Goal: Transaction & Acquisition: Purchase product/service

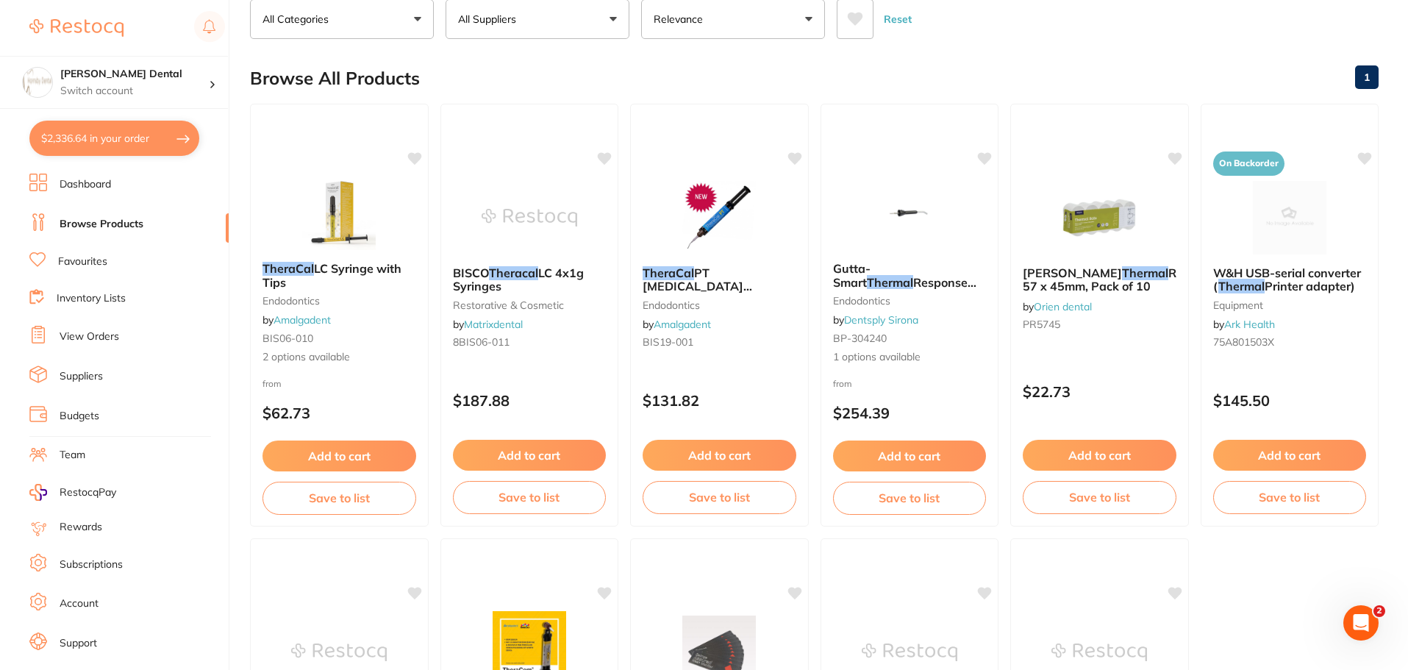
click at [104, 140] on button "$2,336.64 in your order" at bounding box center [114, 138] width 170 height 35
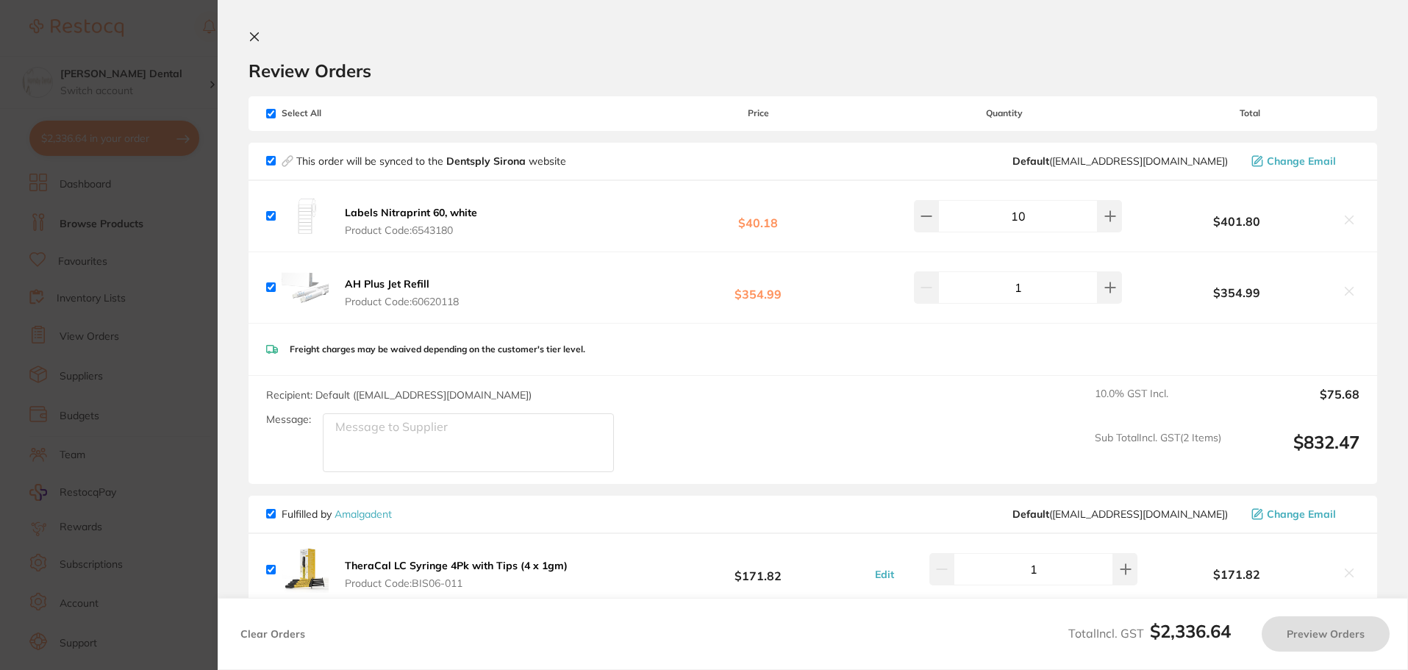
checkbox input "true"
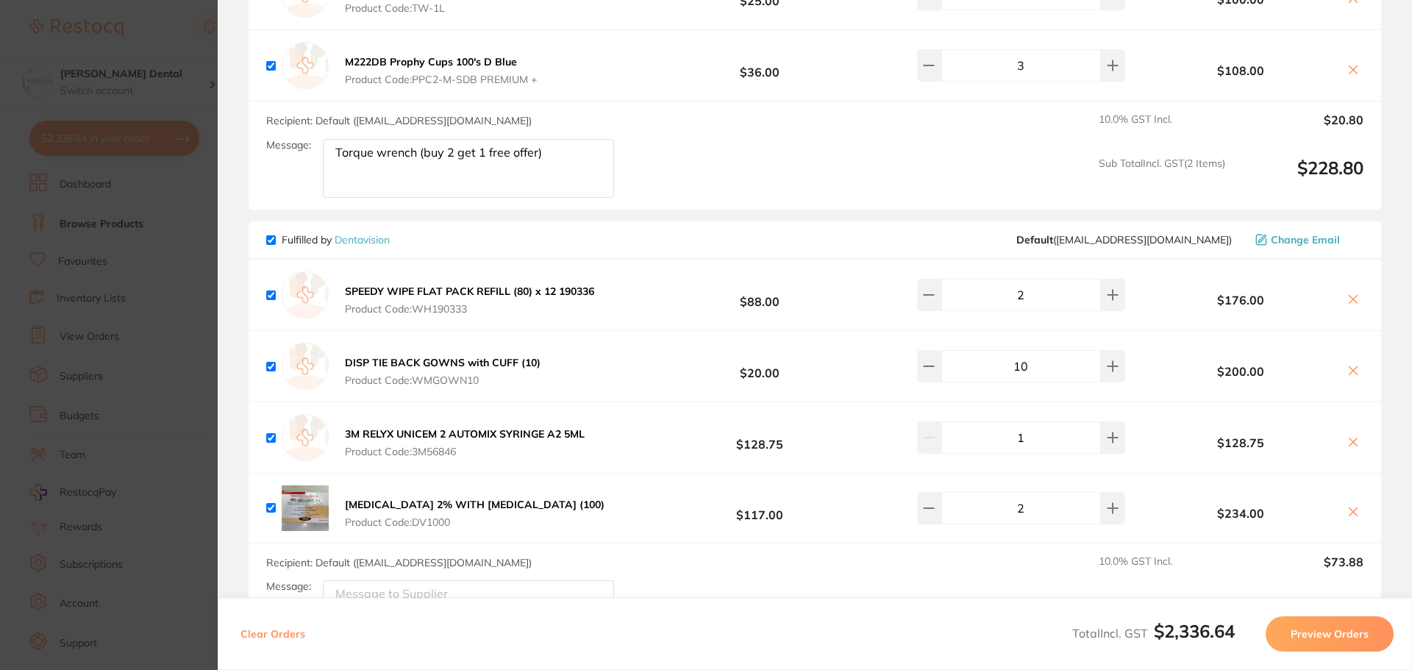
scroll to position [1487, 0]
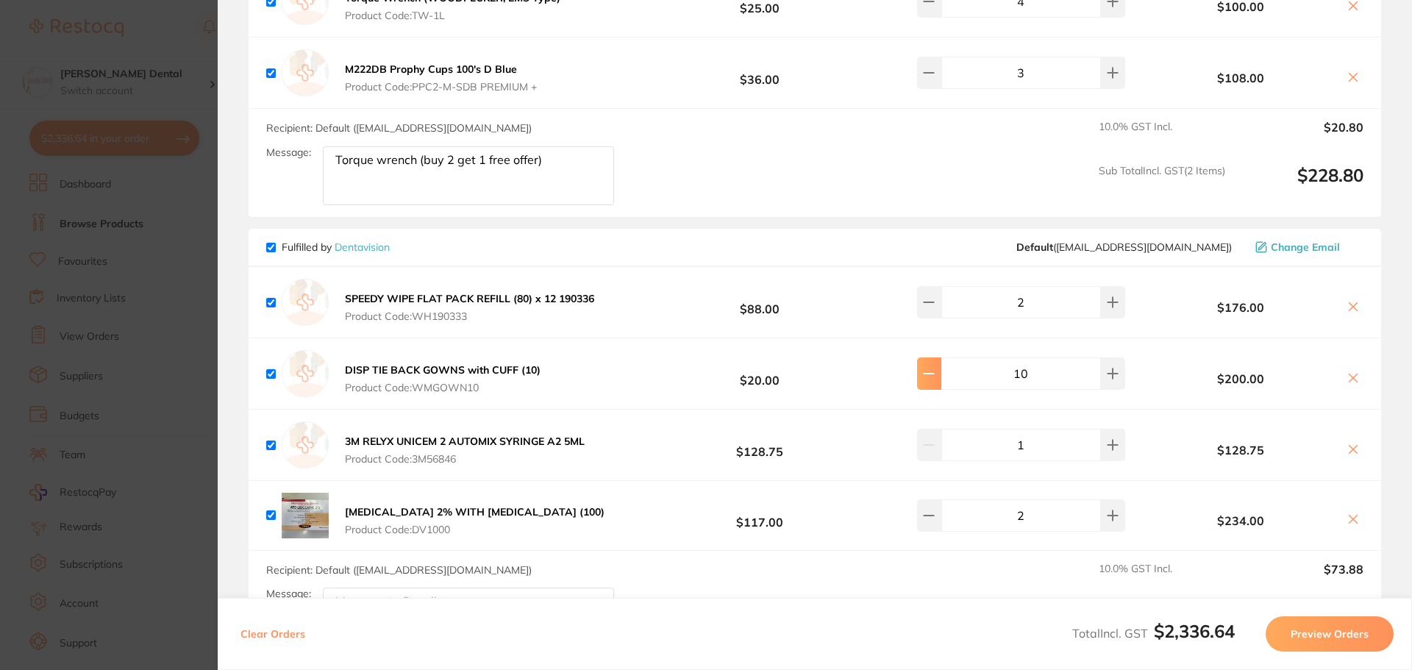
click at [935, 376] on icon at bounding box center [929, 374] width 12 height 12
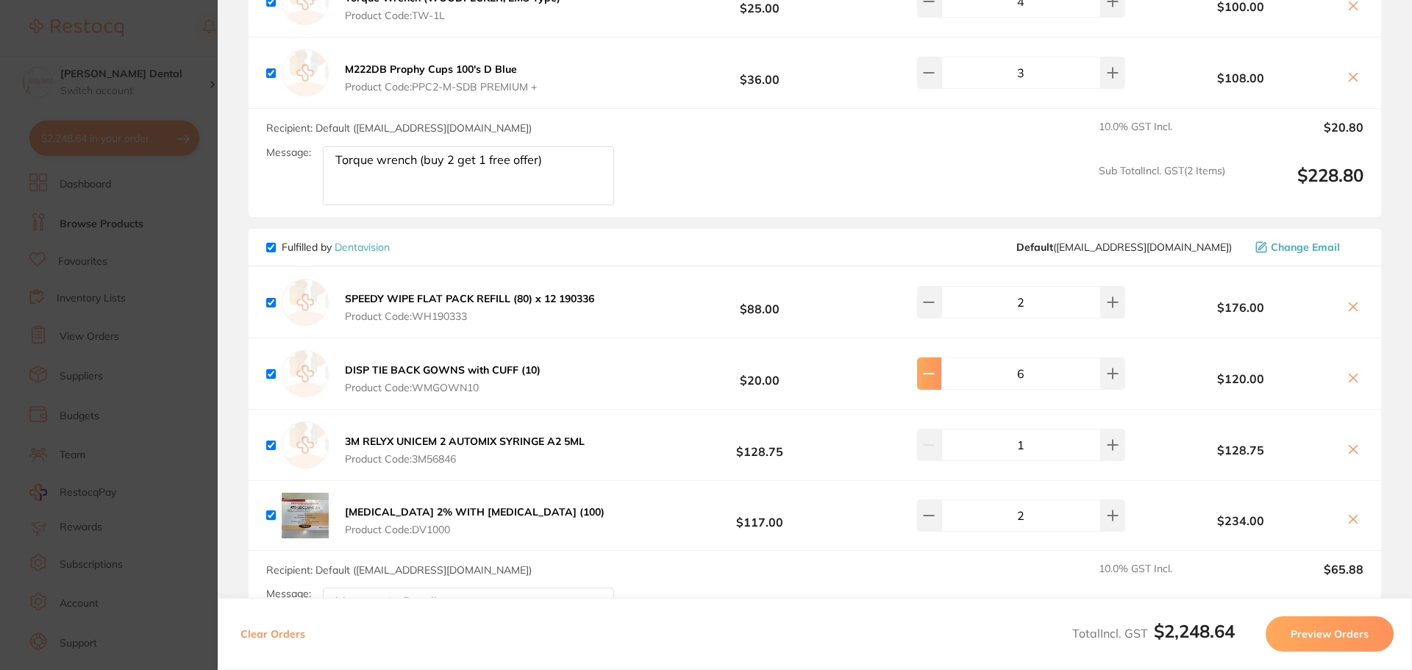
type input "5"
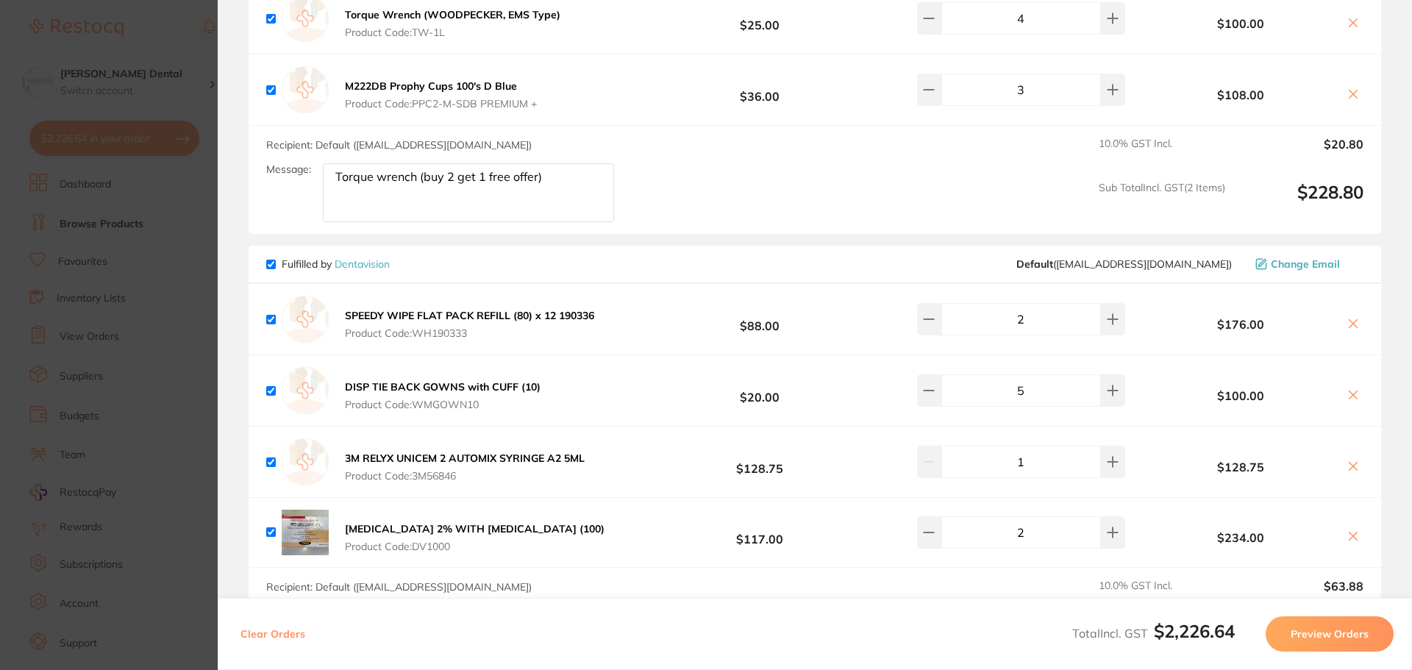
scroll to position [1471, 0]
click at [935, 324] on icon at bounding box center [929, 319] width 12 height 12
type input "1"
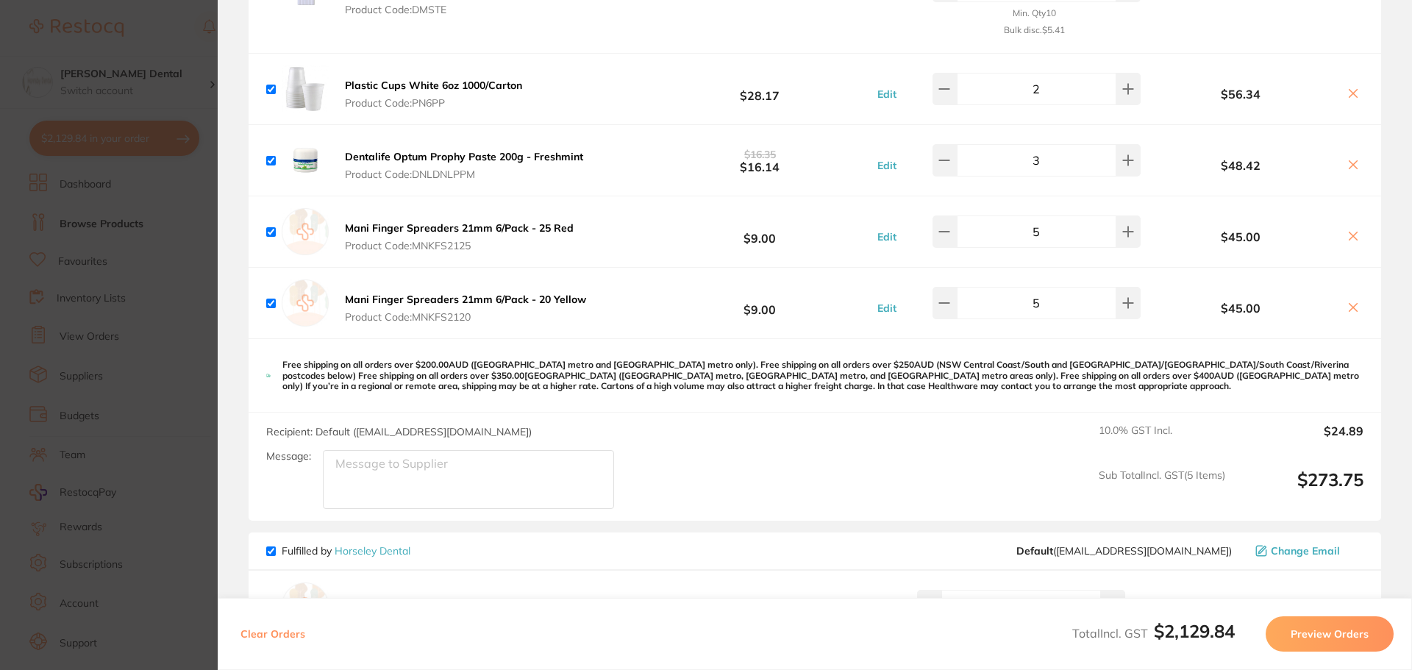
scroll to position [809, 0]
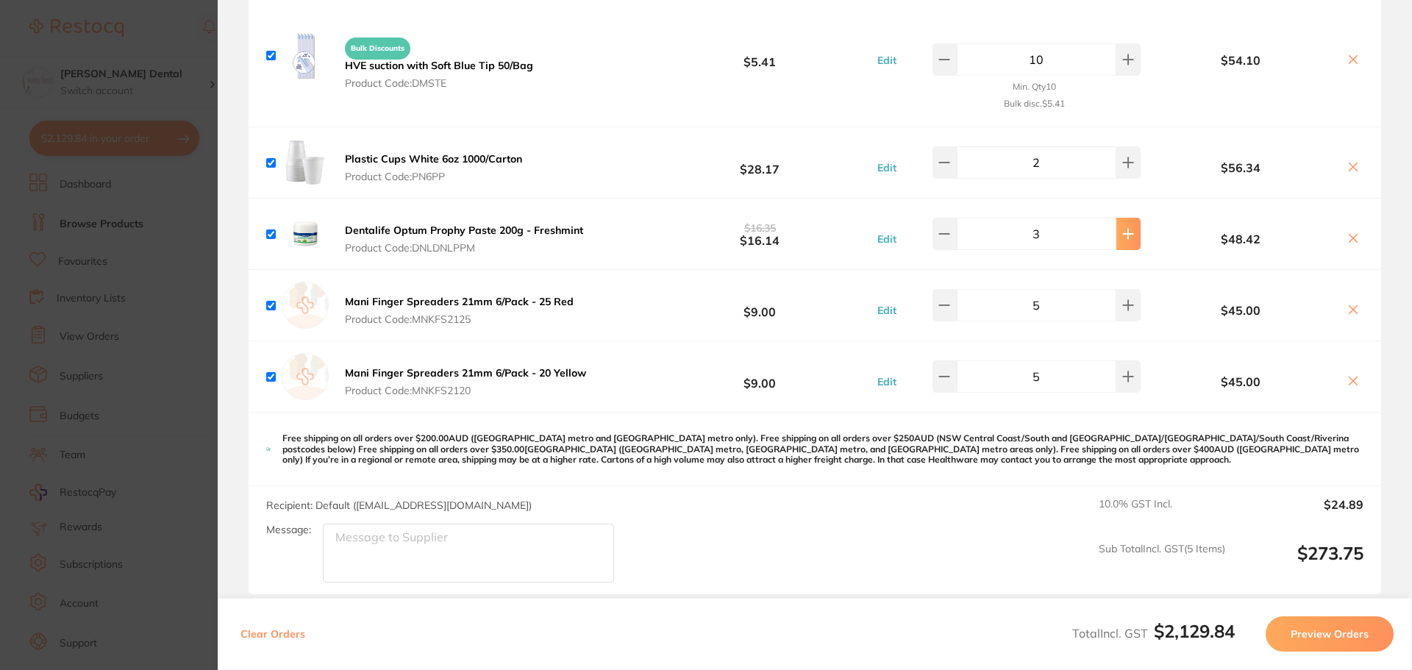
click at [1125, 235] on icon at bounding box center [1129, 234] width 10 height 10
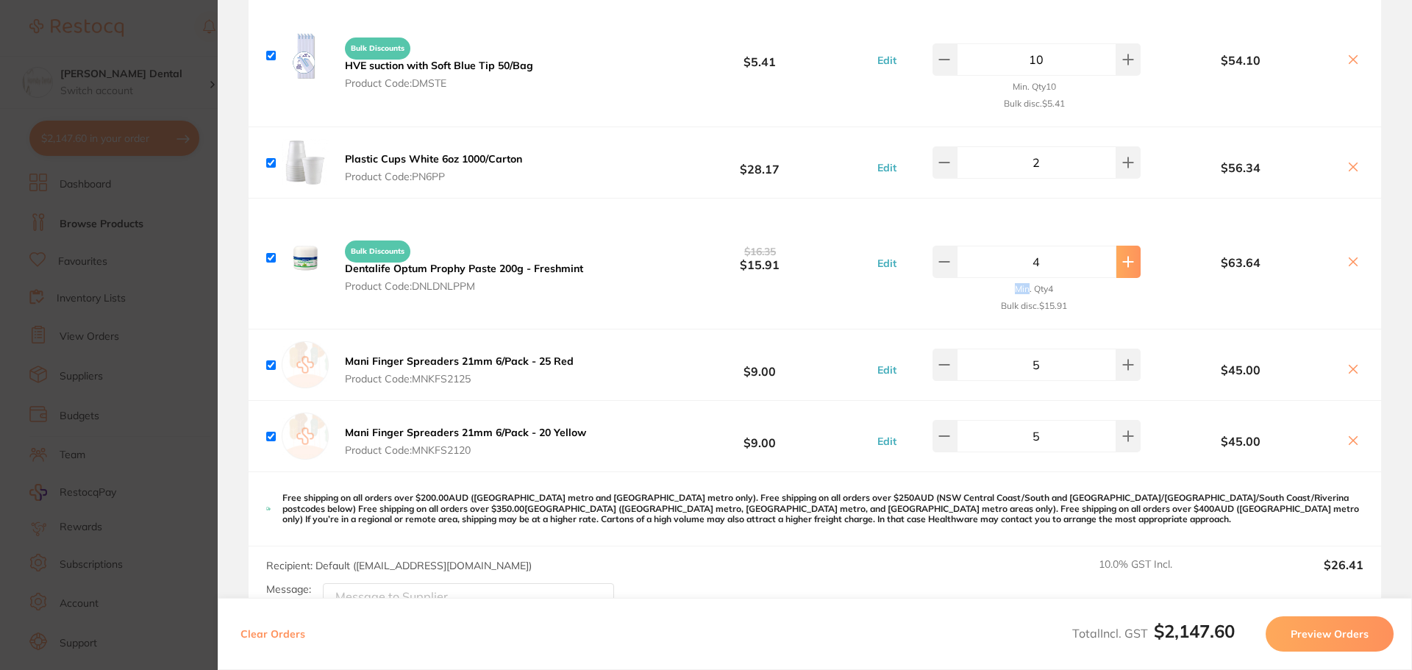
click at [1125, 235] on div "4 Min. Qty 4 Bulk disc. $15.91" at bounding box center [1023, 258] width 236 height 118
click at [1122, 263] on icon at bounding box center [1128, 262] width 12 height 12
type input "5"
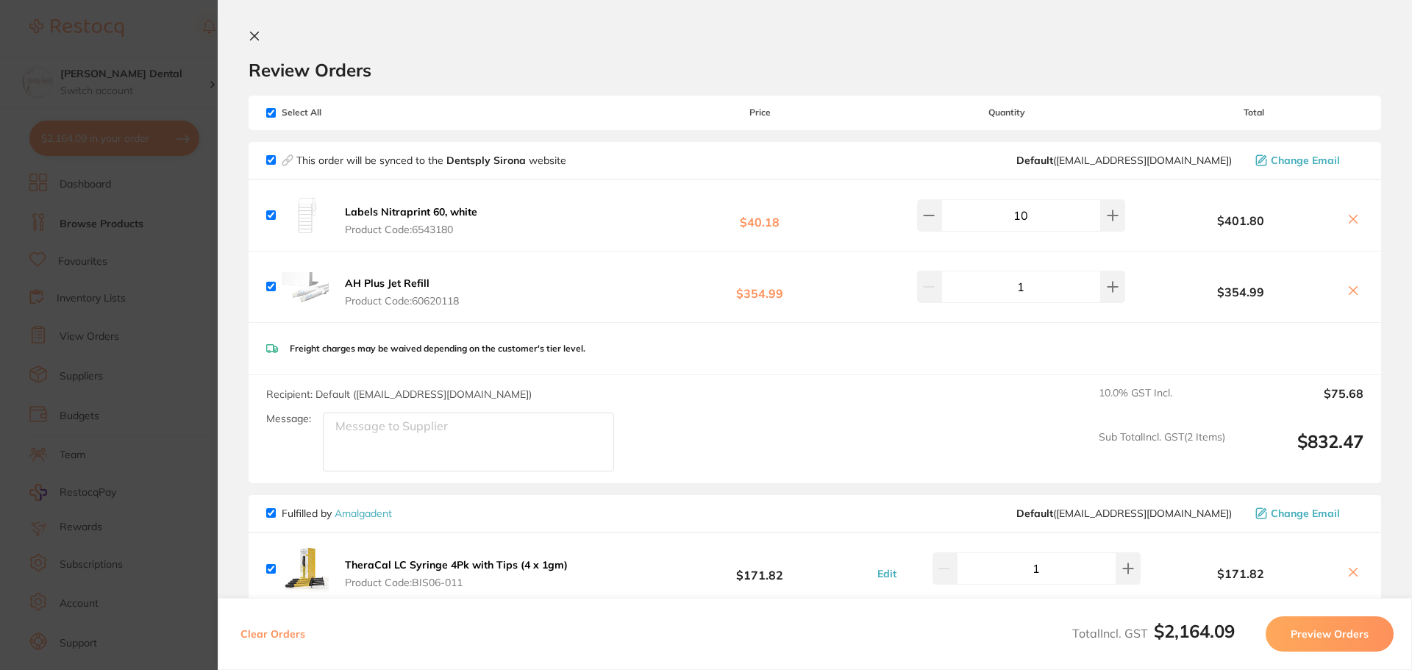
scroll to position [0, 0]
click at [261, 38] on button at bounding box center [258, 38] width 18 height 14
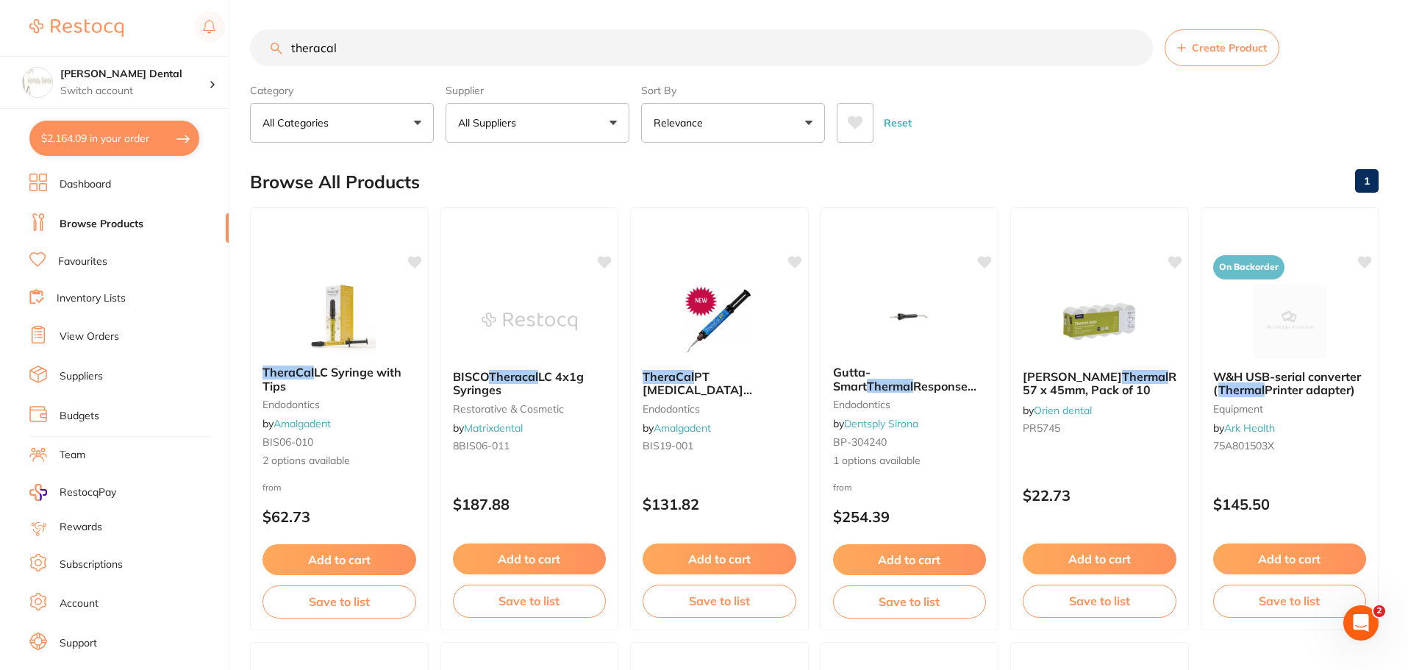
click at [1134, 49] on input "theracal" at bounding box center [701, 47] width 903 height 37
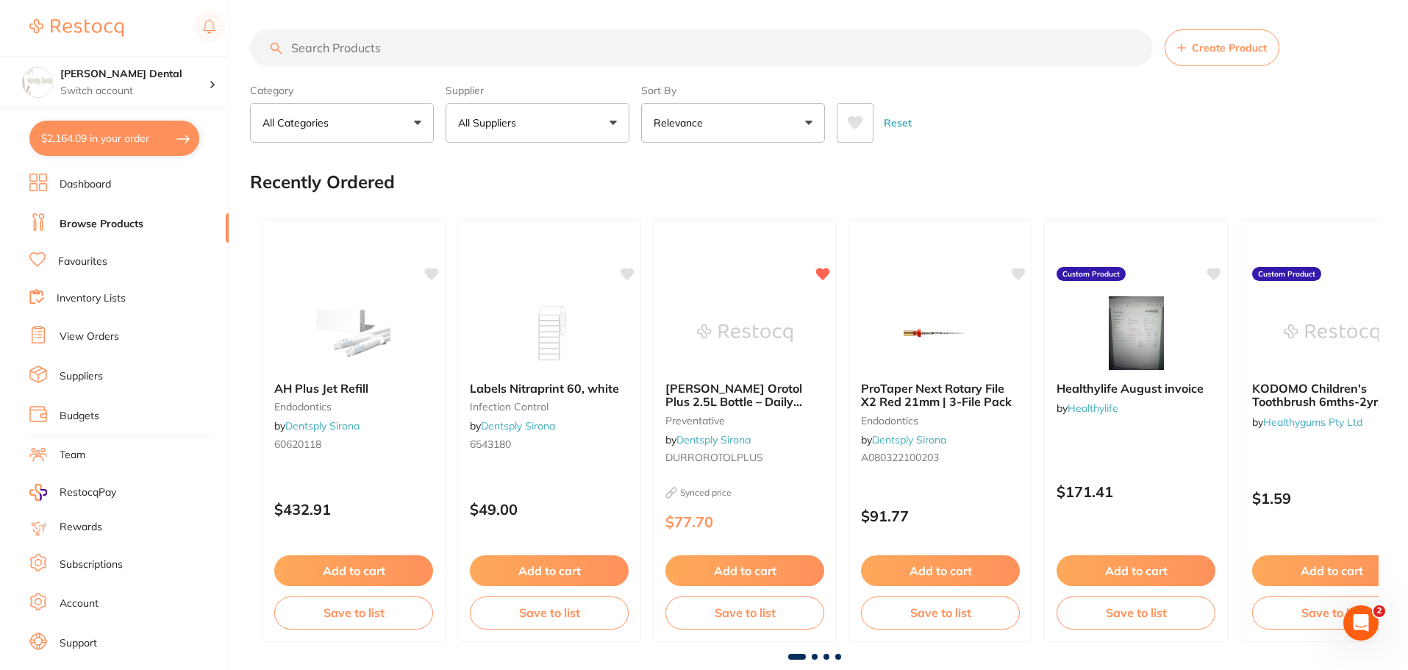
click at [616, 118] on button "All Suppliers" at bounding box center [538, 123] width 184 height 40
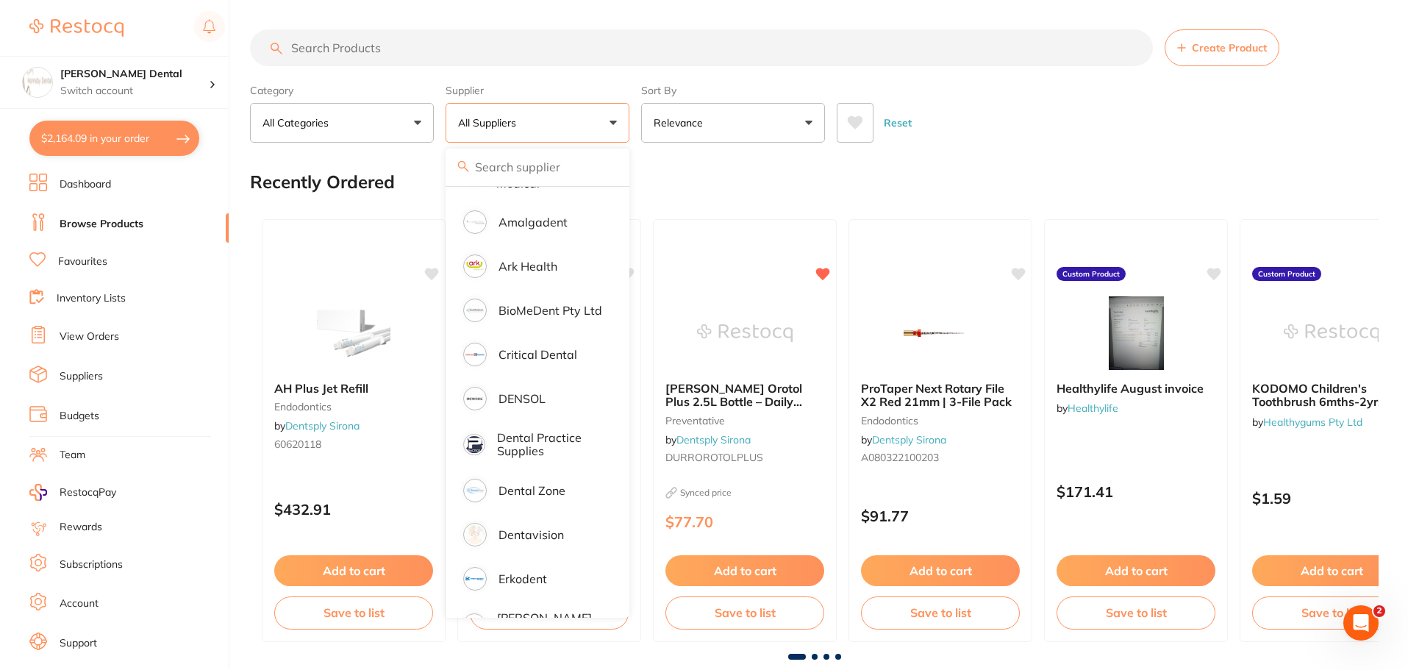
scroll to position [294, 0]
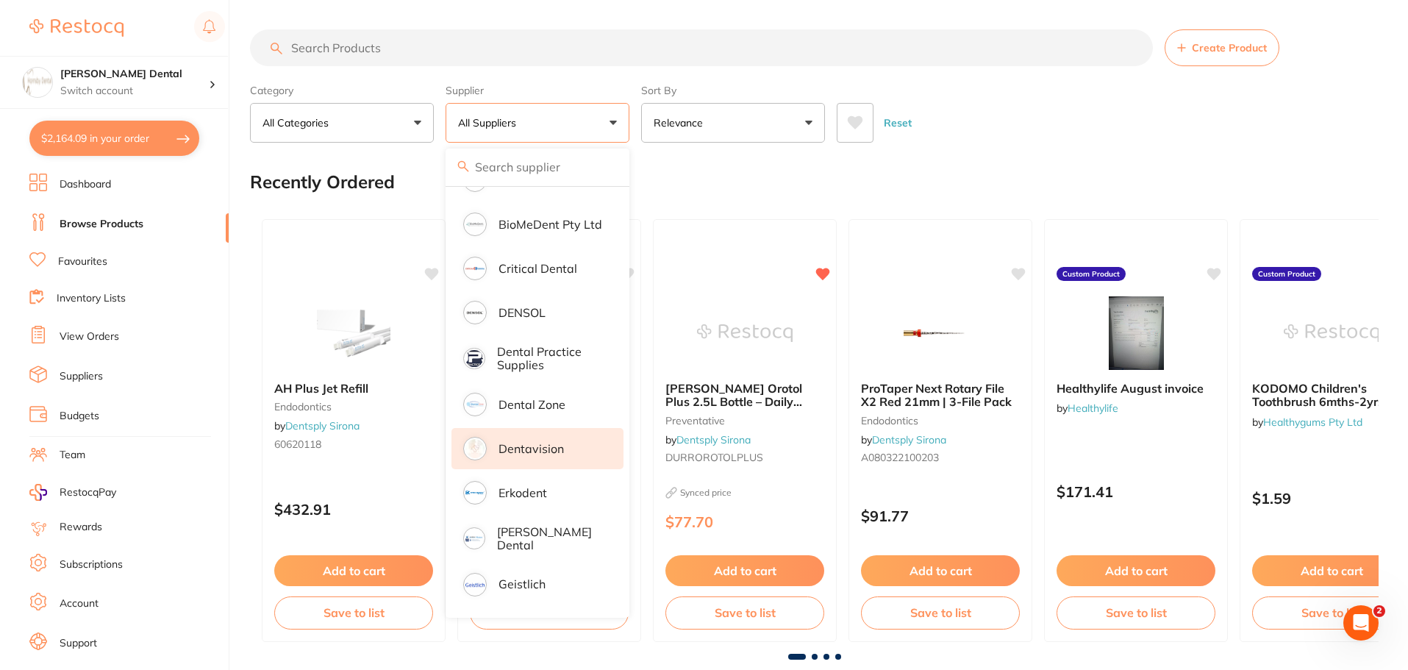
click at [549, 449] on p "Dentavision" at bounding box center [531, 448] width 65 height 13
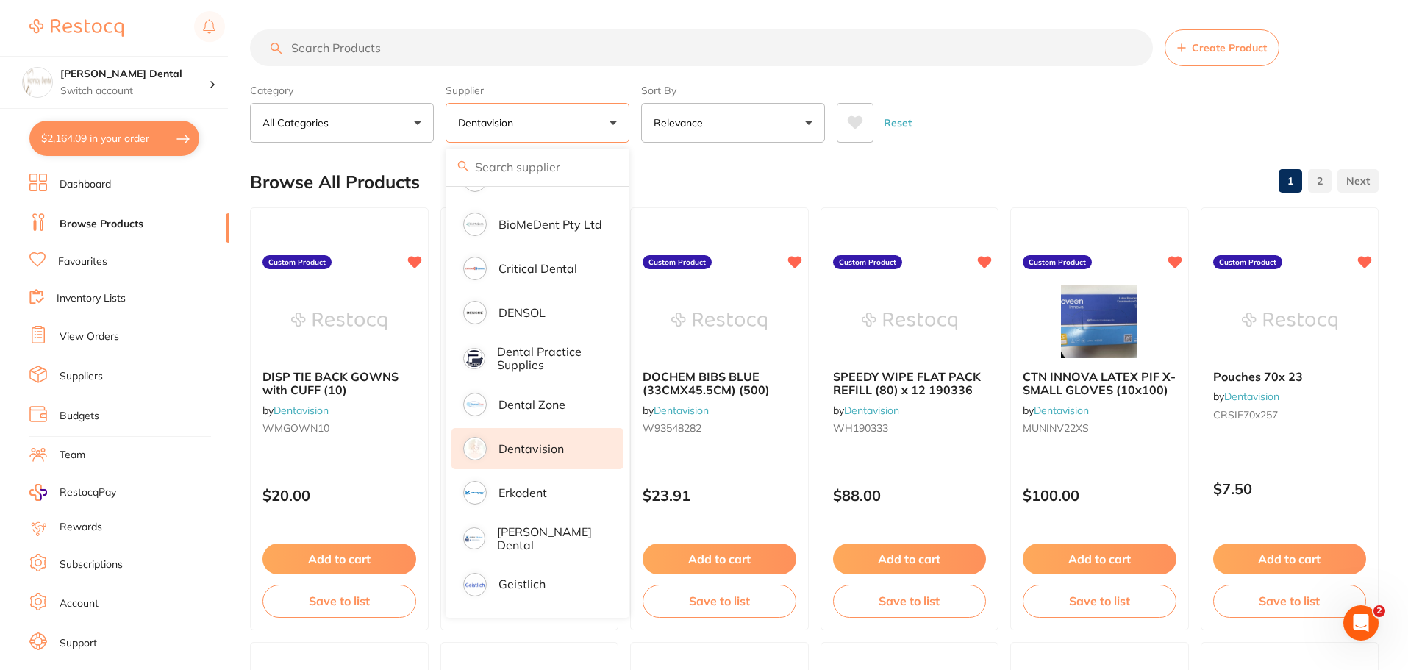
scroll to position [0, 0]
click at [1096, 164] on div "Browse All Products 1 2" at bounding box center [814, 181] width 1129 height 49
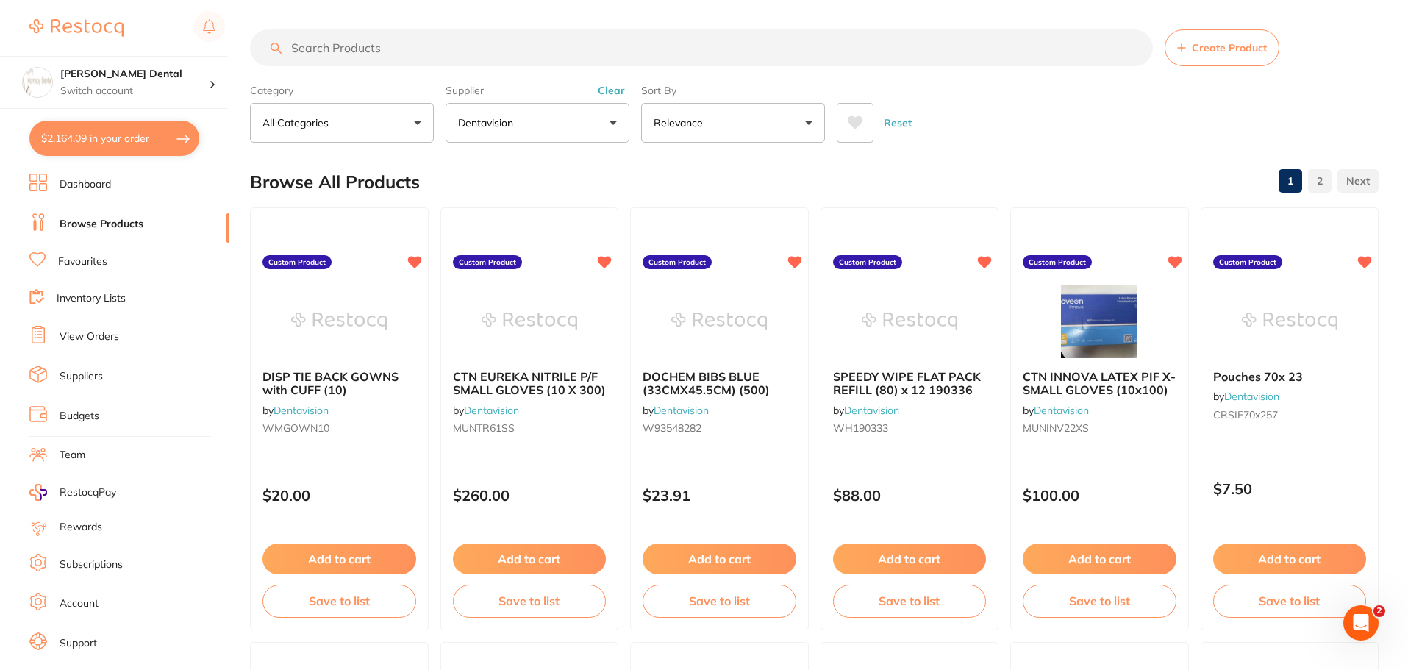
click at [409, 55] on input "search" at bounding box center [701, 47] width 903 height 37
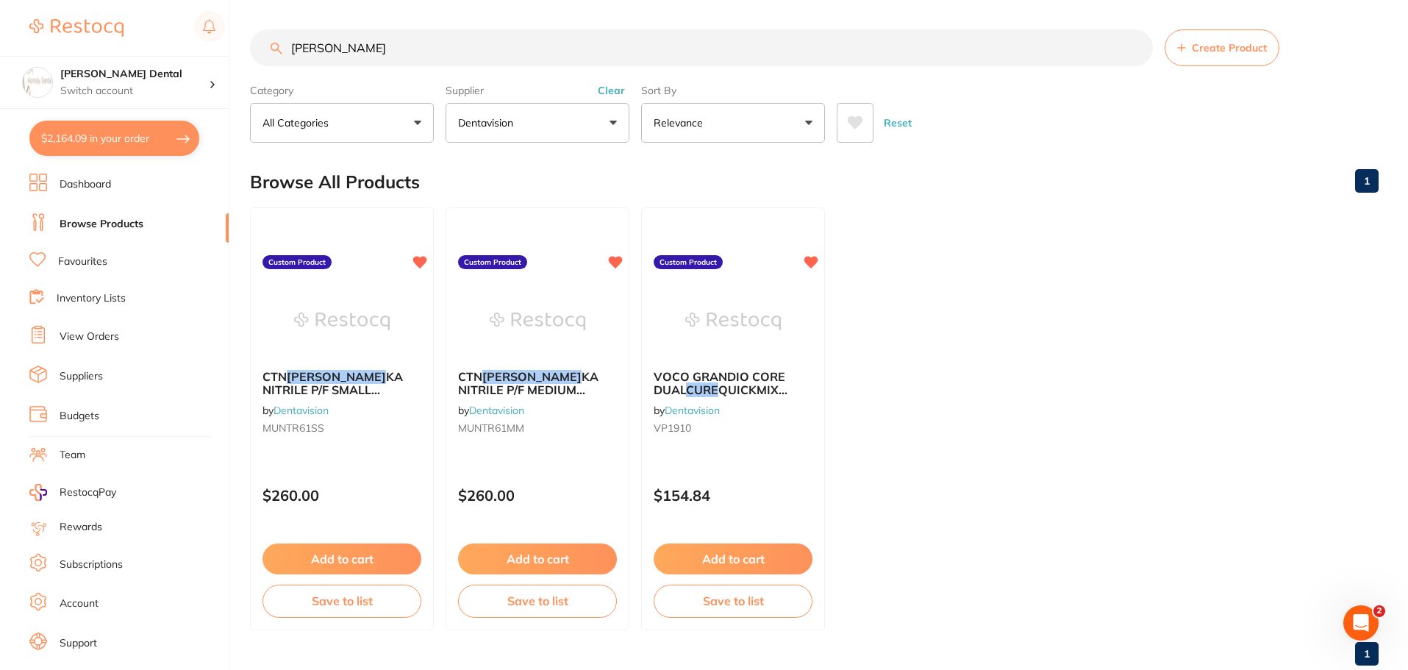
drag, startPoint x: 334, startPoint y: 46, endPoint x: 271, endPoint y: 46, distance: 62.5
click at [271, 46] on div "[PERSON_NAME] Create Product" at bounding box center [814, 47] width 1129 height 37
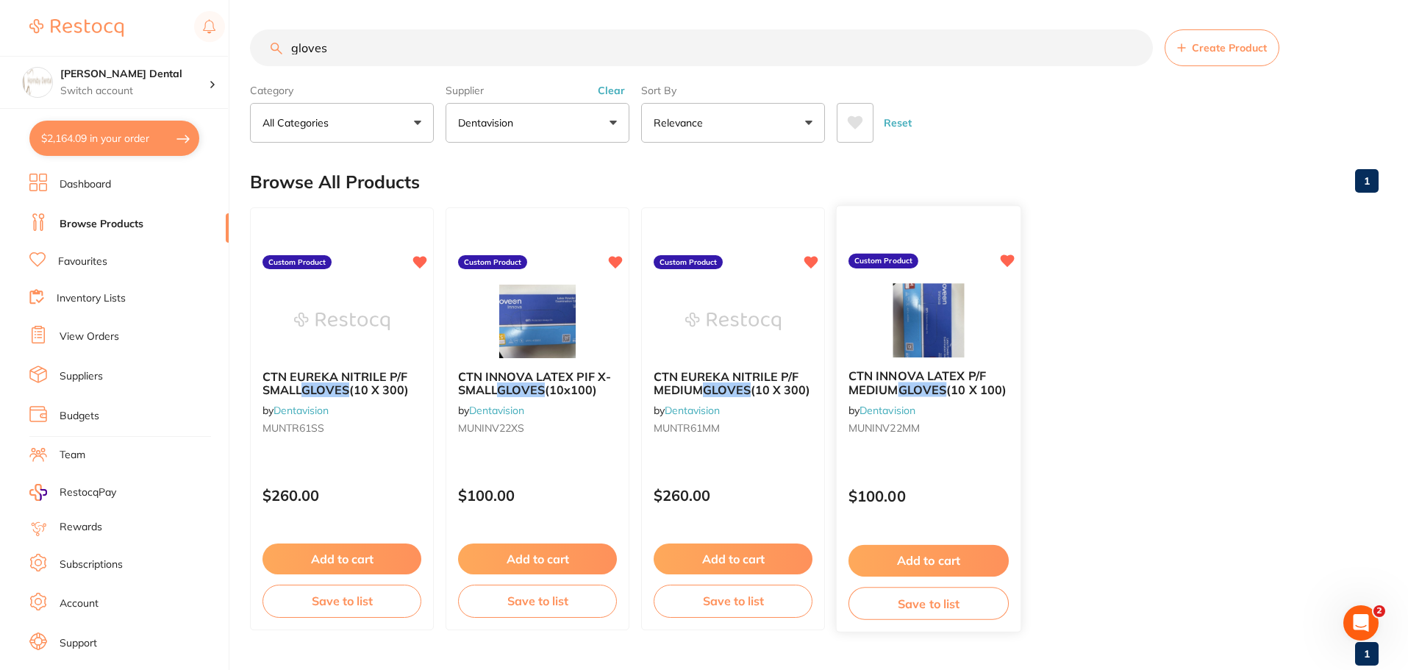
type input "gloves"
click at [910, 321] on img at bounding box center [928, 320] width 96 height 74
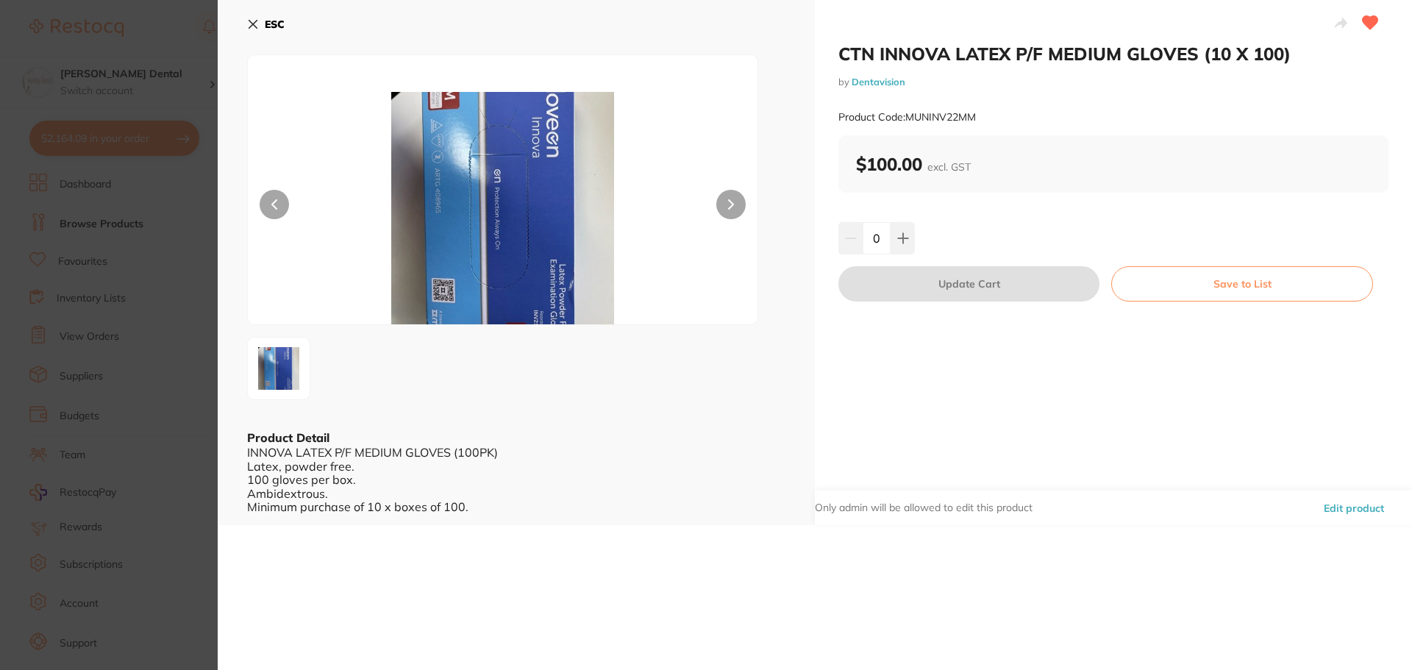
click at [254, 18] on button "ESC" at bounding box center [266, 24] width 38 height 25
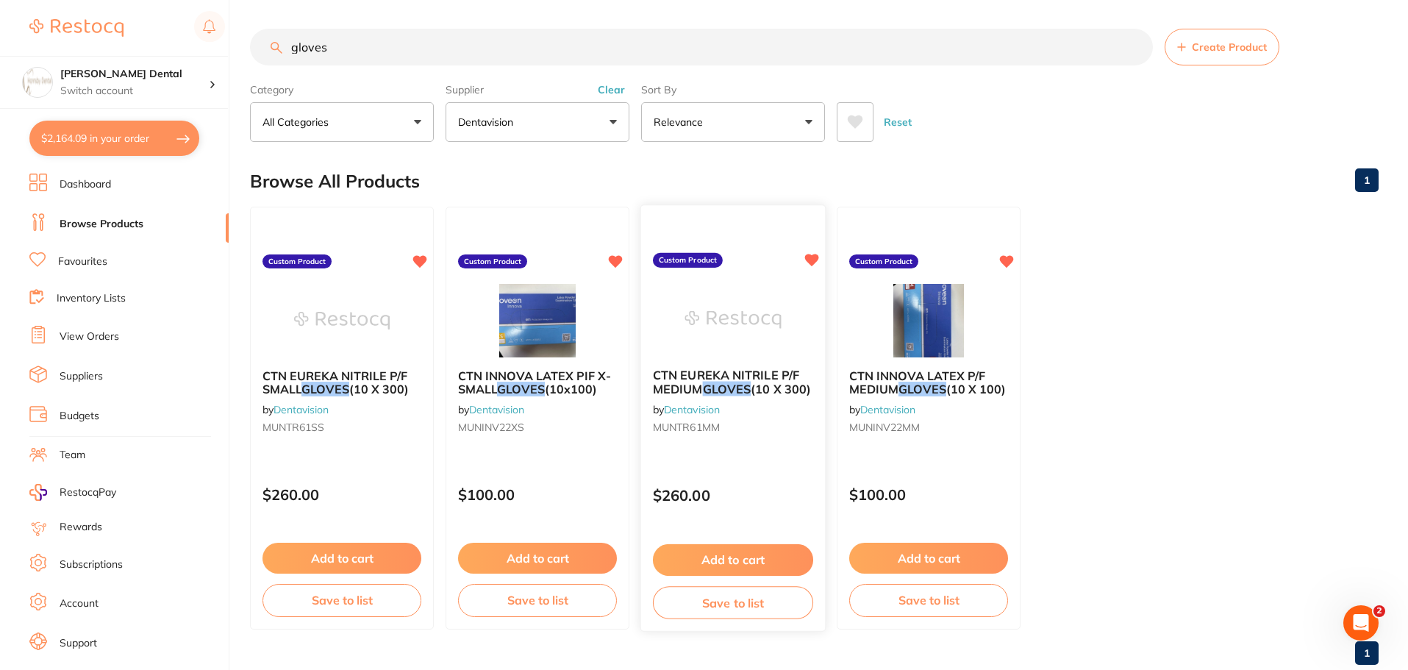
click at [732, 325] on img at bounding box center [733, 319] width 96 height 74
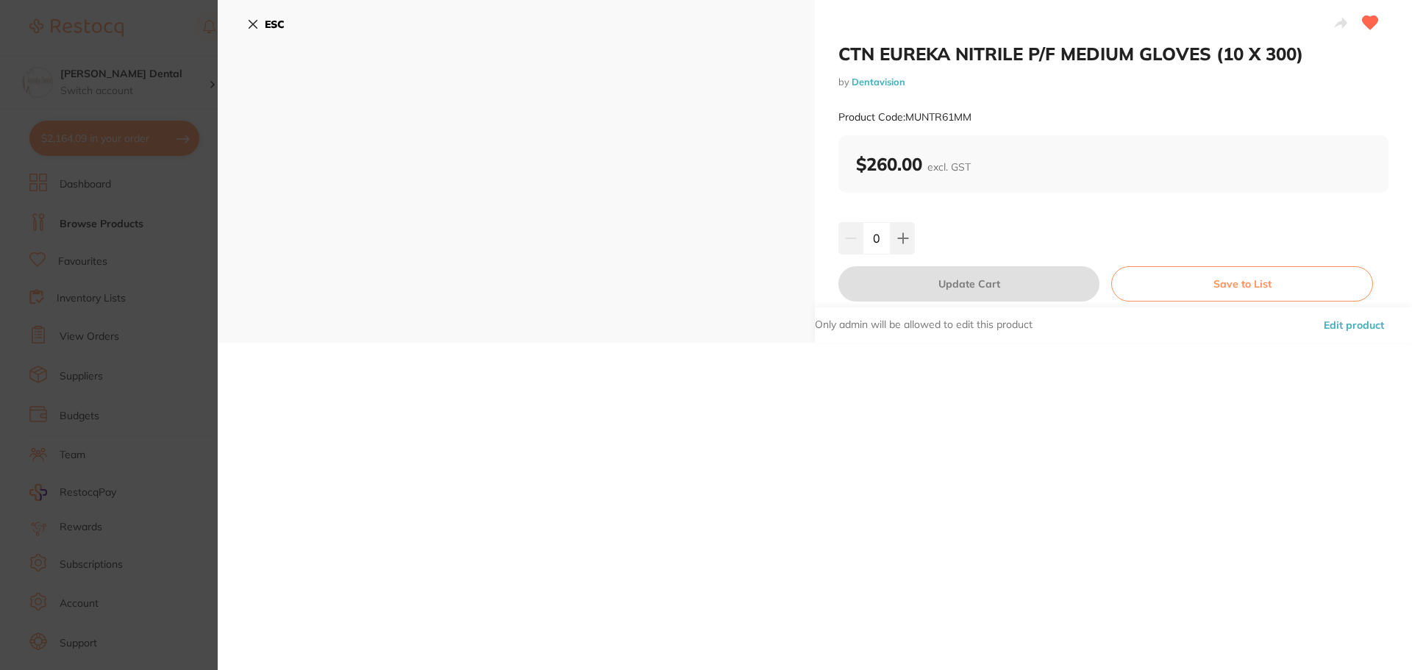
click at [252, 24] on icon at bounding box center [253, 25] width 8 height 8
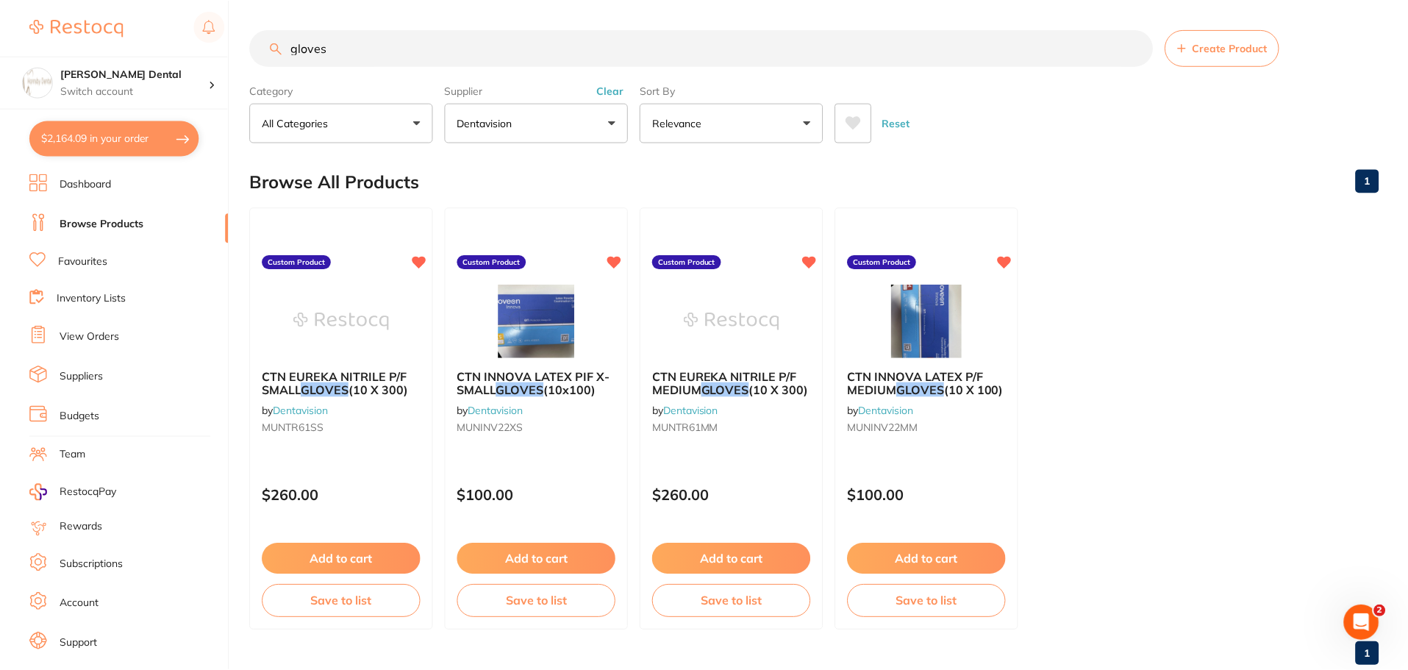
scroll to position [1, 0]
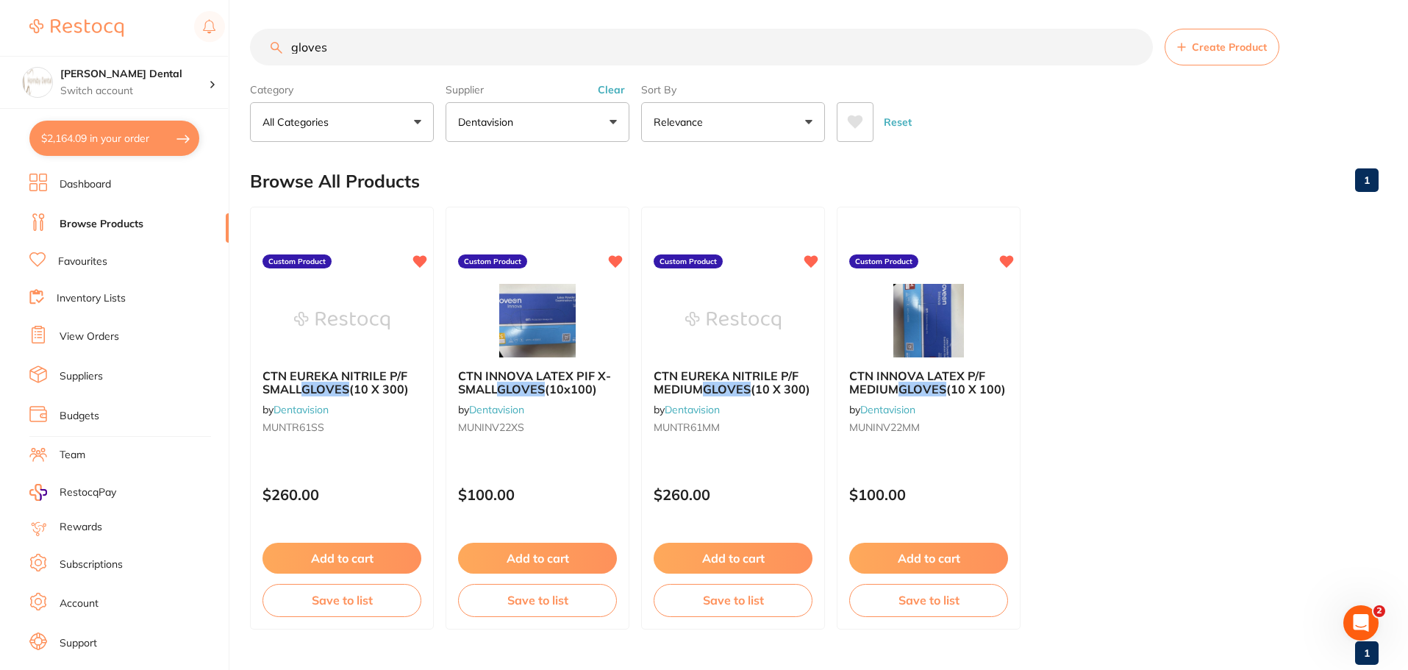
click at [108, 341] on link "View Orders" at bounding box center [90, 336] width 60 height 15
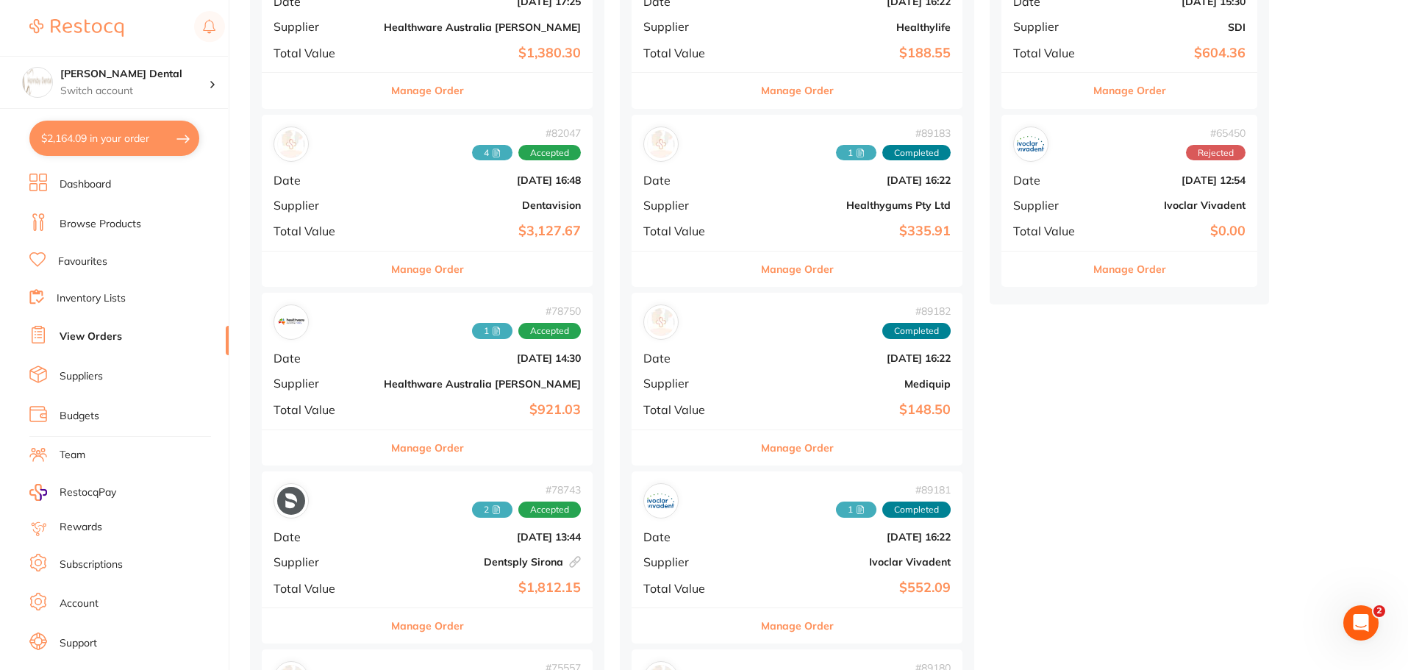
scroll to position [441, 0]
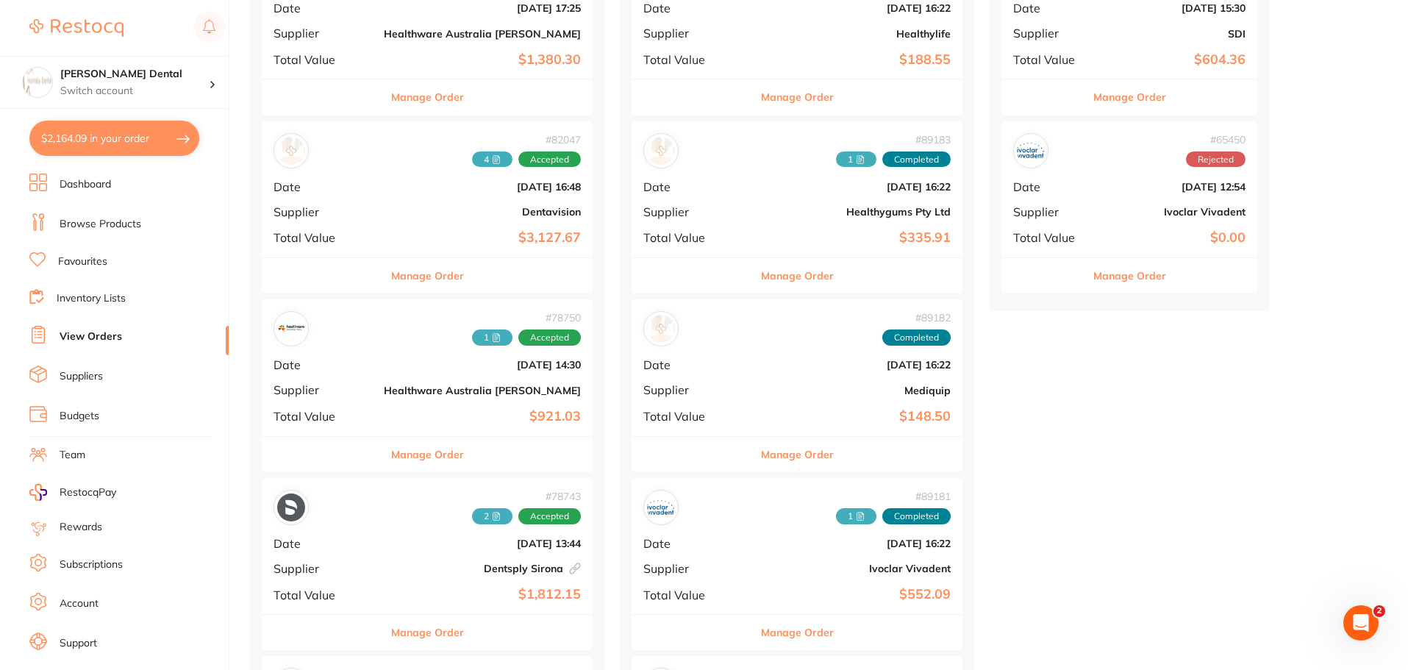
click at [392, 281] on button "Manage Order" at bounding box center [427, 275] width 73 height 35
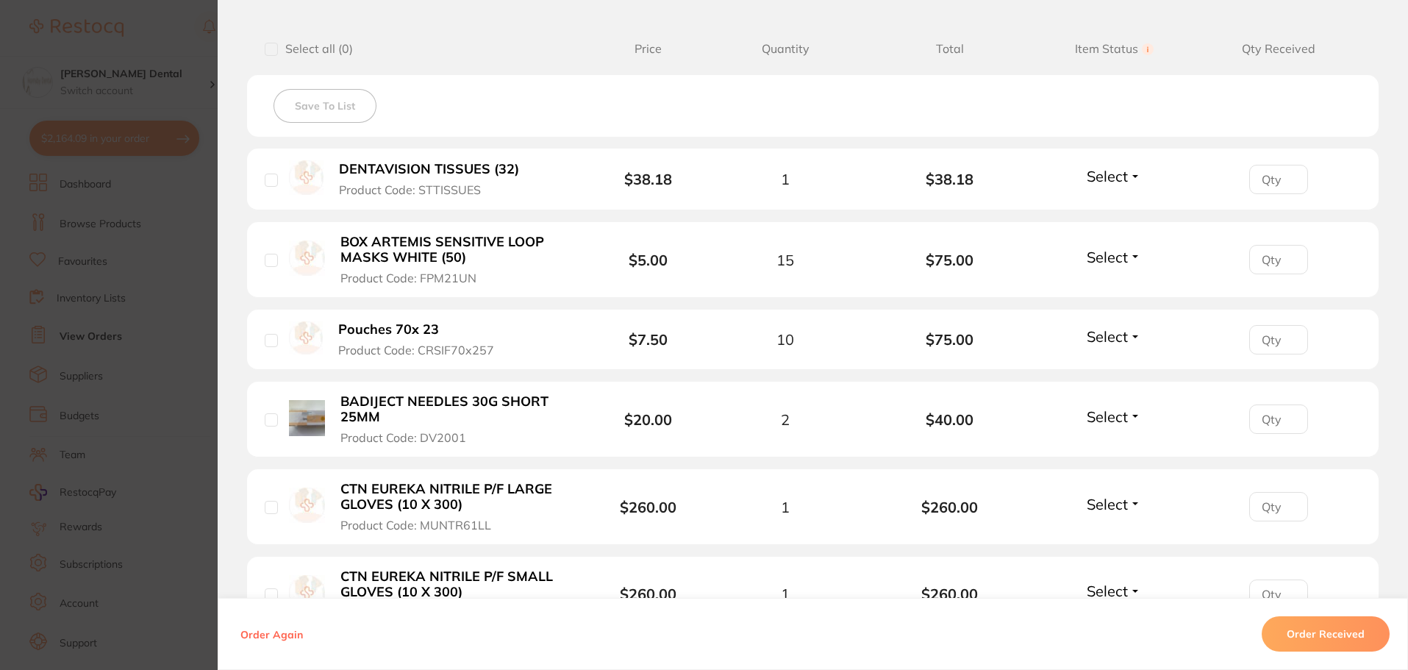
scroll to position [441, 0]
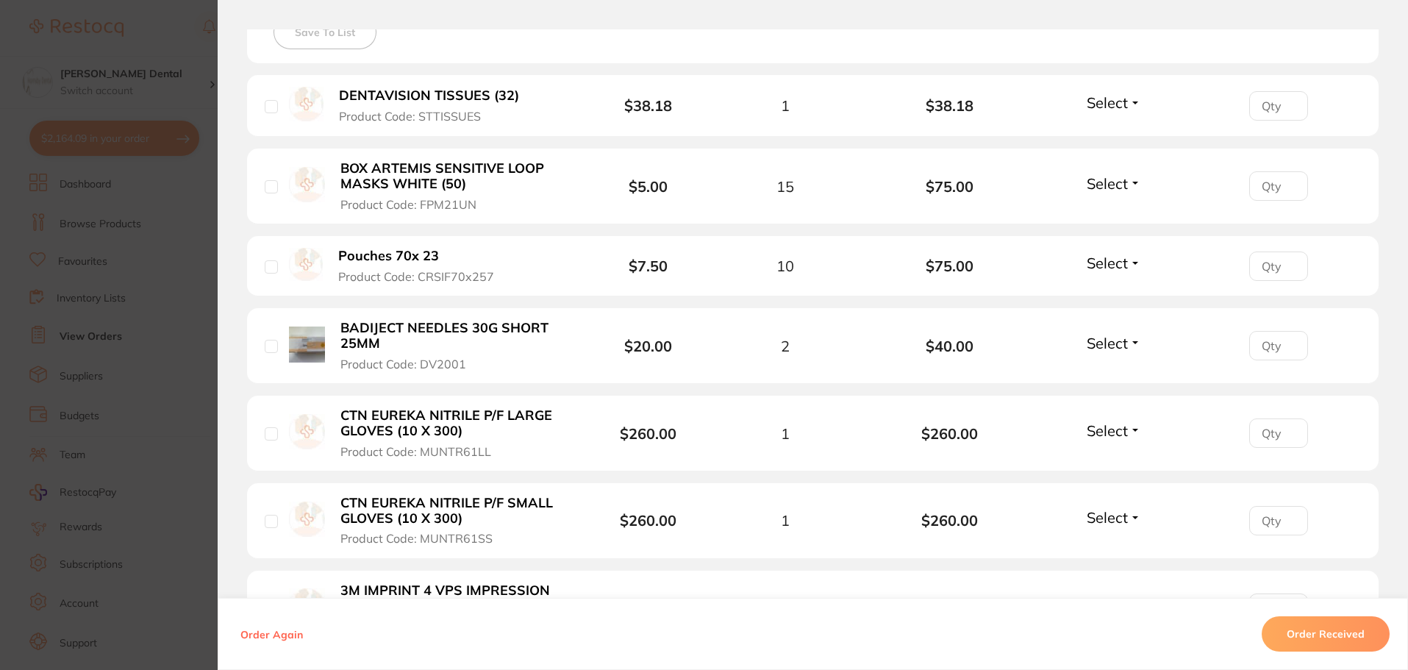
click at [390, 425] on b "CTN EUREKA NITRILE P/F LARGE GLOVES (10 X 300)" at bounding box center [454, 423] width 227 height 30
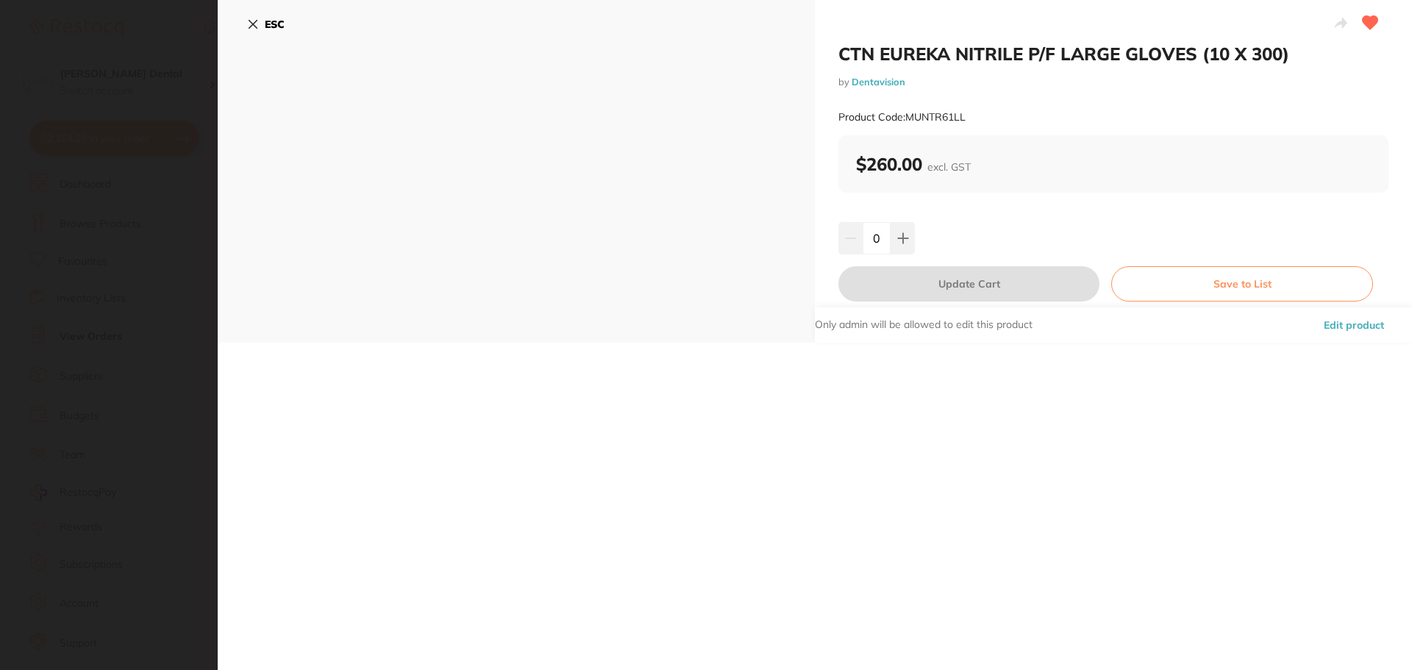
scroll to position [0, 0]
click at [905, 234] on icon at bounding box center [903, 238] width 12 height 12
type input "1"
click at [944, 289] on button "Update Cart" at bounding box center [968, 283] width 261 height 35
checkbox input "false"
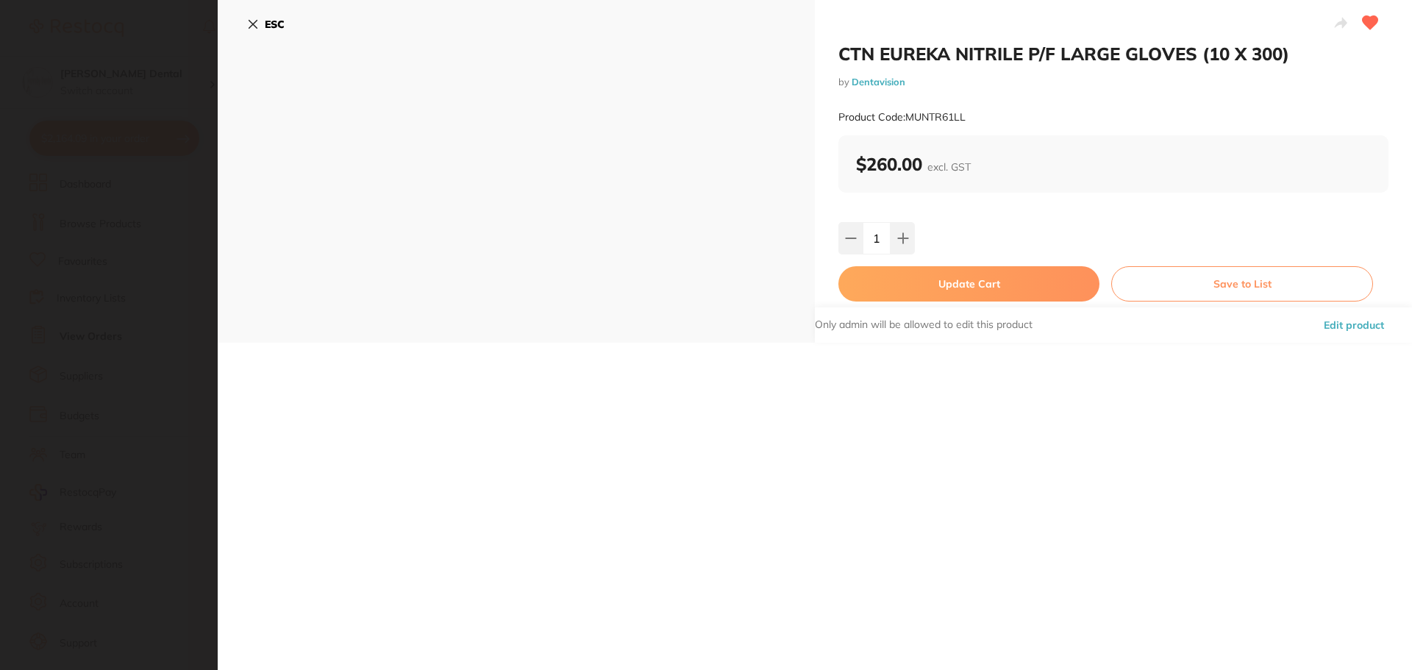
checkbox input "false"
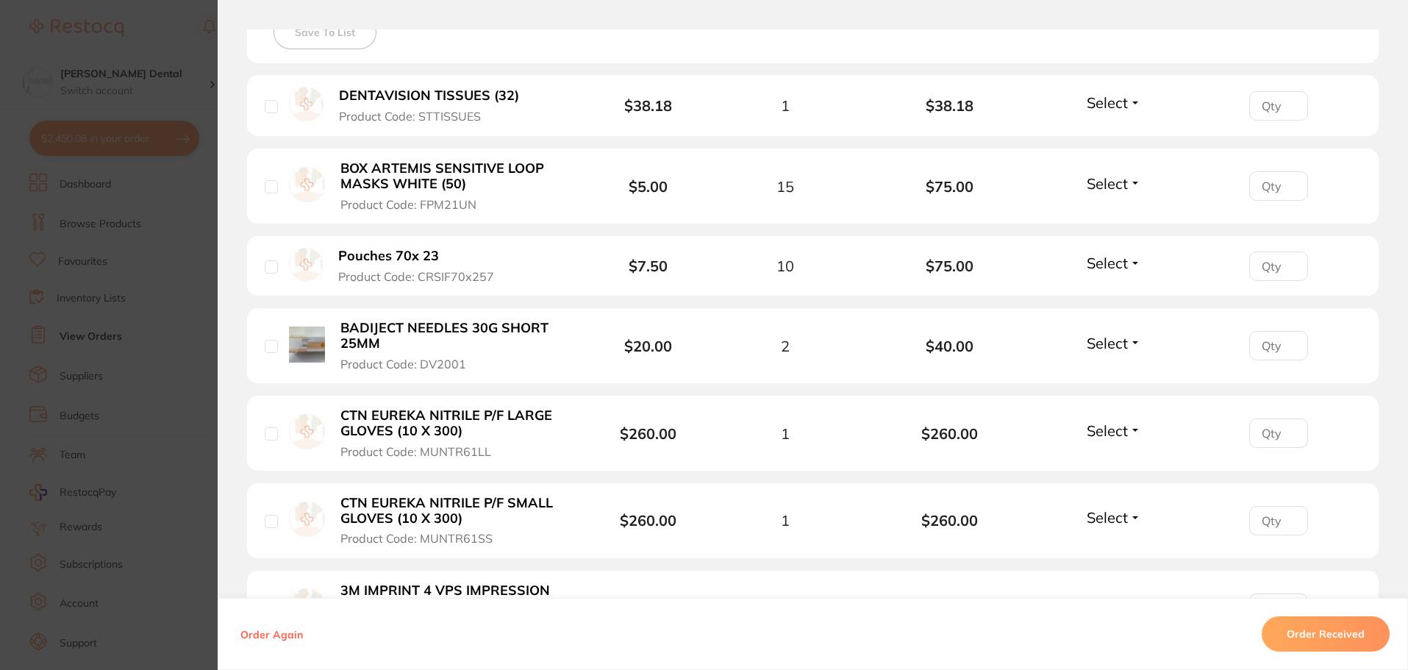
click at [420, 516] on b "CTN EUREKA NITRILE P/F SMALL GLOVES (10 X 300)" at bounding box center [454, 511] width 227 height 30
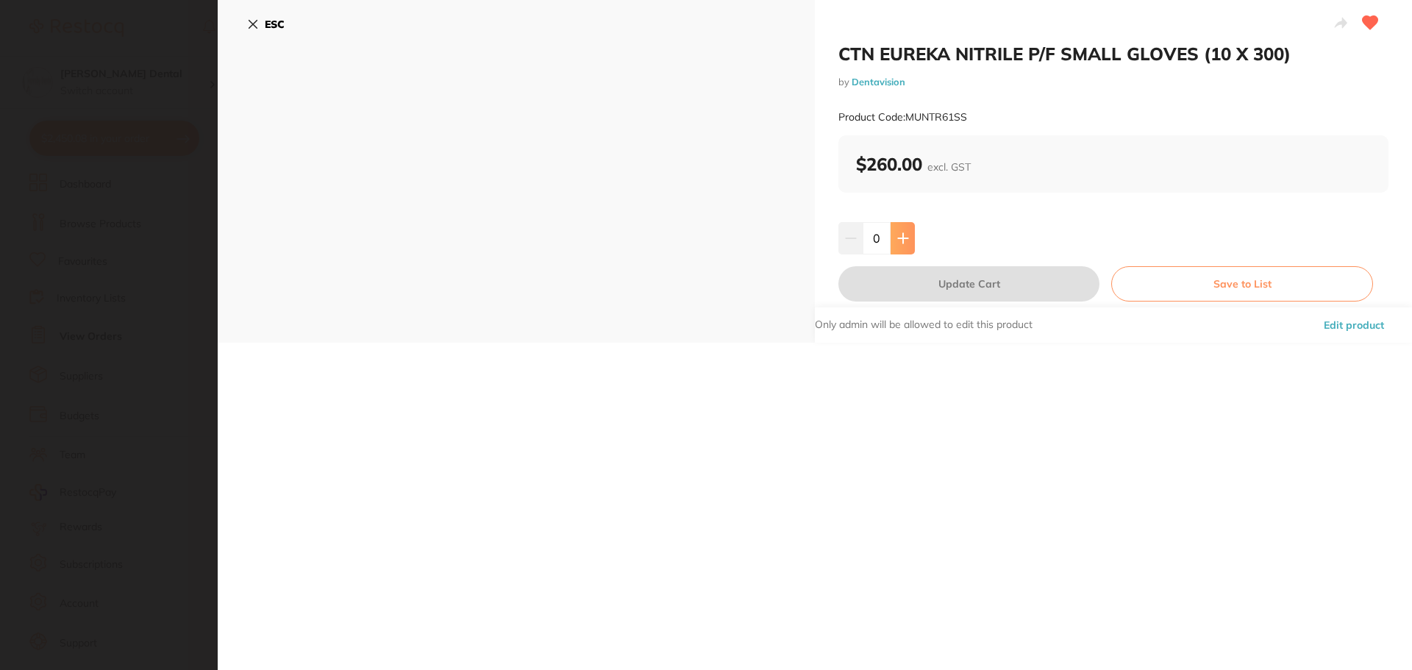
scroll to position [0, 0]
click at [902, 235] on icon at bounding box center [903, 238] width 10 height 10
type input "1"
click at [987, 293] on button "Update Cart" at bounding box center [968, 283] width 261 height 35
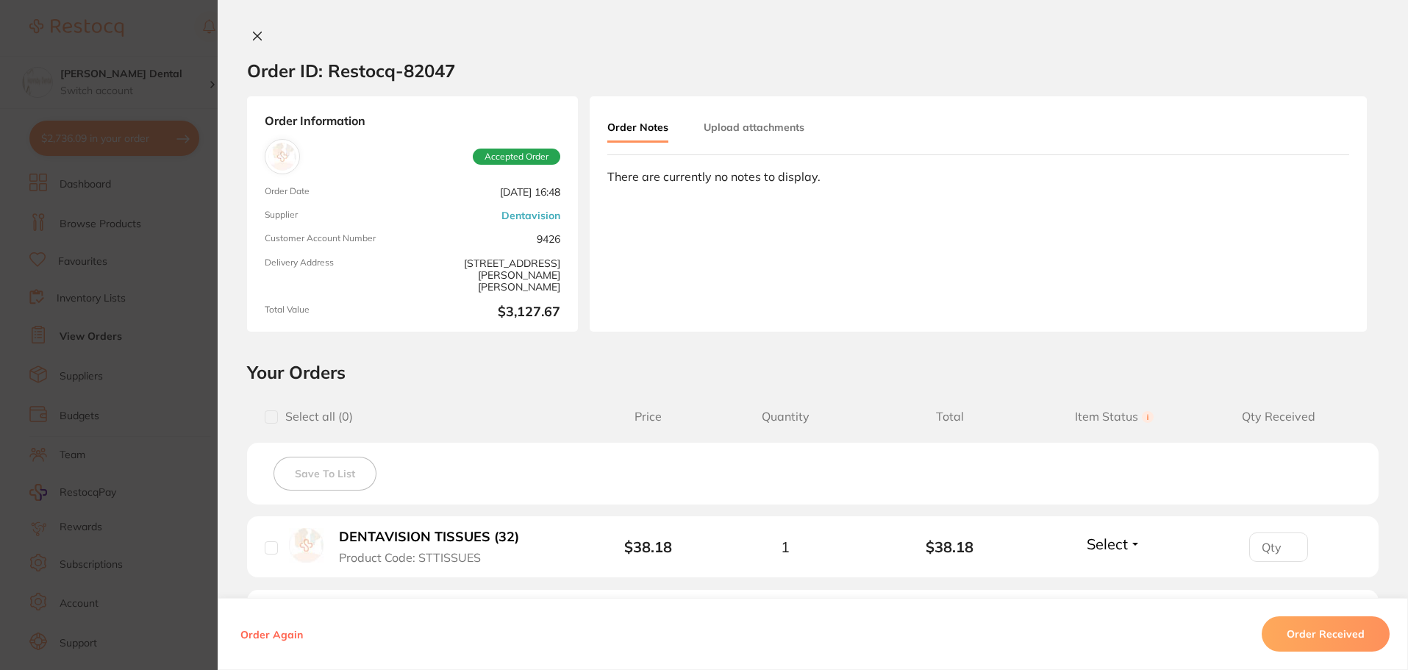
click at [254, 35] on icon at bounding box center [258, 36] width 8 height 8
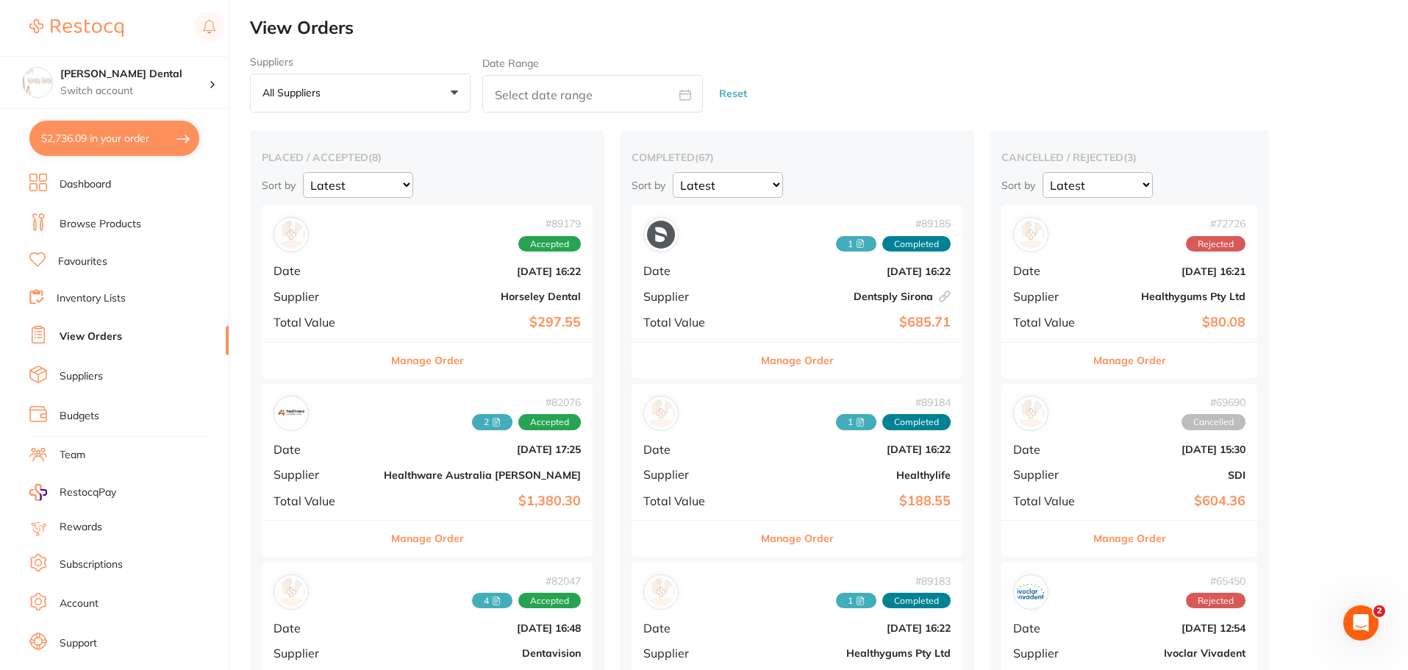
click at [113, 225] on link "Browse Products" at bounding box center [101, 224] width 82 height 15
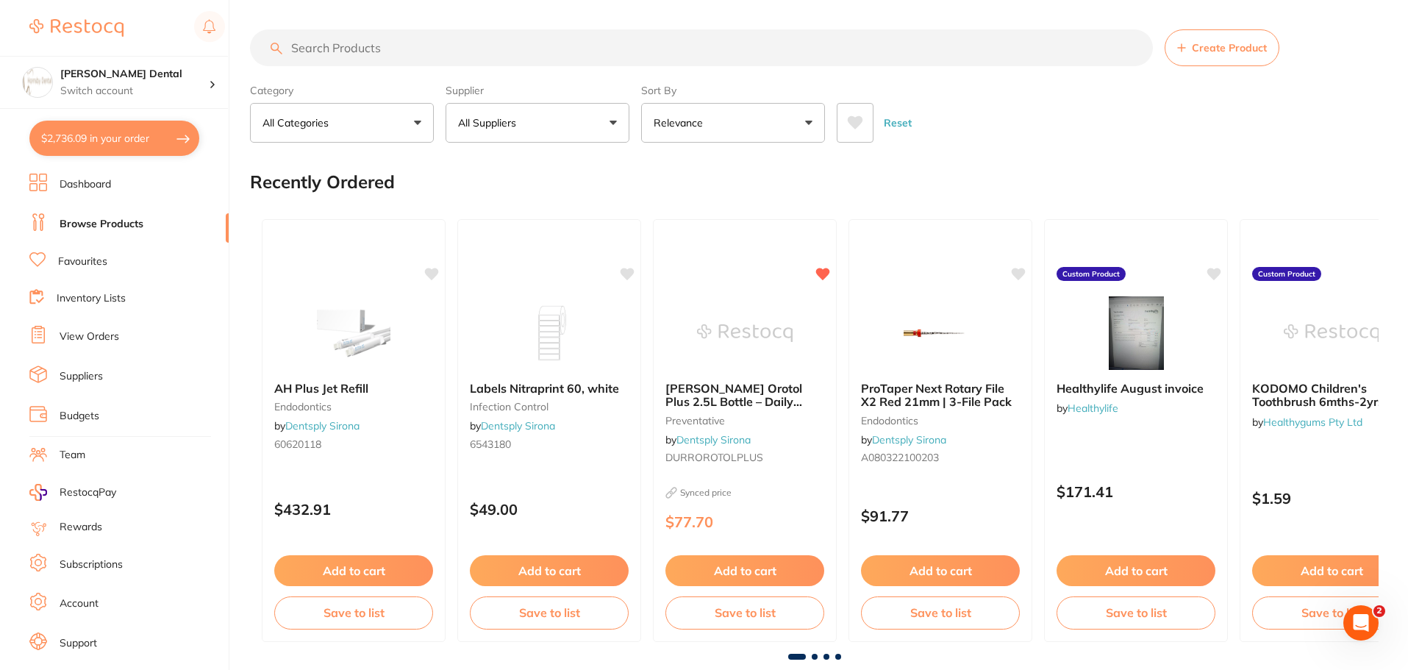
click at [439, 53] on input "search" at bounding box center [701, 47] width 903 height 37
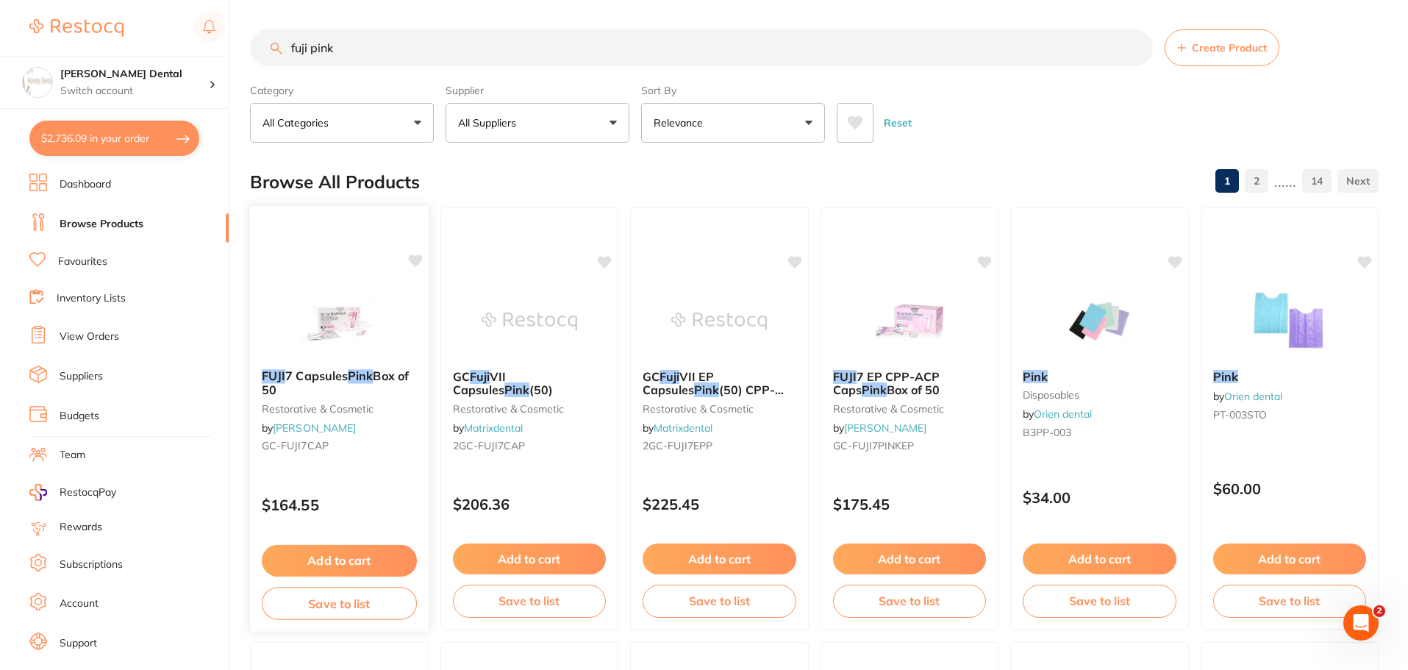
type input "fuji pink"
click at [346, 318] on img at bounding box center [339, 320] width 96 height 74
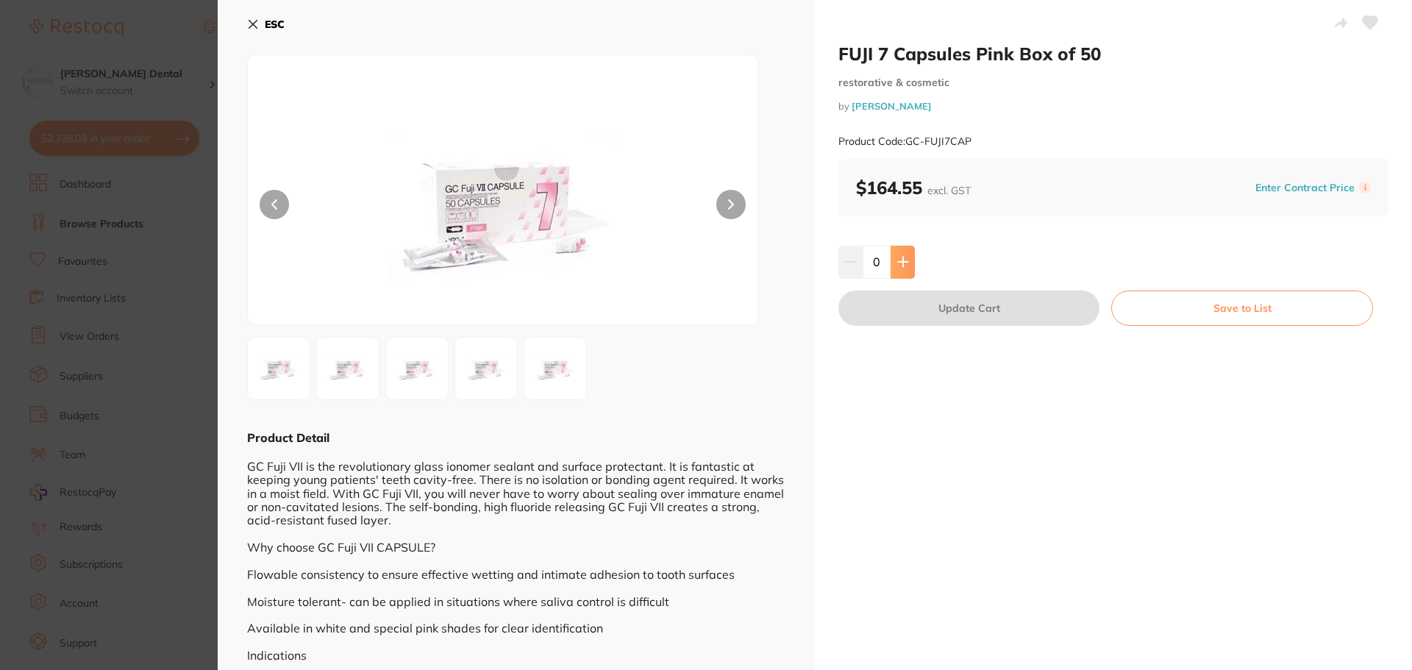
click at [899, 261] on icon at bounding box center [903, 262] width 12 height 12
type input "1"
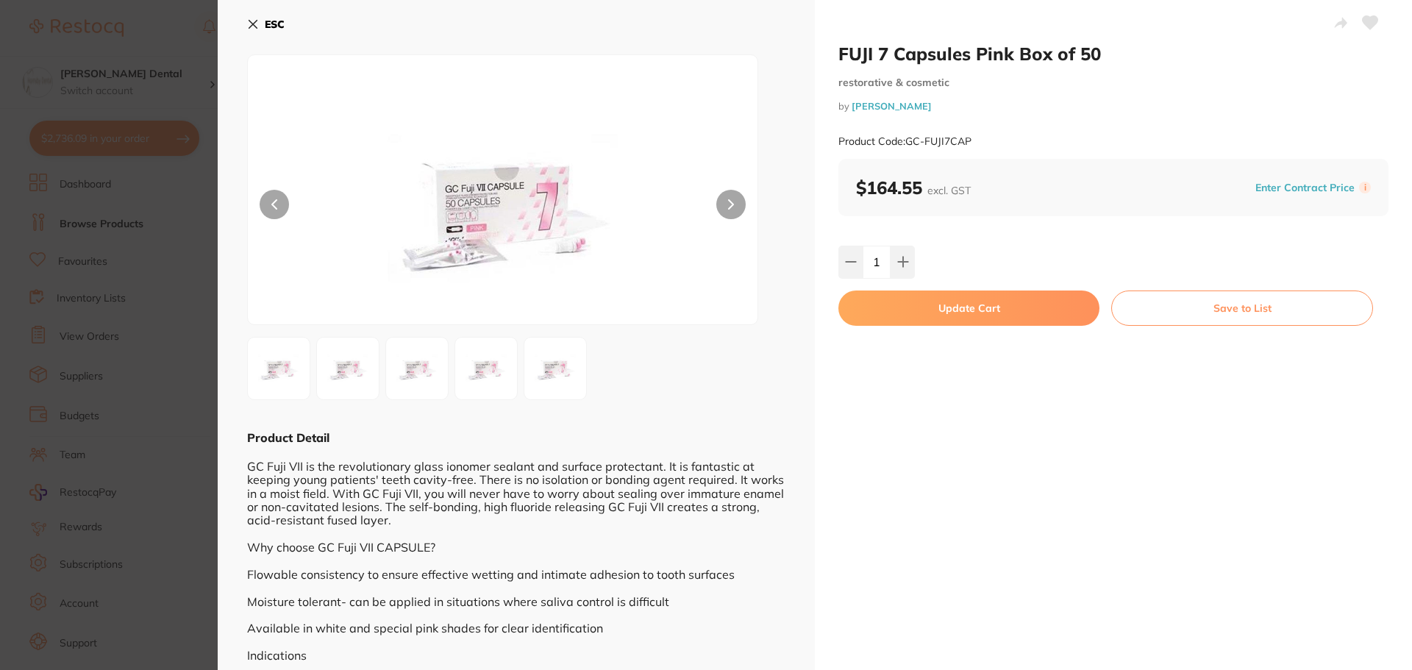
click at [973, 310] on button "Update Cart" at bounding box center [968, 308] width 261 height 35
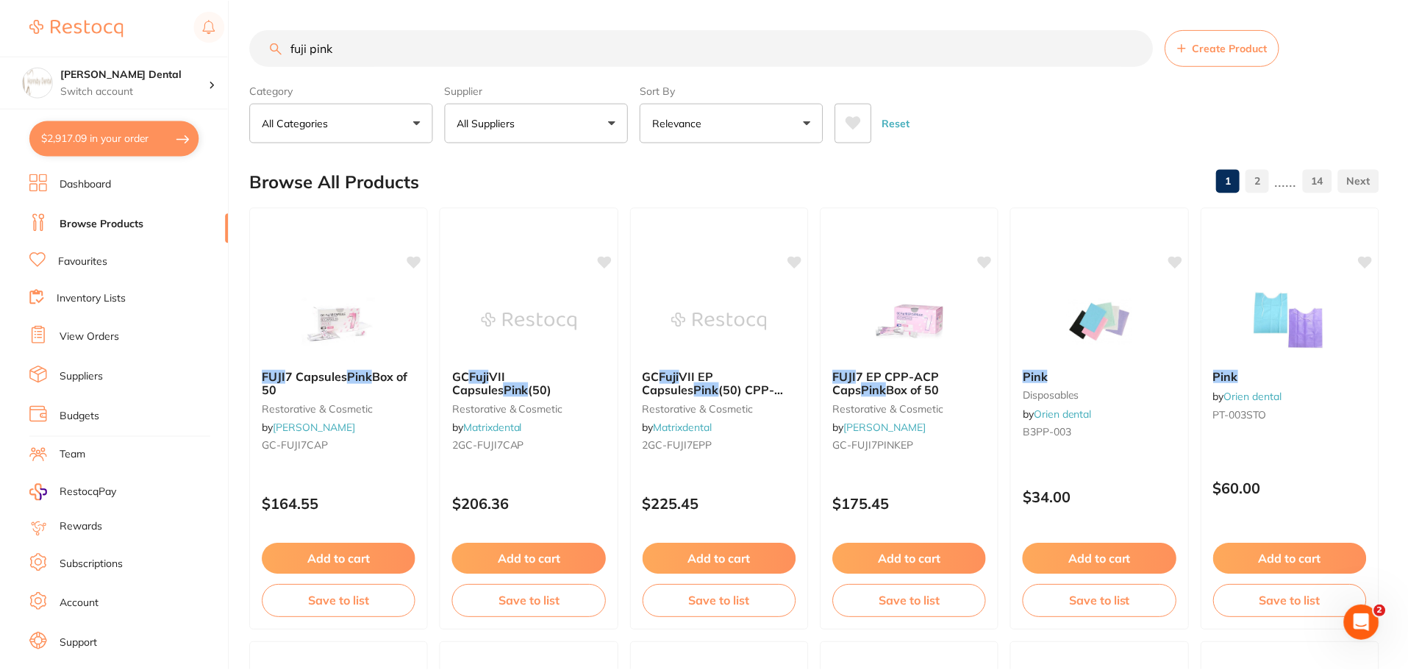
scroll to position [1, 0]
click at [1133, 45] on input "fuji pink" at bounding box center [701, 47] width 903 height 37
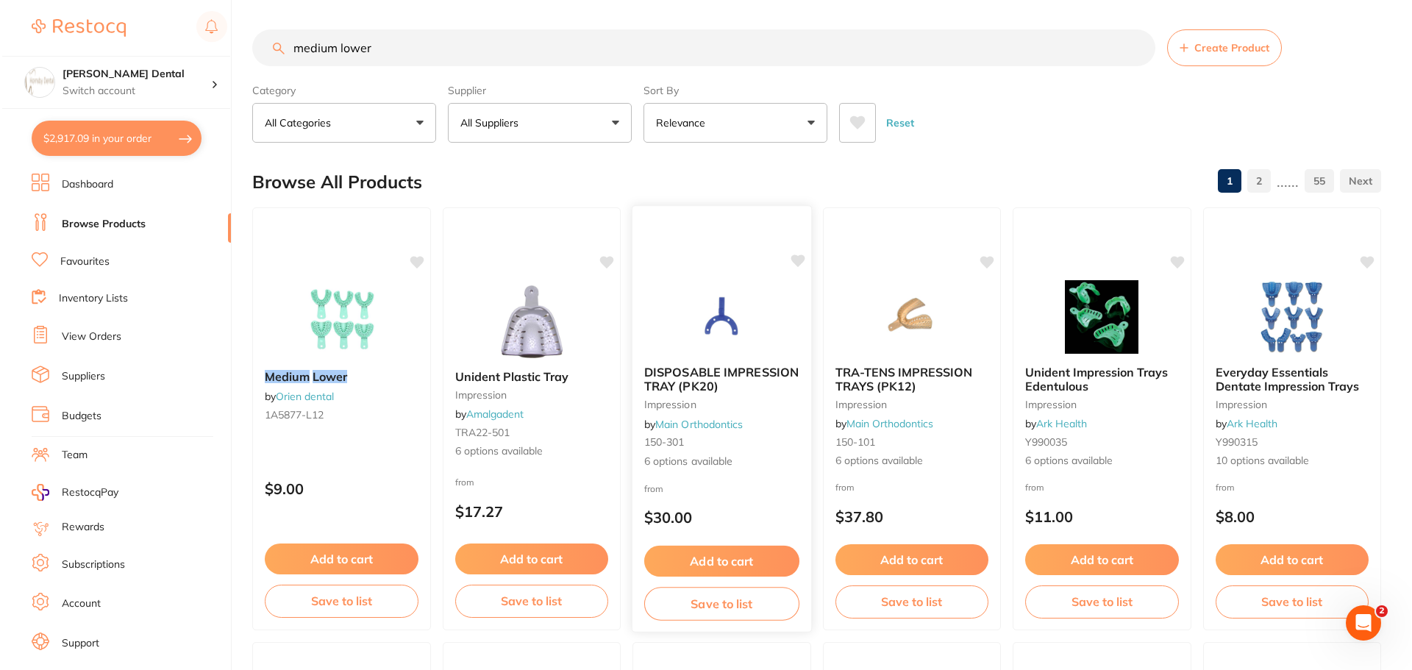
scroll to position [0, 0]
type input "medium lower"
click at [530, 316] on img at bounding box center [529, 320] width 96 height 74
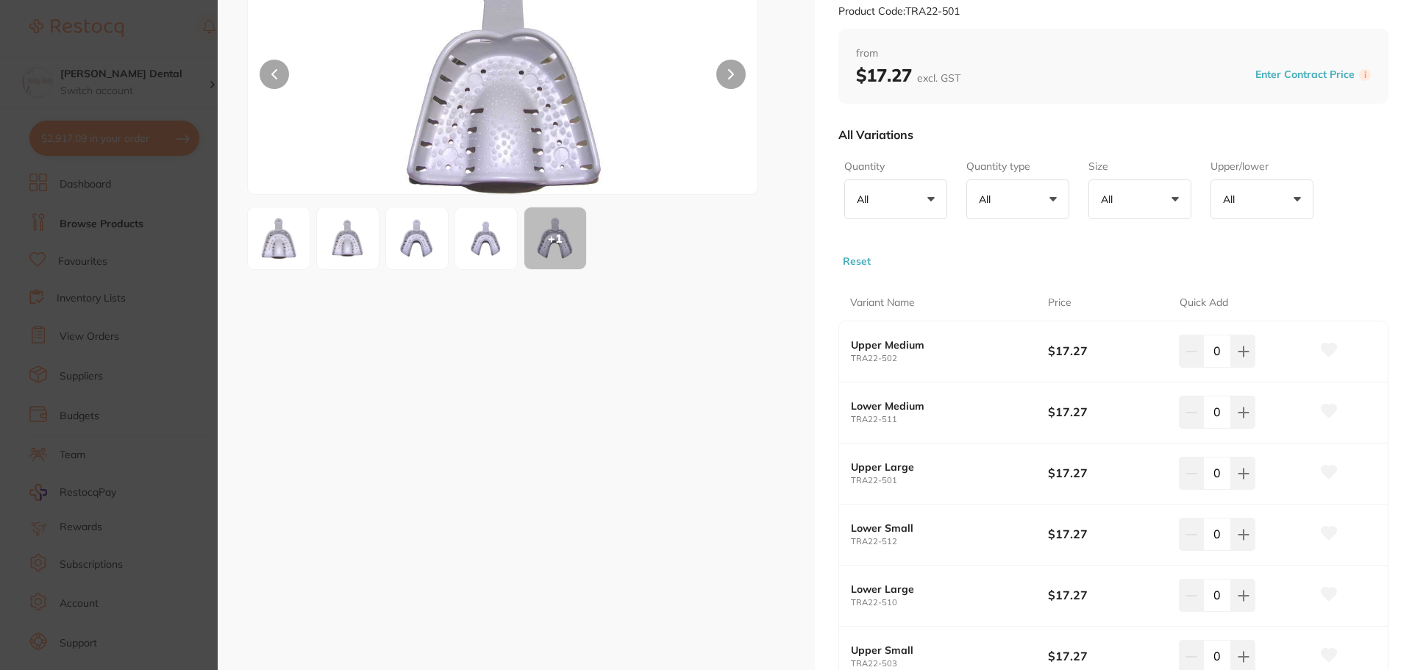
scroll to position [147, 0]
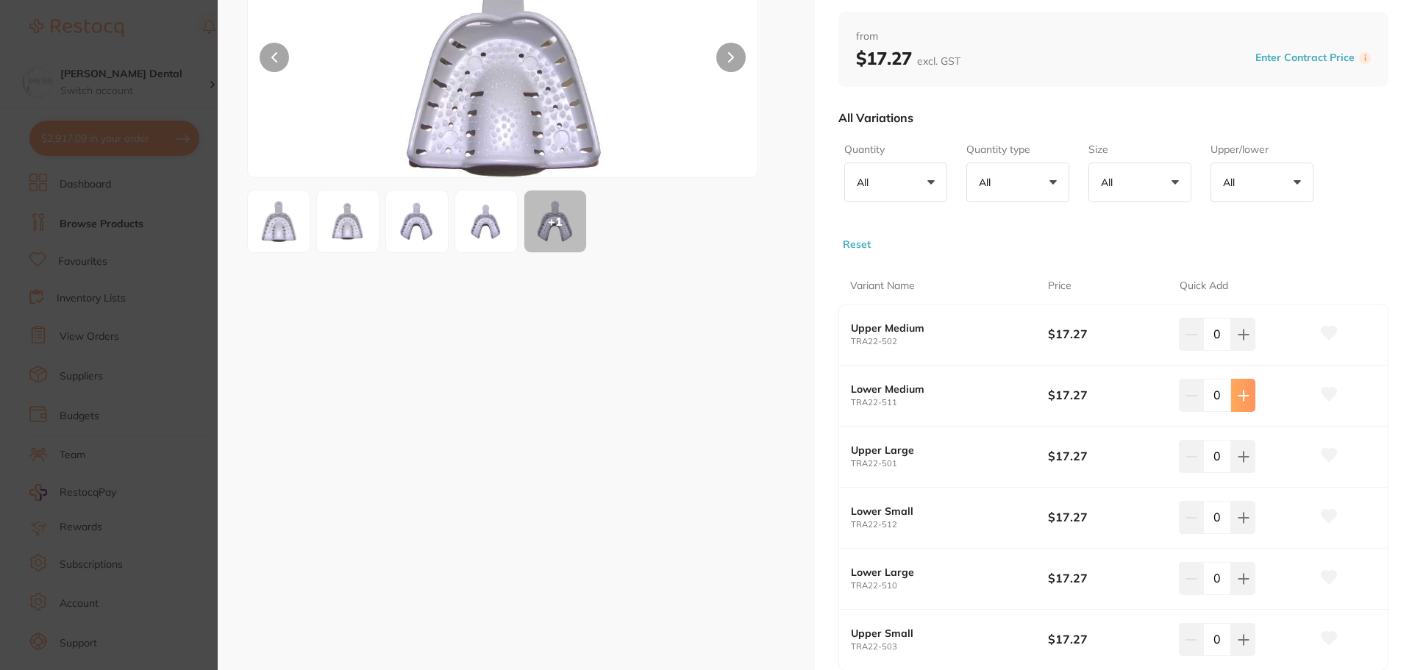
click at [1233, 395] on button at bounding box center [1243, 395] width 24 height 32
click at [1239, 395] on icon at bounding box center [1244, 396] width 10 height 10
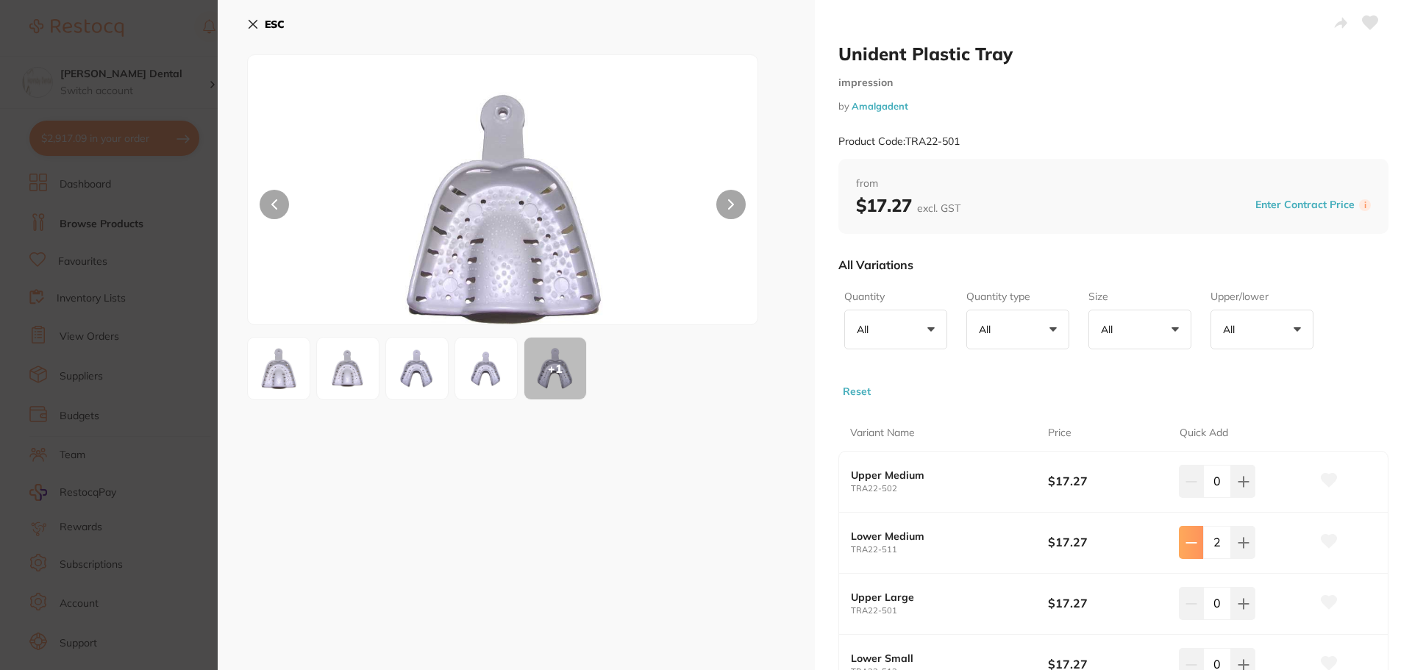
click at [1189, 543] on icon at bounding box center [1191, 543] width 10 height 0
type input "0"
click at [250, 24] on icon at bounding box center [253, 24] width 12 height 12
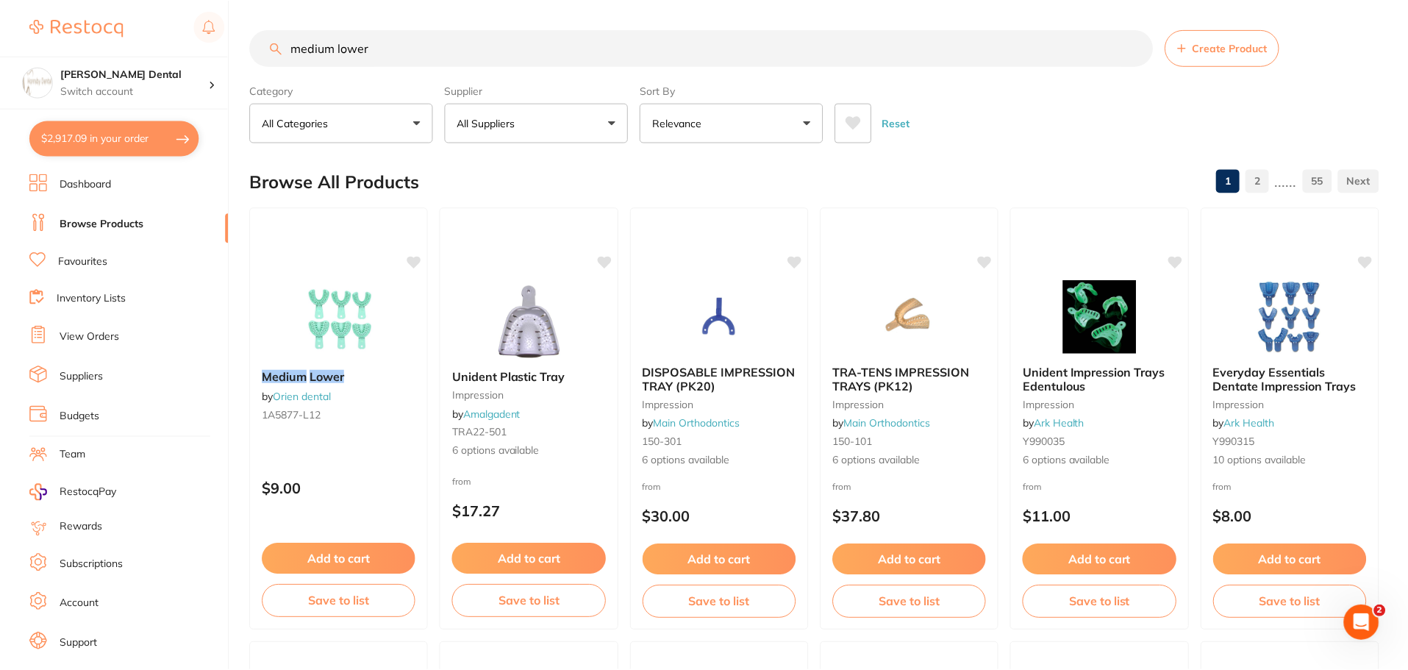
scroll to position [1, 0]
click at [292, 47] on input "medium lower" at bounding box center [701, 47] width 903 height 37
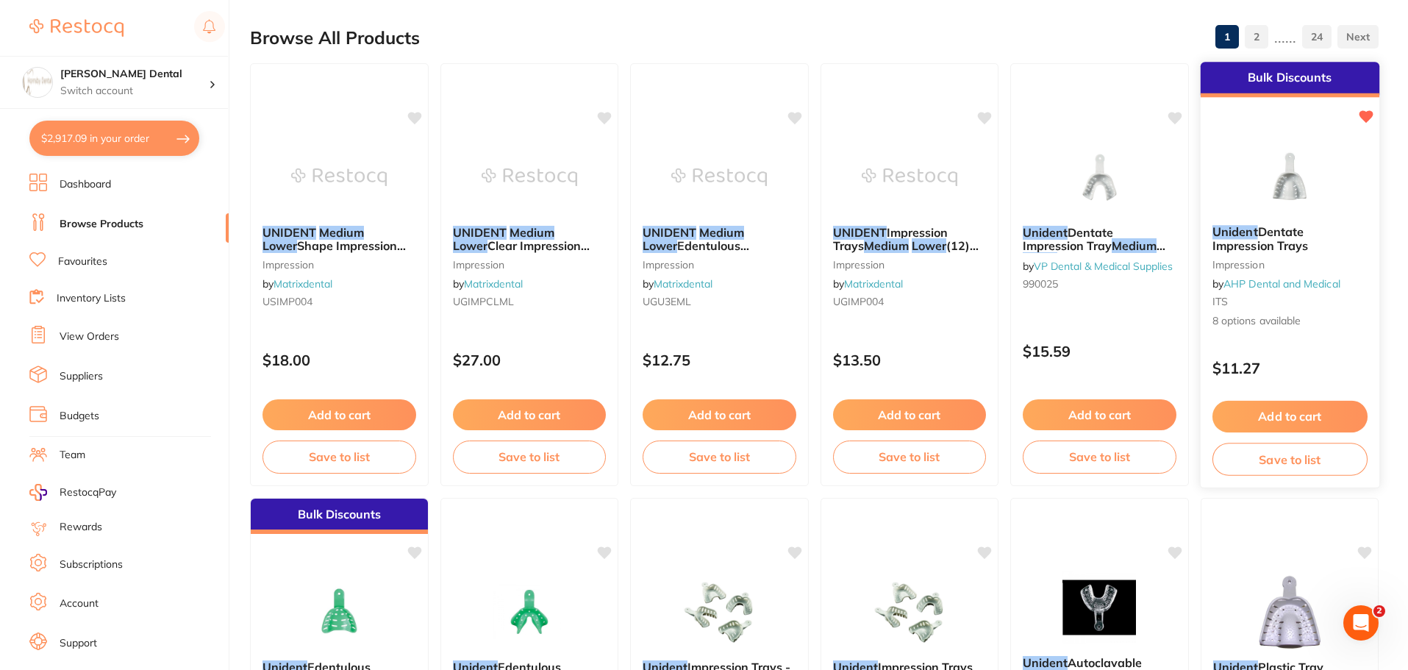
scroll to position [147, 0]
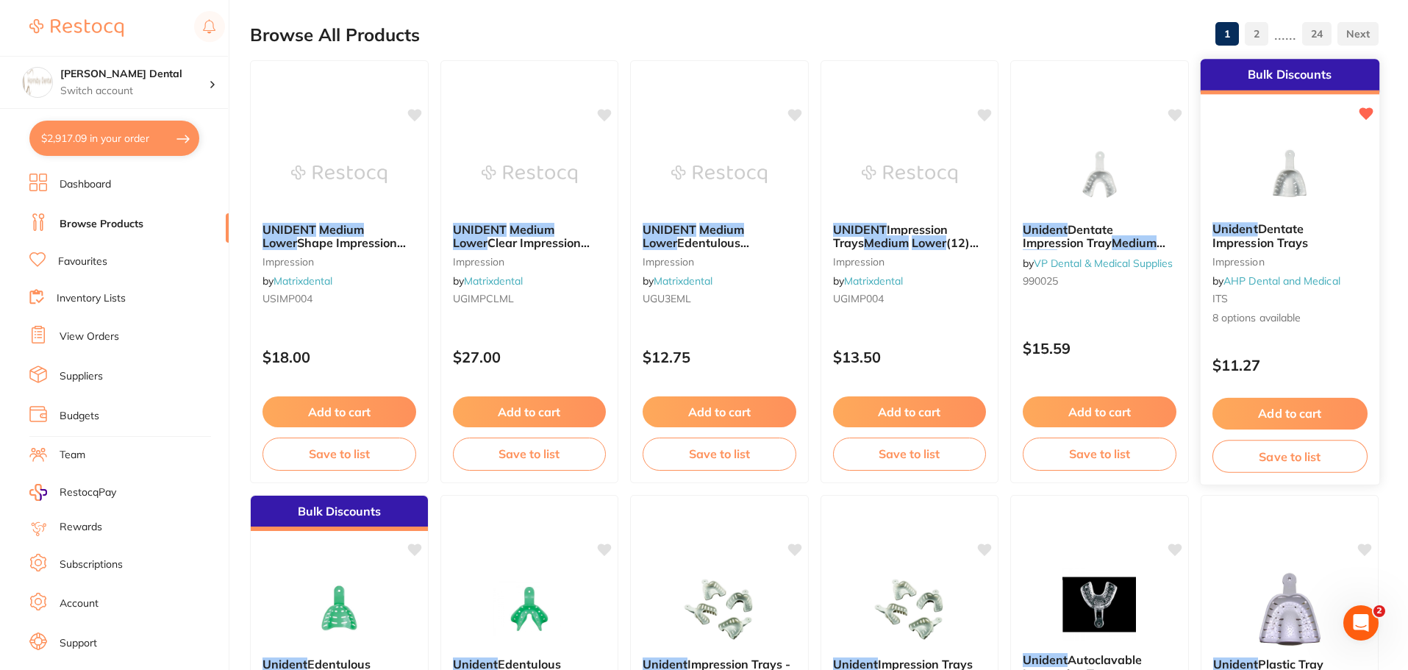
type input "unident medium lower"
click at [1274, 194] on img at bounding box center [1289, 173] width 96 height 74
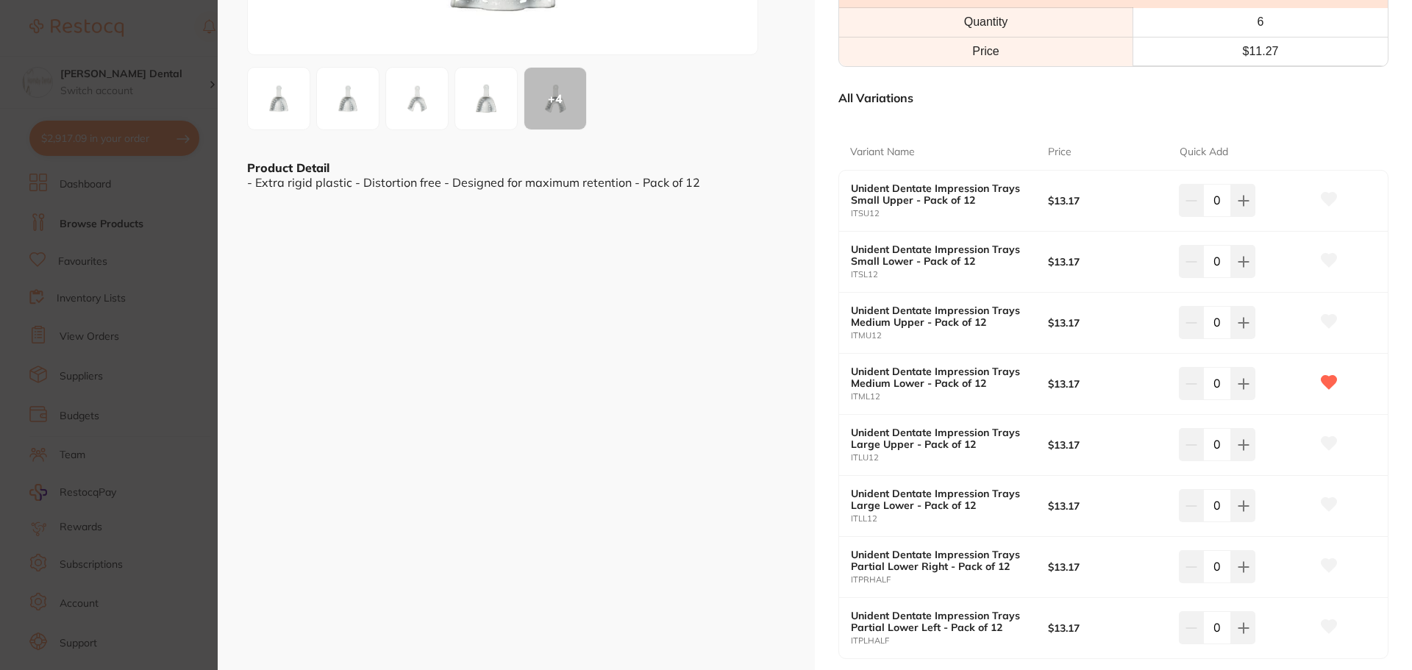
scroll to position [294, 0]
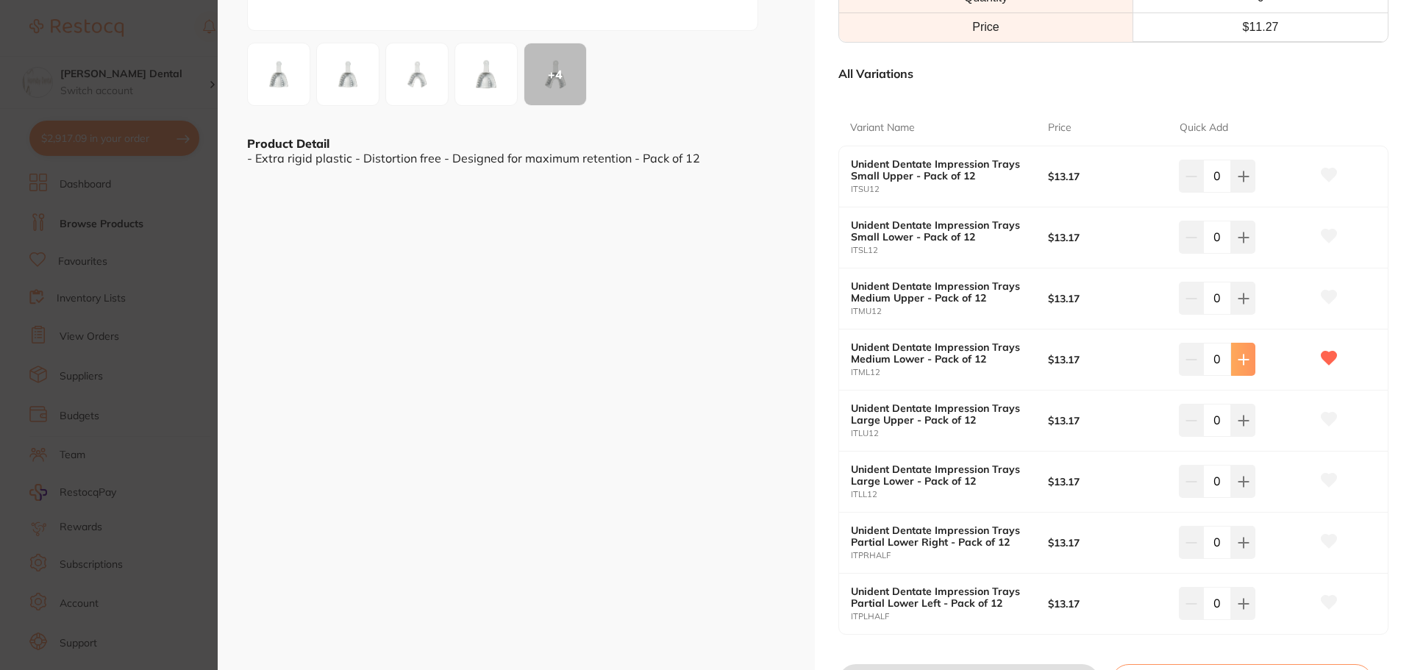
click at [1241, 363] on icon at bounding box center [1244, 360] width 12 height 12
type input "2"
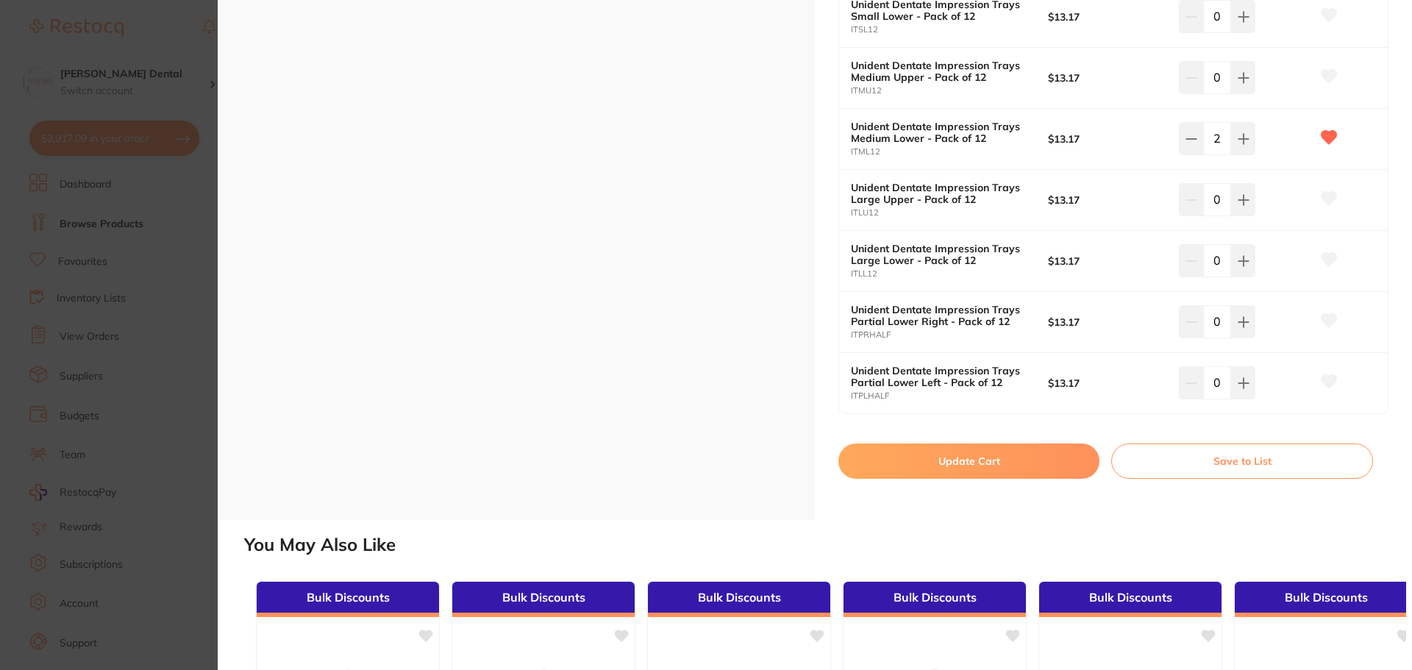
scroll to position [0, 0]
click at [979, 461] on button "Update Cart" at bounding box center [968, 460] width 261 height 35
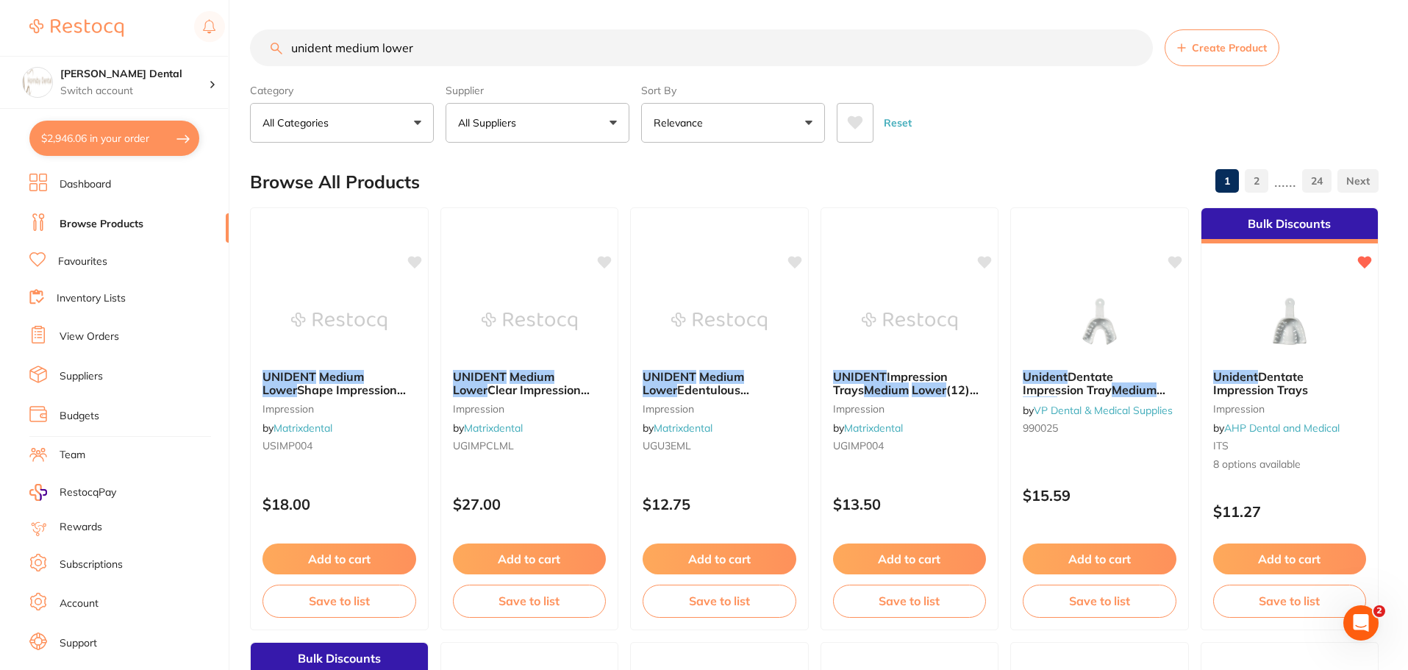
click at [1137, 48] on input "unident medium lower" at bounding box center [701, 47] width 903 height 37
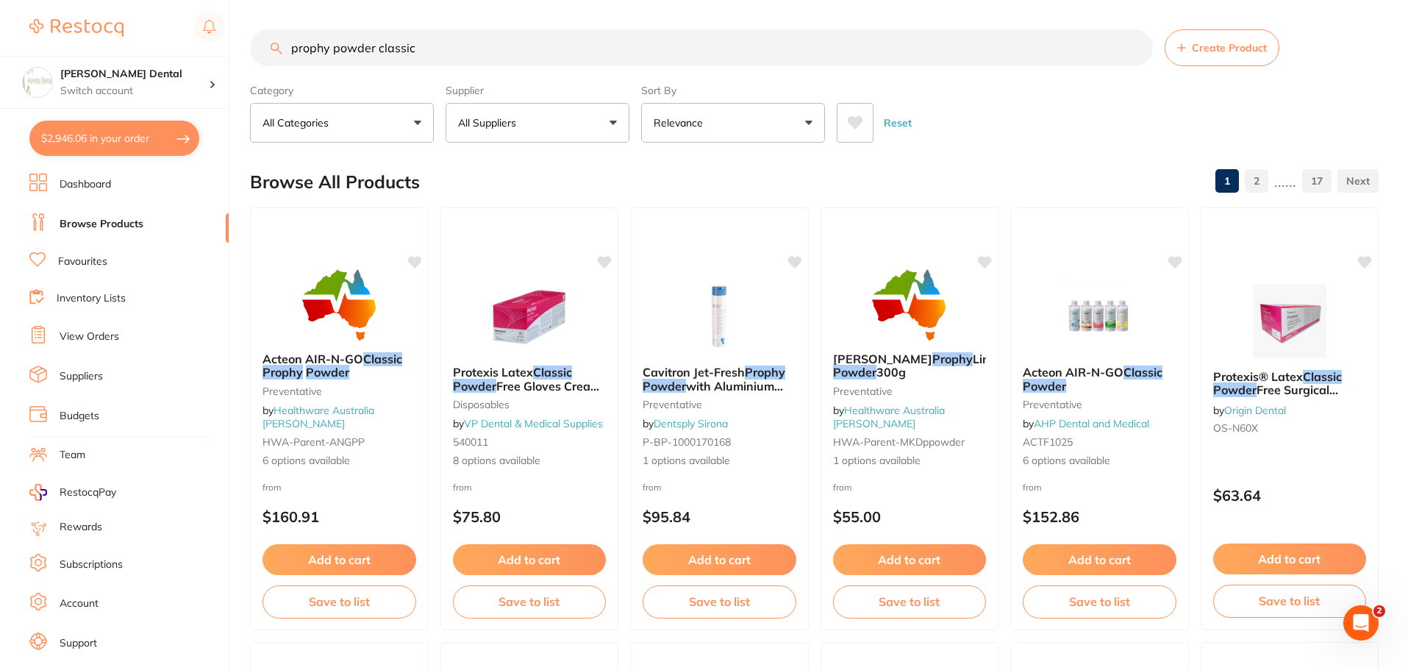
drag, startPoint x: 327, startPoint y: 50, endPoint x: 282, endPoint y: 50, distance: 44.9
click at [282, 50] on input "prophy powder classic" at bounding box center [701, 47] width 903 height 37
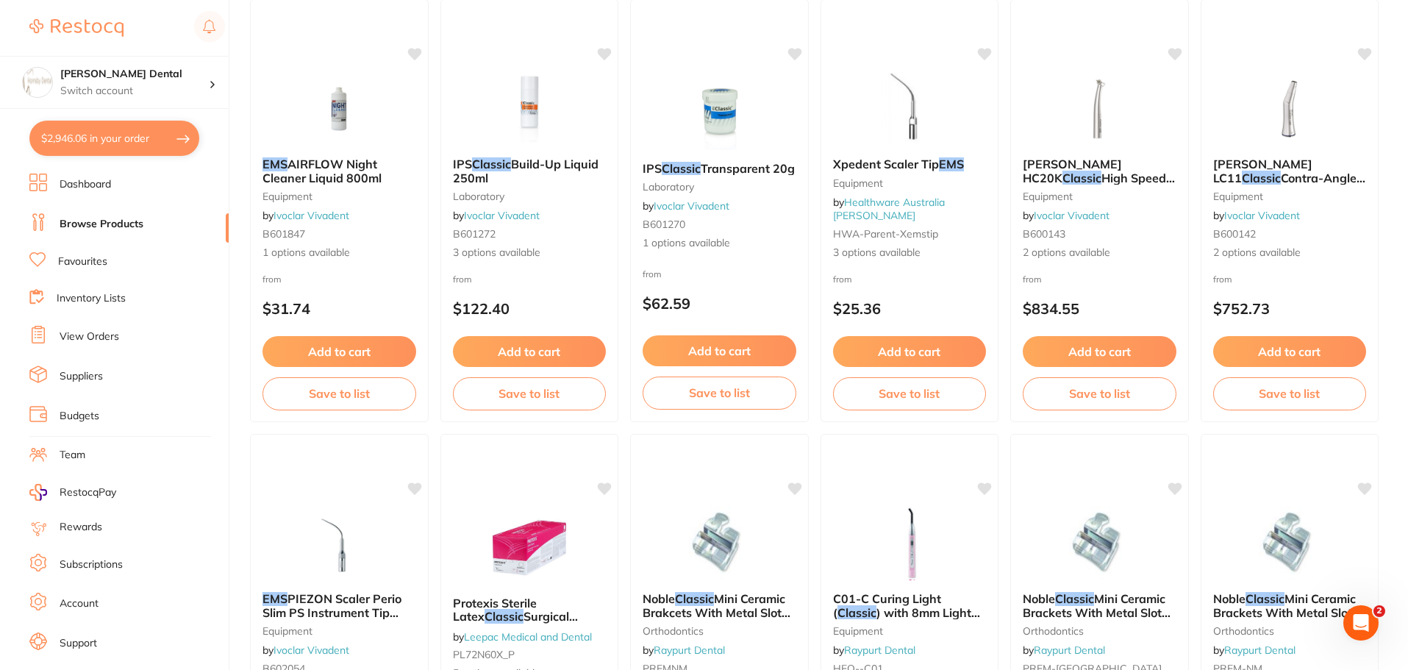
scroll to position [1324, 0]
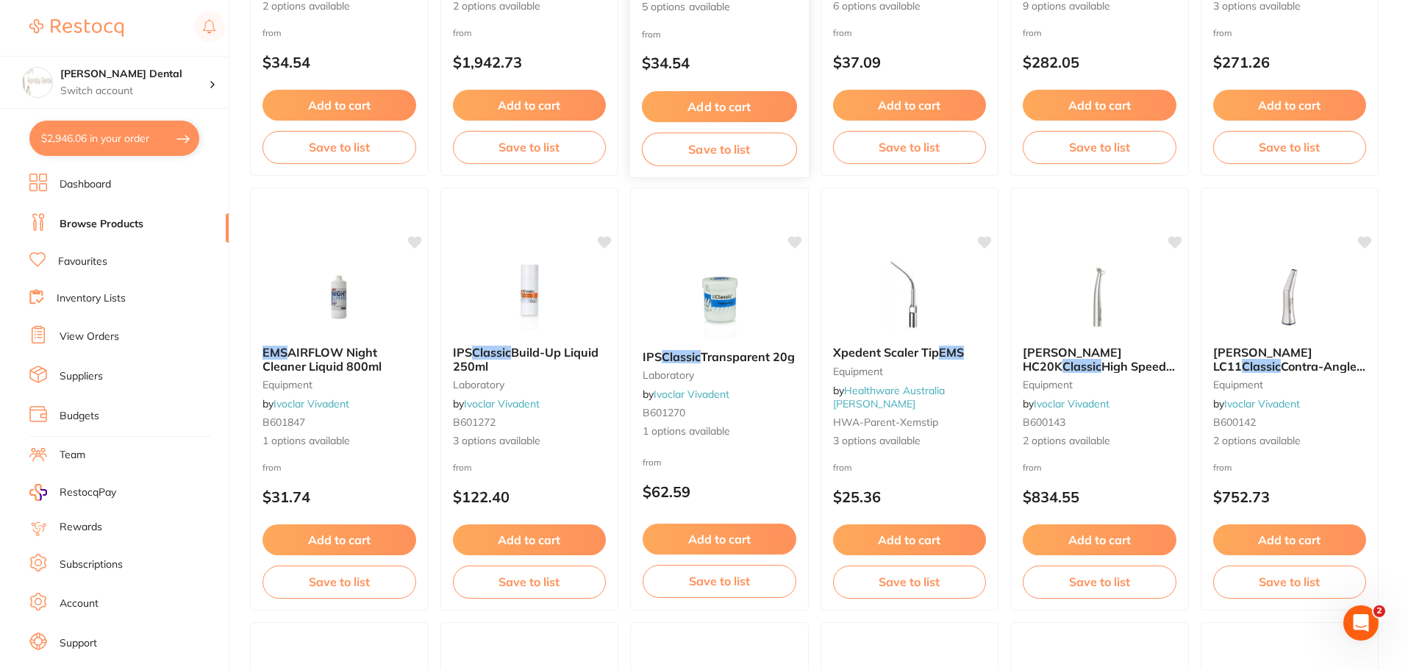
type input "ems powder classic"
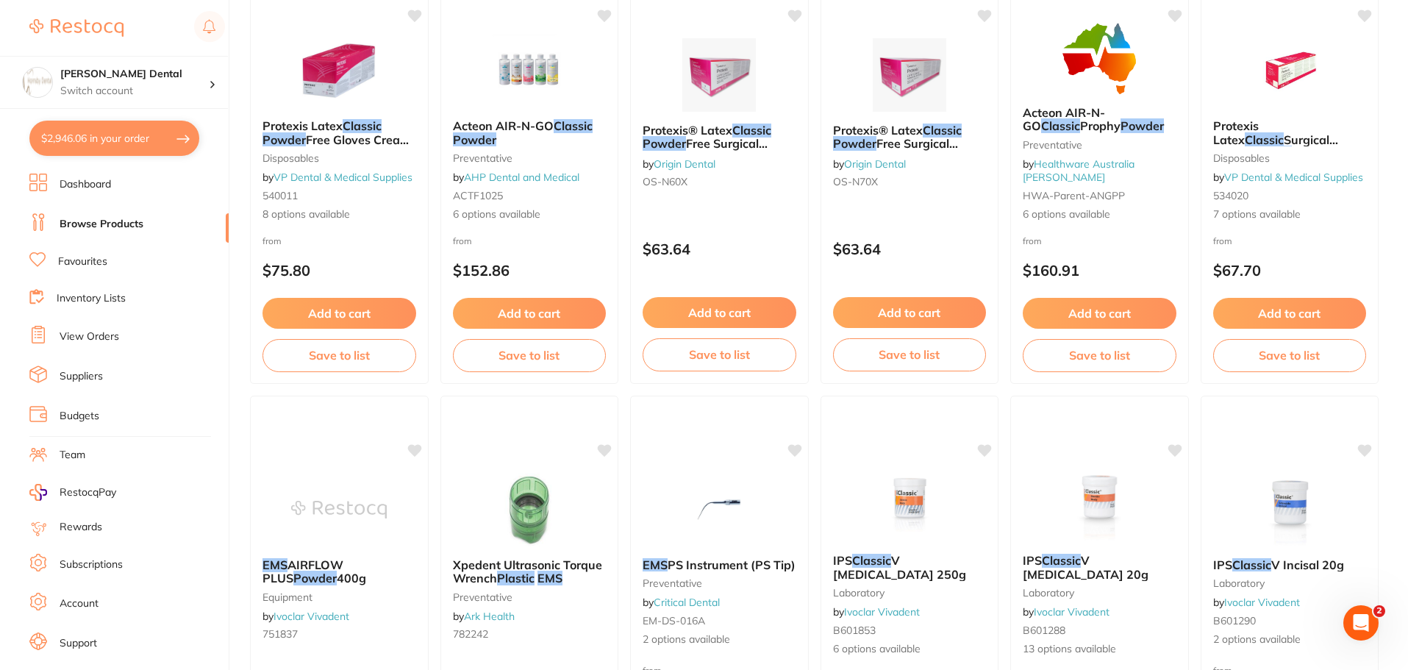
scroll to position [0, 0]
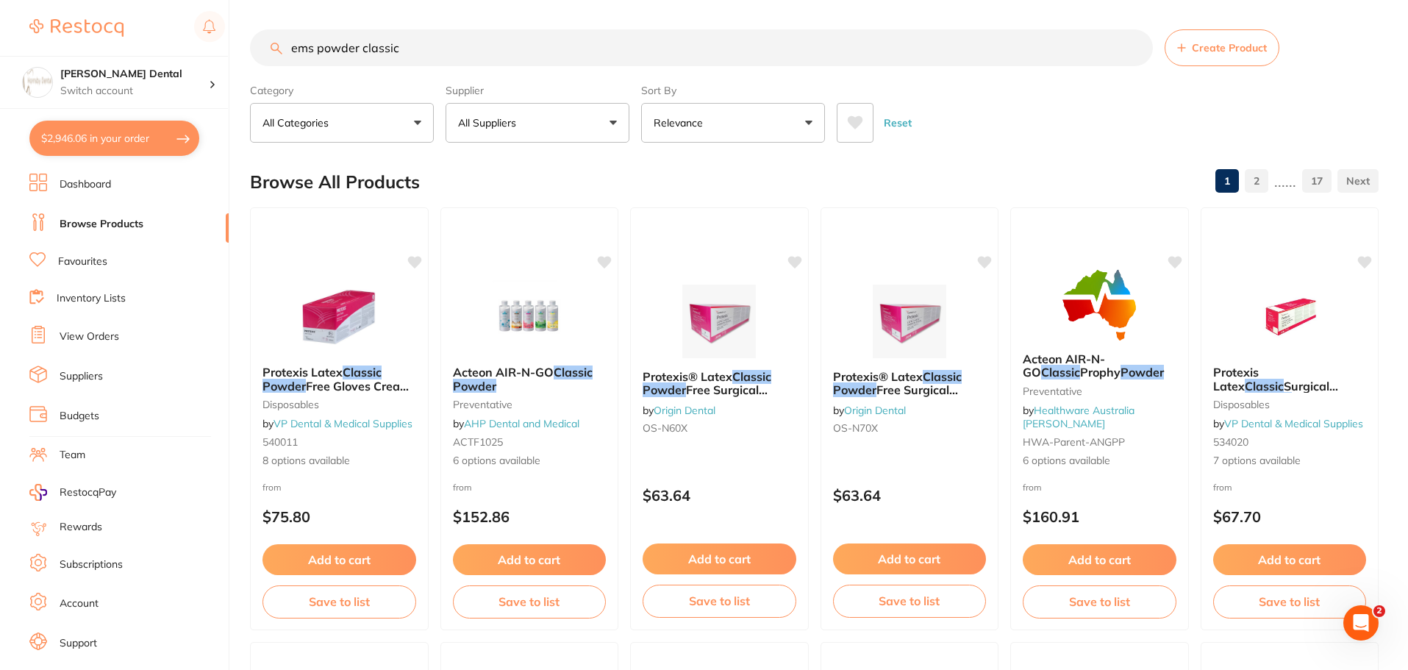
click at [608, 120] on button "All Suppliers" at bounding box center [538, 123] width 184 height 40
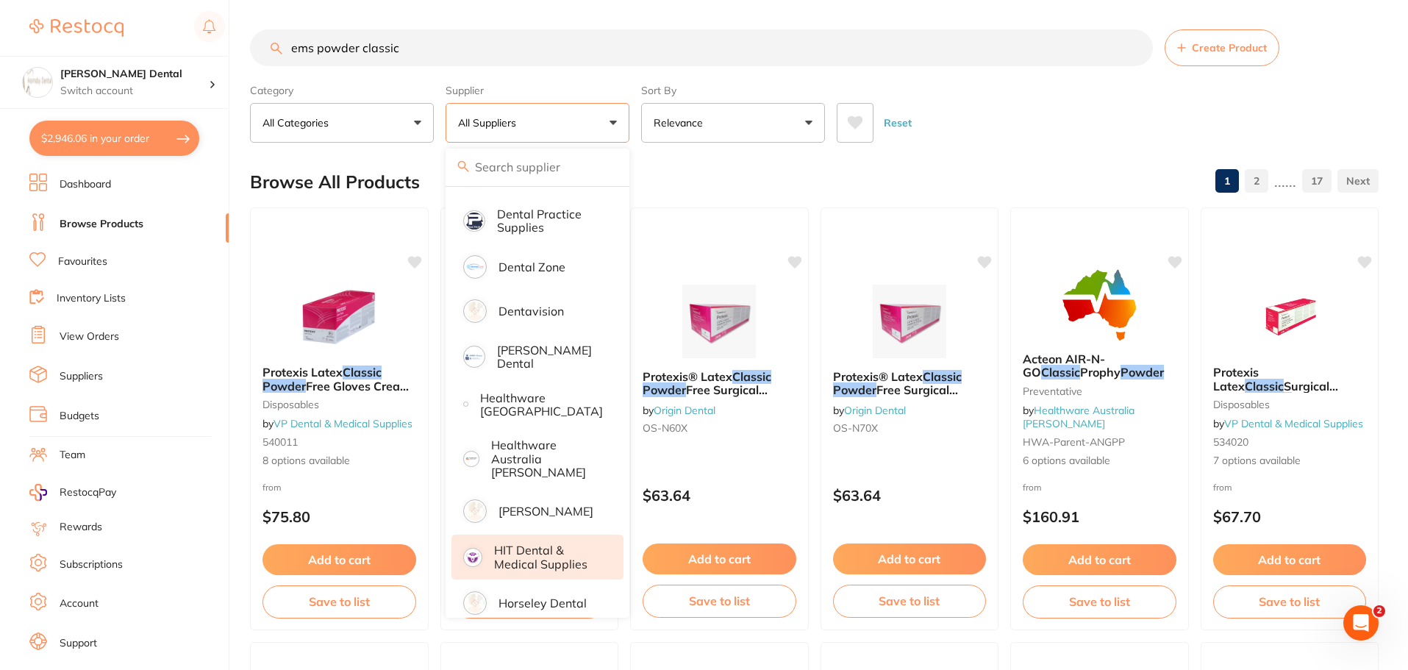
scroll to position [368, 0]
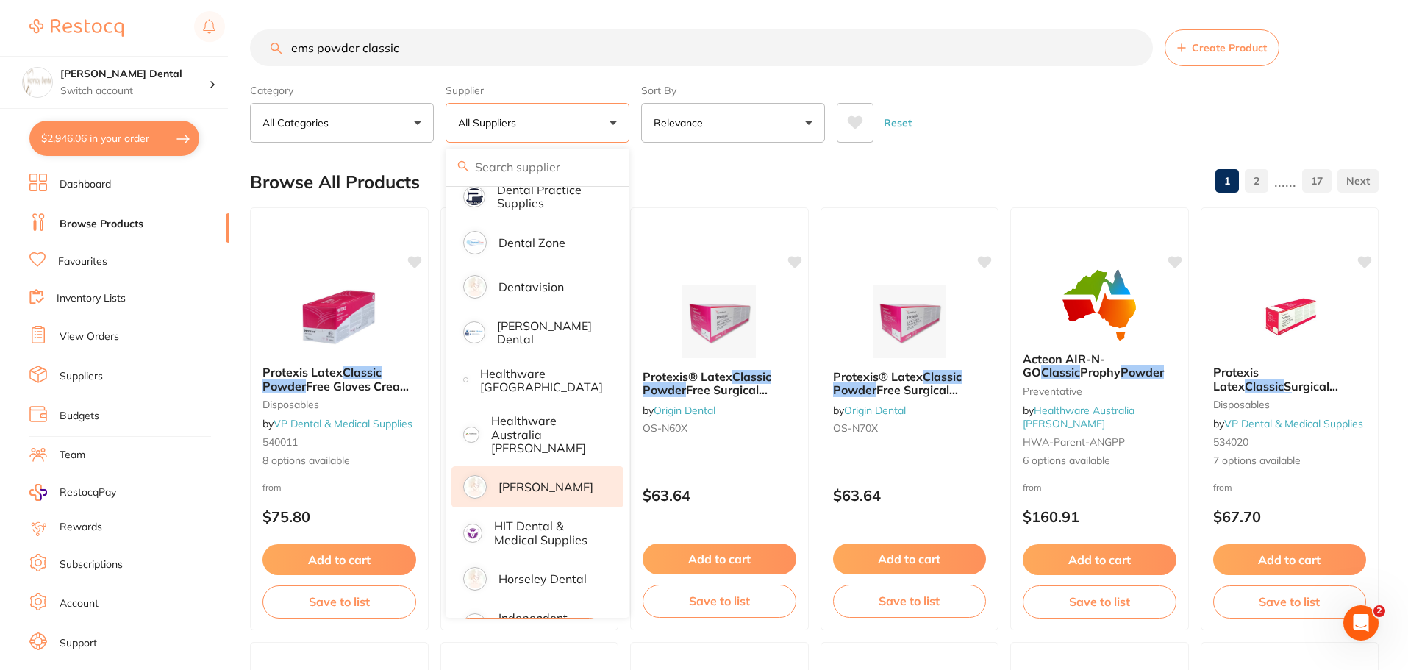
click at [546, 480] on p "[PERSON_NAME]" at bounding box center [546, 486] width 95 height 13
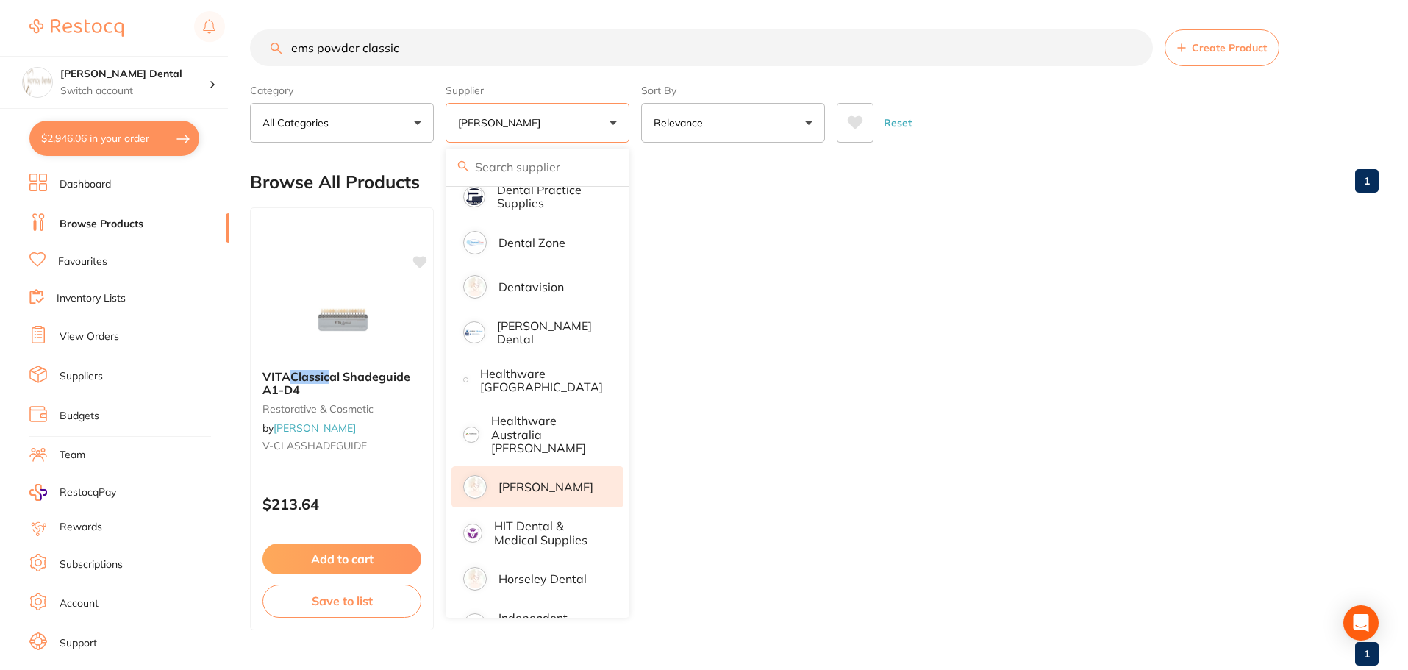
click at [1141, 260] on ul "VITA Classic al Shadeguide A1-D4 restorative & cosmetic by Henry Schein Halas V…" at bounding box center [814, 418] width 1129 height 423
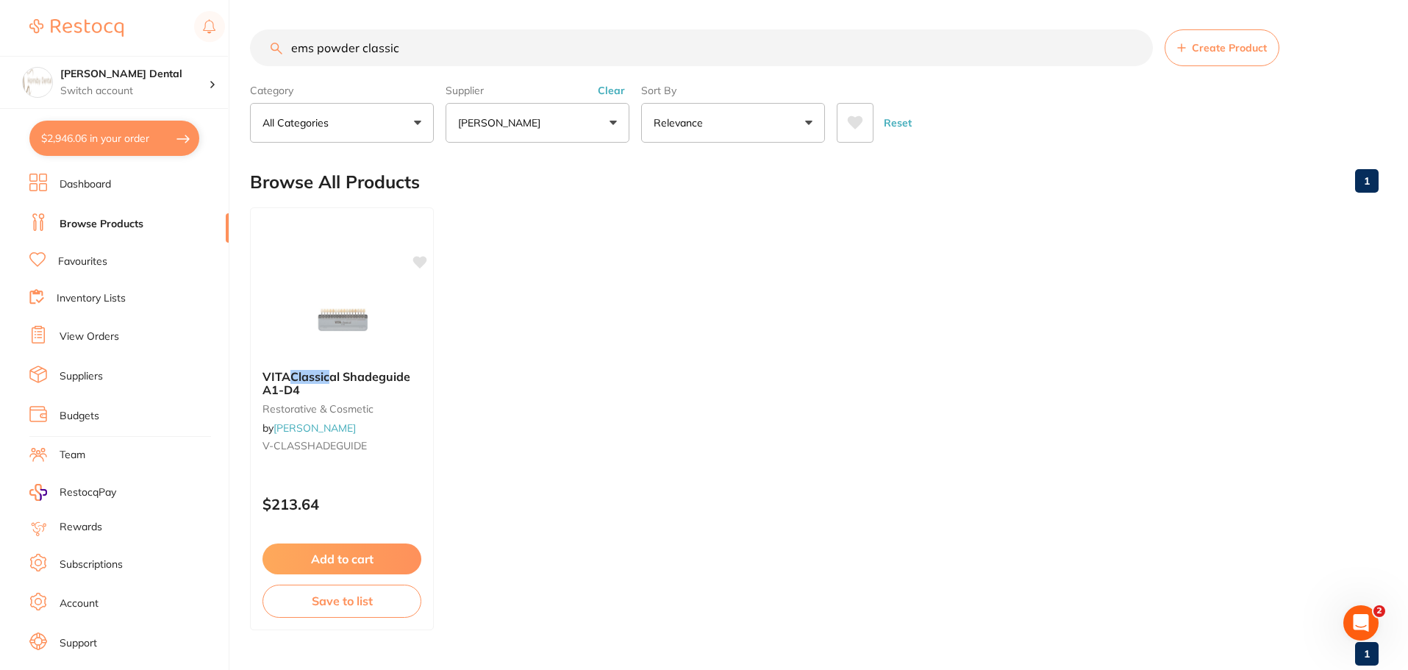
scroll to position [0, 0]
click at [1136, 46] on input "ems powder classic" at bounding box center [701, 47] width 903 height 37
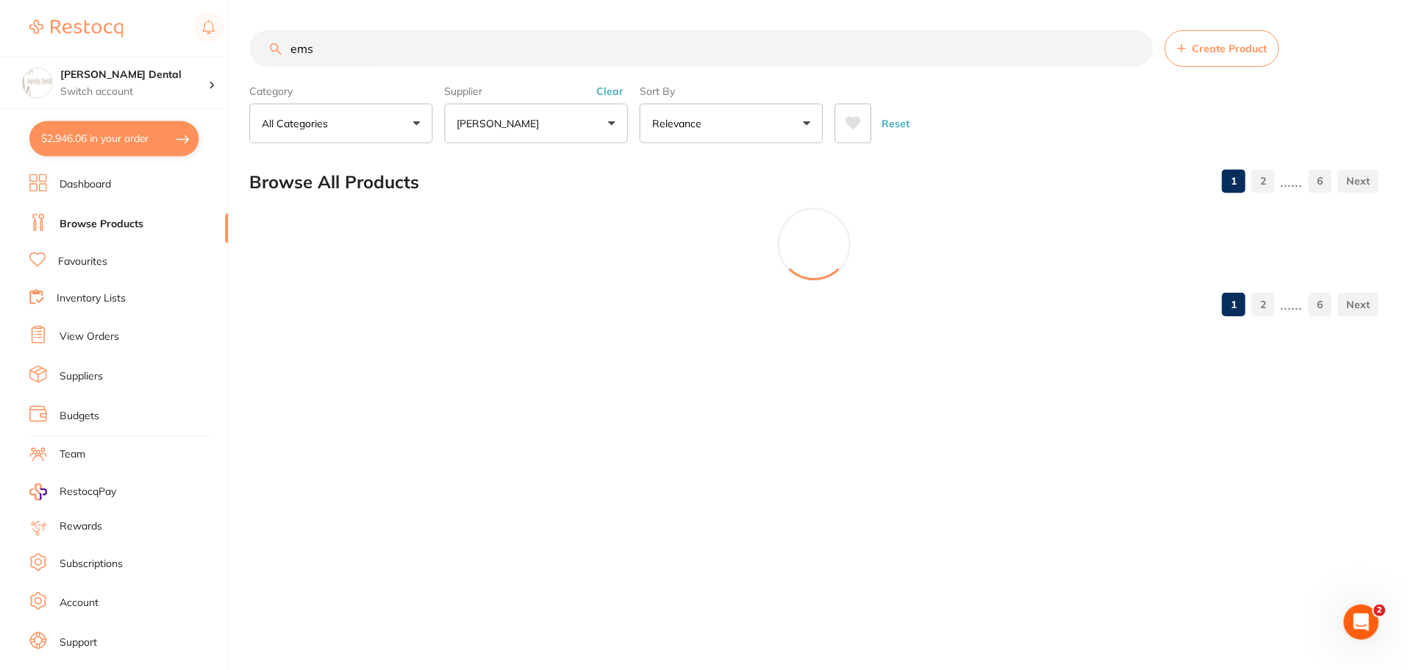
scroll to position [188, 0]
type input "e"
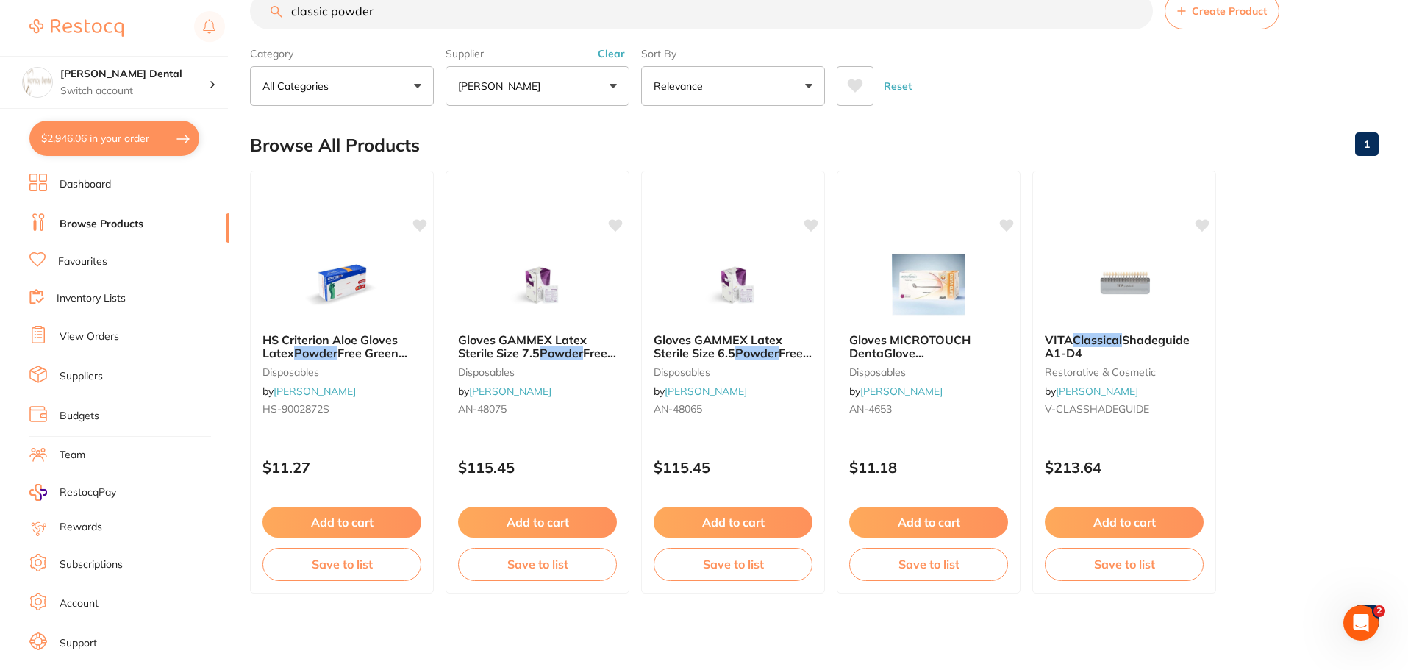
scroll to position [0, 0]
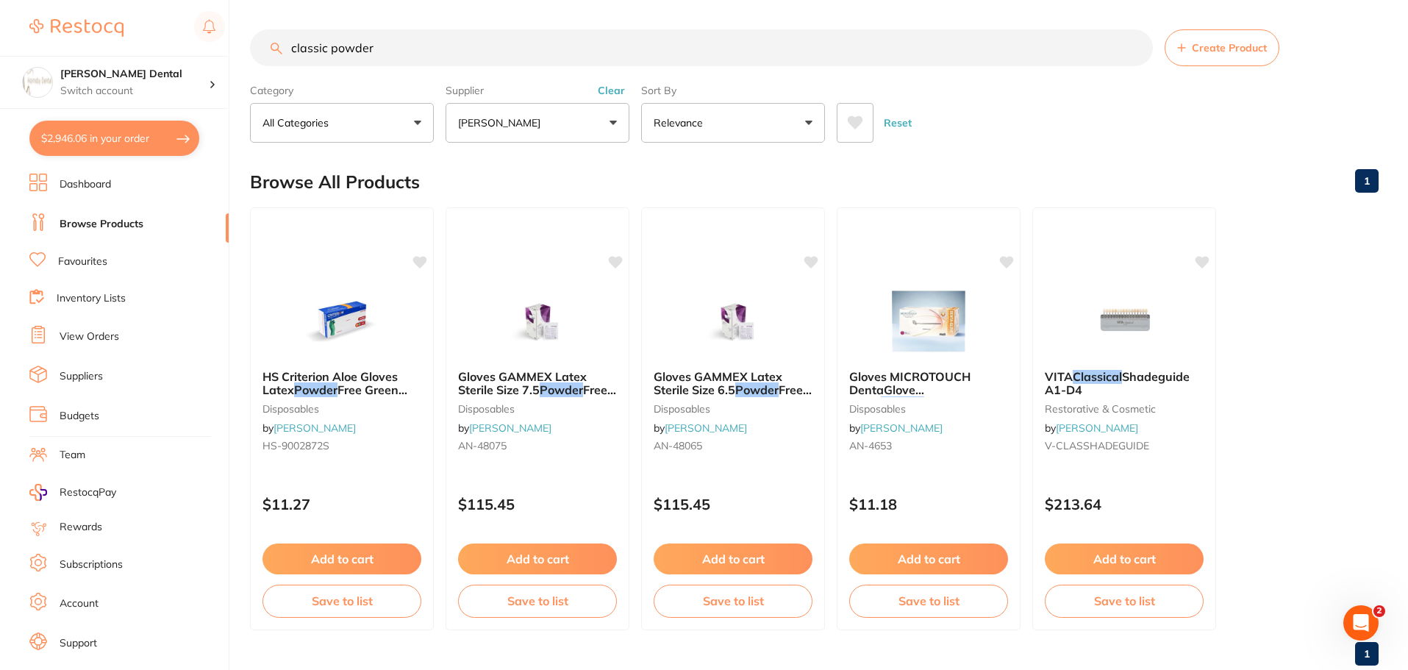
type input "classic powder"
click at [60, 142] on button "$2,946.06 in your order" at bounding box center [114, 138] width 170 height 35
checkbox input "true"
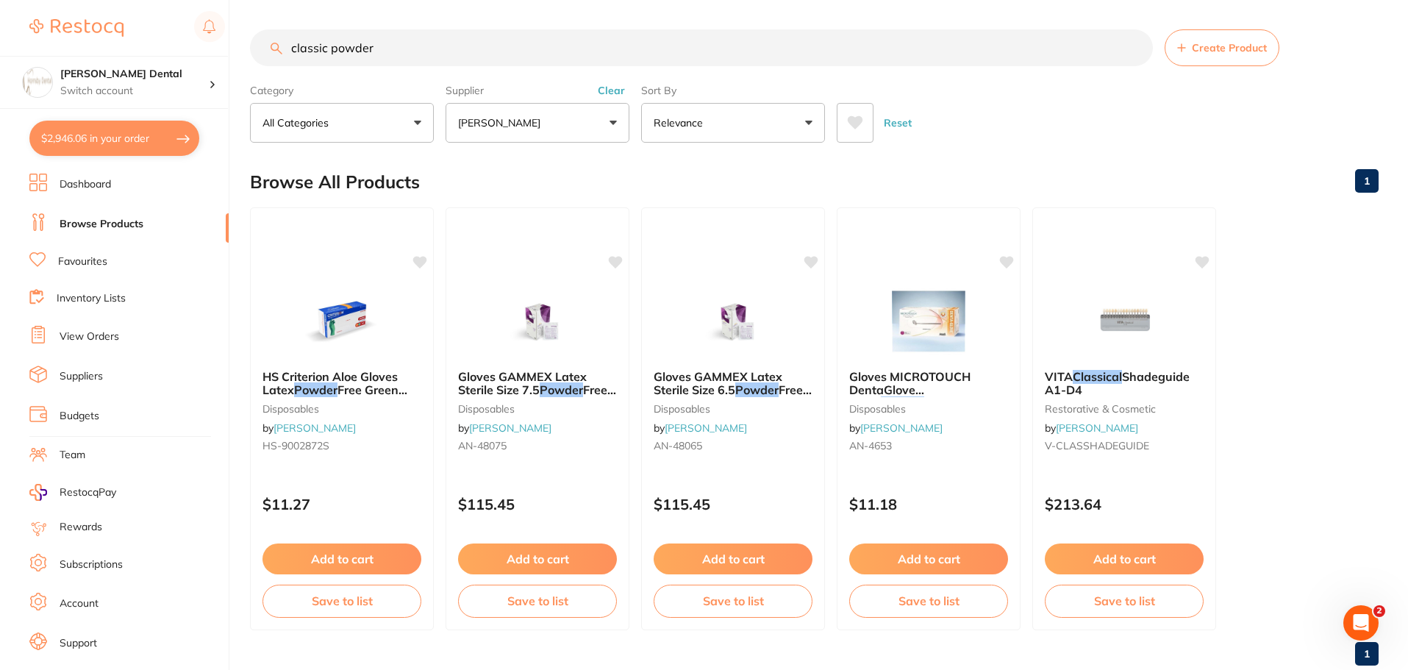
checkbox input "true"
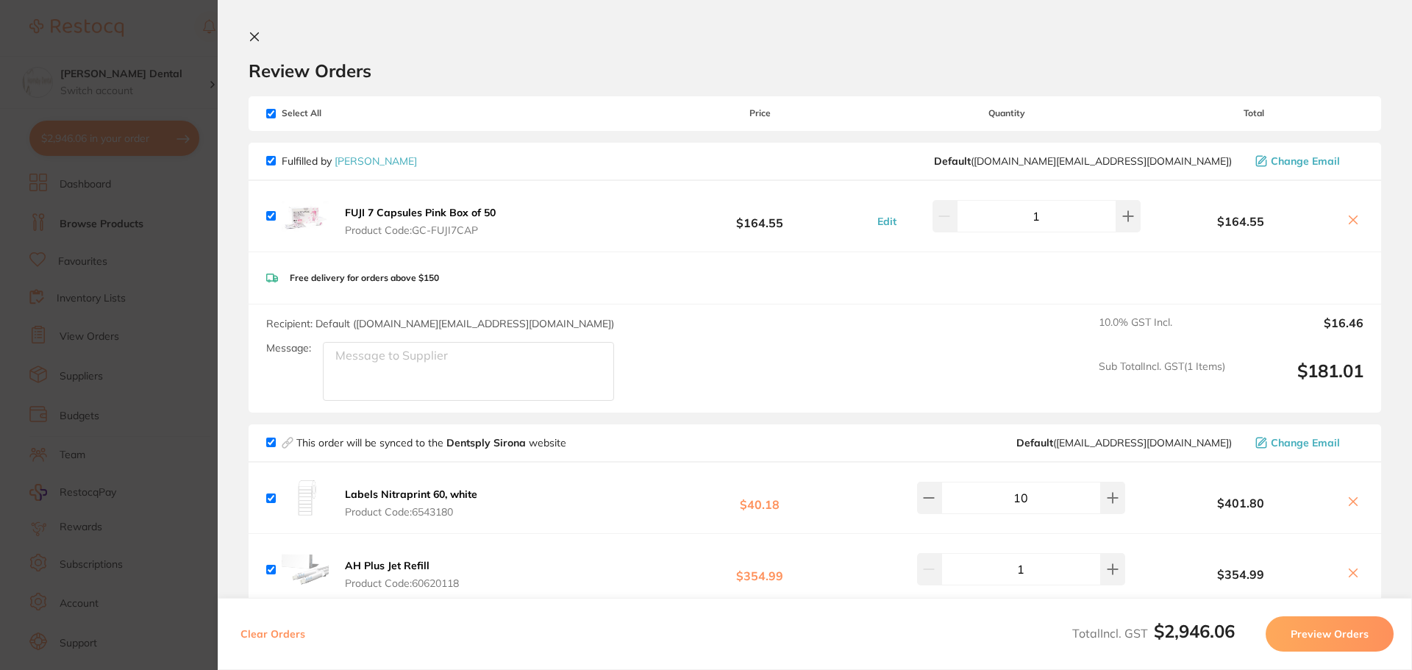
click at [251, 40] on icon at bounding box center [255, 37] width 8 height 8
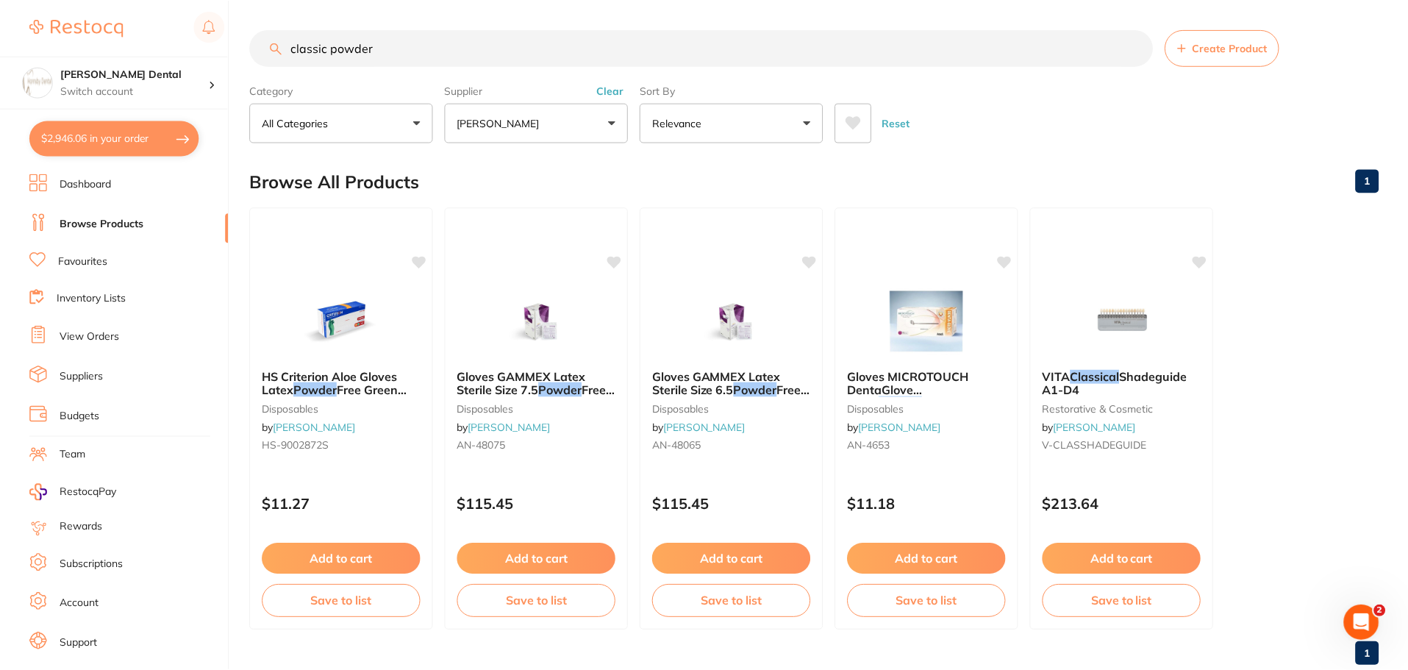
scroll to position [1, 0]
click at [1133, 46] on input "classic powder" at bounding box center [701, 47] width 903 height 37
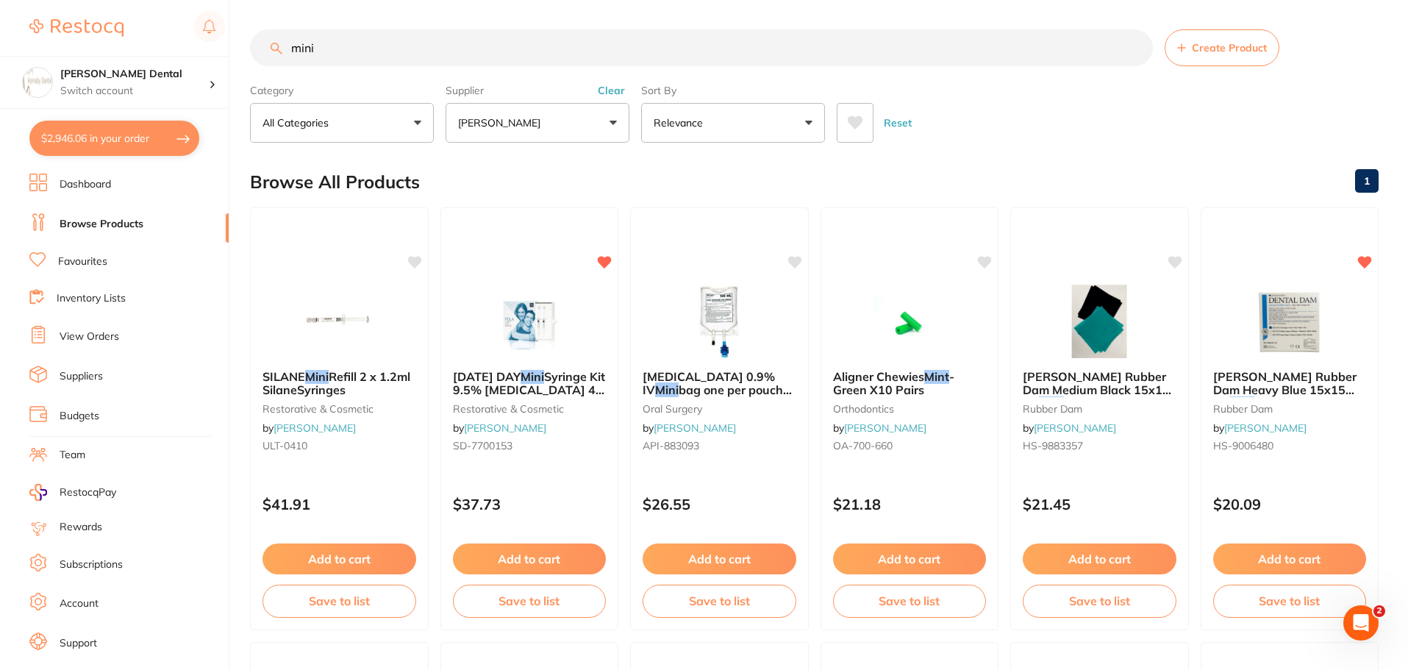
scroll to position [0, 0]
click at [620, 129] on button "[PERSON_NAME]" at bounding box center [538, 123] width 184 height 40
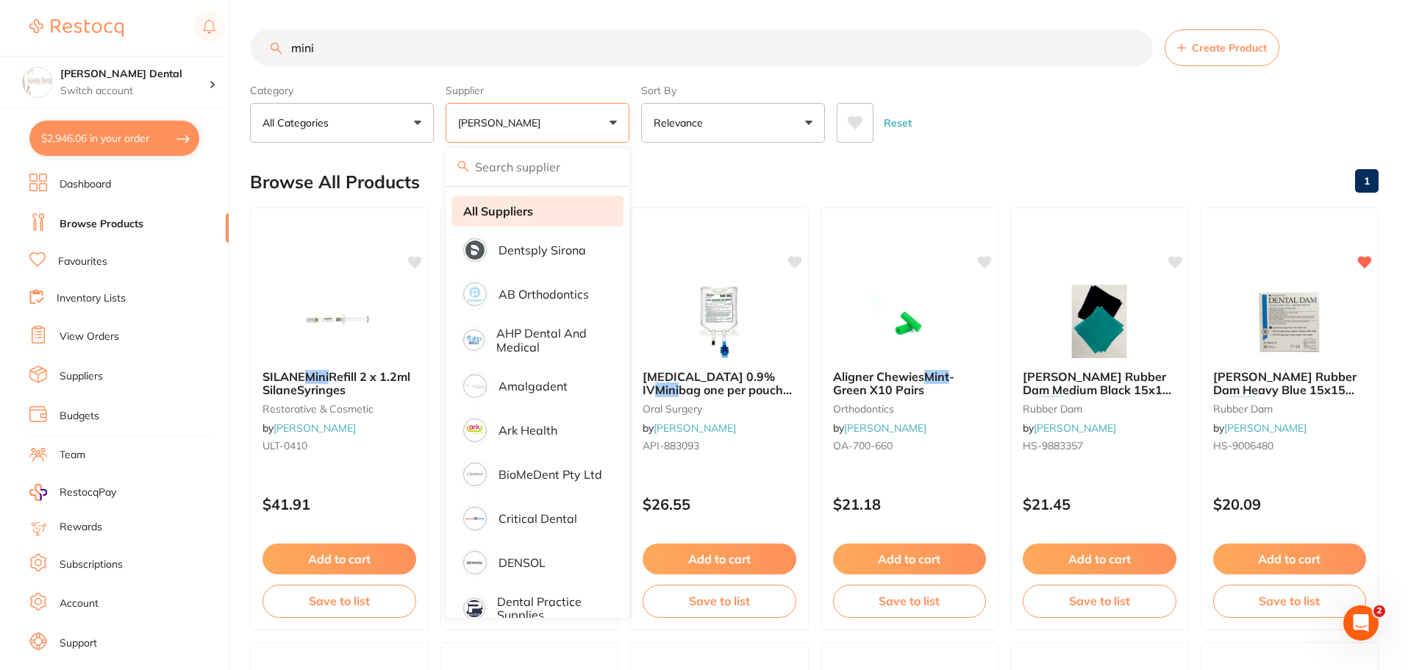
click at [538, 214] on li "All Suppliers" at bounding box center [538, 211] width 172 height 31
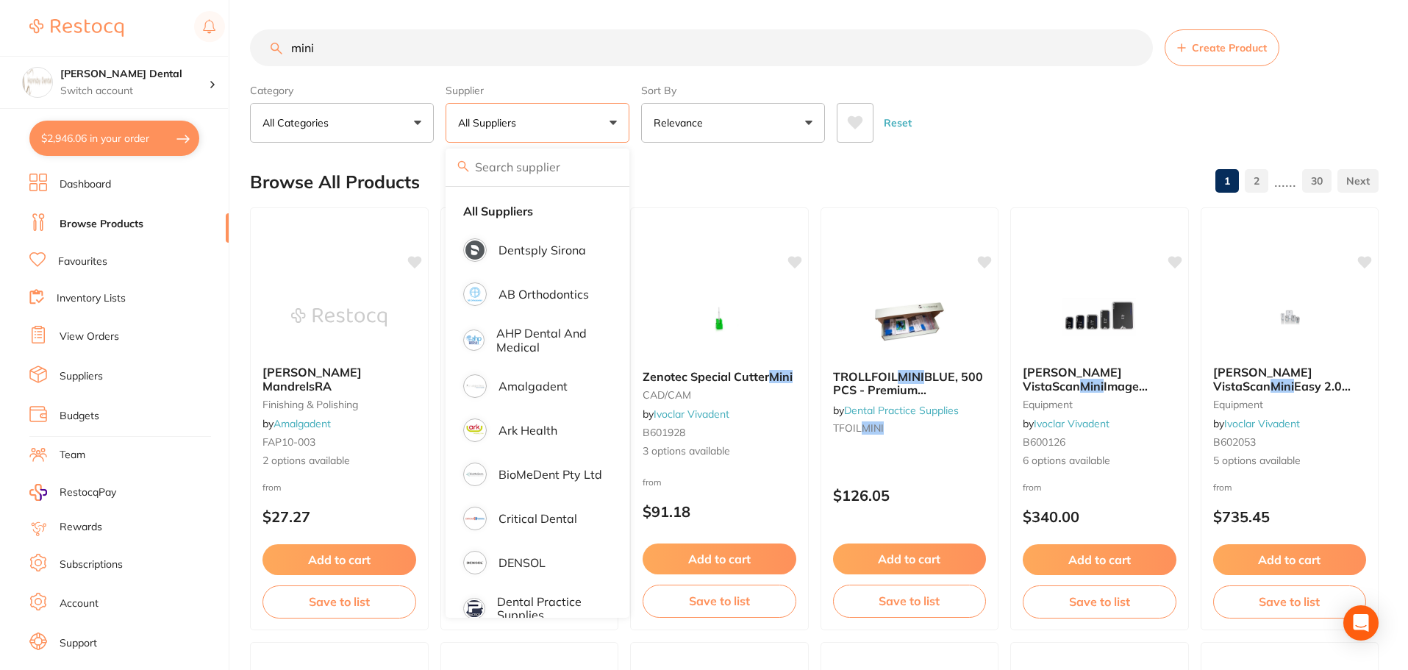
click at [363, 49] on input "mini" at bounding box center [701, 47] width 903 height 37
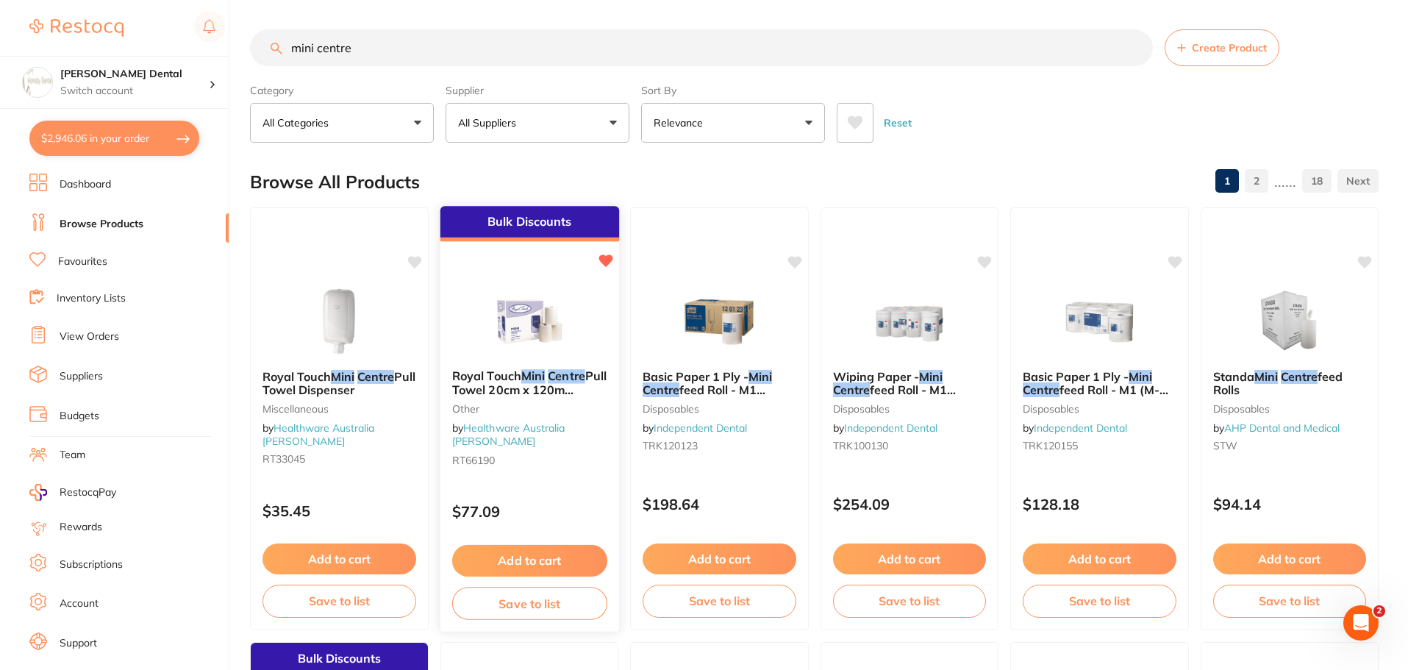
type input "mini centre"
click at [544, 327] on img at bounding box center [529, 320] width 96 height 74
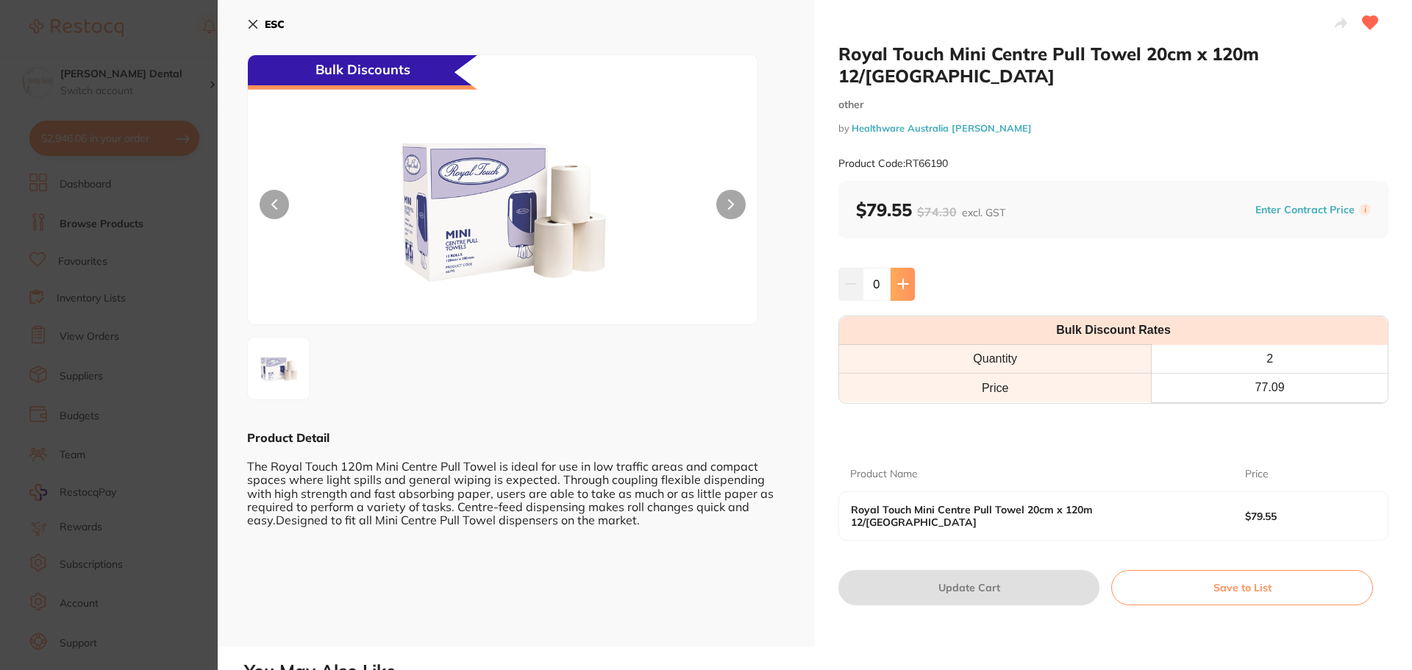
click at [904, 278] on icon at bounding box center [903, 284] width 12 height 12
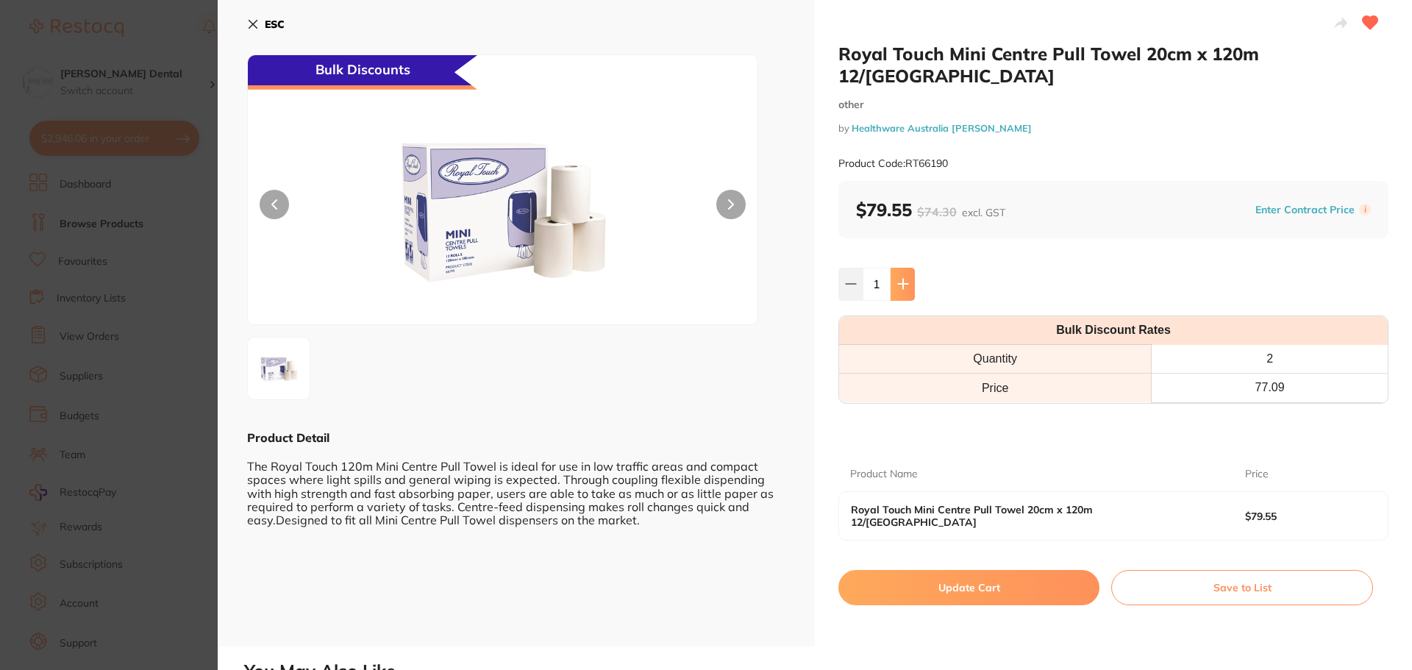
click at [904, 278] on icon at bounding box center [903, 284] width 12 height 12
click at [852, 278] on icon at bounding box center [851, 284] width 12 height 12
type input "1"
click at [970, 570] on button "Update Cart" at bounding box center [968, 587] width 261 height 35
checkbox input "false"
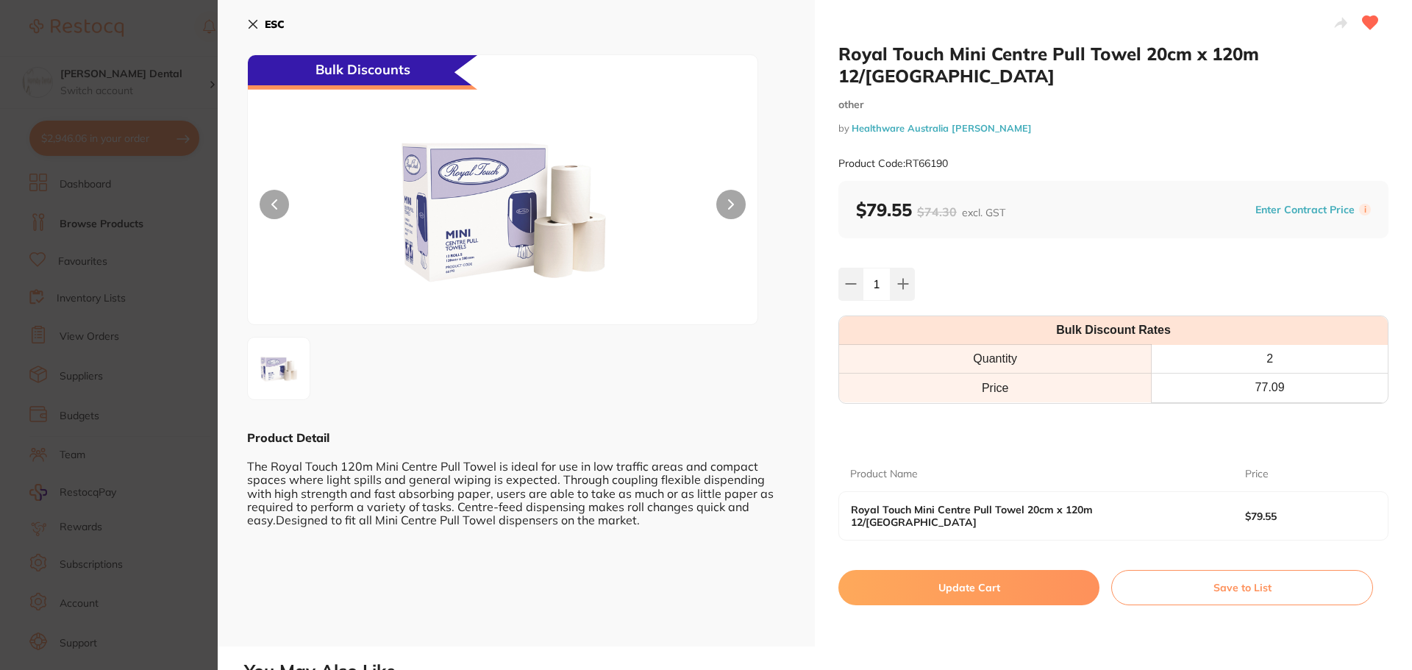
checkbox input "false"
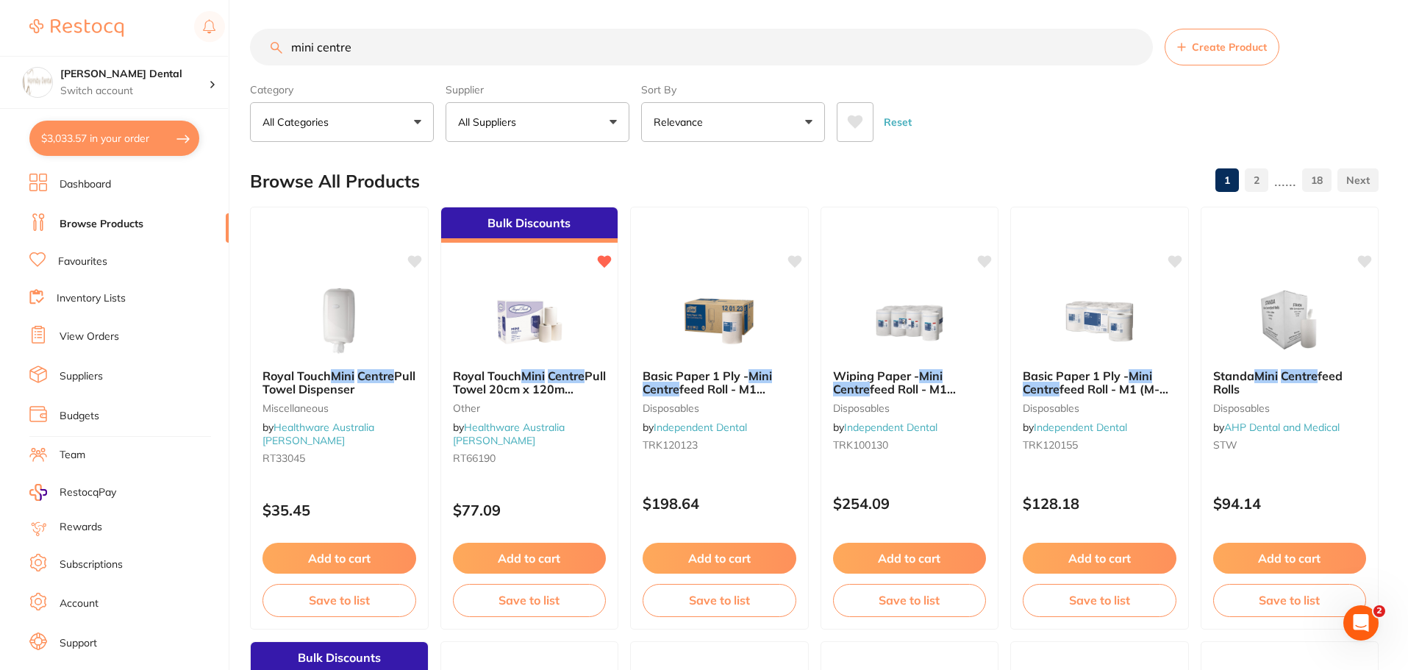
click at [1136, 48] on input "mini centre" at bounding box center [701, 47] width 903 height 37
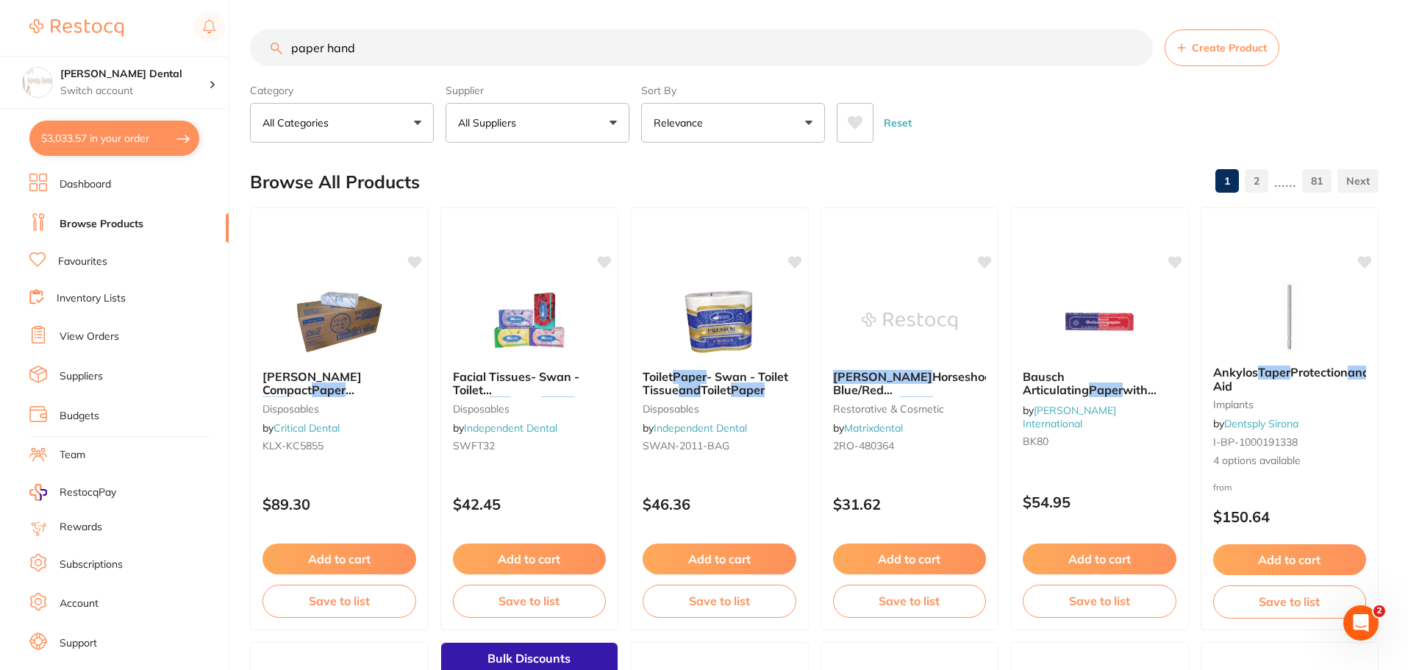
type input "paper hand"
click at [96, 266] on link "Favourites" at bounding box center [82, 261] width 49 height 15
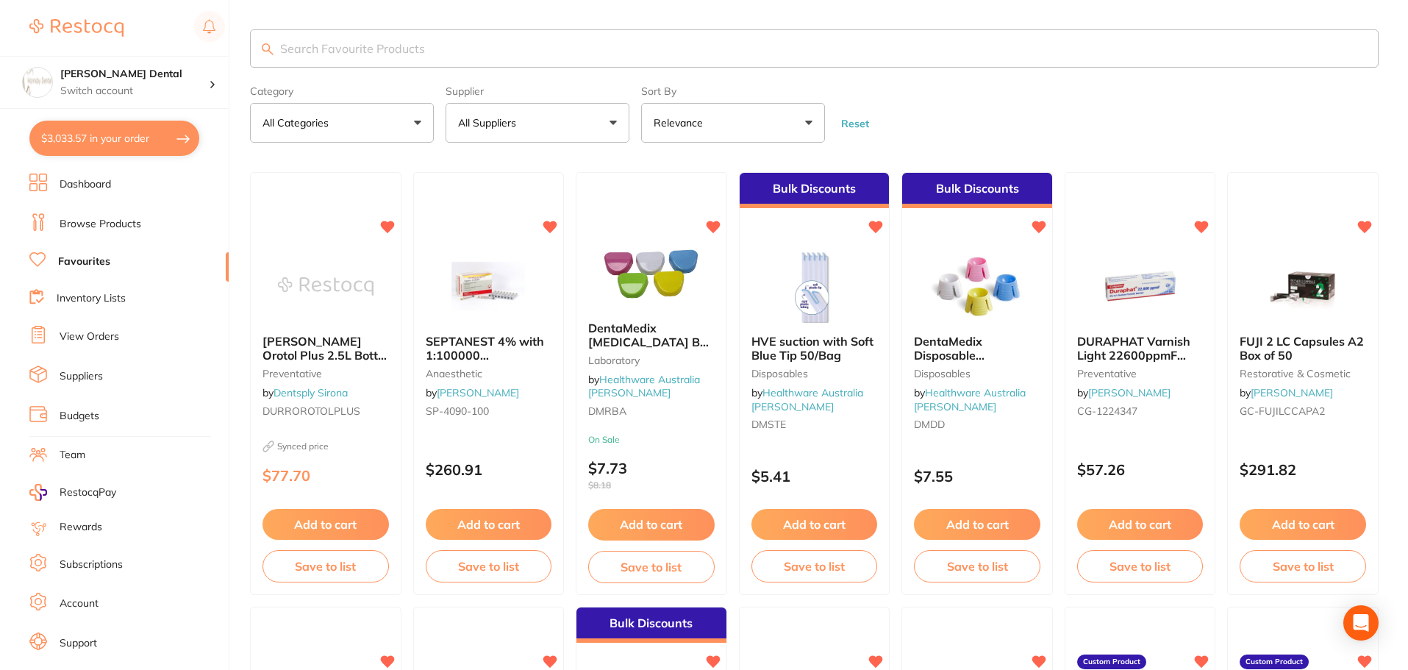
click at [354, 54] on input "search" at bounding box center [814, 48] width 1129 height 38
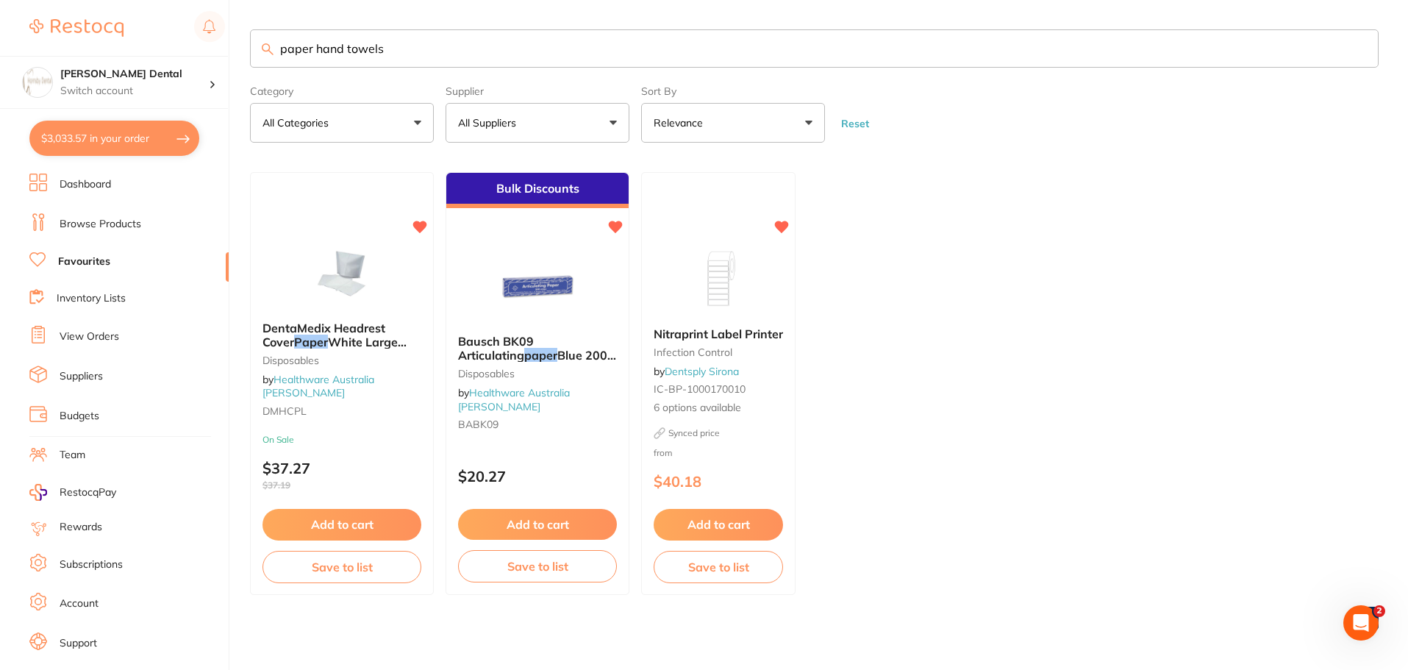
type input "paper hand towels"
click at [108, 340] on link "View Orders" at bounding box center [90, 336] width 60 height 15
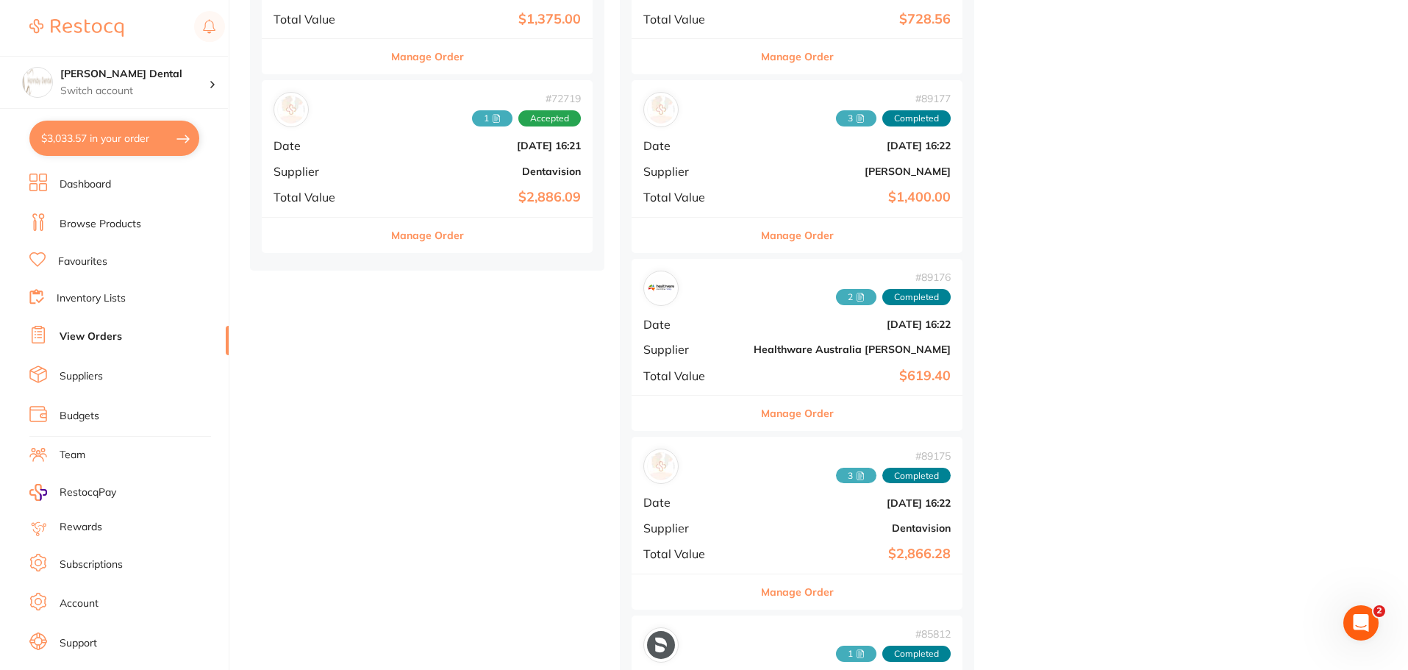
scroll to position [1397, 0]
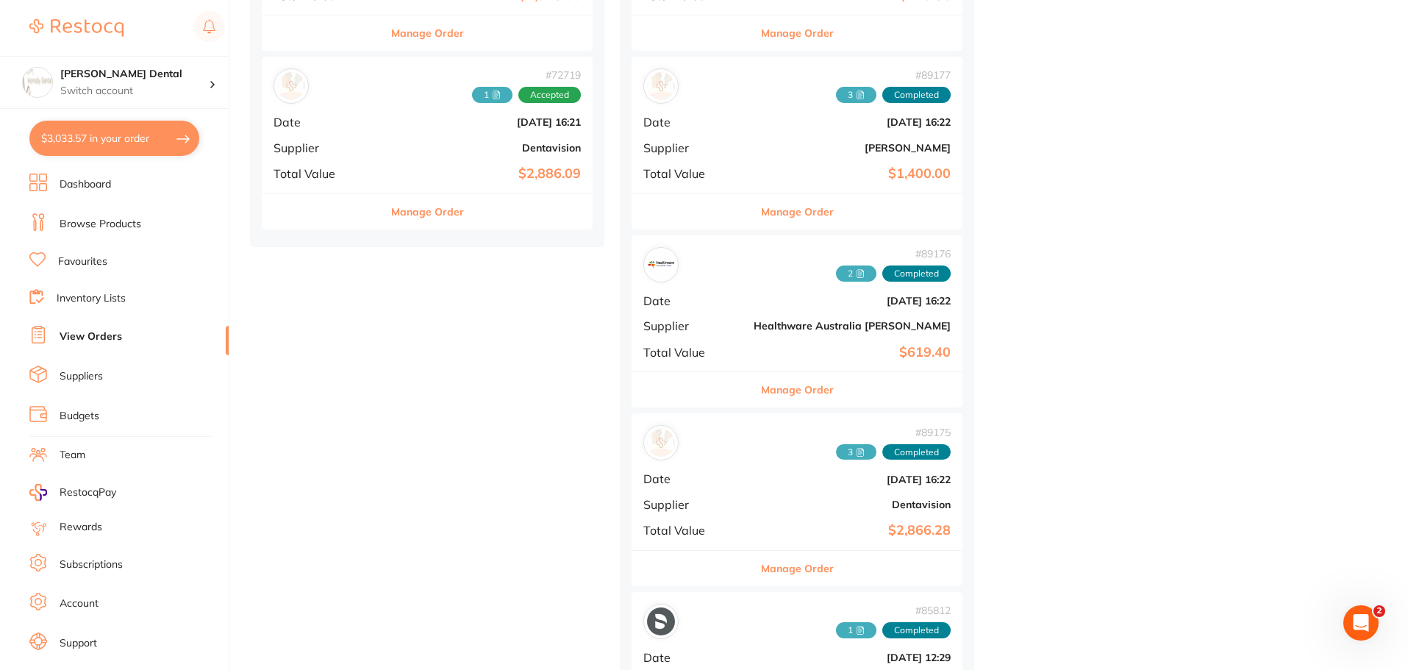
click at [761, 392] on button "Manage Order" at bounding box center [797, 389] width 73 height 35
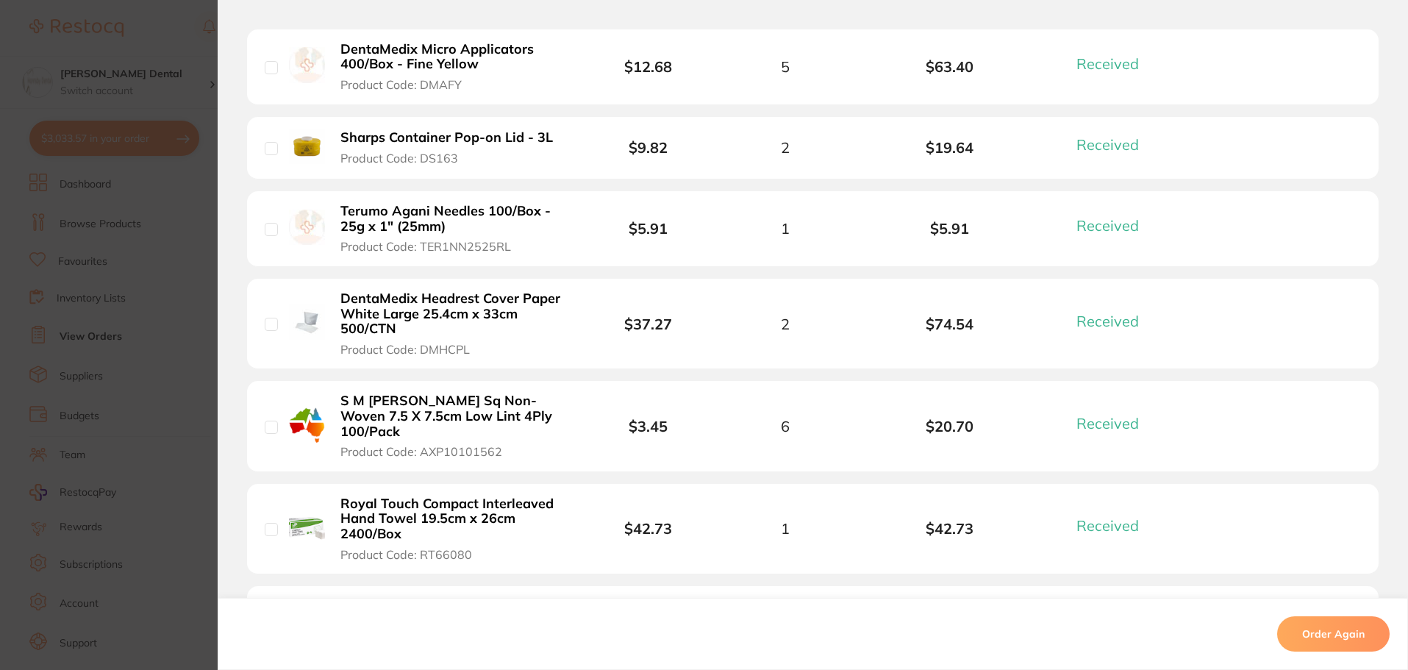
scroll to position [735, 0]
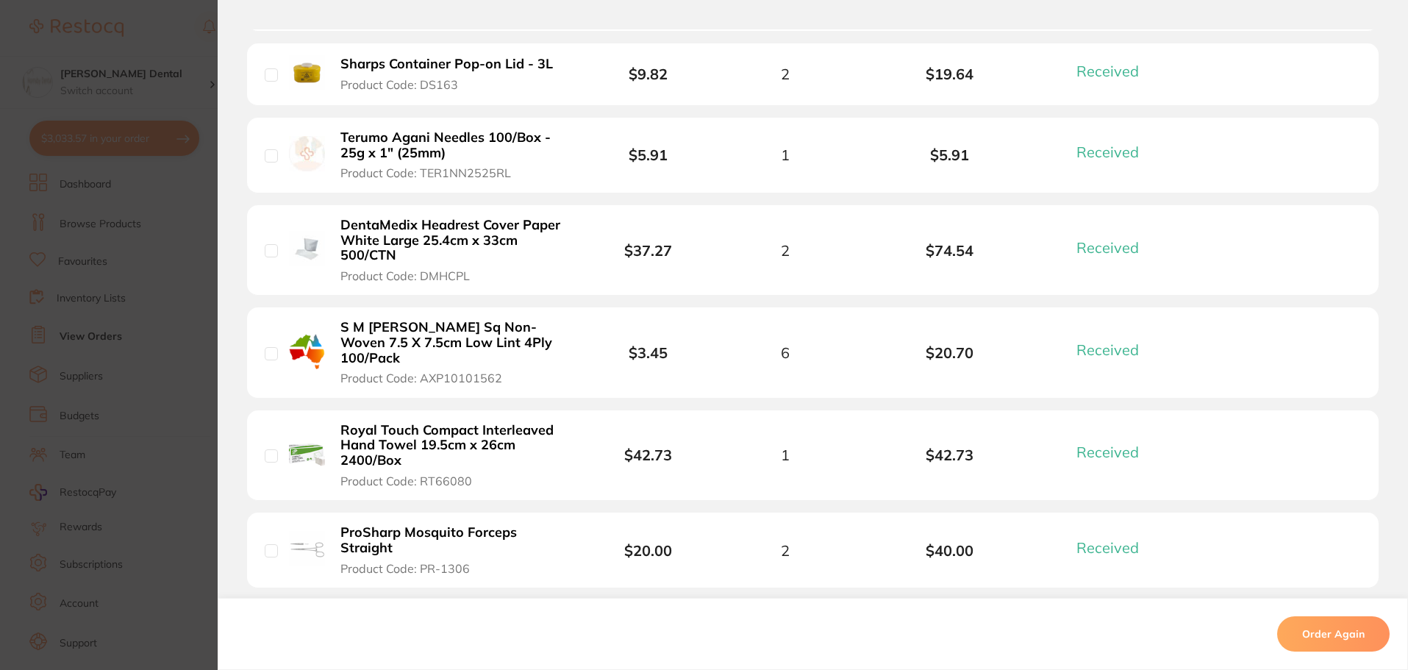
click at [437, 329] on b "S M Gauze Sq Non-Woven 7.5 X 7.5cm Low Lint 4Ply 100/Pack" at bounding box center [454, 343] width 227 height 46
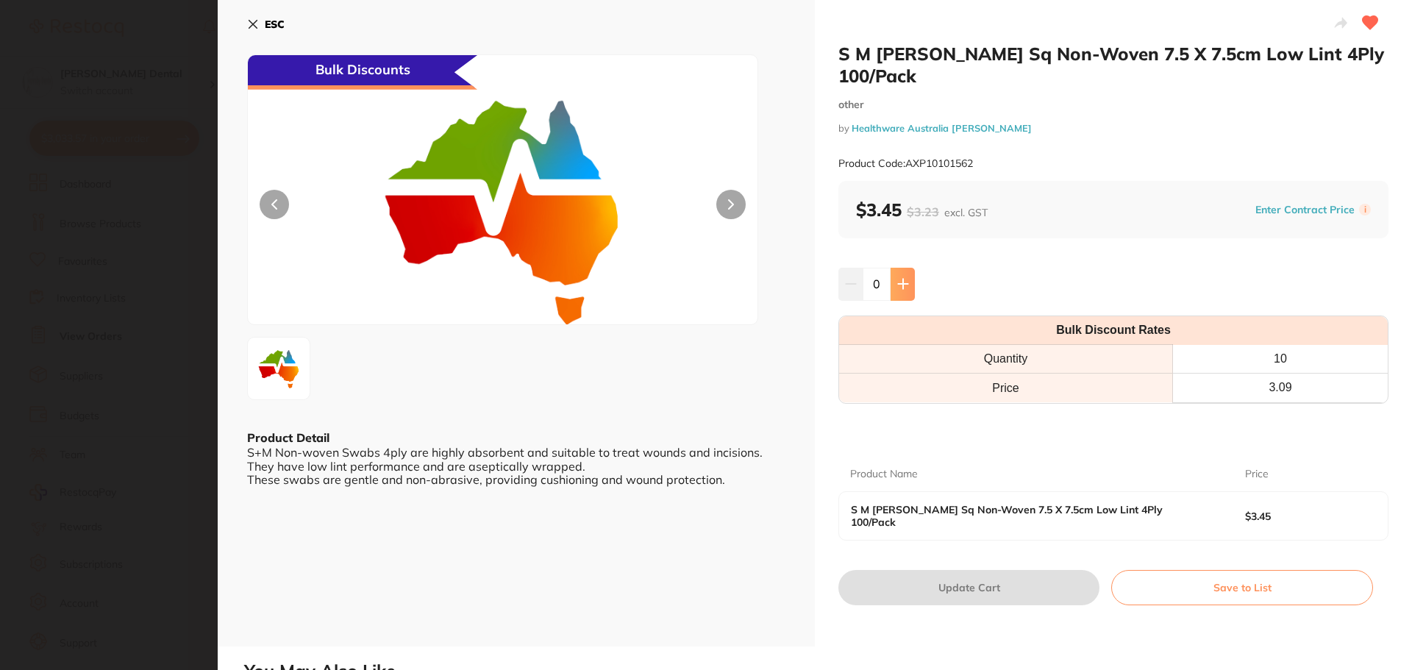
scroll to position [0, 0]
click at [904, 278] on icon at bounding box center [903, 284] width 12 height 12
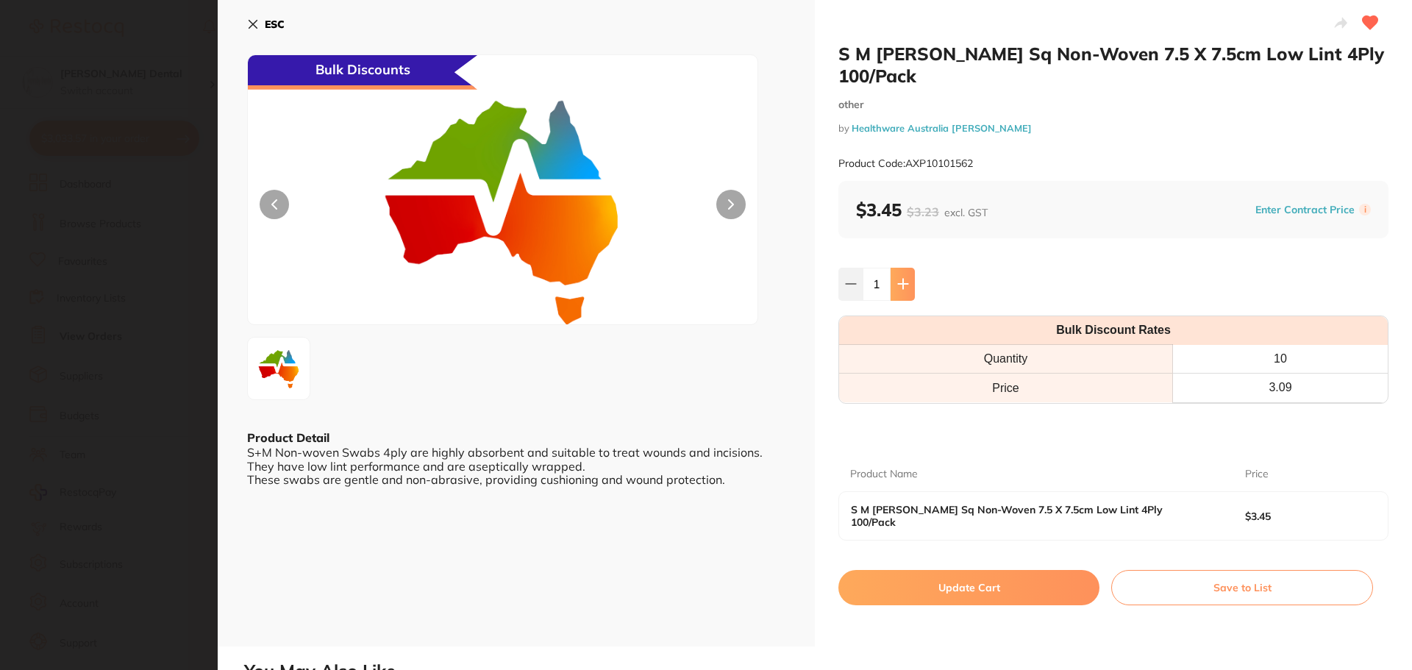
click at [904, 278] on icon at bounding box center [903, 284] width 12 height 12
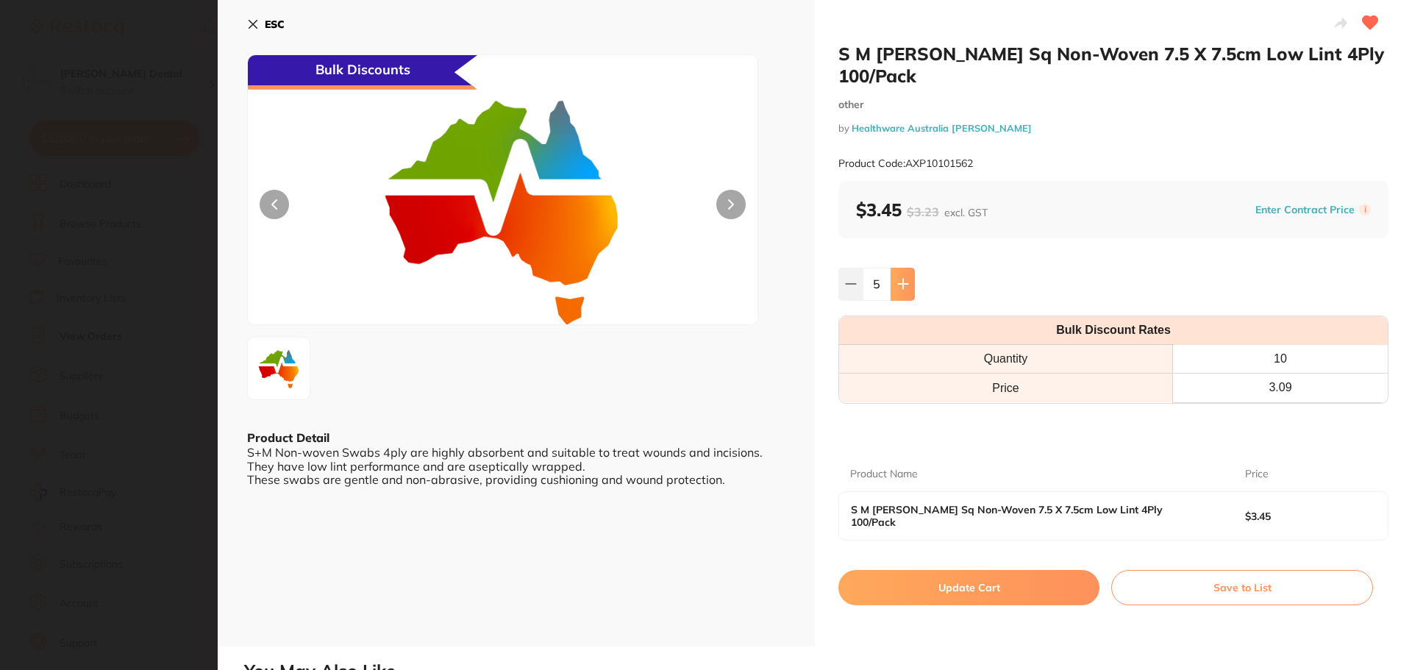
type input "6"
click at [992, 570] on button "Update Cart" at bounding box center [968, 587] width 261 height 35
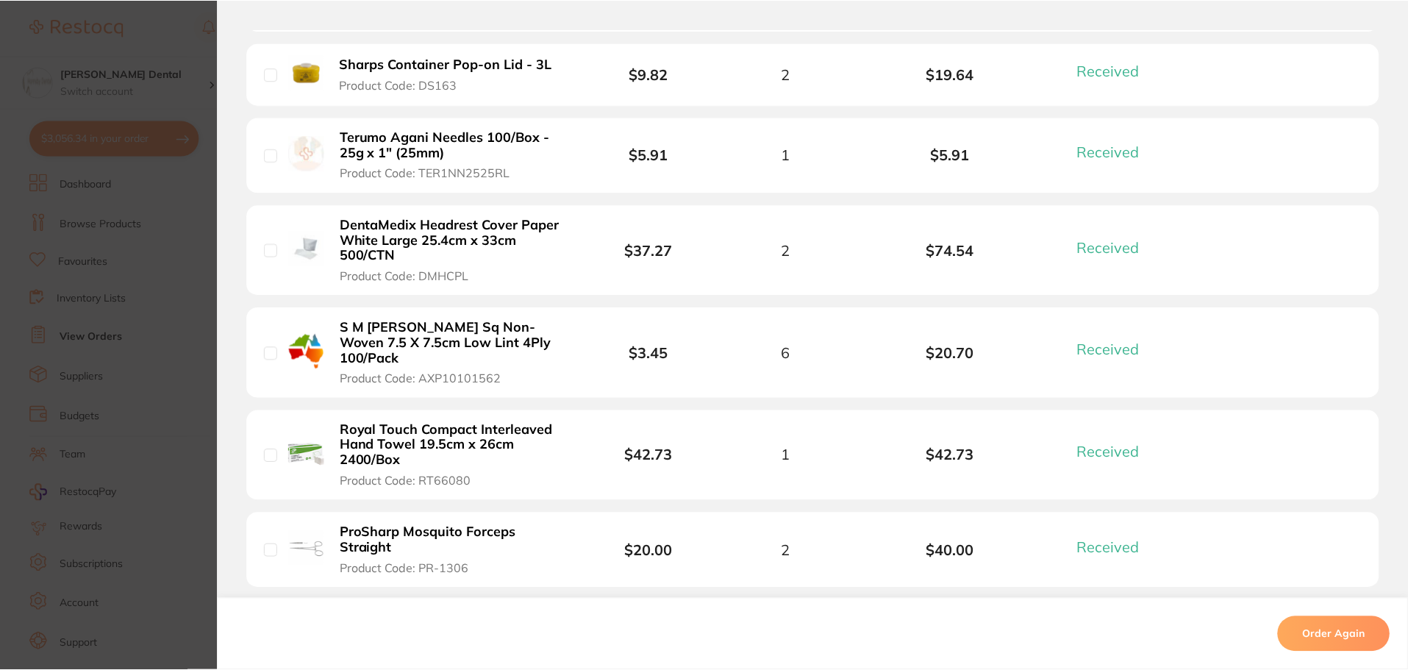
scroll to position [1397, 0]
click at [410, 427] on b "Royal Touch Compact Interleaved Hand Towel 19.5cm x 26cm 2400/Box" at bounding box center [454, 446] width 227 height 46
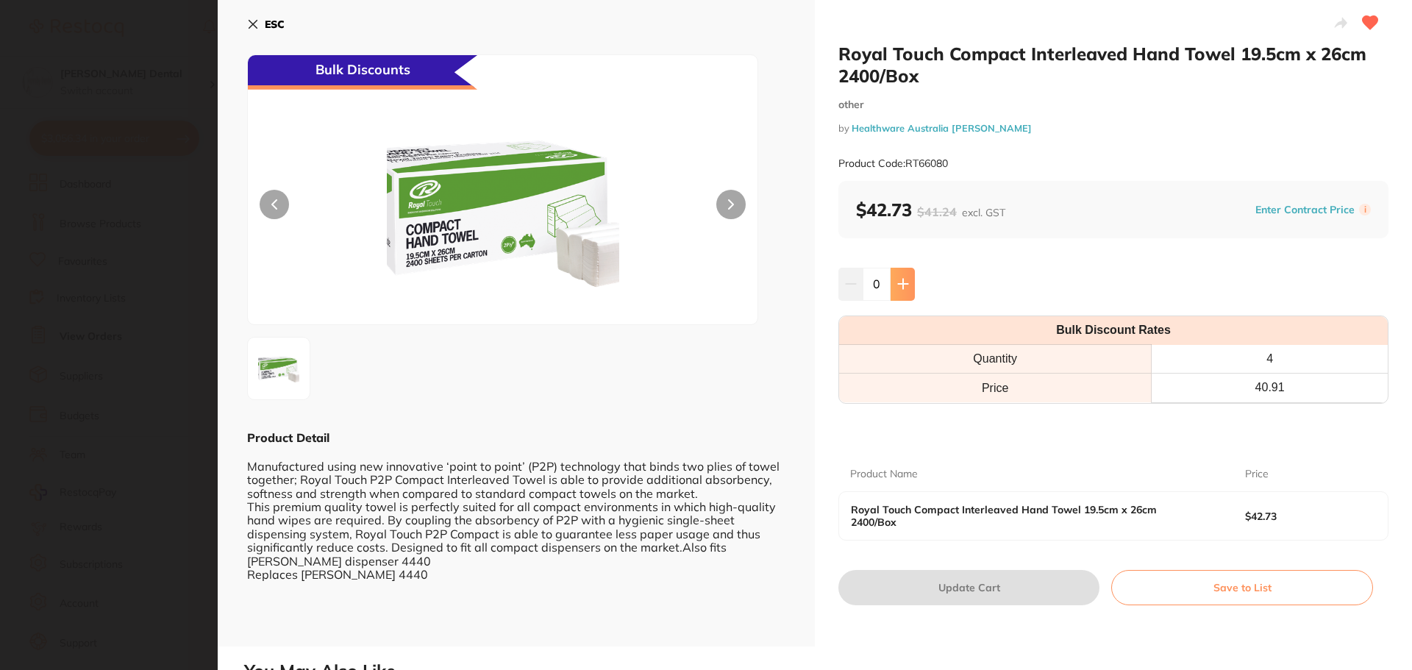
scroll to position [0, 0]
click at [905, 290] on icon at bounding box center [903, 284] width 12 height 12
type input "1"
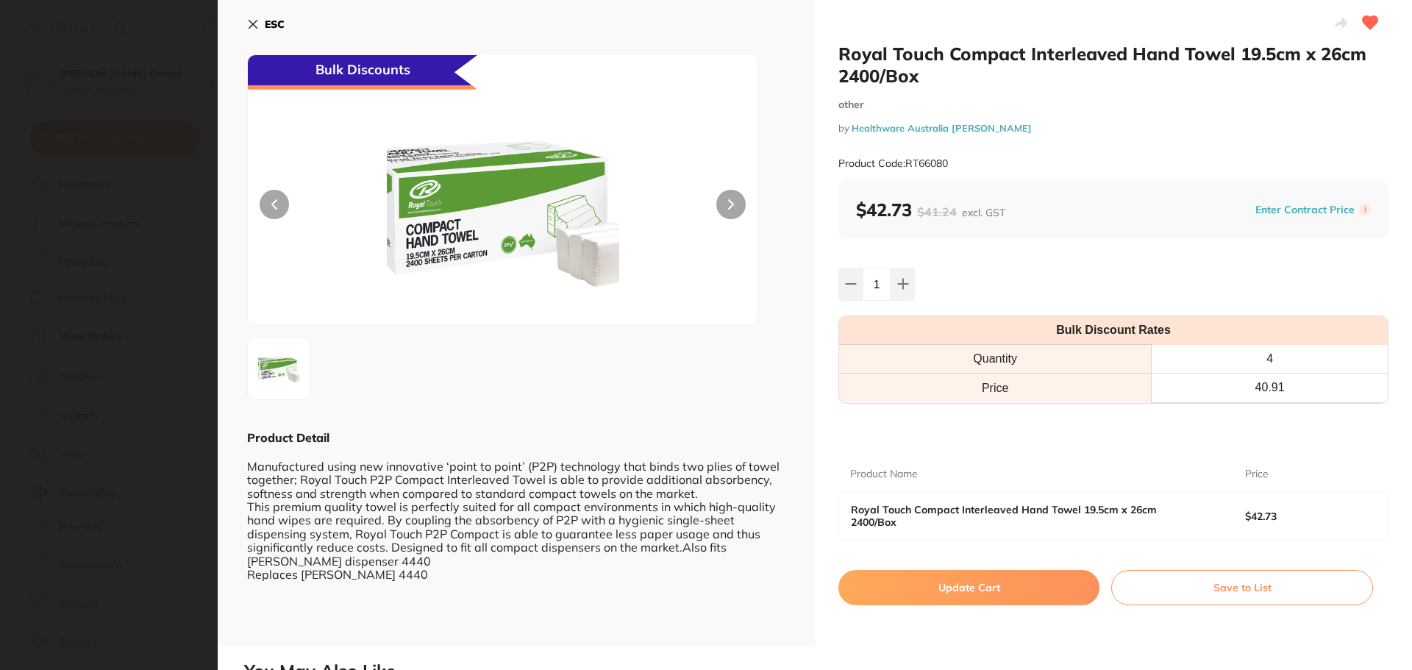
click at [988, 574] on button "Update Cart" at bounding box center [968, 587] width 261 height 35
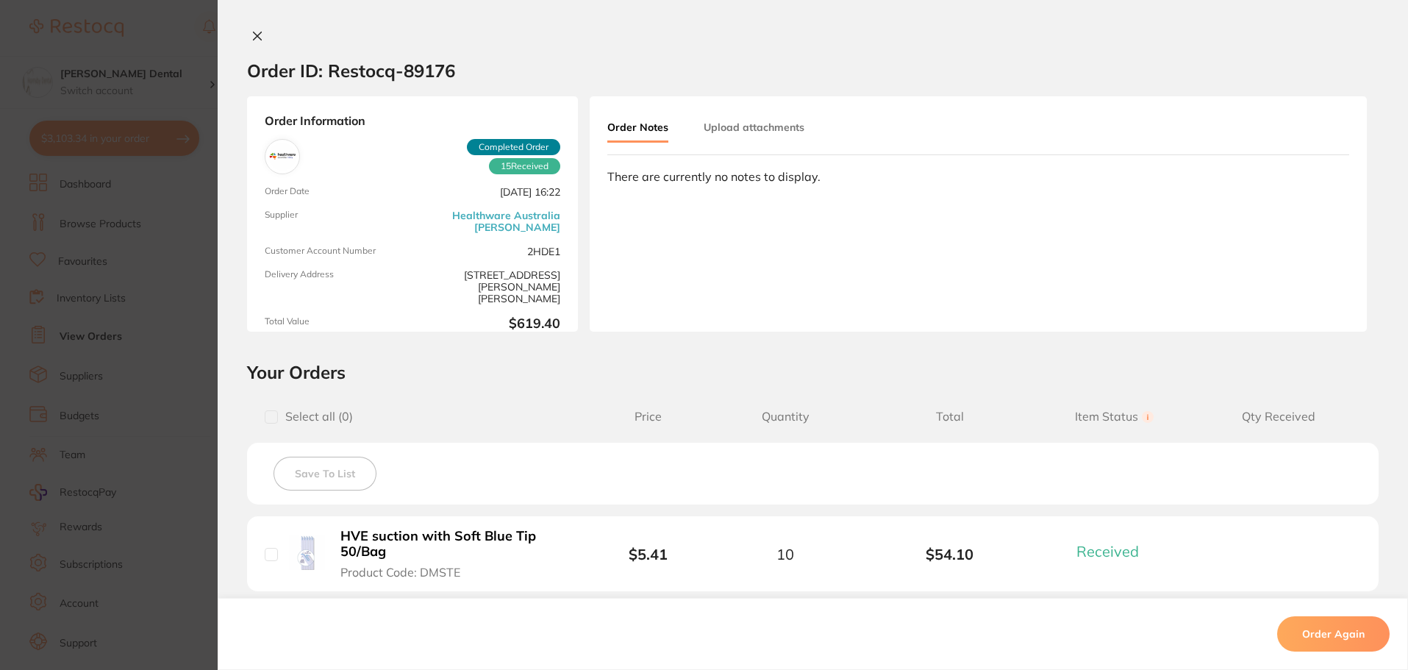
scroll to position [956, 0]
click at [252, 36] on icon at bounding box center [258, 36] width 12 height 12
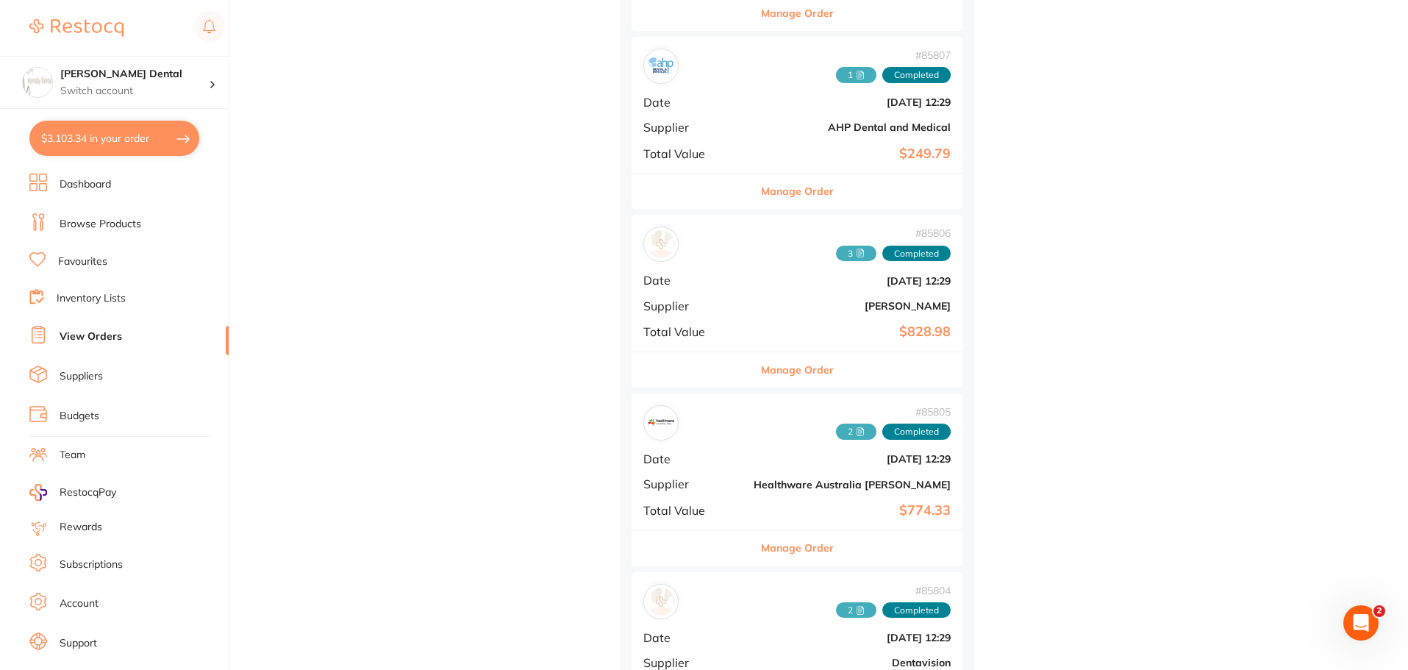
scroll to position [2868, 0]
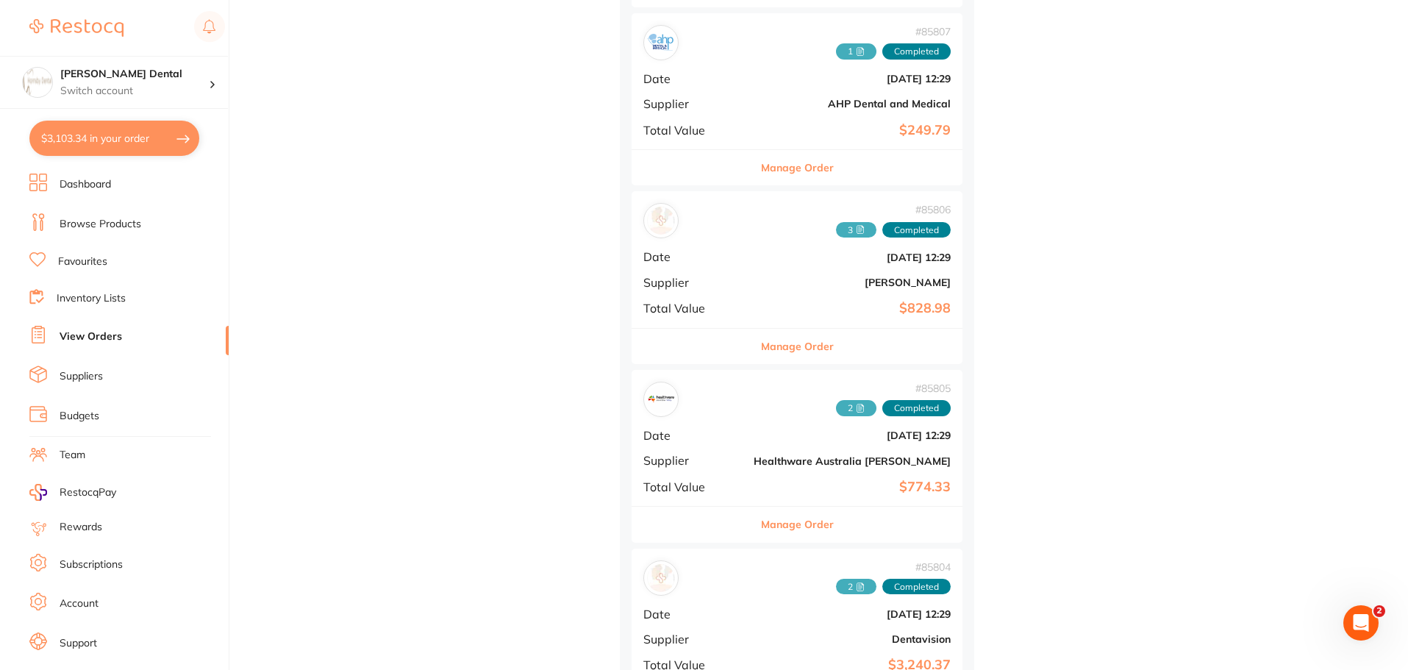
click at [761, 522] on button "Manage Order" at bounding box center [797, 524] width 73 height 35
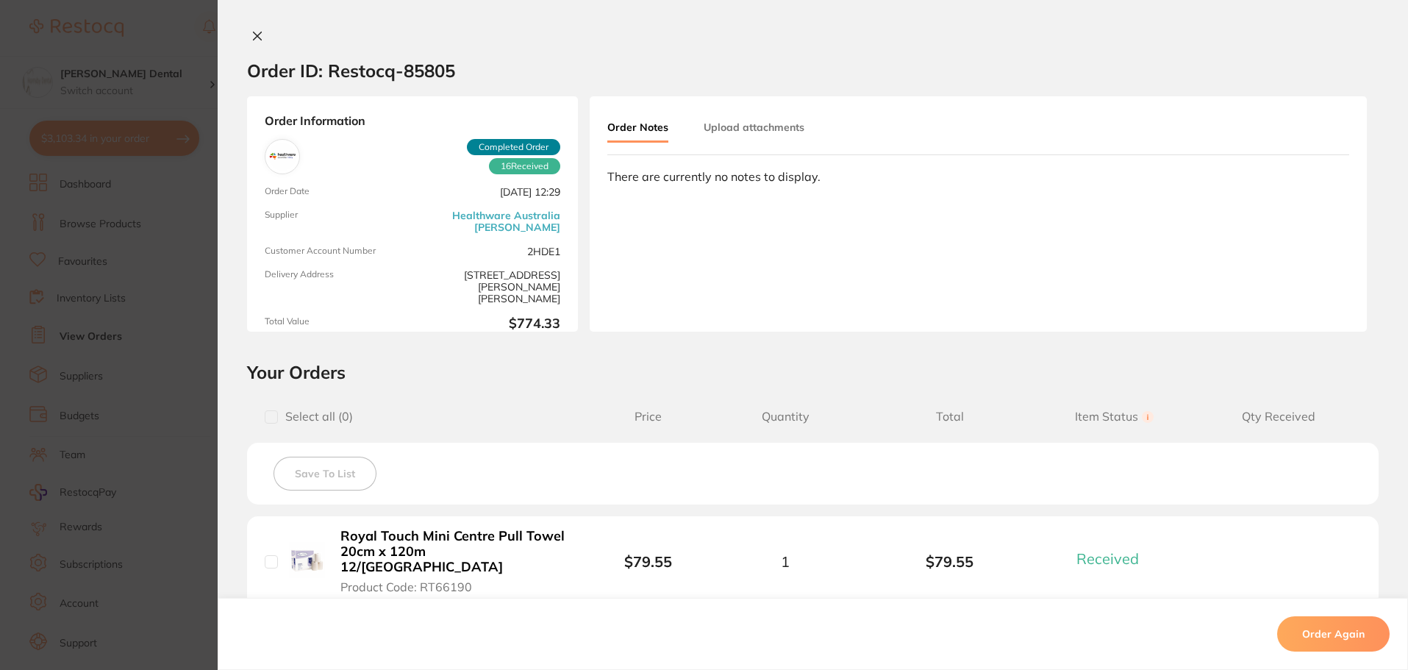
click at [254, 34] on icon at bounding box center [258, 36] width 12 height 12
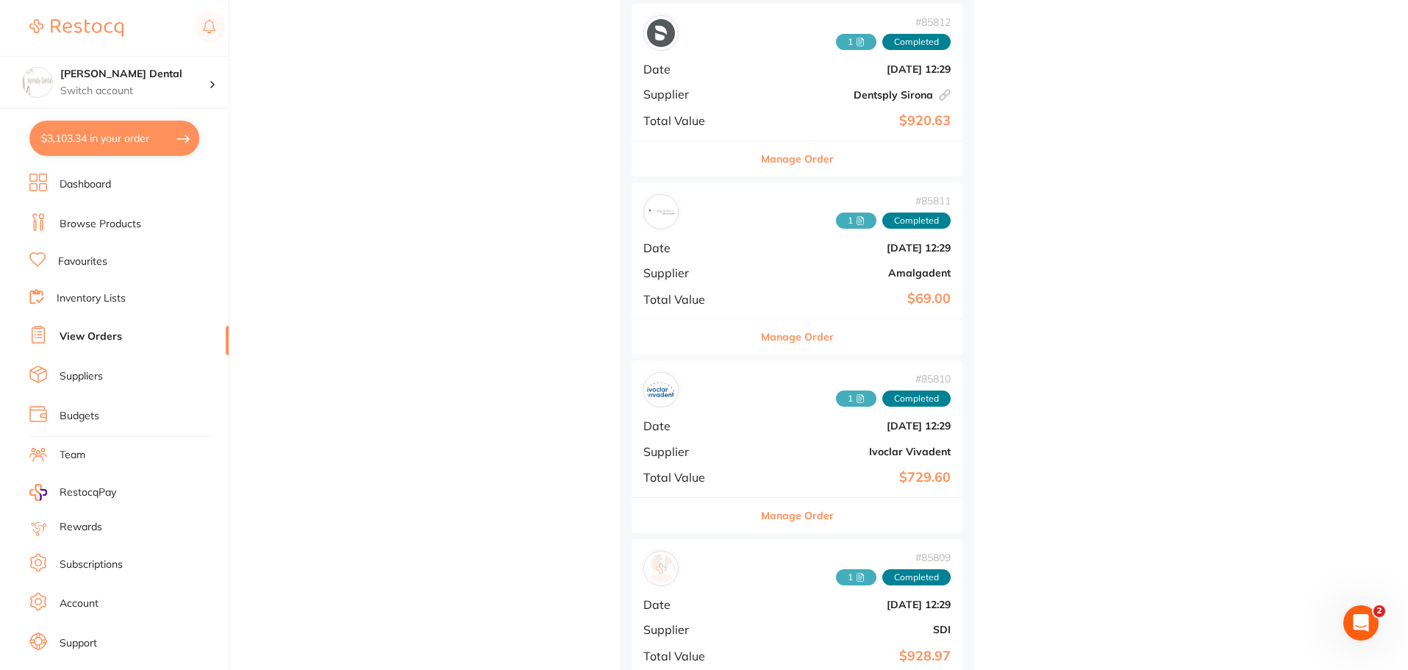
scroll to position [1618, 0]
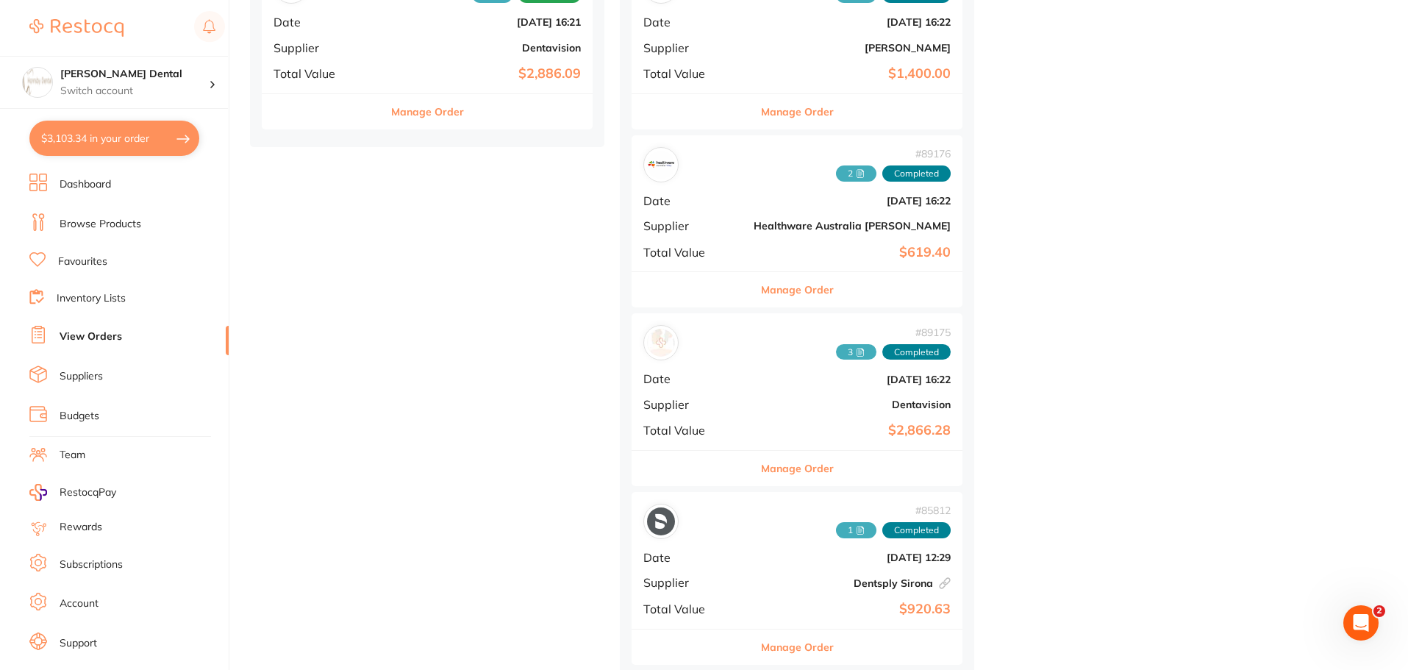
drag, startPoint x: 1408, startPoint y: 113, endPoint x: 1403, endPoint y: 57, distance: 56.1
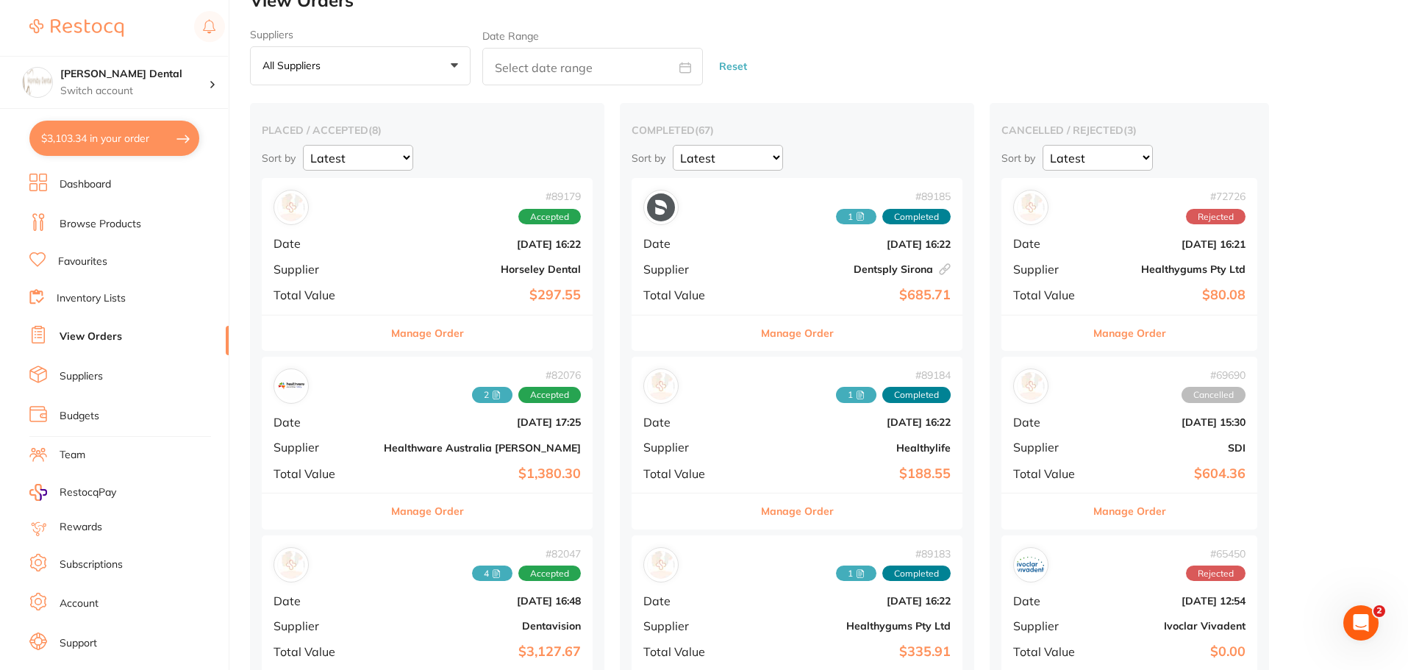
scroll to position [0, 0]
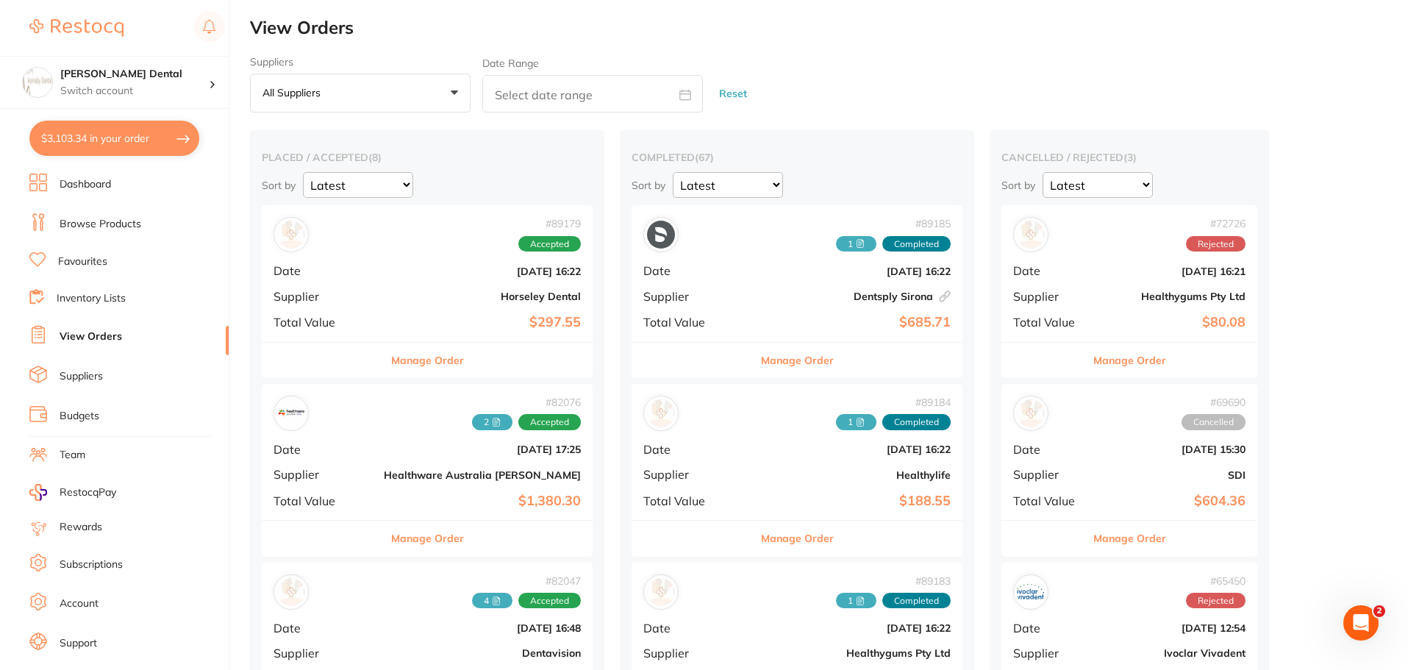
click at [101, 221] on link "Browse Products" at bounding box center [101, 224] width 82 height 15
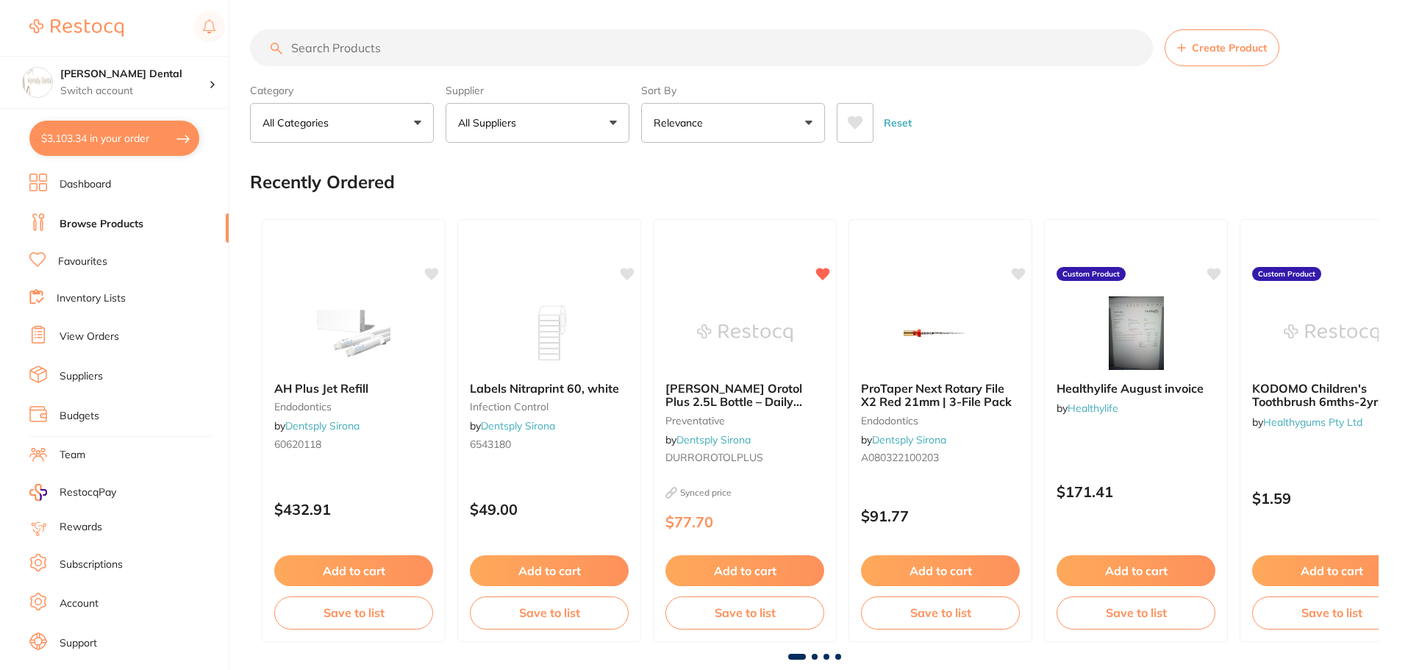
click at [93, 263] on link "Favourites" at bounding box center [82, 261] width 49 height 15
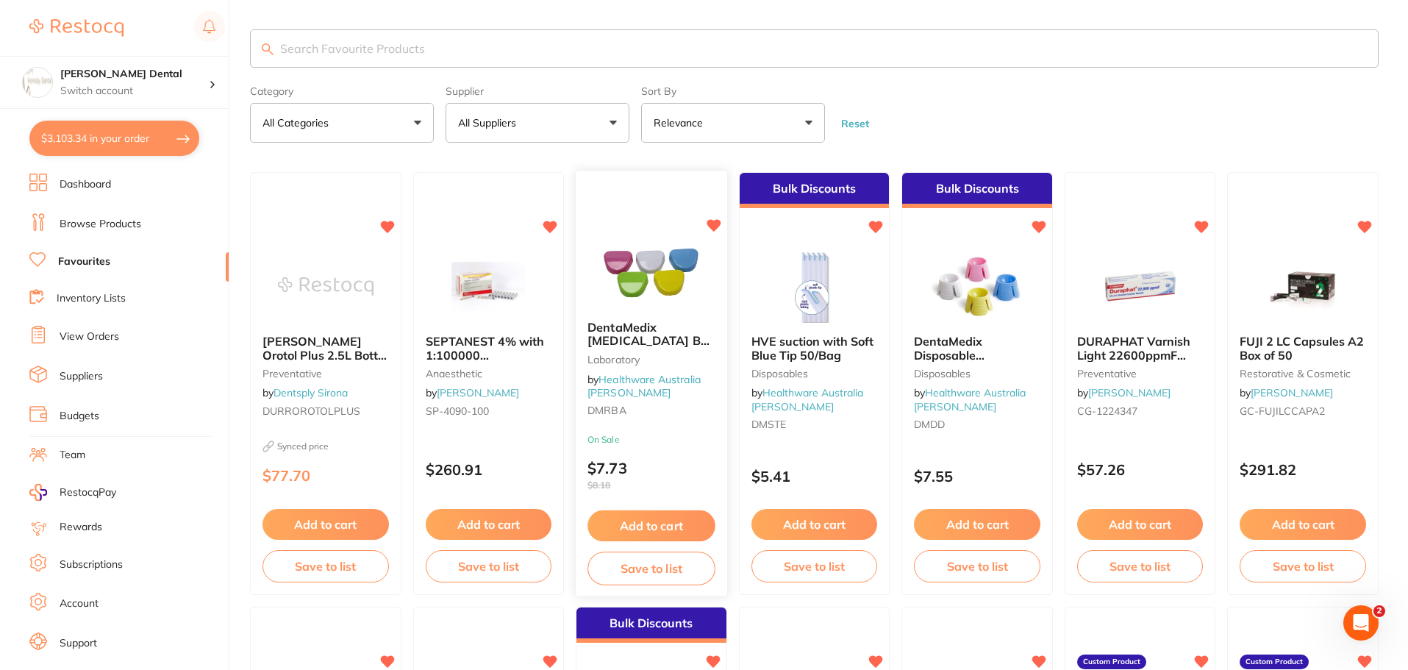
click at [647, 278] on img at bounding box center [651, 272] width 96 height 74
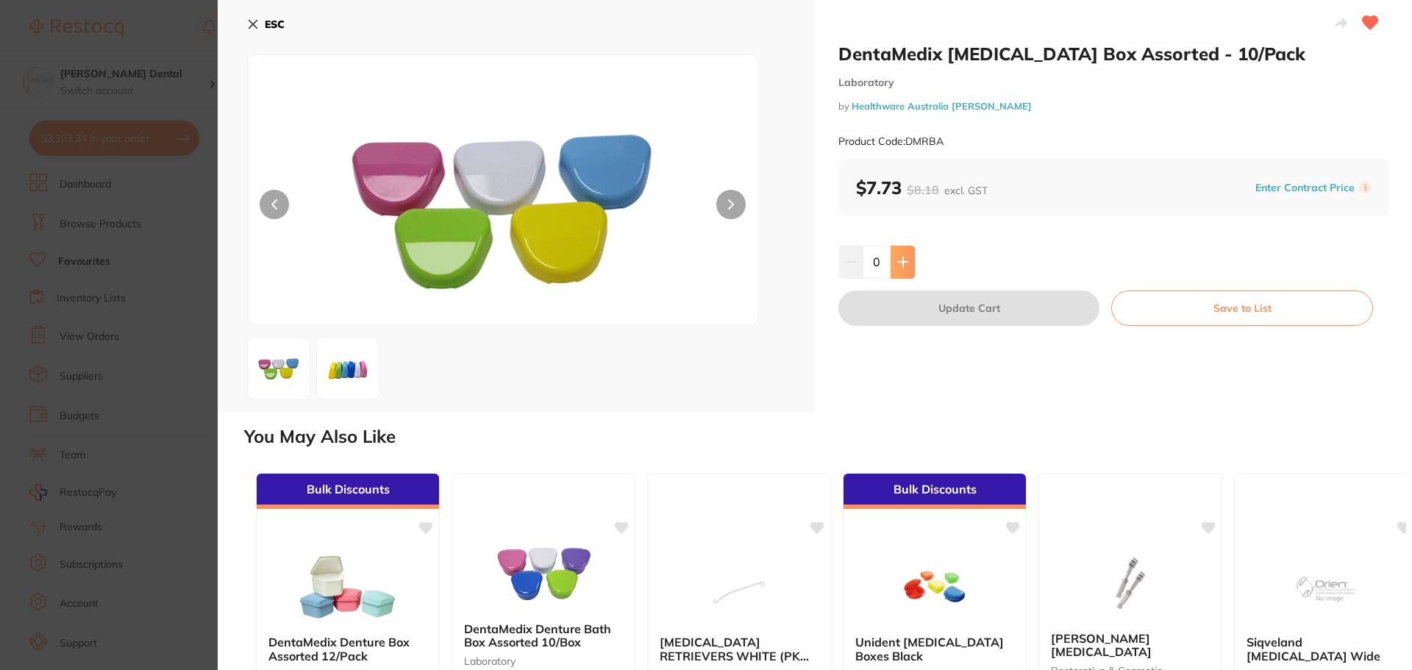
click at [901, 263] on icon at bounding box center [903, 262] width 10 height 10
type input "2"
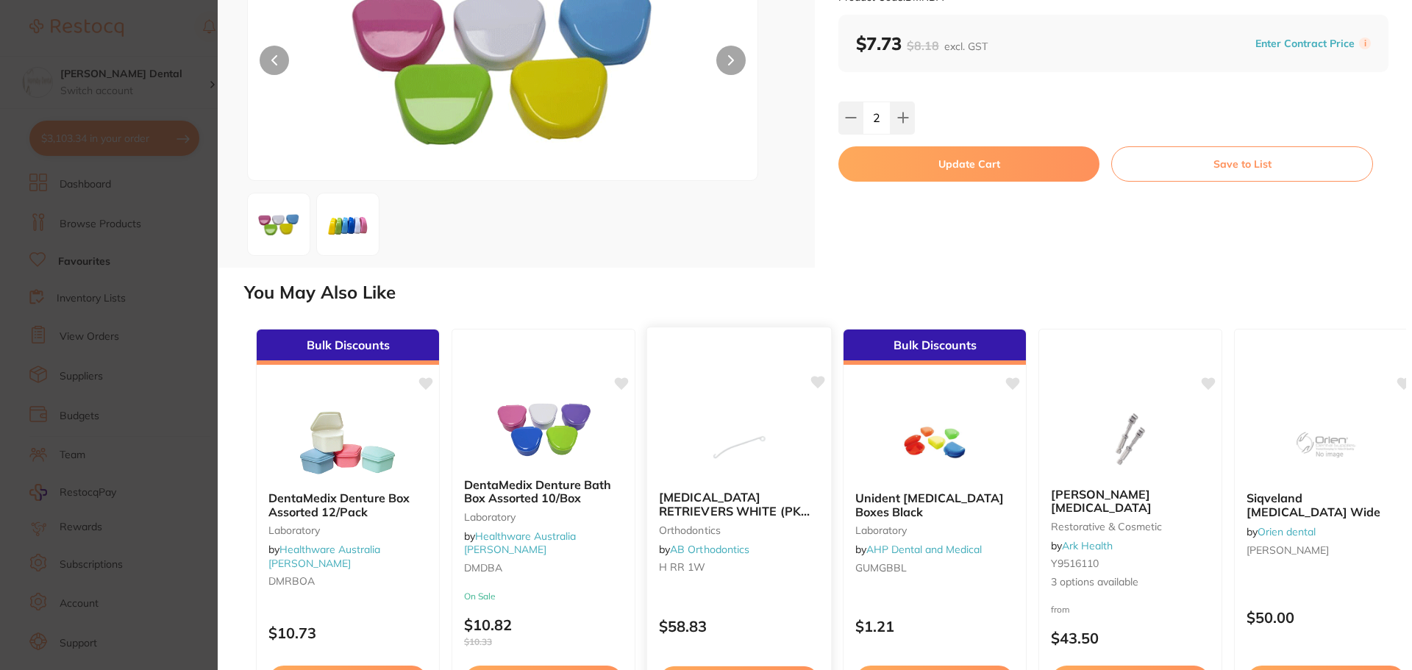
scroll to position [147, 0]
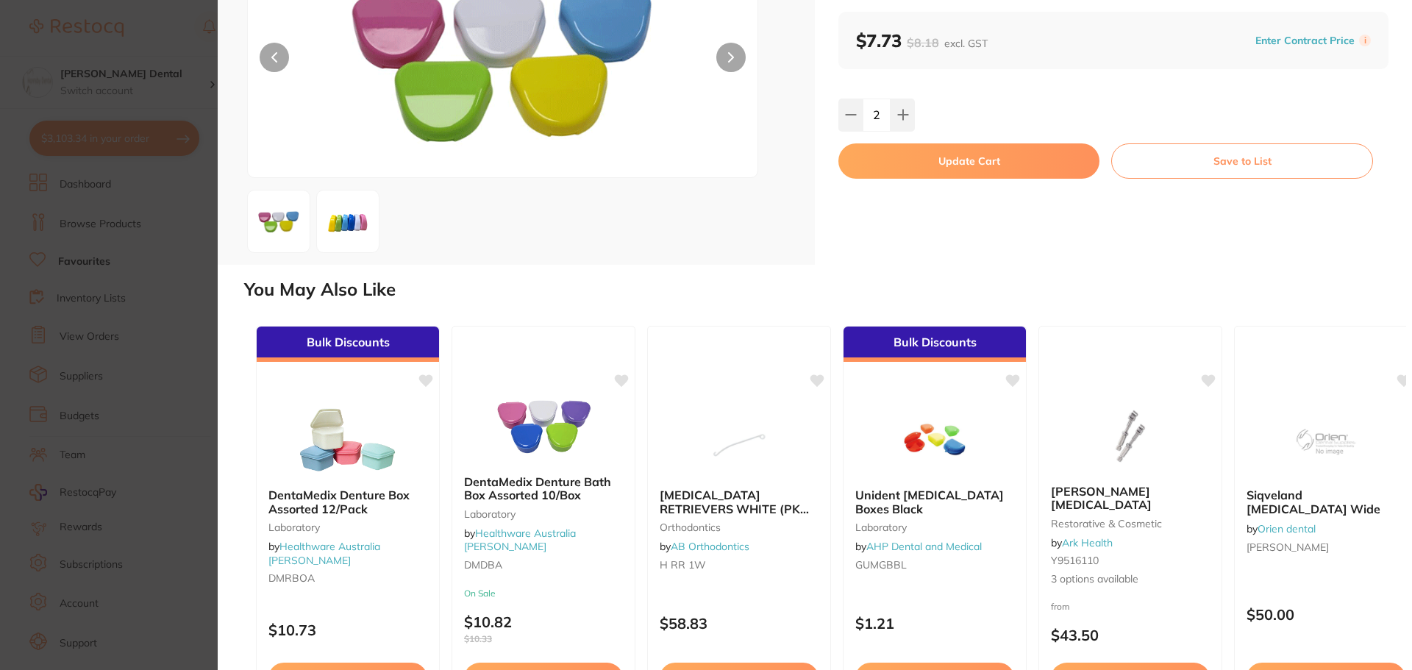
click at [995, 165] on button "Update Cart" at bounding box center [968, 160] width 261 height 35
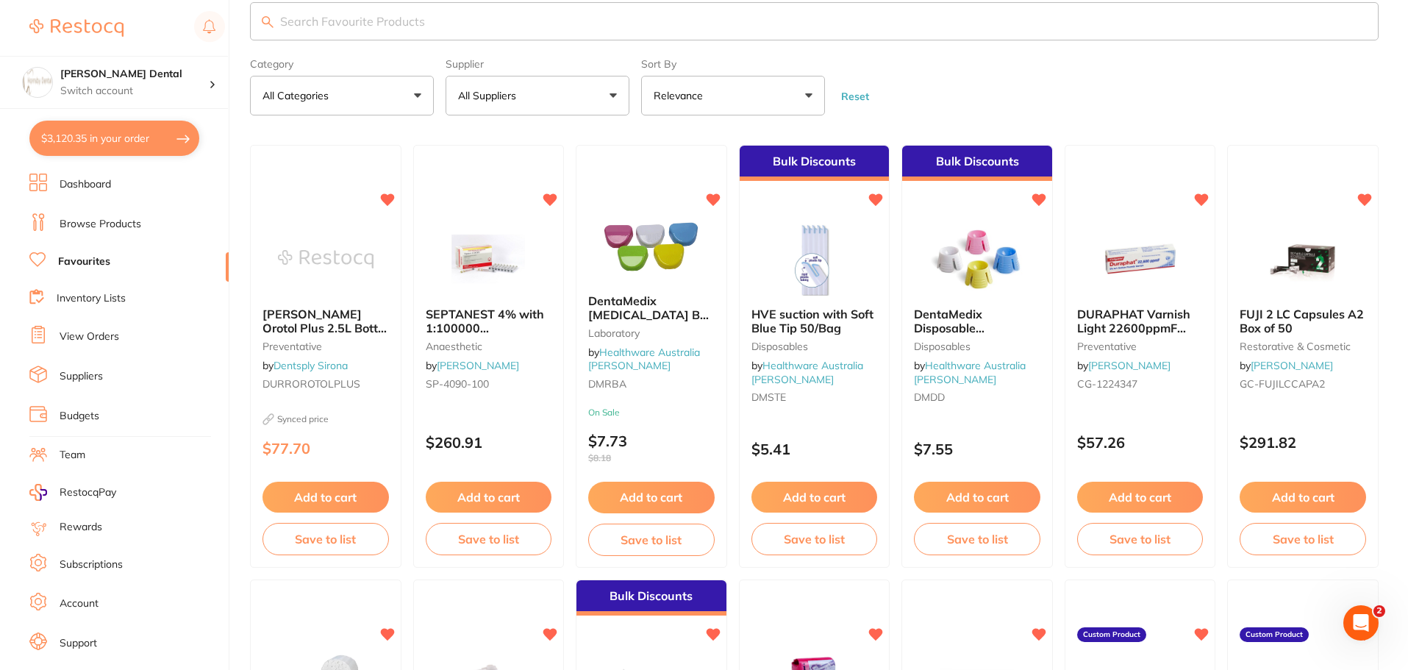
click at [87, 143] on button "$3,120.35 in your order" at bounding box center [114, 138] width 170 height 35
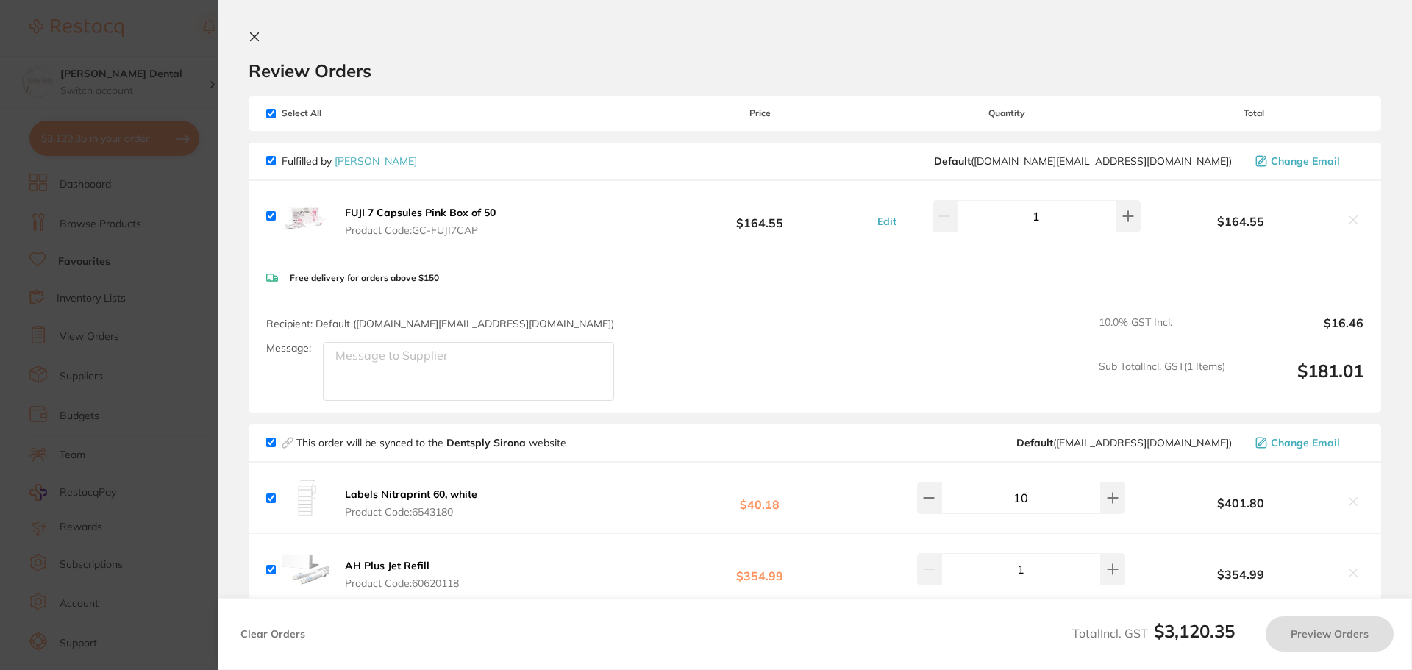
checkbox input "true"
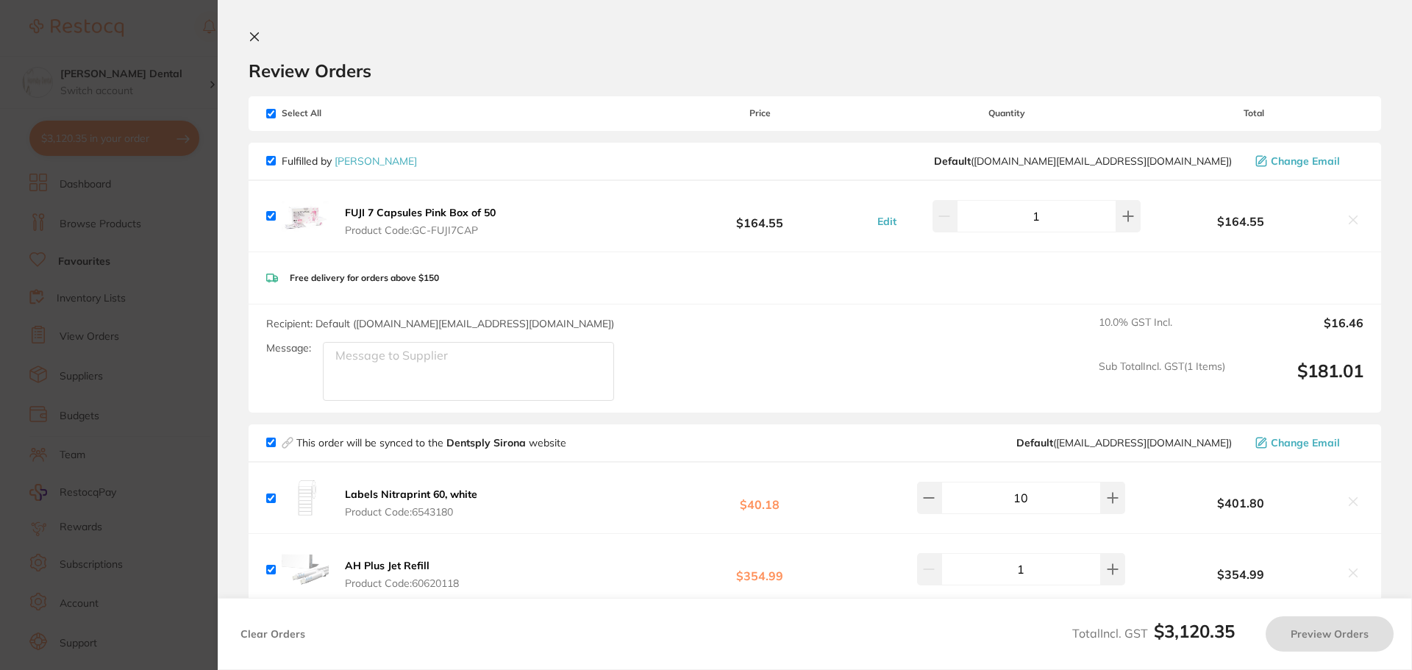
checkbox input "true"
click at [258, 34] on icon at bounding box center [255, 37] width 8 height 8
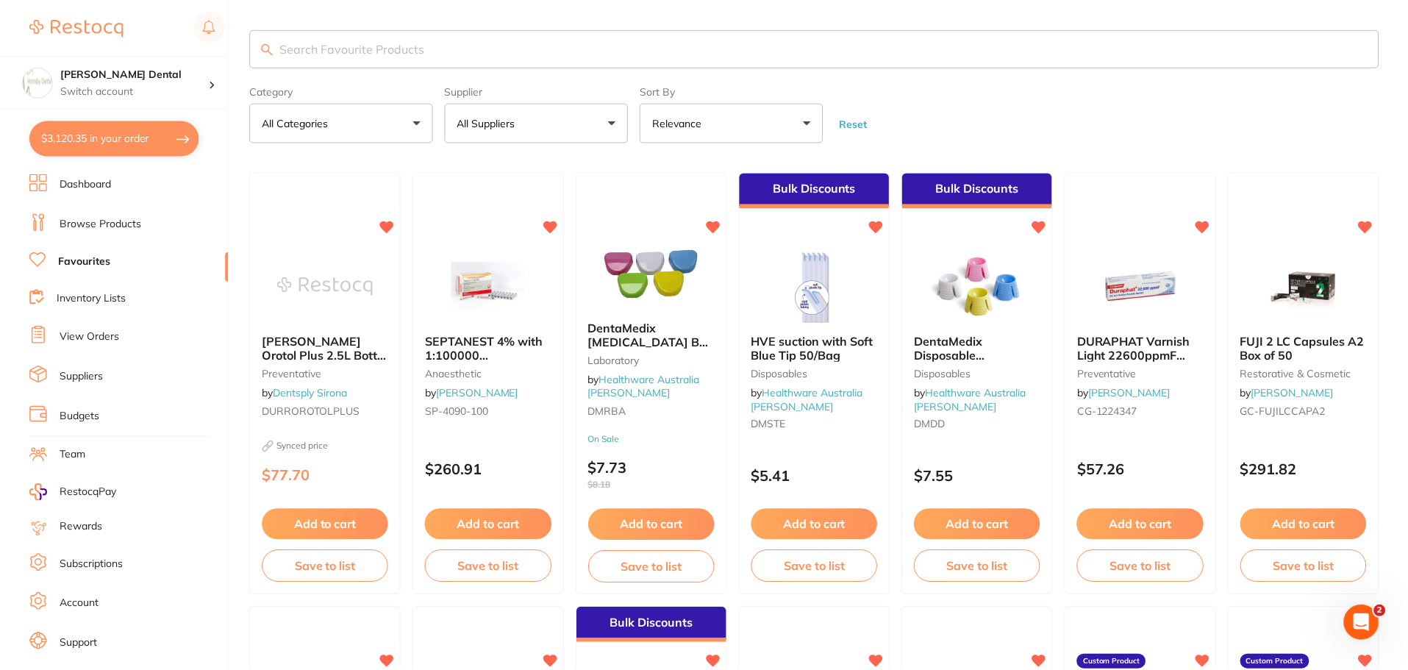
scroll to position [27, 0]
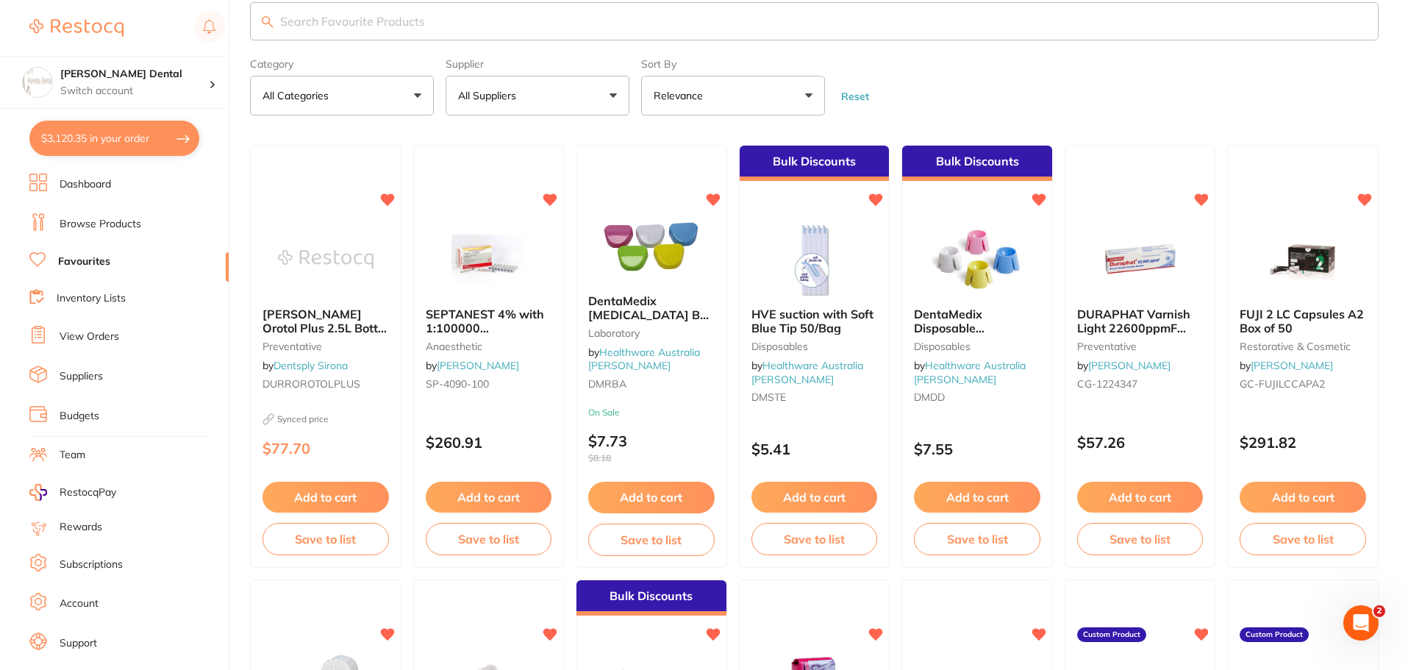
click at [459, 65] on label "Supplier" at bounding box center [538, 64] width 184 height 12
click at [390, 24] on input "search" at bounding box center [814, 21] width 1129 height 38
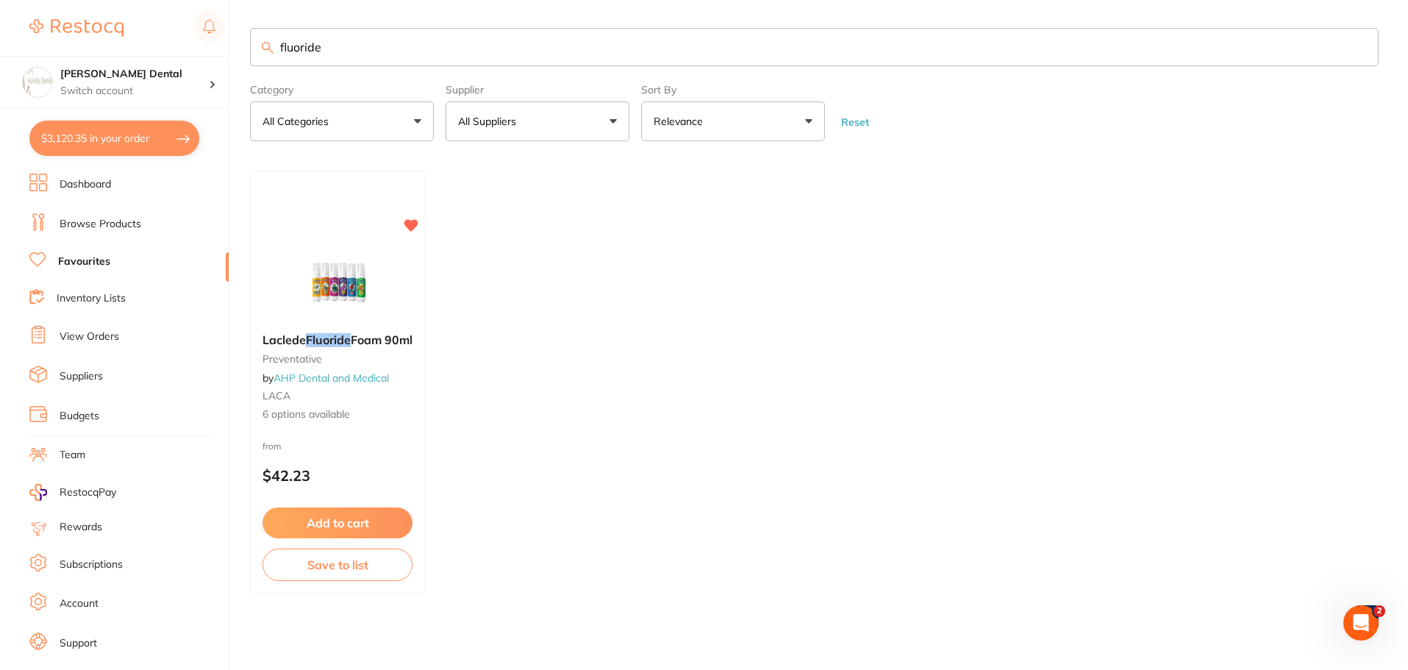
scroll to position [1, 0]
type input "fluoride"
click at [346, 285] on img at bounding box center [338, 285] width 96 height 74
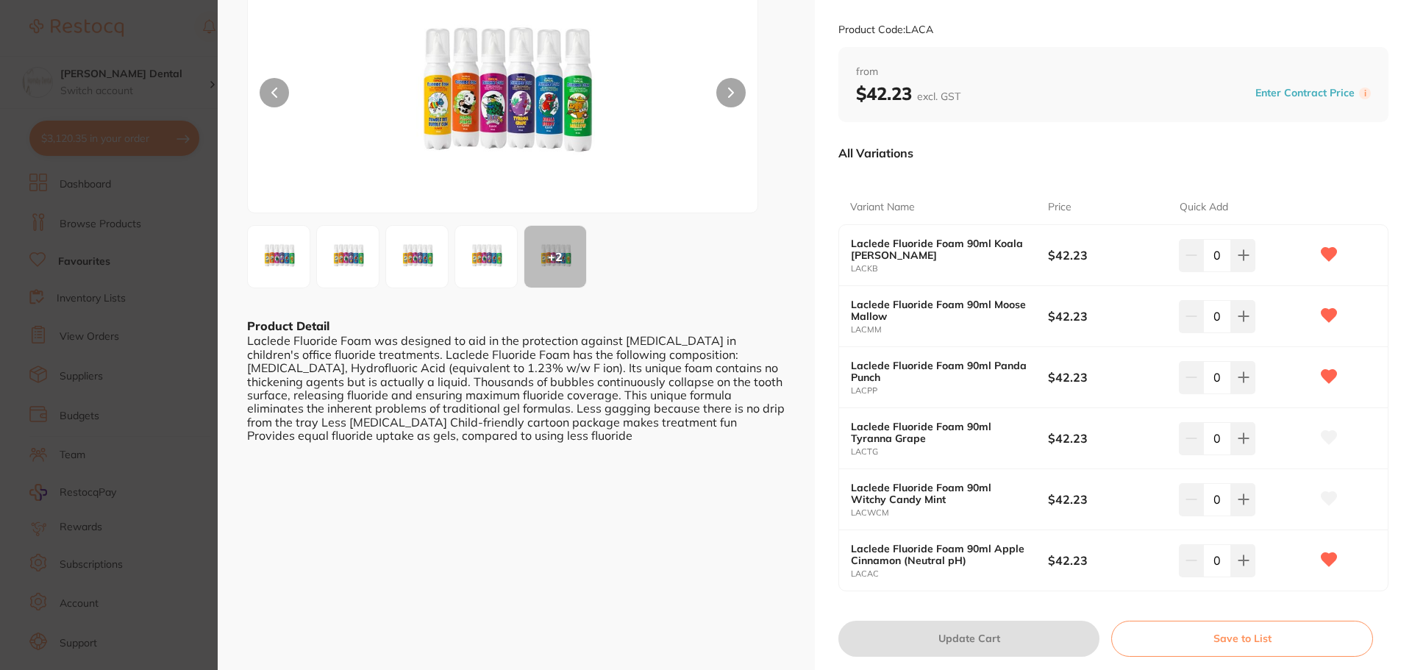
scroll to position [147, 0]
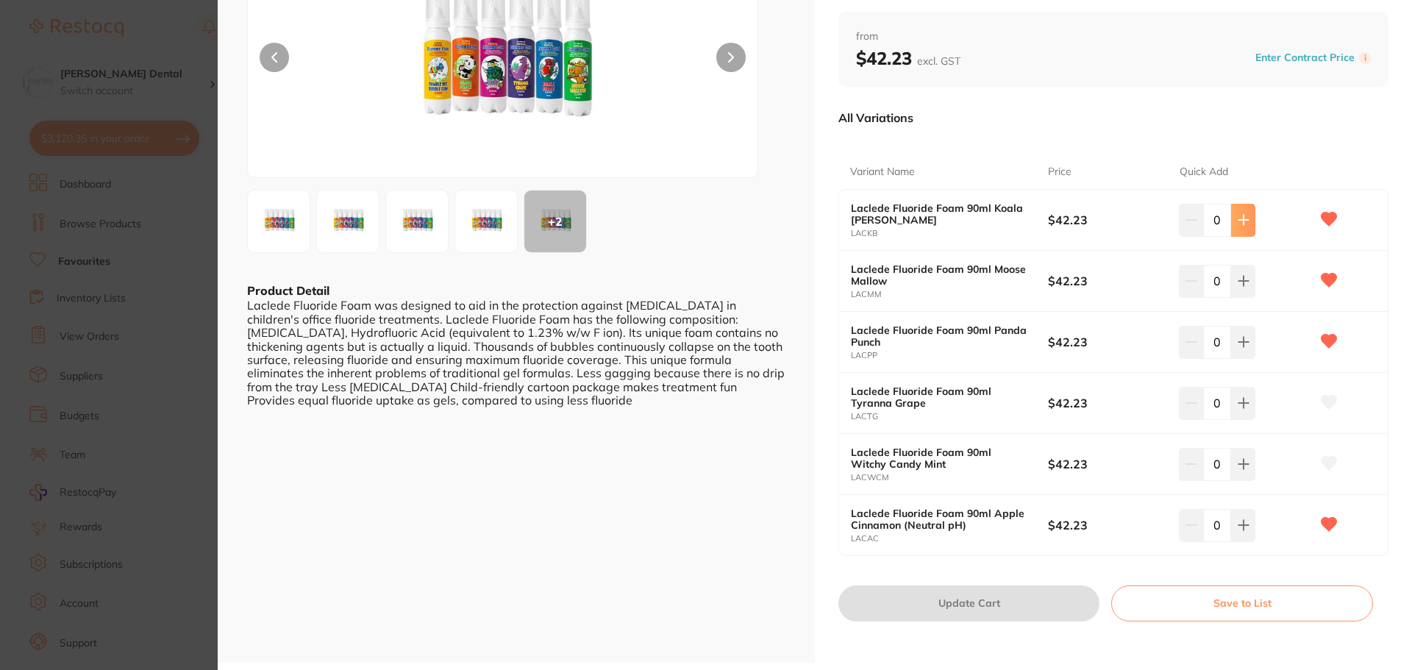
click at [1240, 214] on icon at bounding box center [1244, 220] width 12 height 12
type input "1"
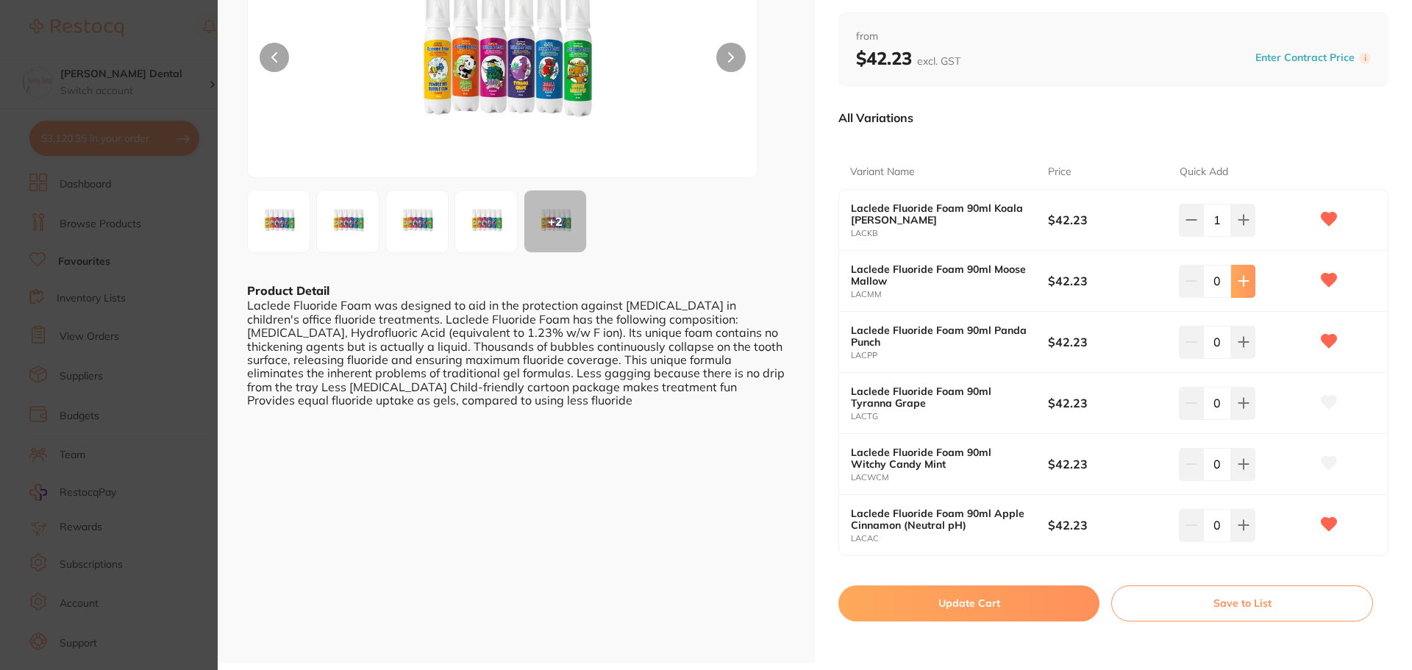
scroll to position [0, 0]
click at [1239, 285] on icon at bounding box center [1244, 281] width 12 height 12
type input "1"
click at [1242, 339] on icon at bounding box center [1244, 342] width 12 height 12
type input "1"
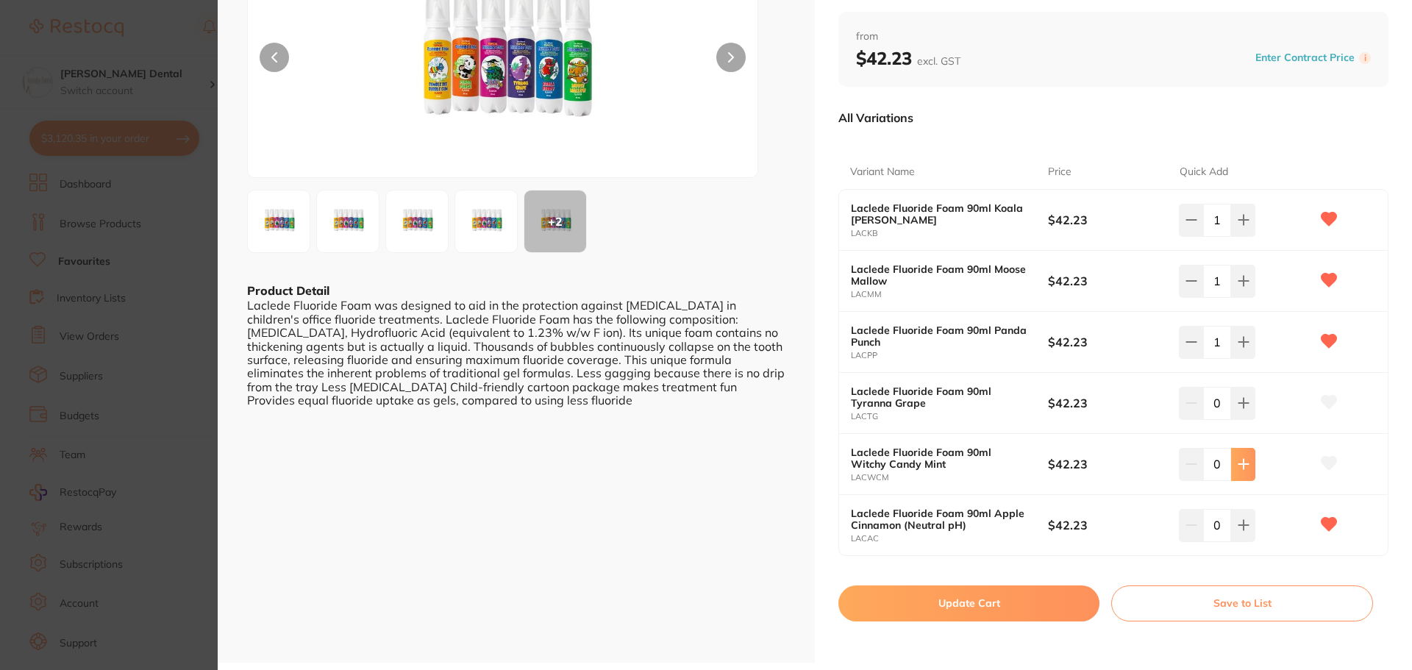
click at [1238, 468] on icon at bounding box center [1244, 464] width 12 height 12
type input "1"
click at [1242, 525] on icon at bounding box center [1244, 526] width 10 height 10
type input "1"
click at [988, 611] on button "Update Cart" at bounding box center [968, 602] width 261 height 35
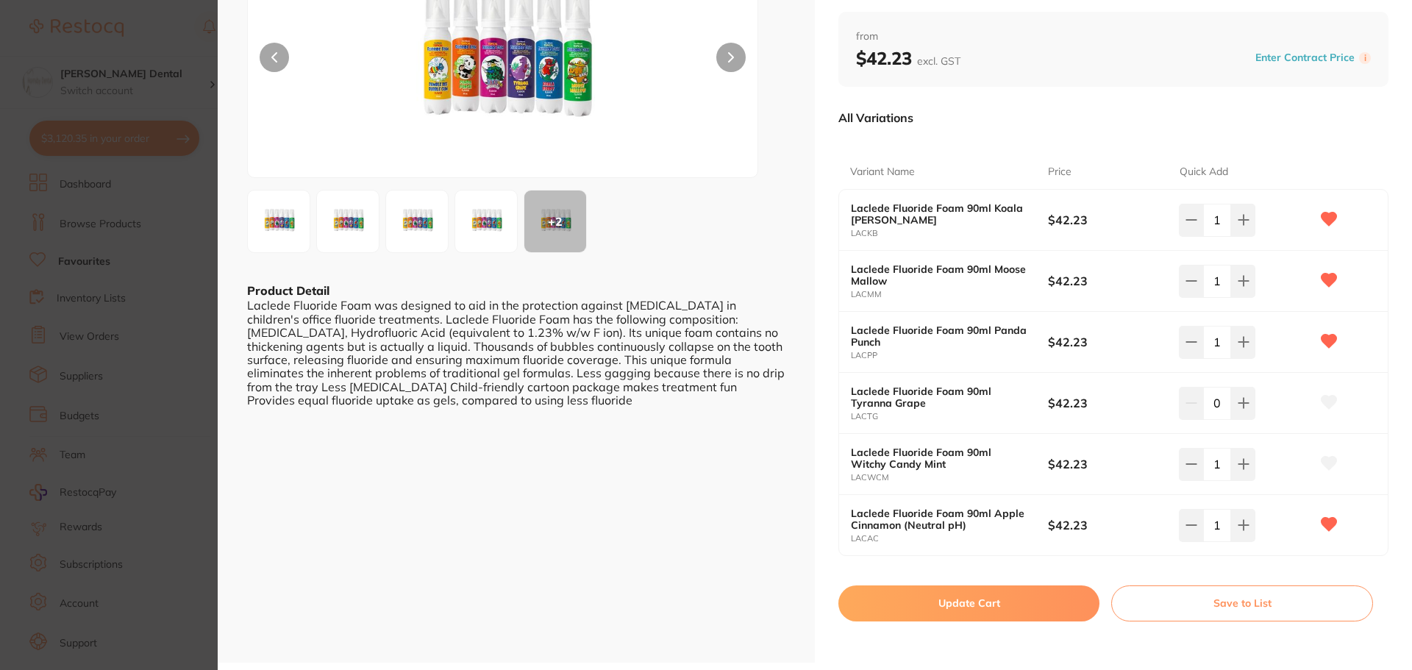
checkbox input "false"
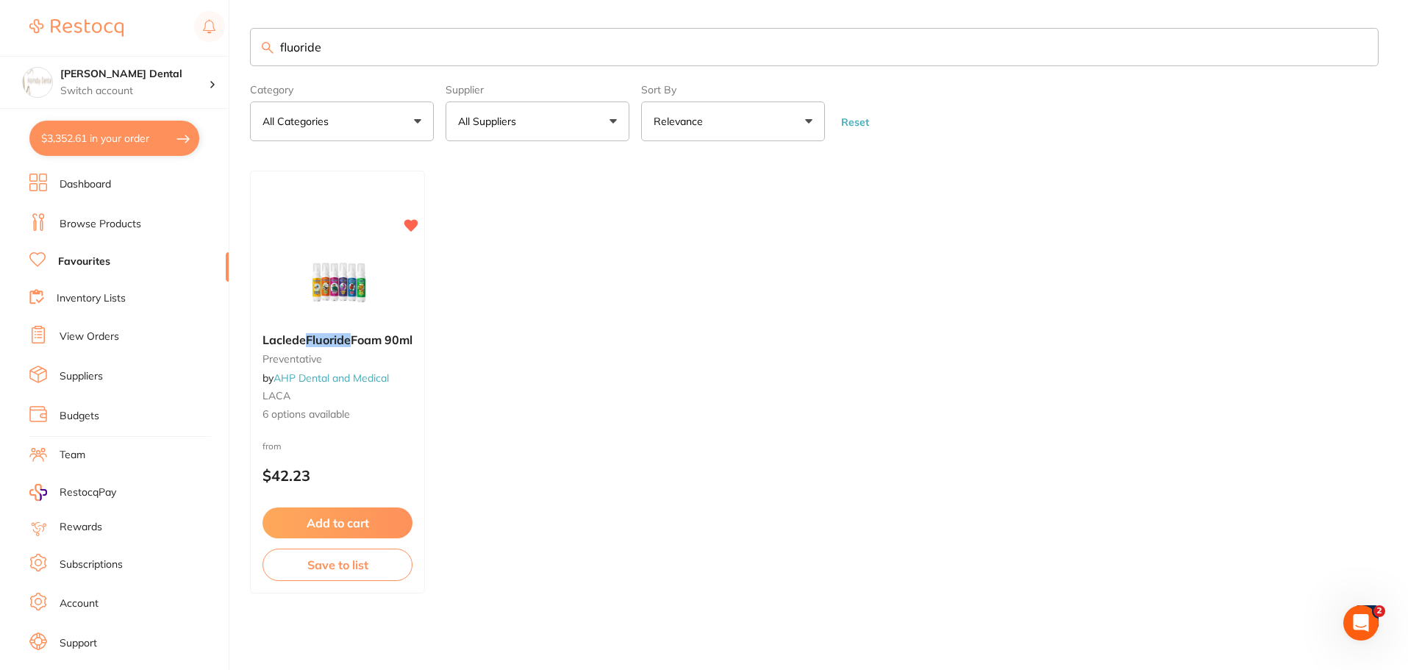
click at [1363, 46] on input "fluoride" at bounding box center [814, 47] width 1129 height 38
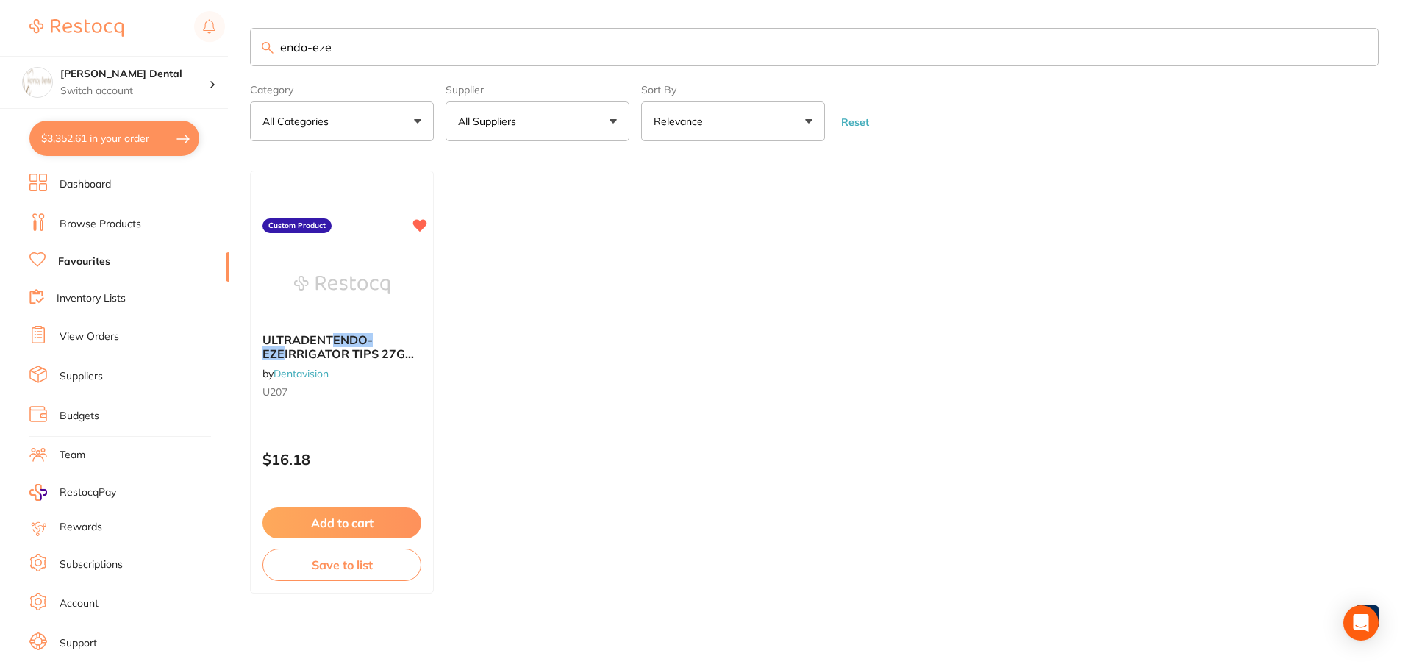
type input "endo-eze"
click at [353, 291] on img at bounding box center [342, 285] width 96 height 74
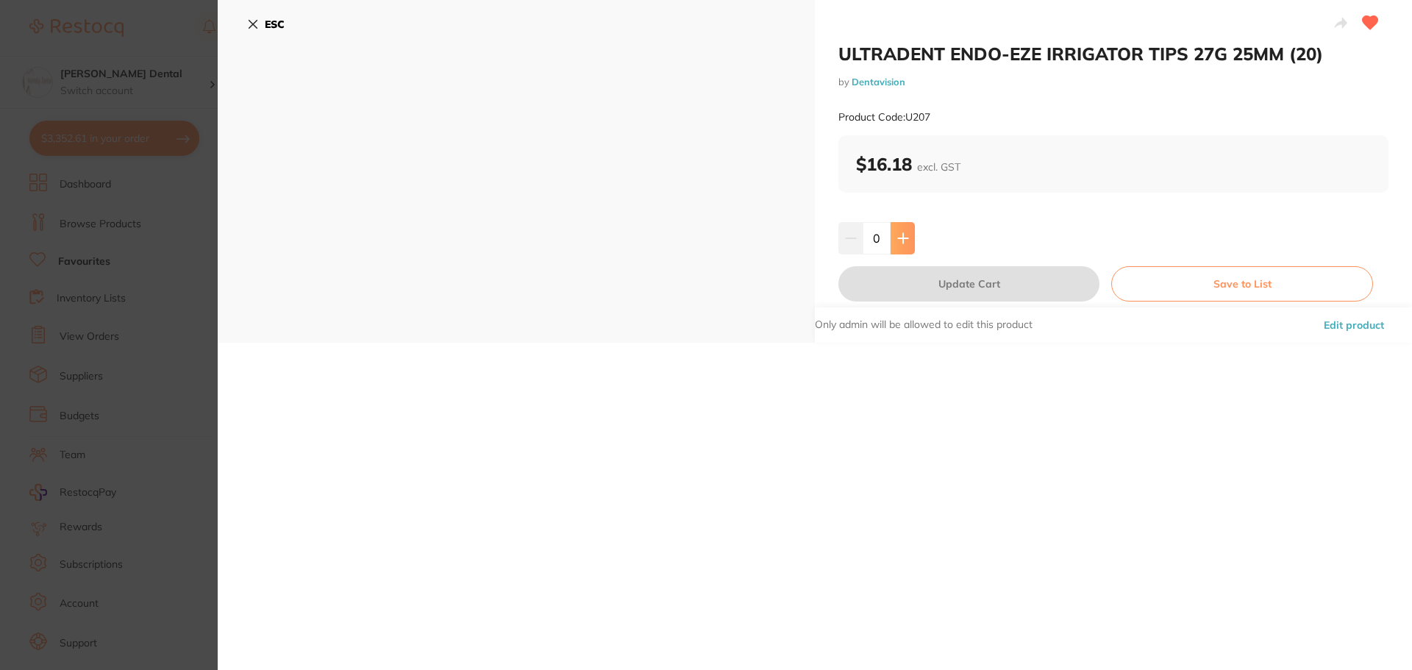
click at [900, 228] on button at bounding box center [903, 238] width 24 height 32
click at [900, 232] on icon at bounding box center [903, 238] width 12 height 12
type input "2"
click at [988, 281] on button "Update Cart" at bounding box center [968, 283] width 261 height 35
checkbox input "false"
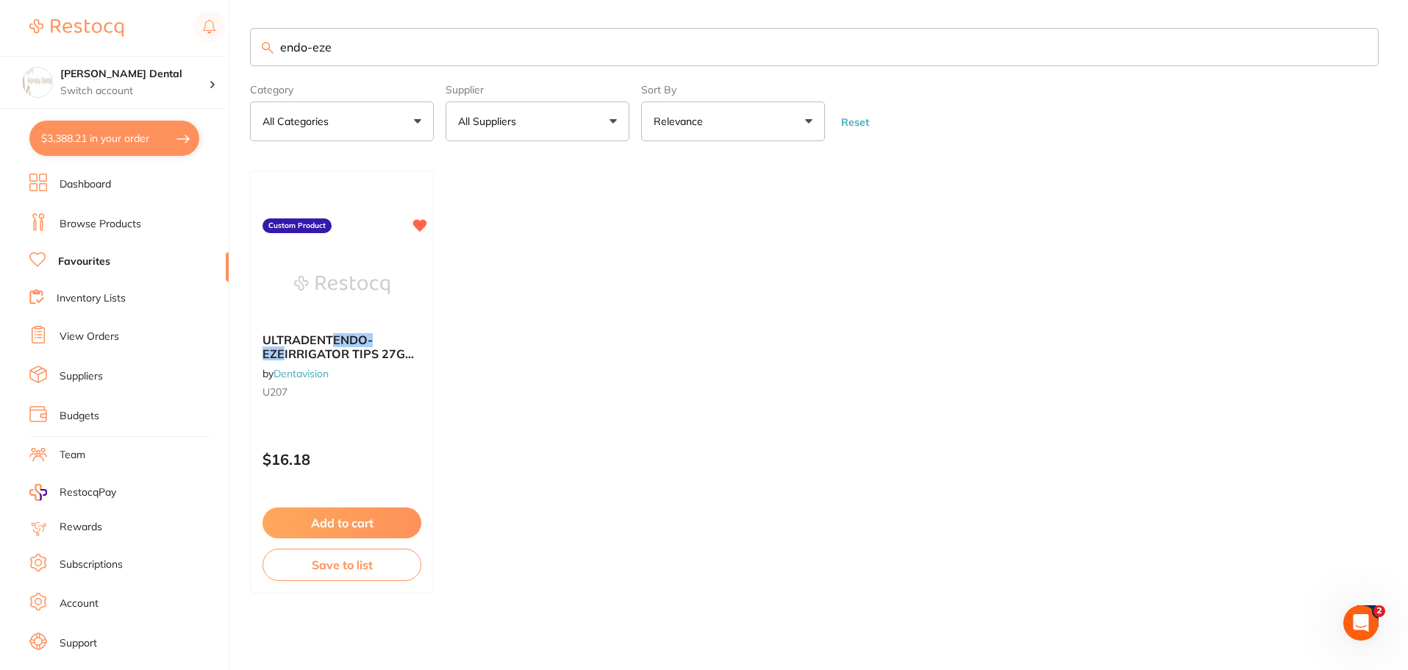
drag, startPoint x: 358, startPoint y: 46, endPoint x: 178, endPoint y: 49, distance: 180.2
click at [178, 49] on div "$3,388.21 Hornsby Dental Switch account Hornsby Dental $3,388.21 in your order …" at bounding box center [704, 334] width 1408 height 670
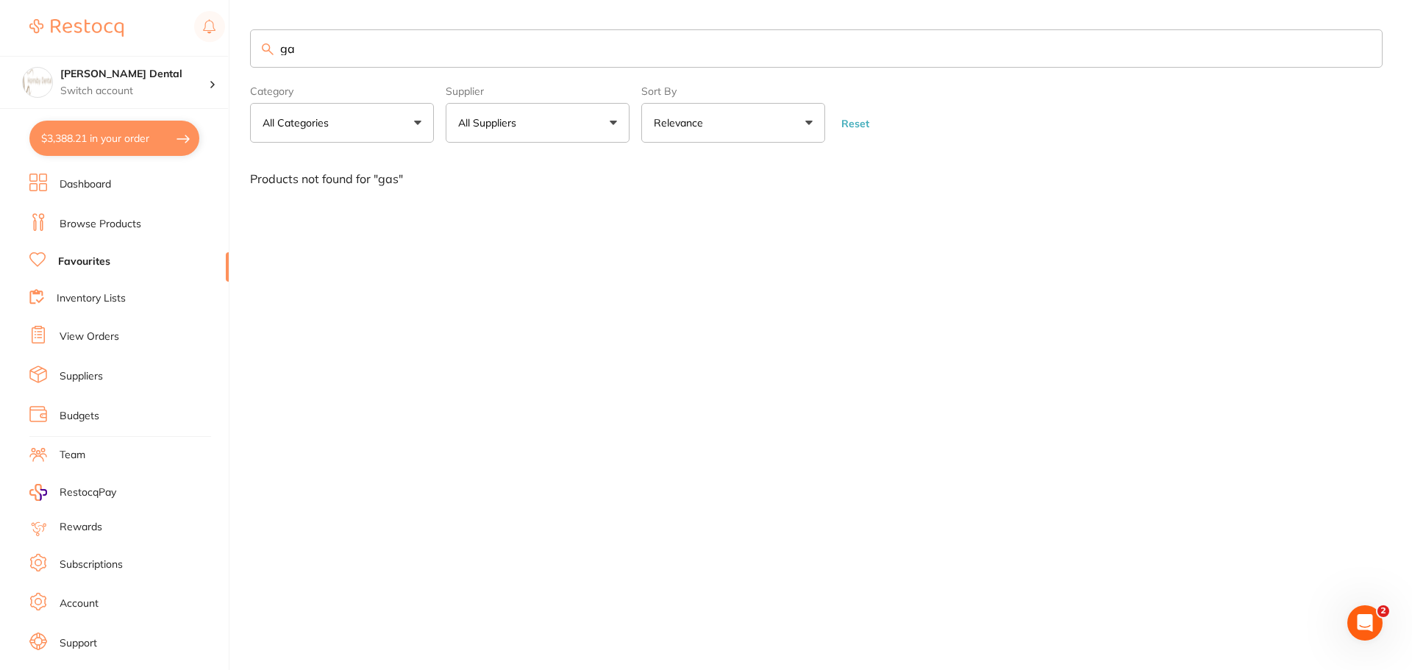
type input "g"
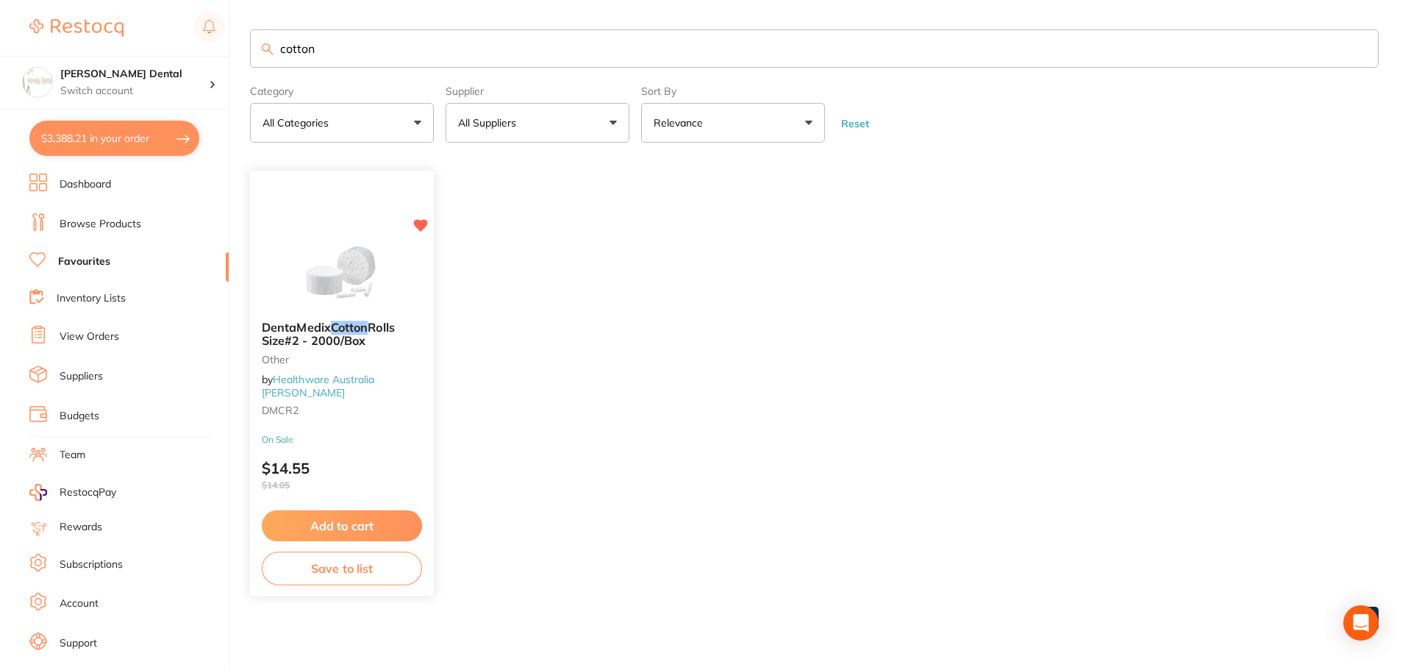
type input "cotton"
click at [348, 291] on img at bounding box center [342, 273] width 96 height 74
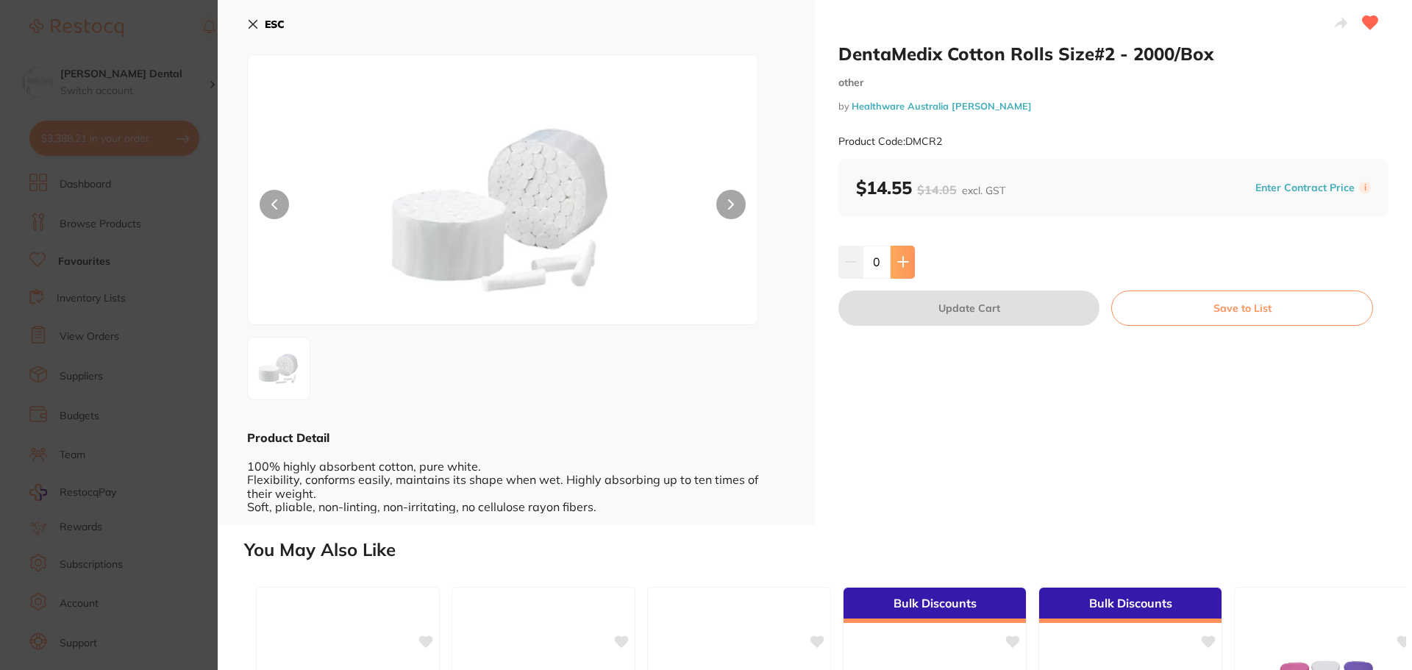
click at [898, 268] on button at bounding box center [903, 262] width 24 height 32
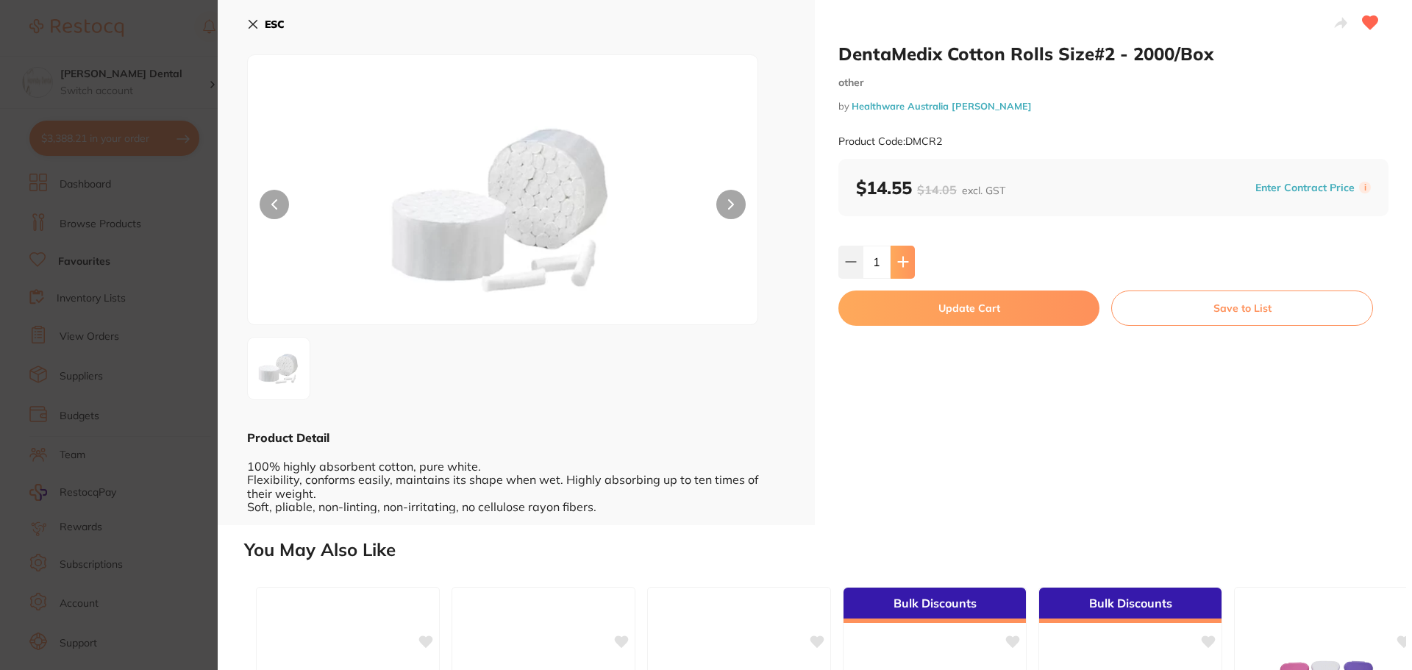
click at [898, 268] on button at bounding box center [903, 262] width 24 height 32
type input "2"
click at [971, 305] on button "Update Cart" at bounding box center [968, 308] width 261 height 35
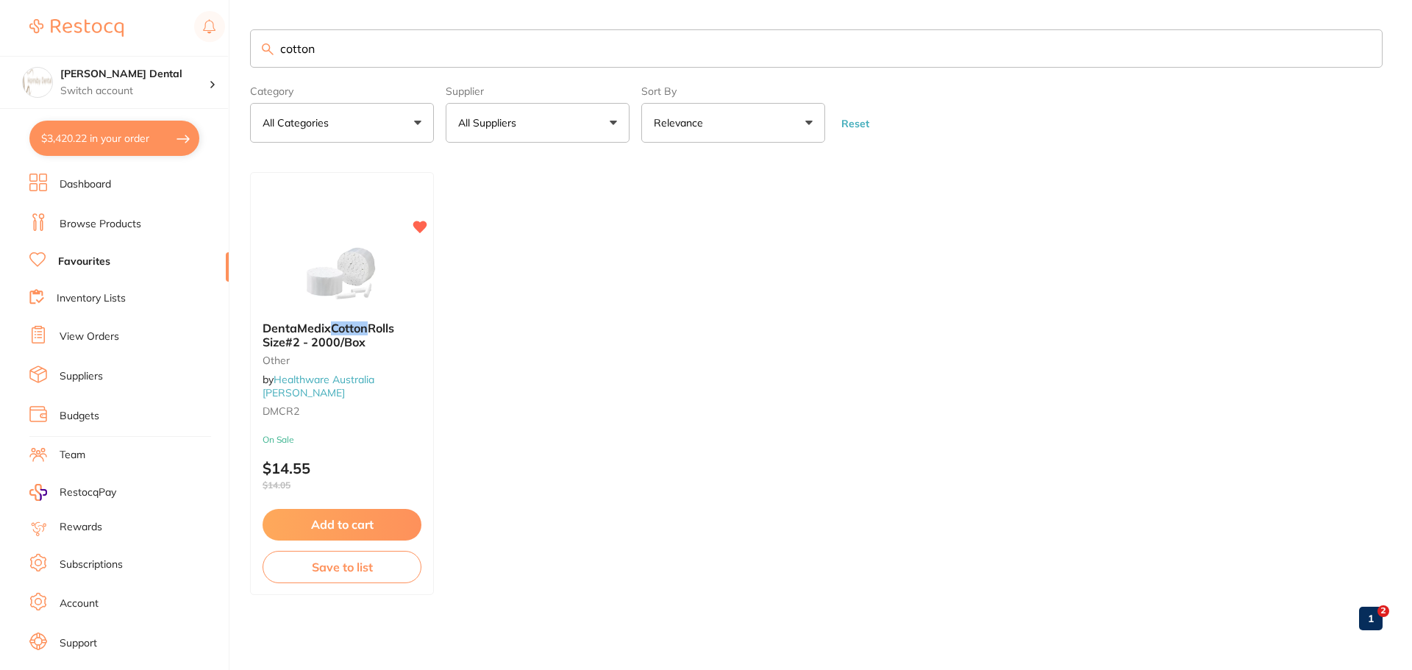
checkbox input "false"
drag, startPoint x: 367, startPoint y: 49, endPoint x: 281, endPoint y: 40, distance: 86.6
click at [281, 40] on input "cotton" at bounding box center [814, 47] width 1129 height 38
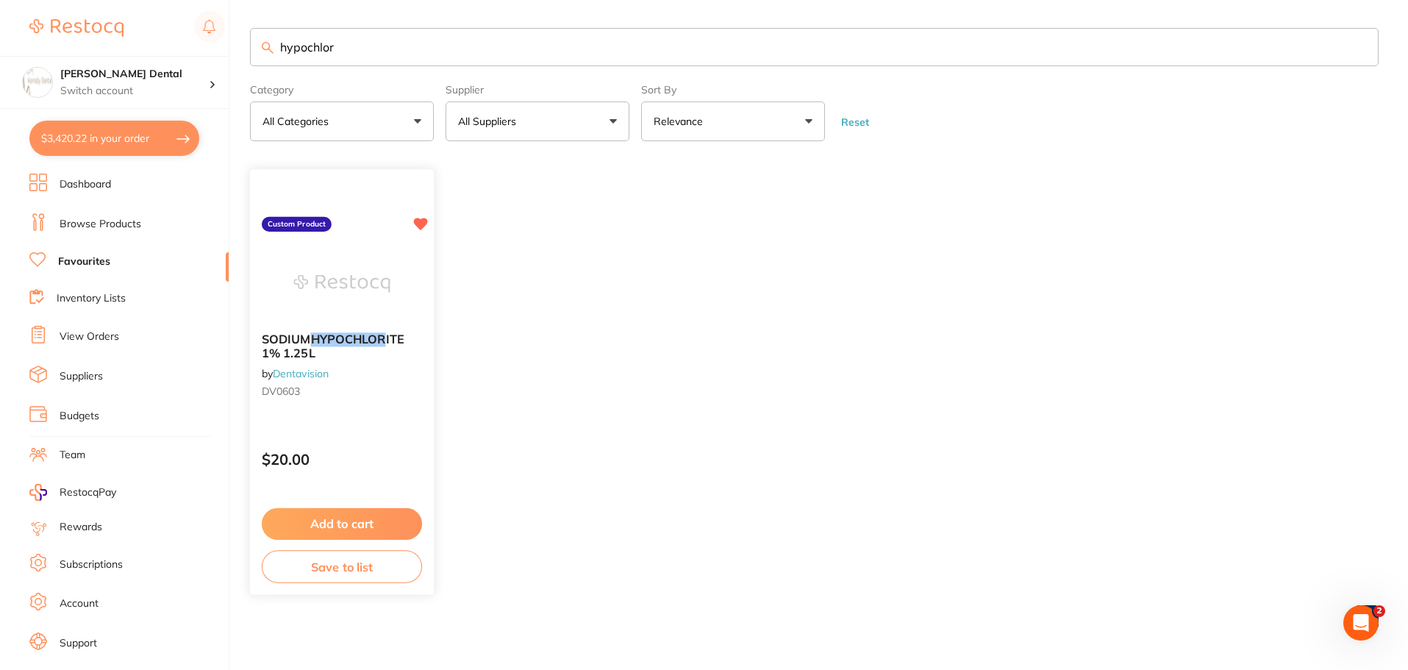
type input "hypochlor"
click at [376, 265] on img at bounding box center [341, 284] width 96 height 74
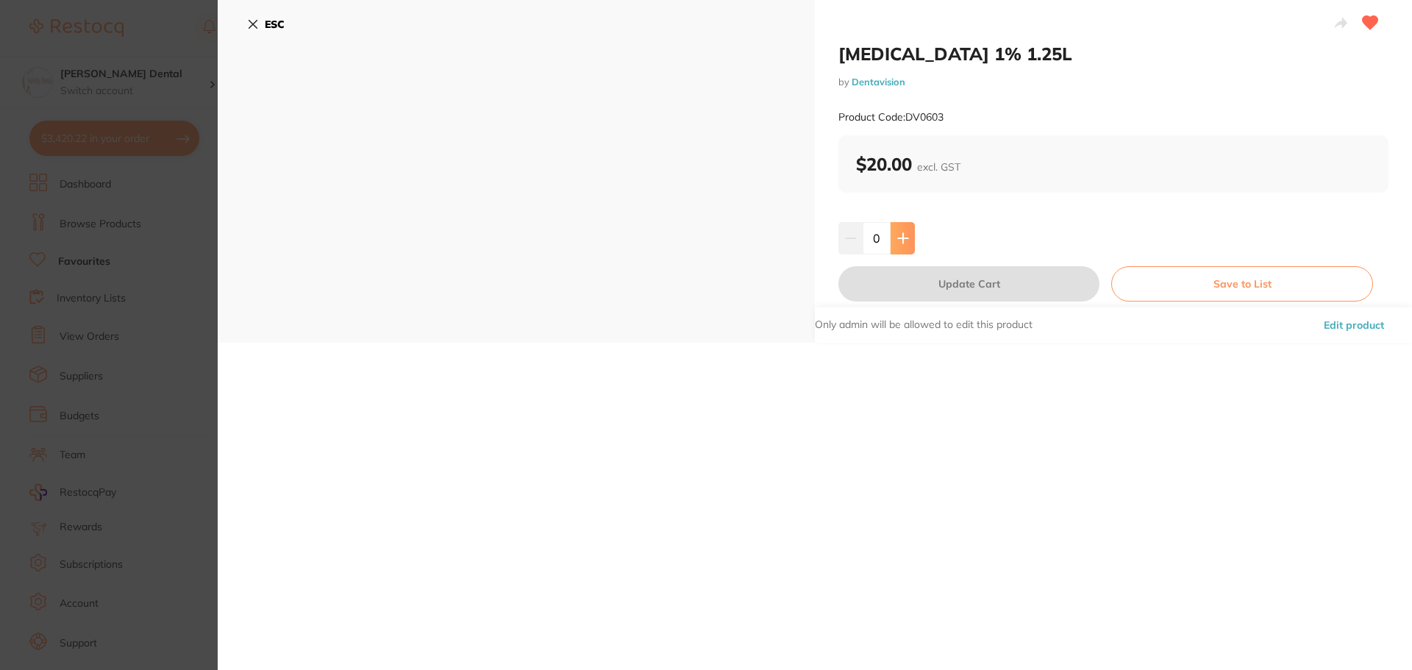
click at [904, 240] on icon at bounding box center [903, 238] width 12 height 12
type input "1"
click at [949, 282] on button "Update Cart" at bounding box center [968, 283] width 261 height 35
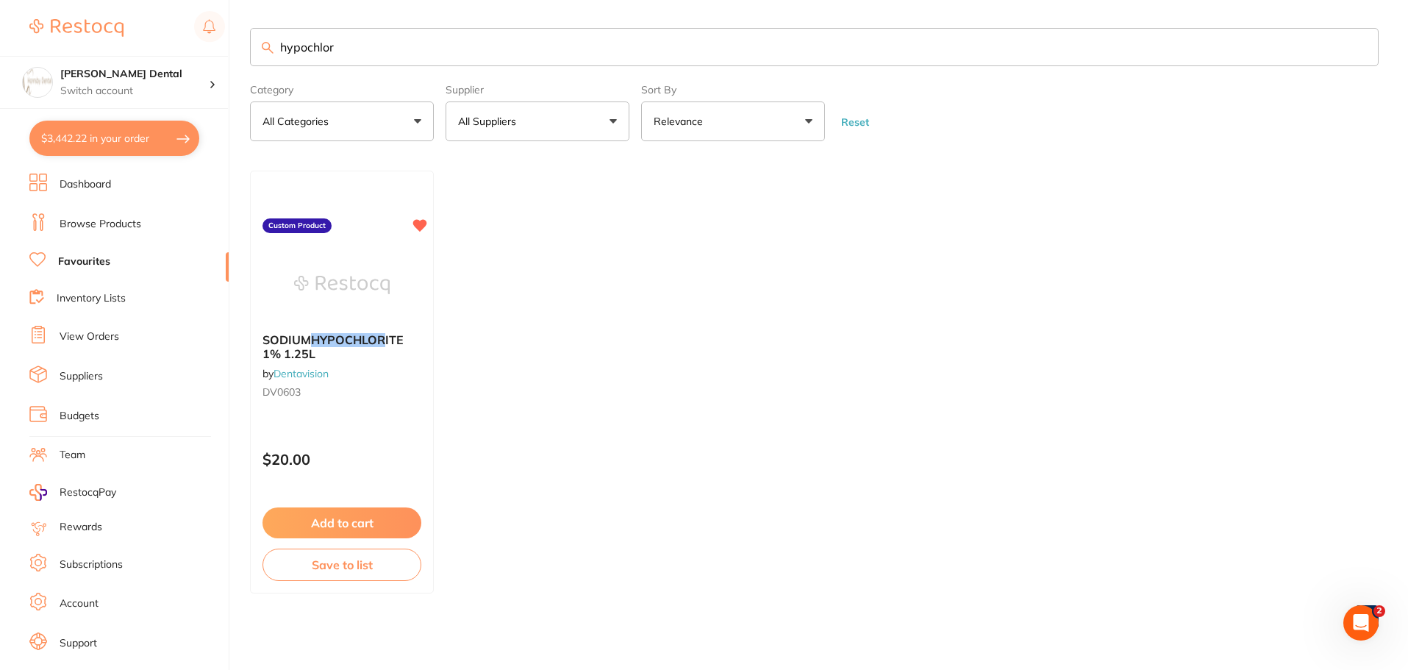
drag, startPoint x: 354, startPoint y: 42, endPoint x: 266, endPoint y: 49, distance: 88.6
click at [266, 49] on div "hypochlor" at bounding box center [814, 47] width 1129 height 38
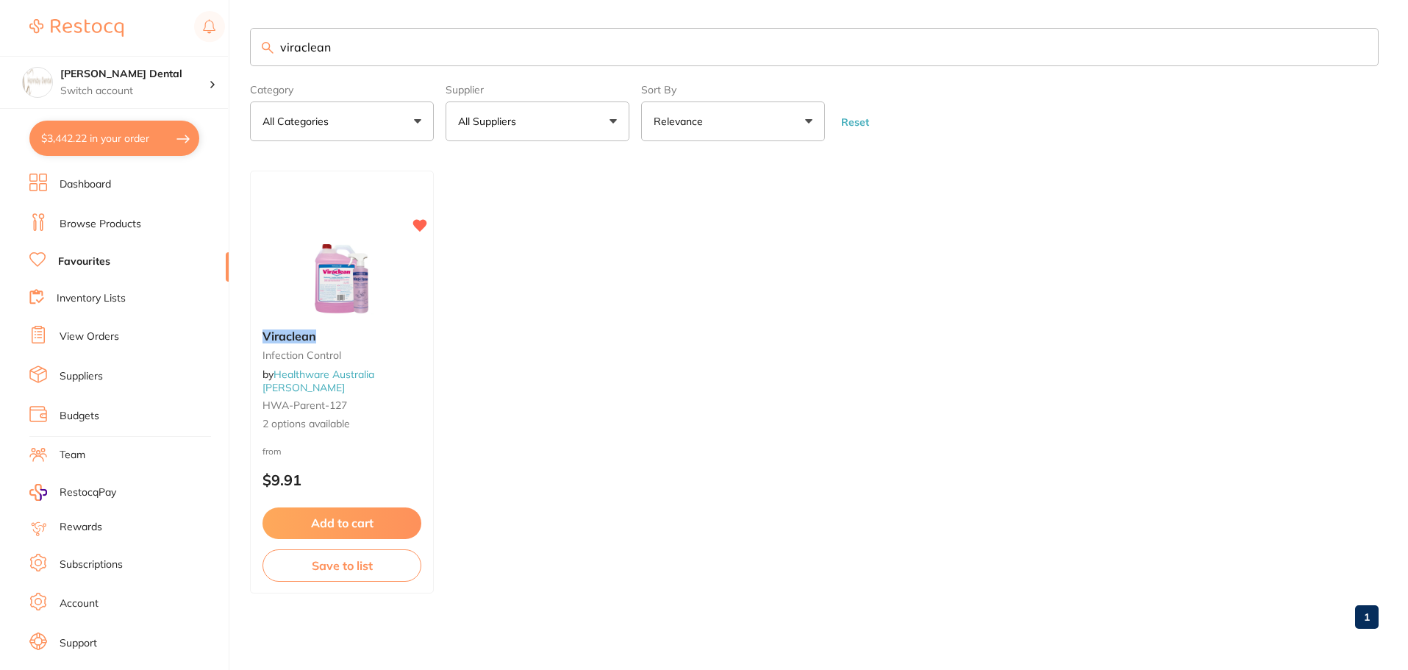
type input "viraclean"
click at [352, 288] on img at bounding box center [342, 281] width 96 height 74
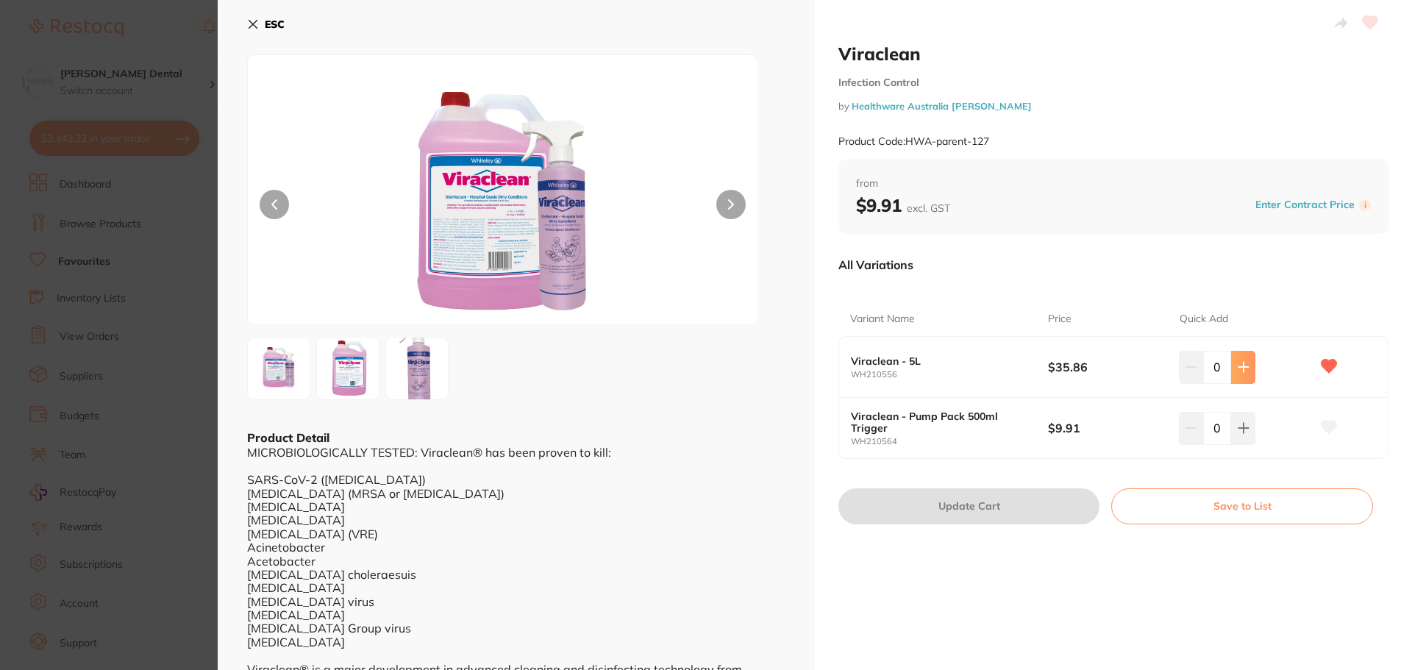
click at [1249, 366] on button at bounding box center [1243, 367] width 24 height 32
type input "1"
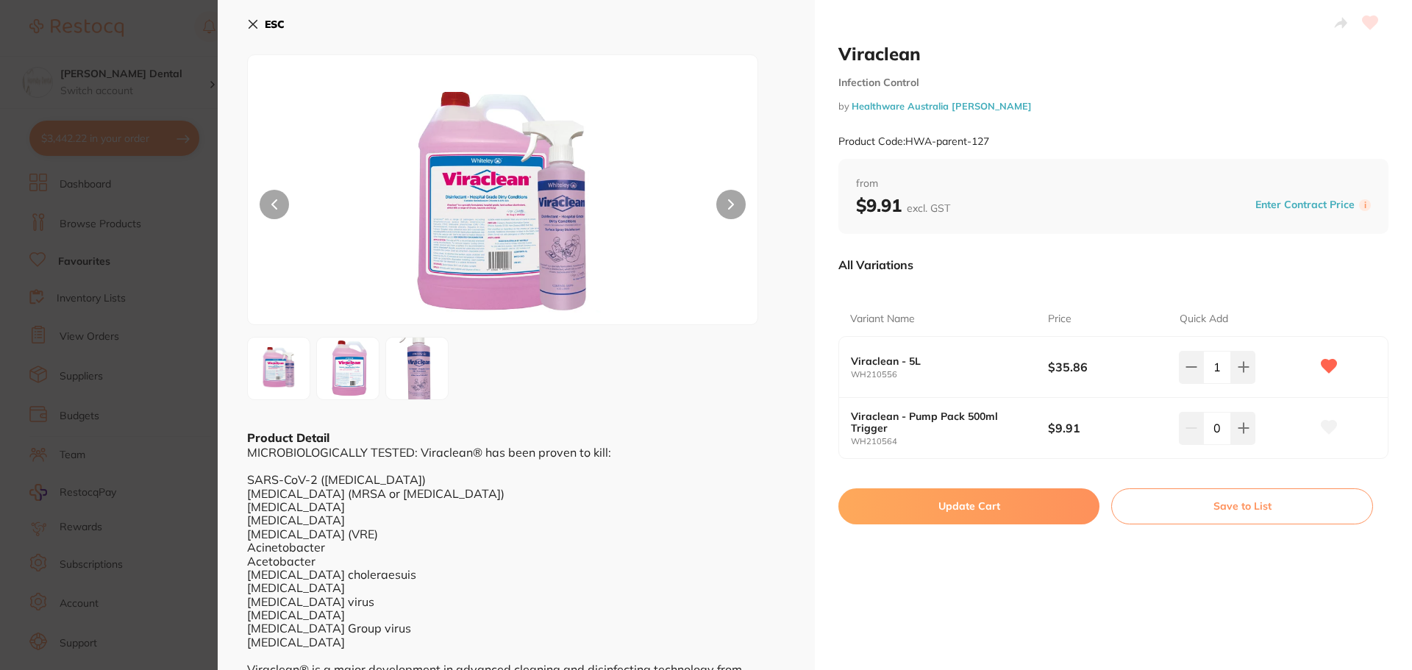
click at [977, 505] on button "Update Cart" at bounding box center [968, 505] width 261 height 35
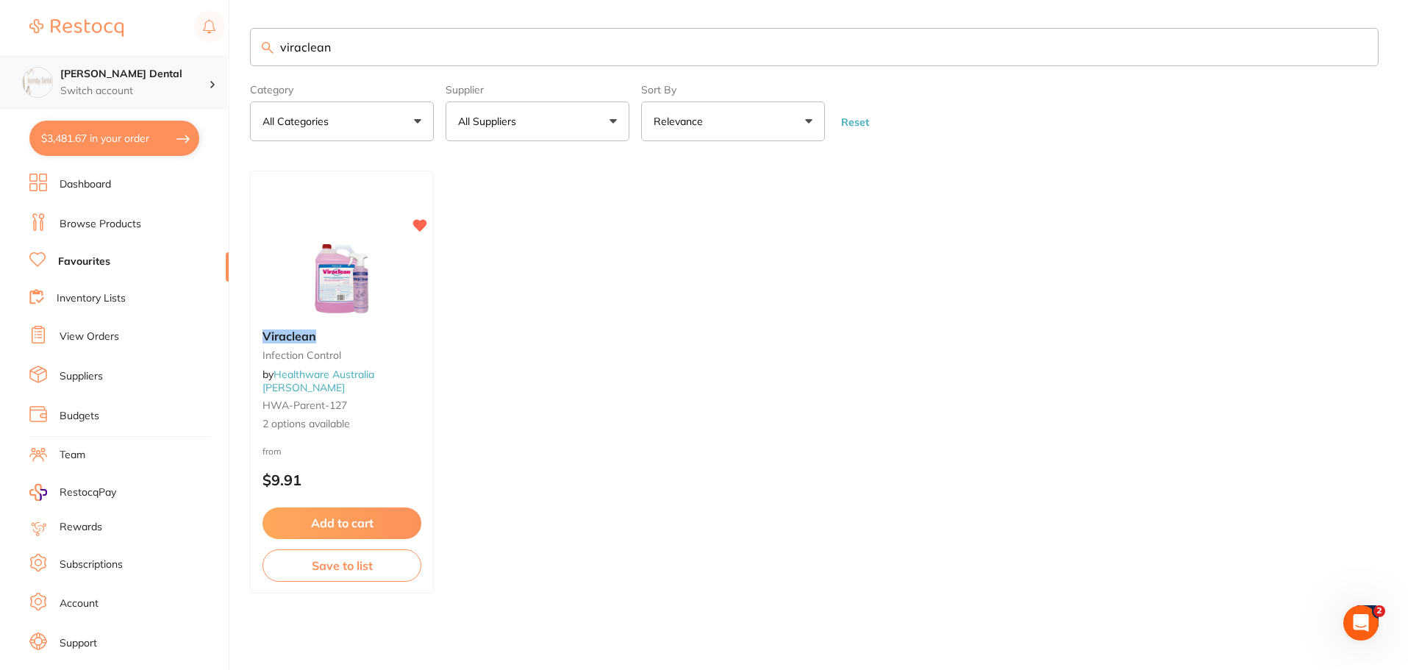
scroll to position [1, 0]
drag, startPoint x: 391, startPoint y: 49, endPoint x: 146, endPoint y: 57, distance: 245.8
click at [146, 57] on div "$3,481.67 Hornsby Dental Switch account Hornsby Dental $3,481.67 in your order …" at bounding box center [704, 334] width 1408 height 670
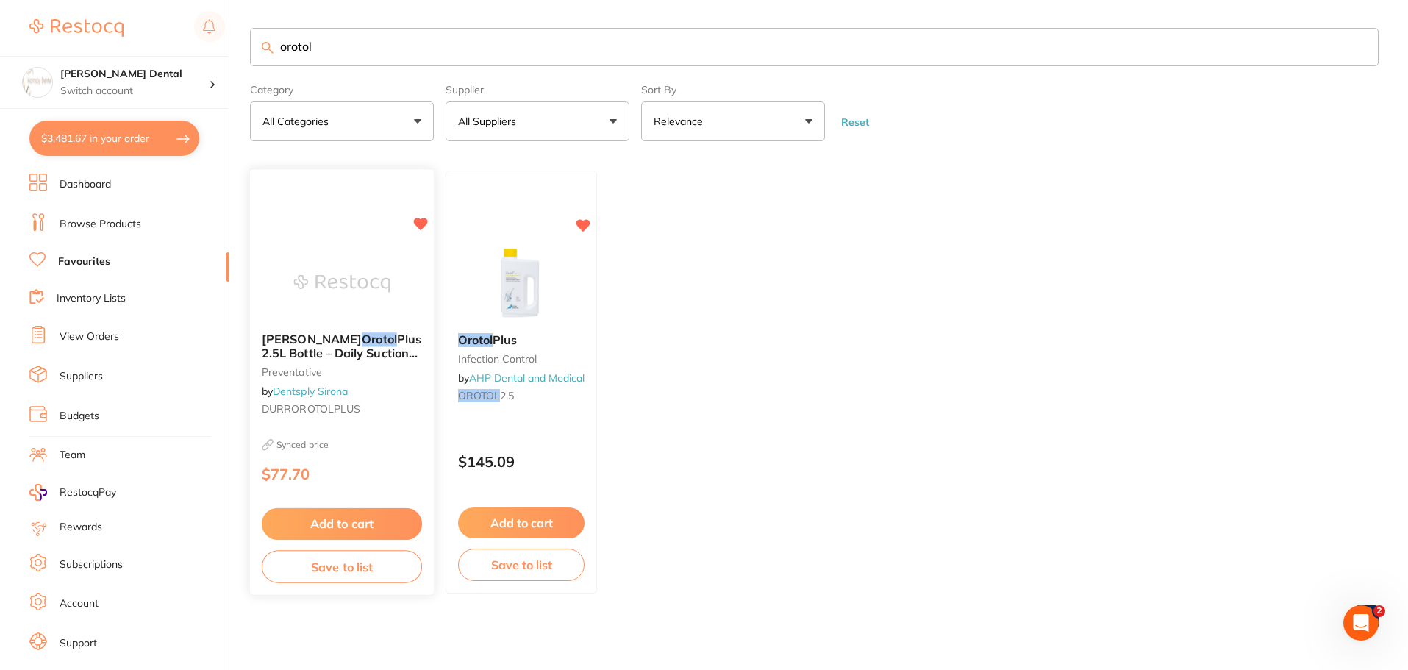
scroll to position [0, 0]
type input "orotol"
click at [351, 274] on img at bounding box center [341, 284] width 96 height 74
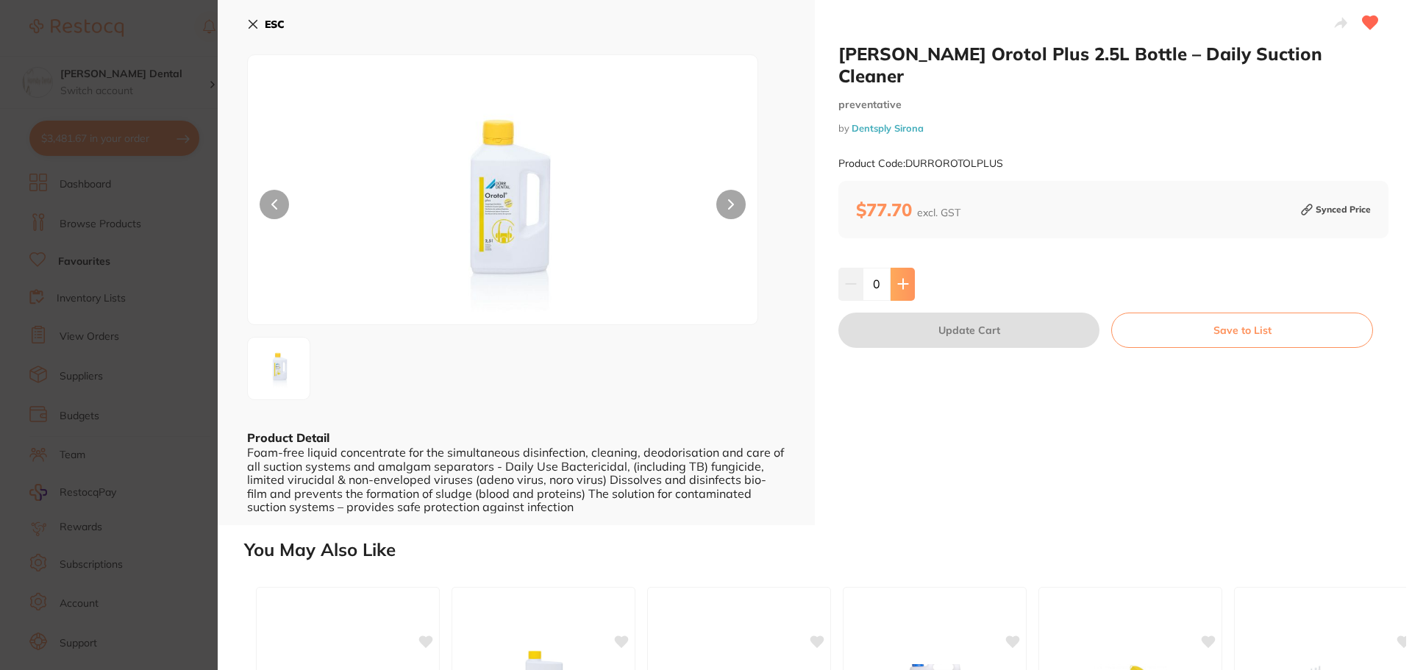
click at [898, 278] on icon at bounding box center [903, 284] width 12 height 12
type input "1"
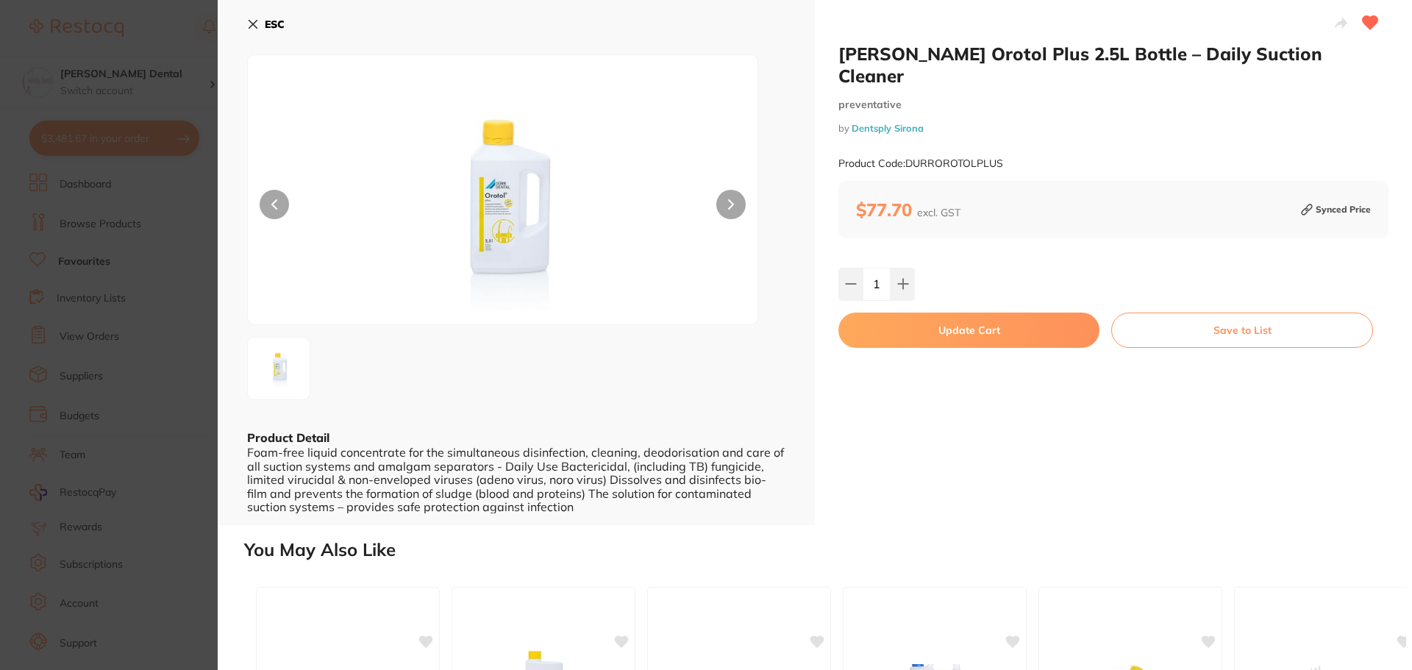
click at [936, 313] on button "Update Cart" at bounding box center [968, 330] width 261 height 35
checkbox input "false"
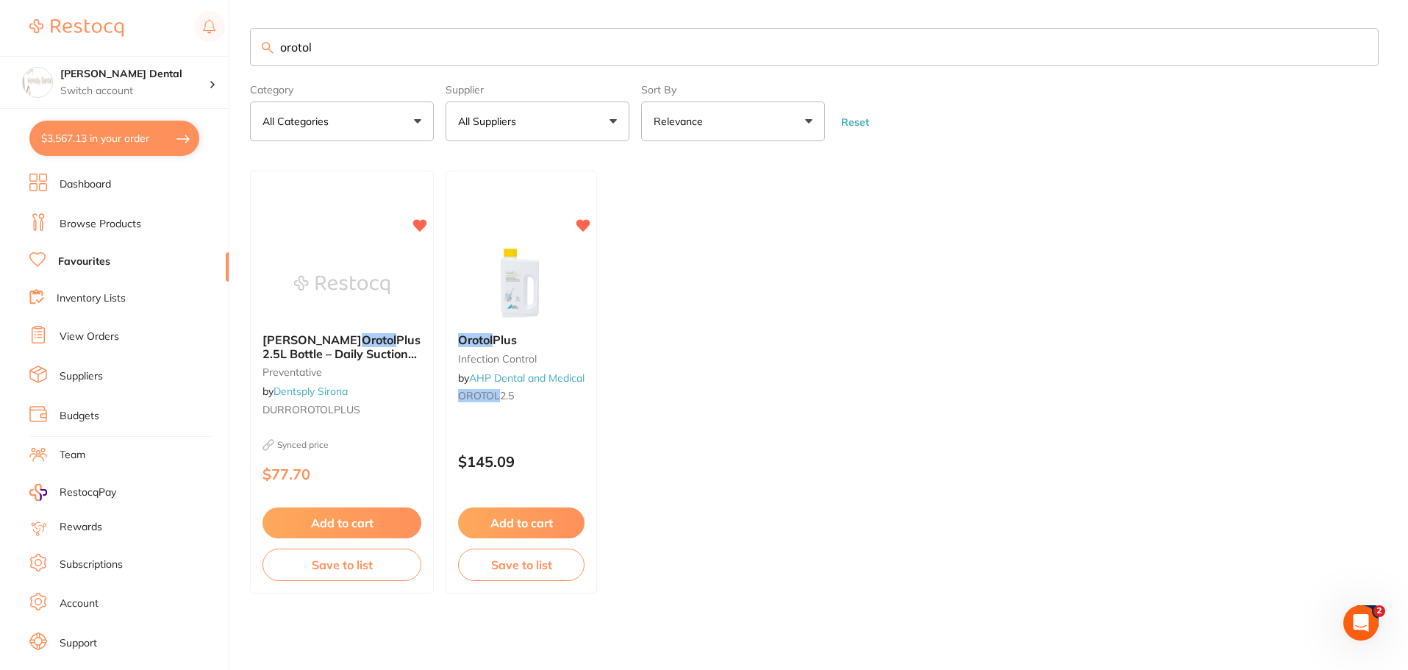
drag, startPoint x: 335, startPoint y: 50, endPoint x: 279, endPoint y: 42, distance: 56.5
click at [279, 42] on input "orotol" at bounding box center [814, 47] width 1129 height 38
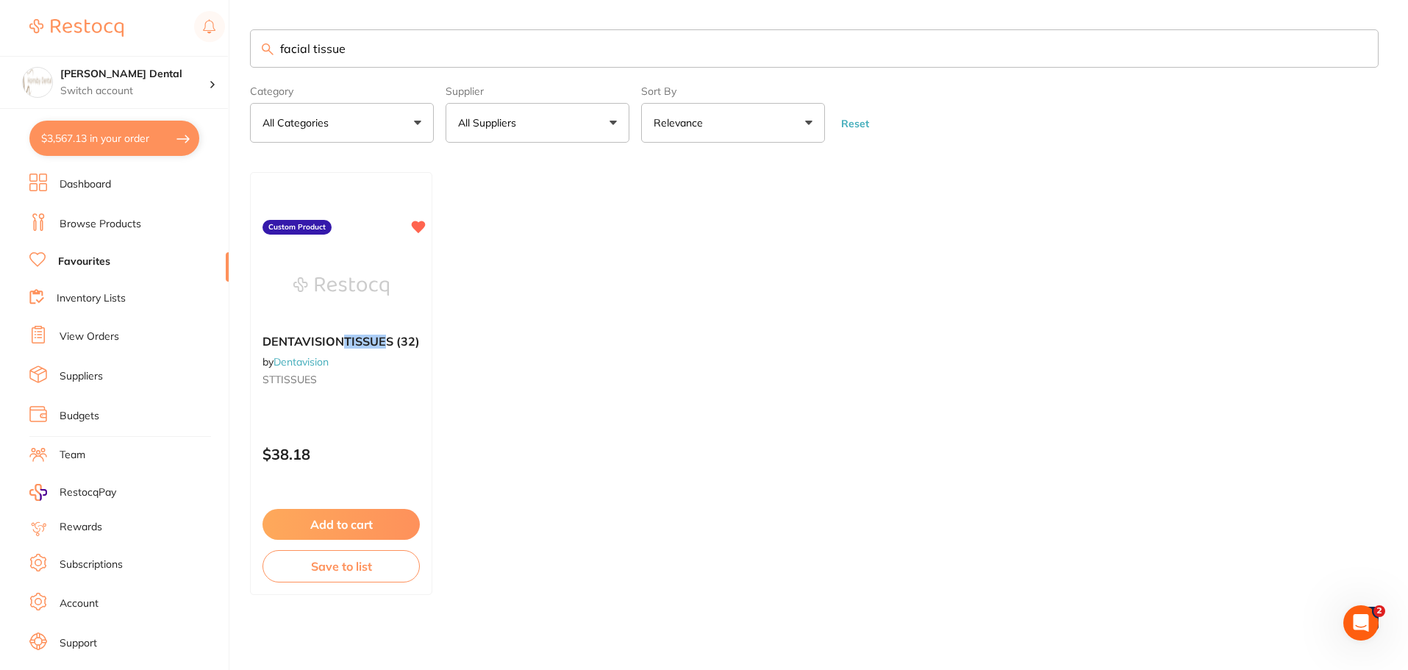
click at [278, 50] on input "facial tissue" at bounding box center [814, 48] width 1129 height 38
type input "facial tissue"
click at [350, 309] on img at bounding box center [341, 286] width 96 height 74
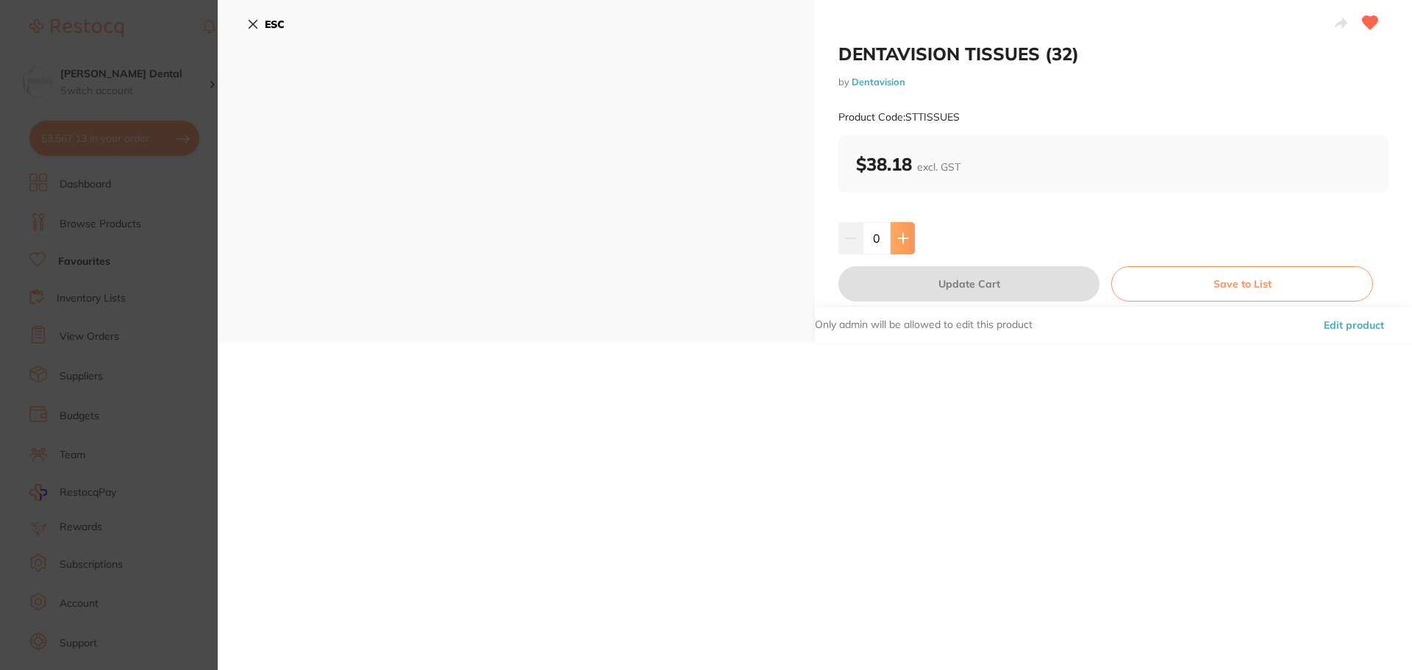
click at [898, 227] on button at bounding box center [903, 238] width 24 height 32
type input "1"
click at [942, 279] on button "Update Cart" at bounding box center [968, 283] width 261 height 35
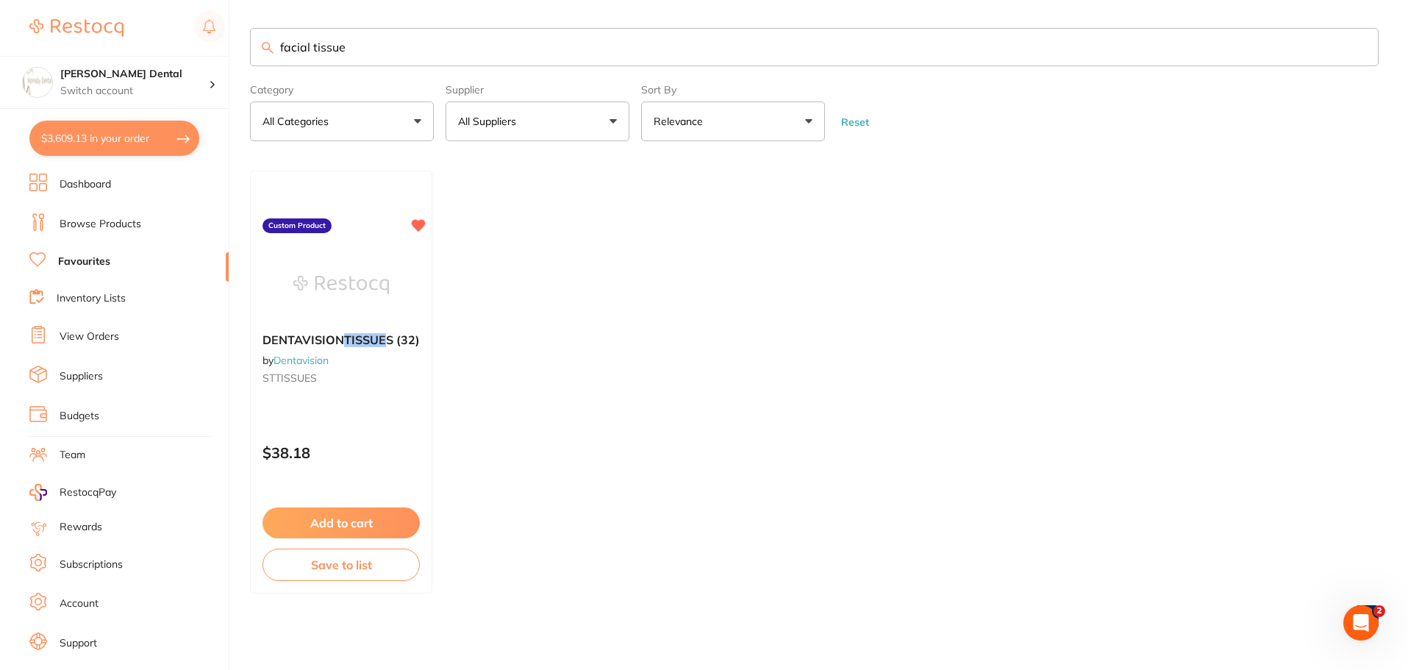
scroll to position [1, 0]
drag, startPoint x: 380, startPoint y: 48, endPoint x: 234, endPoint y: 57, distance: 146.6
click at [234, 57] on div "$3,609.13 Hornsby Dental Switch account Hornsby Dental $3,609.13 in your order …" at bounding box center [704, 334] width 1408 height 670
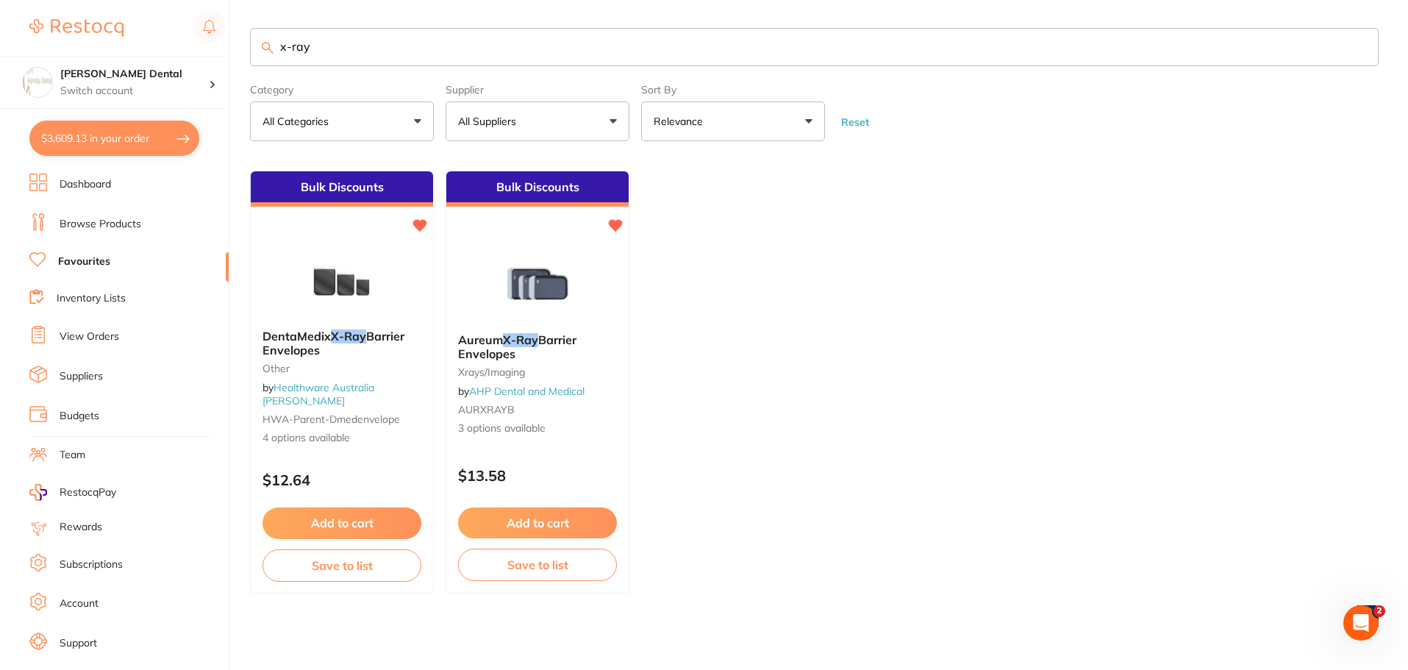
scroll to position [0, 0]
type input "x-ray"
click at [341, 293] on img at bounding box center [341, 280] width 96 height 74
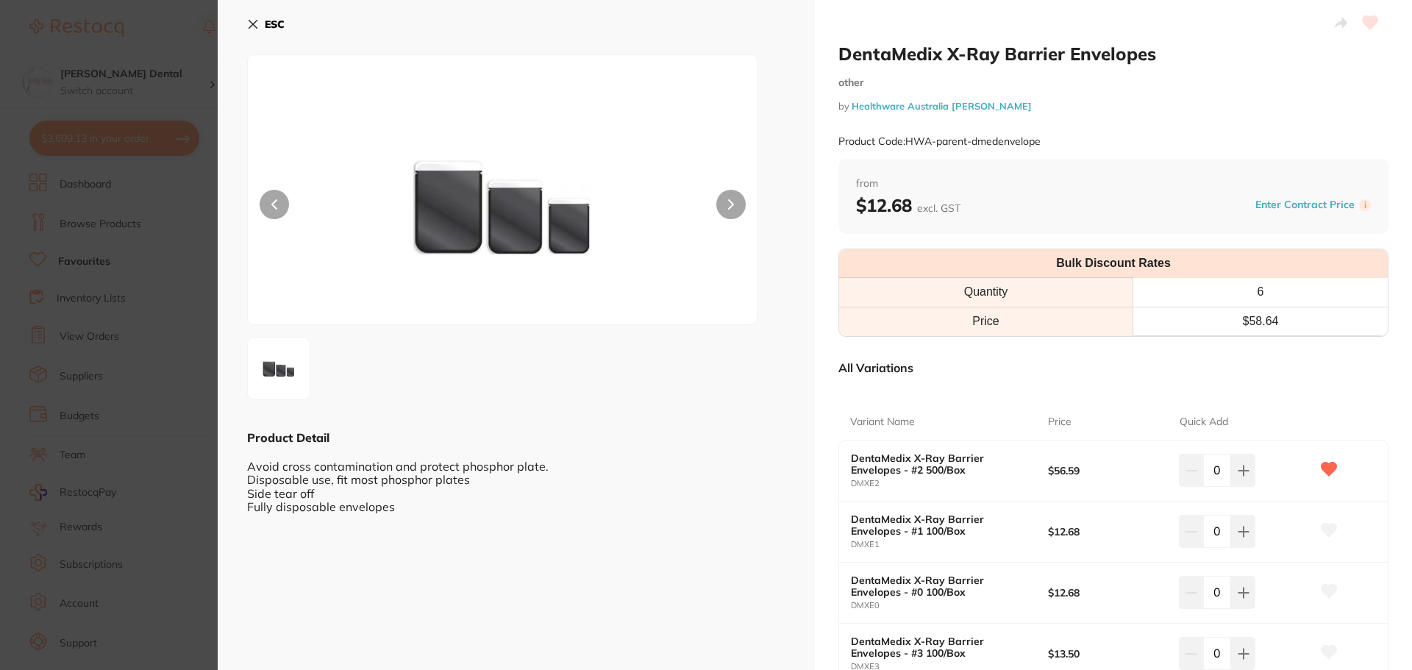
click at [254, 18] on icon at bounding box center [253, 24] width 12 height 12
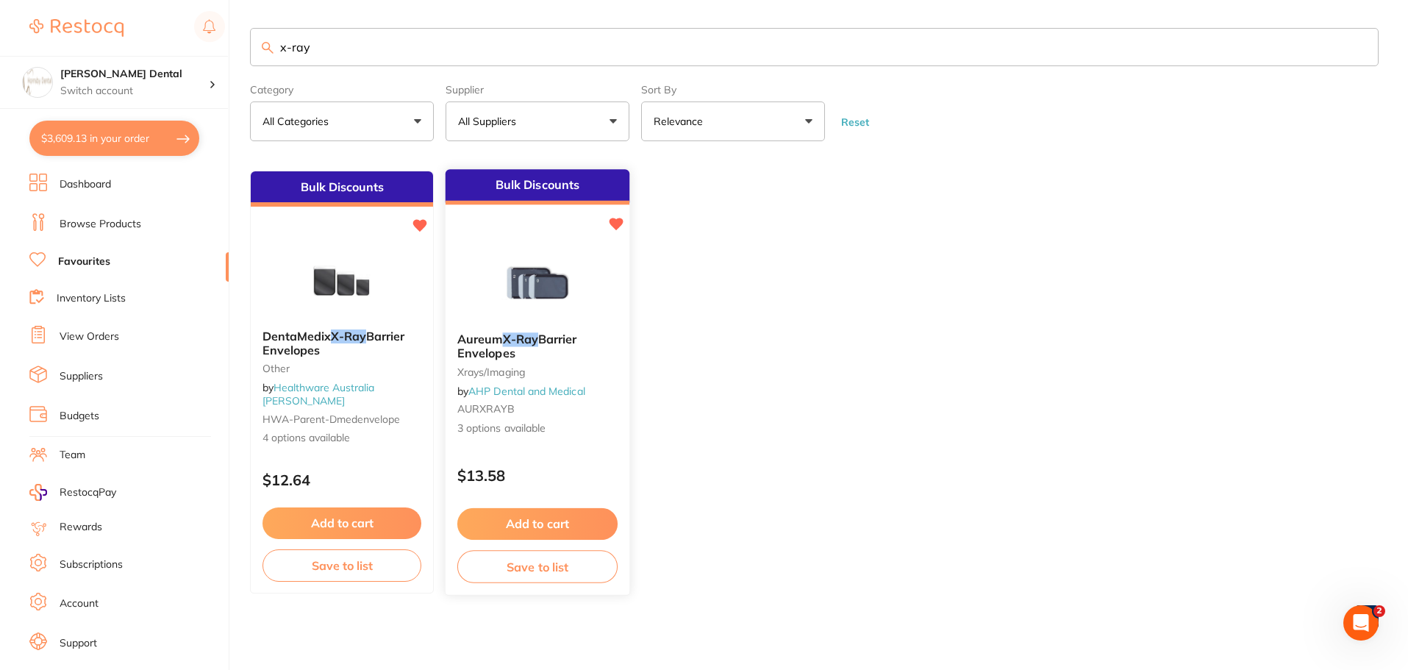
click at [529, 304] on img at bounding box center [537, 284] width 96 height 74
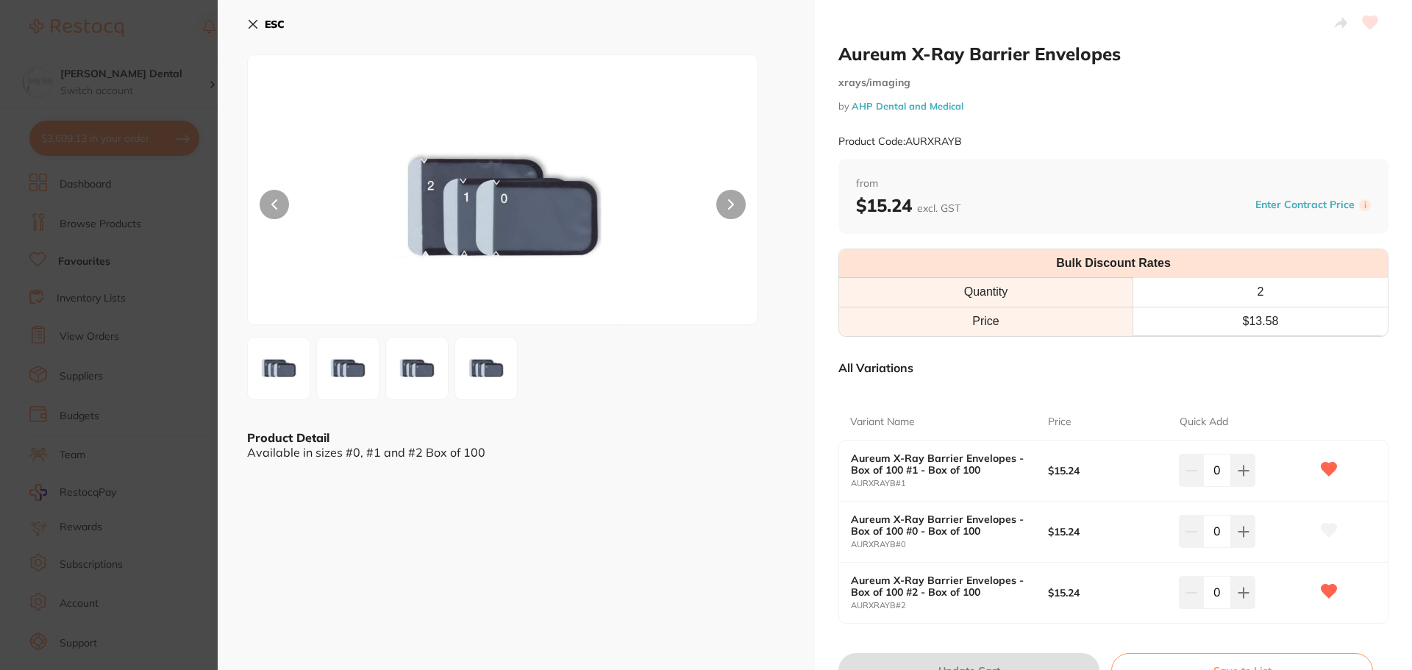
click at [254, 20] on icon at bounding box center [253, 24] width 12 height 12
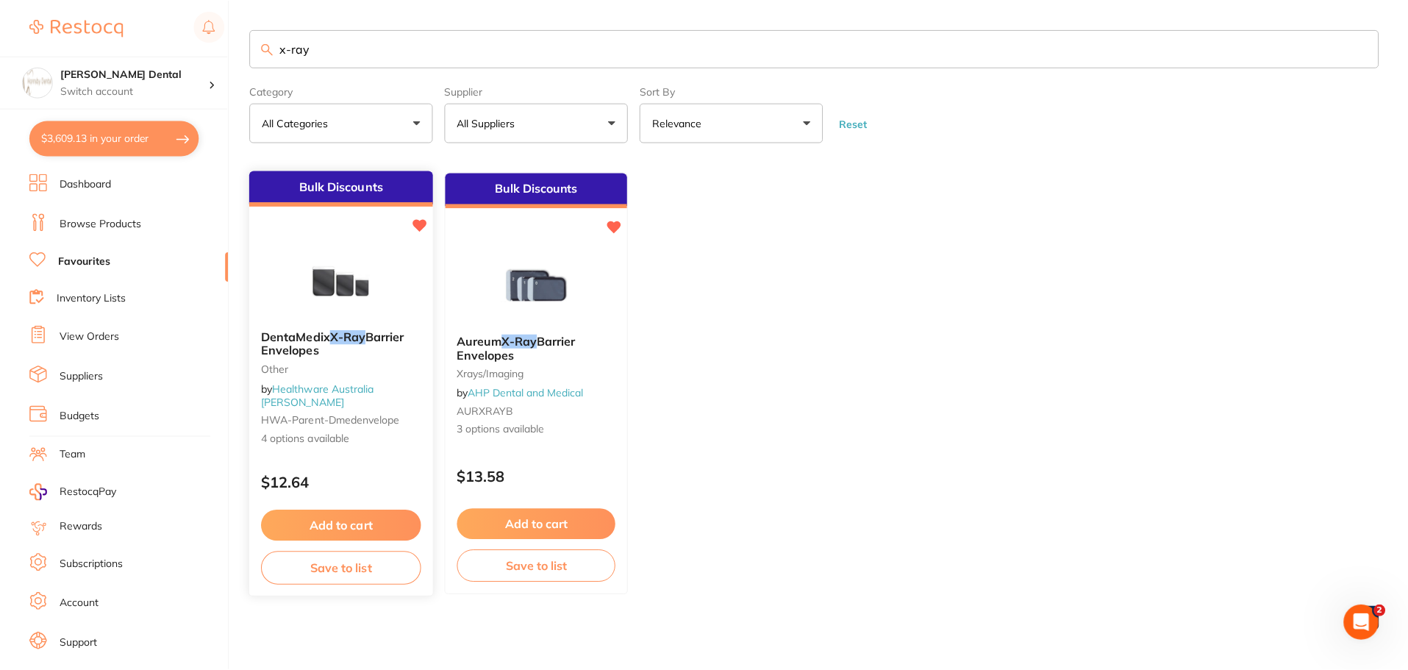
scroll to position [1, 0]
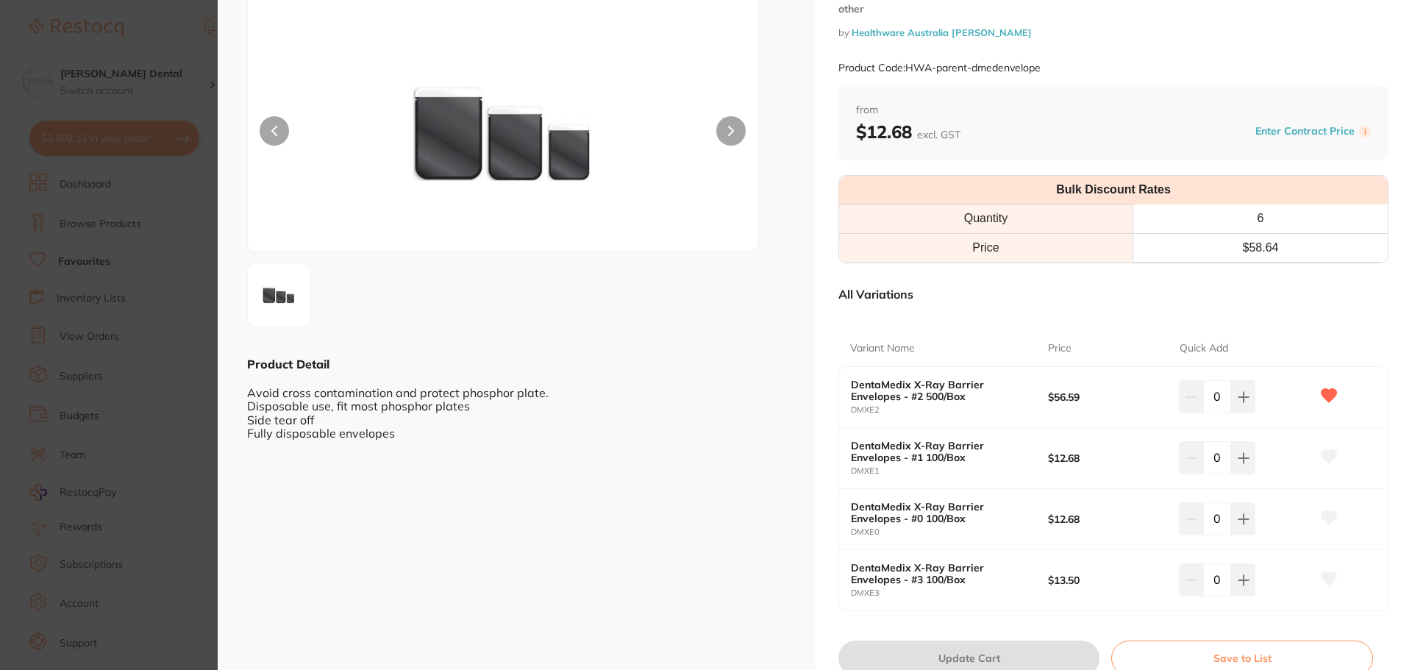
scroll to position [147, 0]
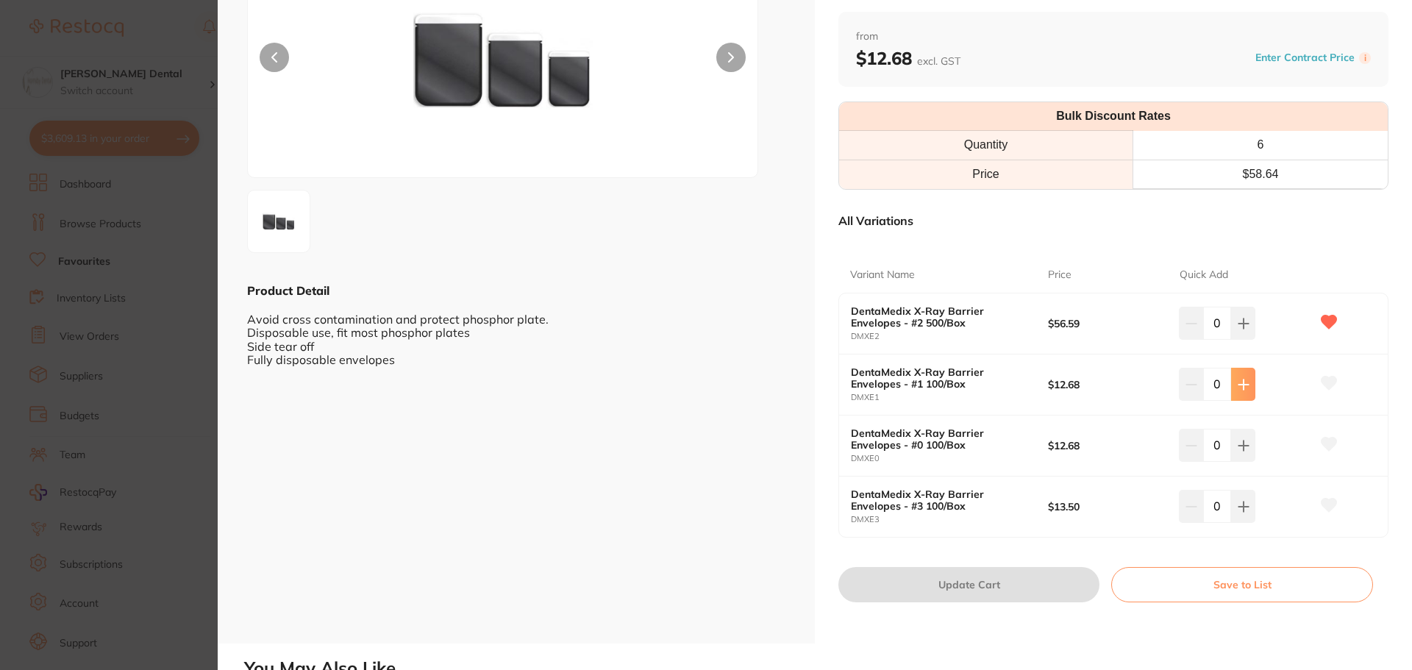
click at [1243, 384] on icon at bounding box center [1244, 384] width 10 height 10
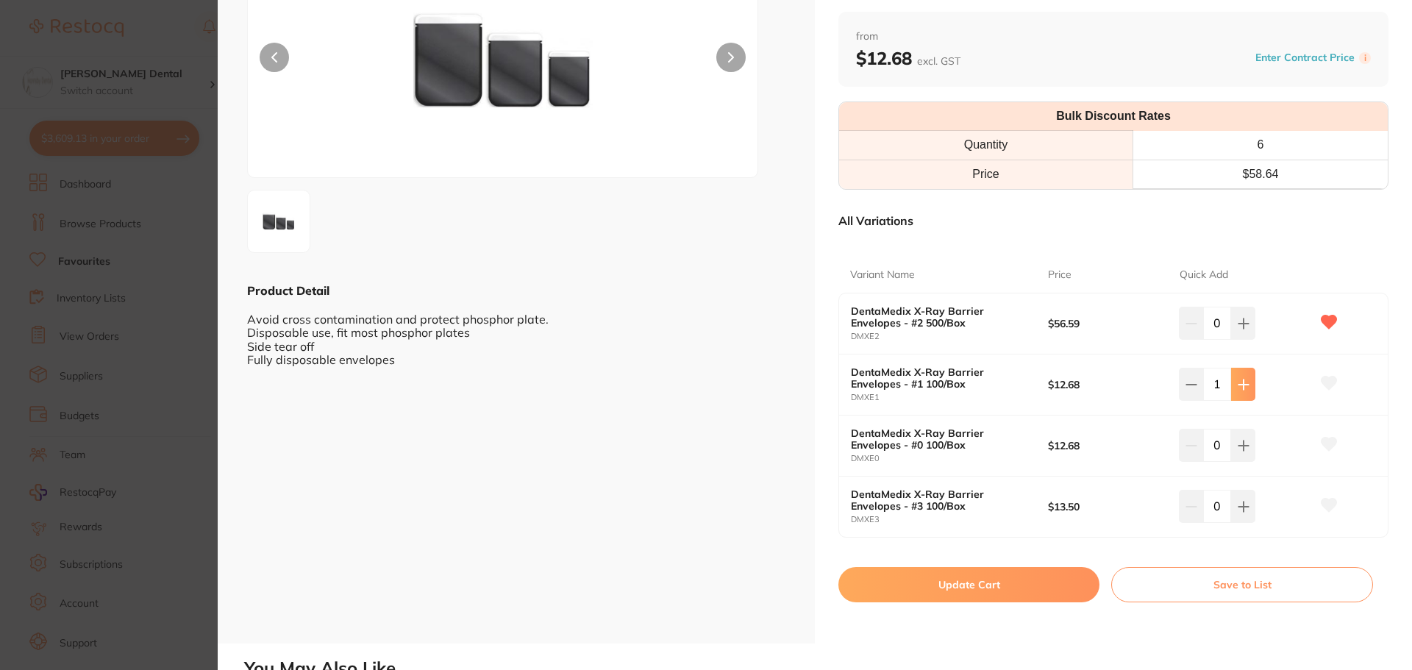
click at [1243, 384] on icon at bounding box center [1244, 384] width 10 height 10
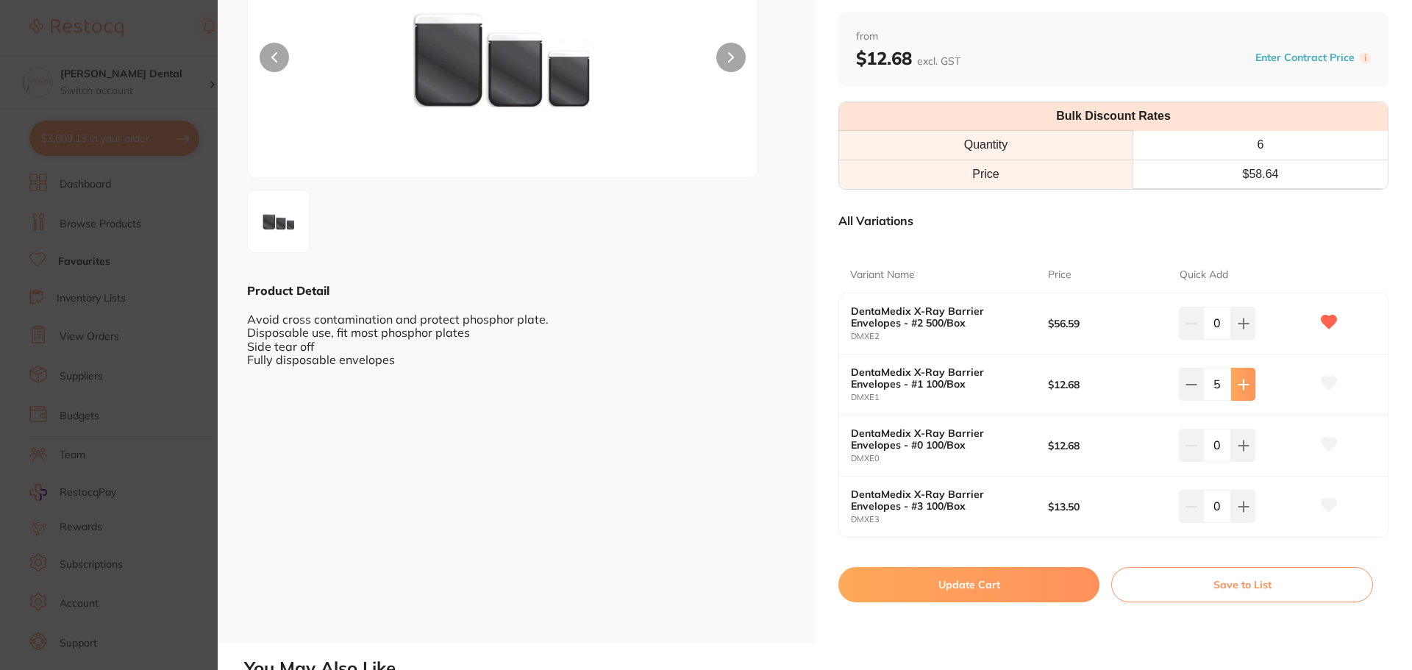
type input "6"
click at [975, 585] on button "Update Cart" at bounding box center [968, 584] width 261 height 35
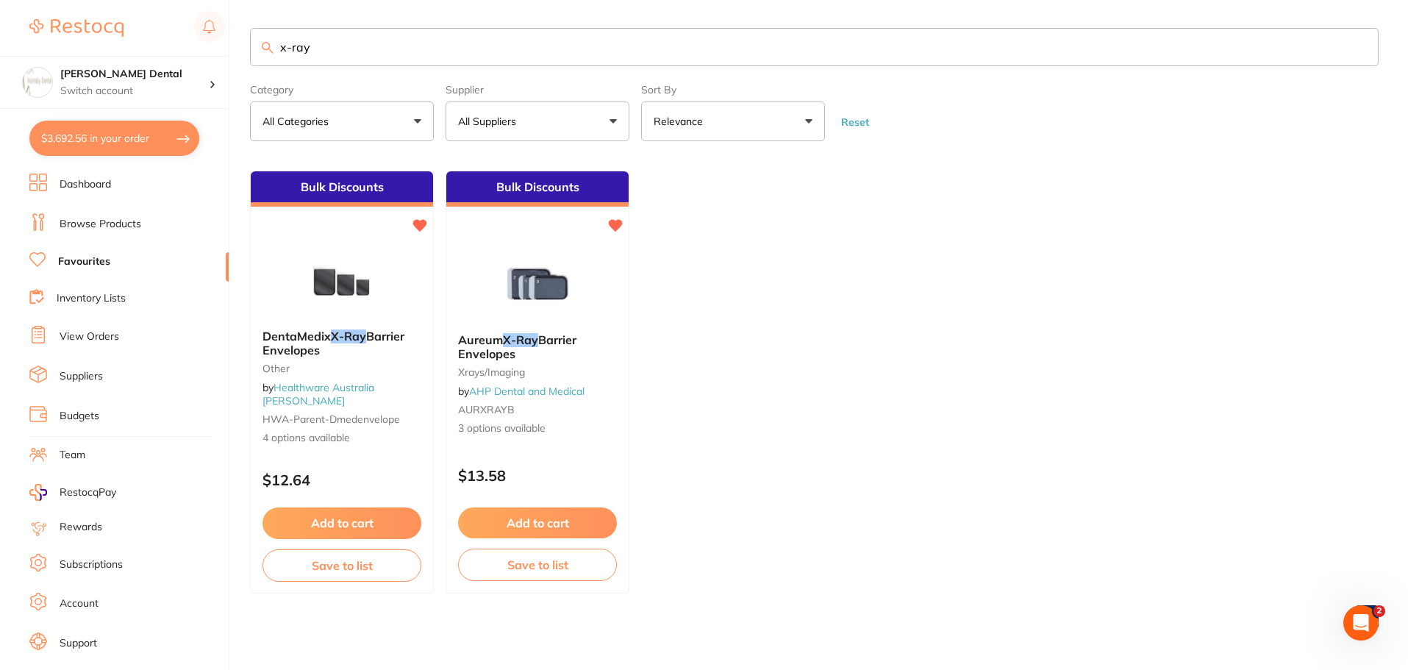
drag, startPoint x: 346, startPoint y: 50, endPoint x: 310, endPoint y: 48, distance: 36.1
click at [260, 48] on input "x-ray" at bounding box center [814, 47] width 1129 height 38
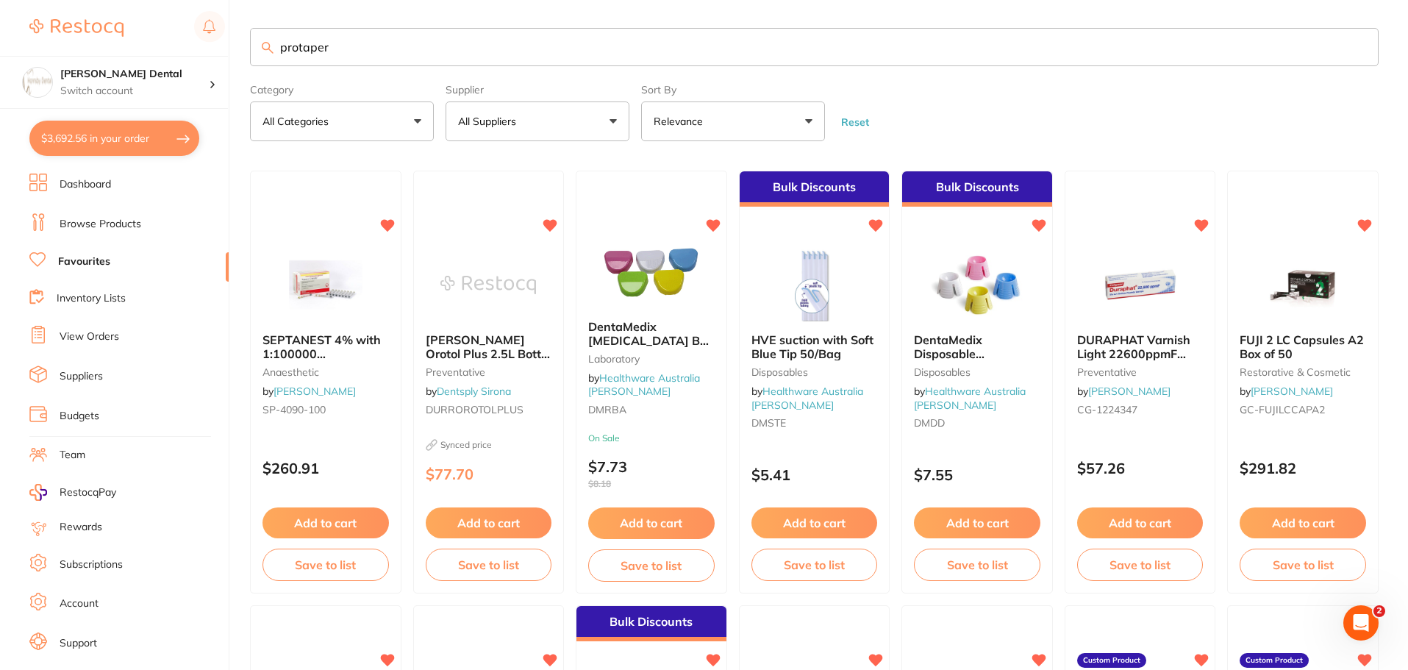
click at [563, 129] on button "All Suppliers" at bounding box center [538, 121] width 184 height 40
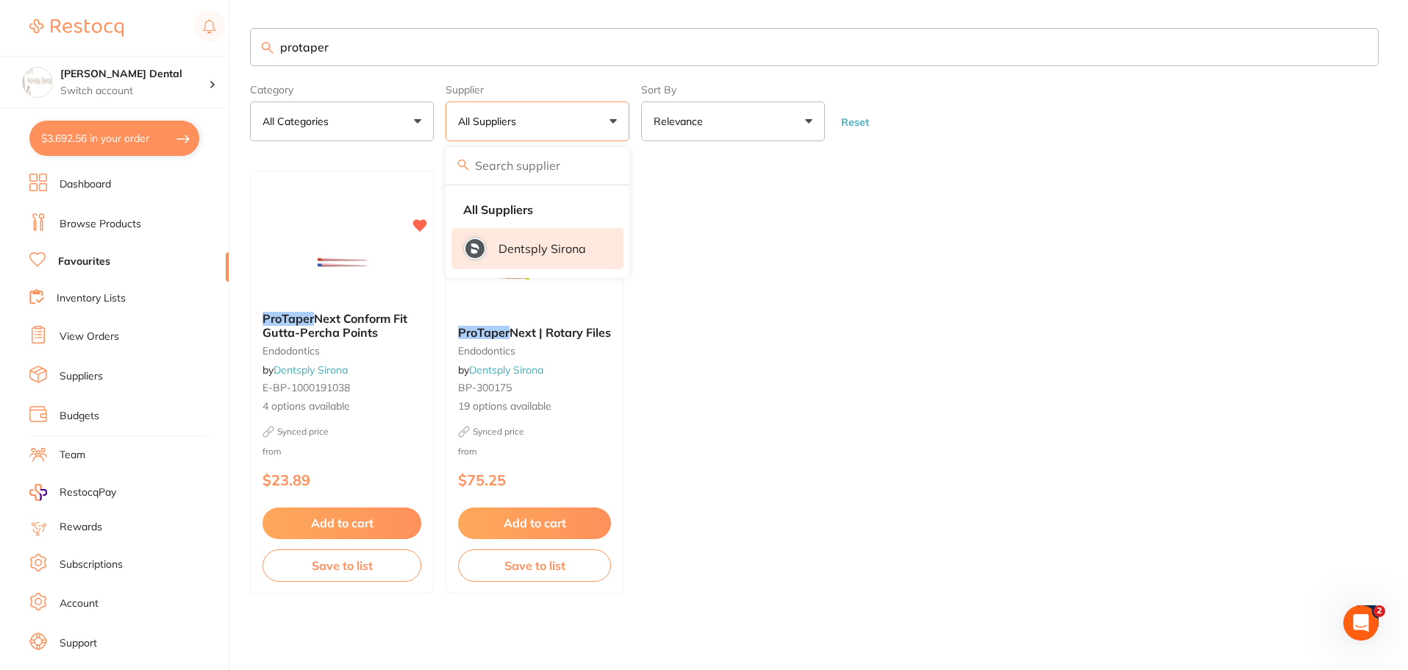
click at [535, 247] on p "Dentsply Sirona" at bounding box center [543, 248] width 88 height 13
click at [533, 330] on span "Next | Rotary Files" at bounding box center [561, 331] width 102 height 15
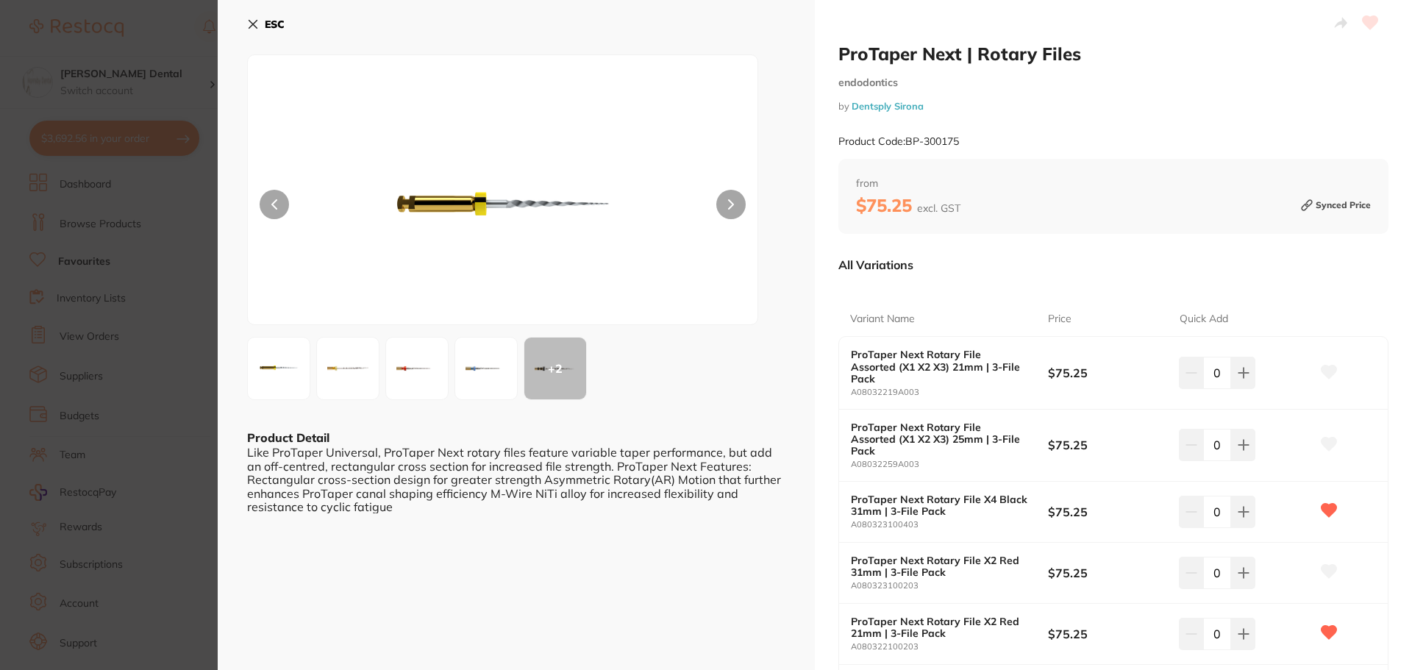
click at [254, 22] on icon at bounding box center [253, 25] width 8 height 8
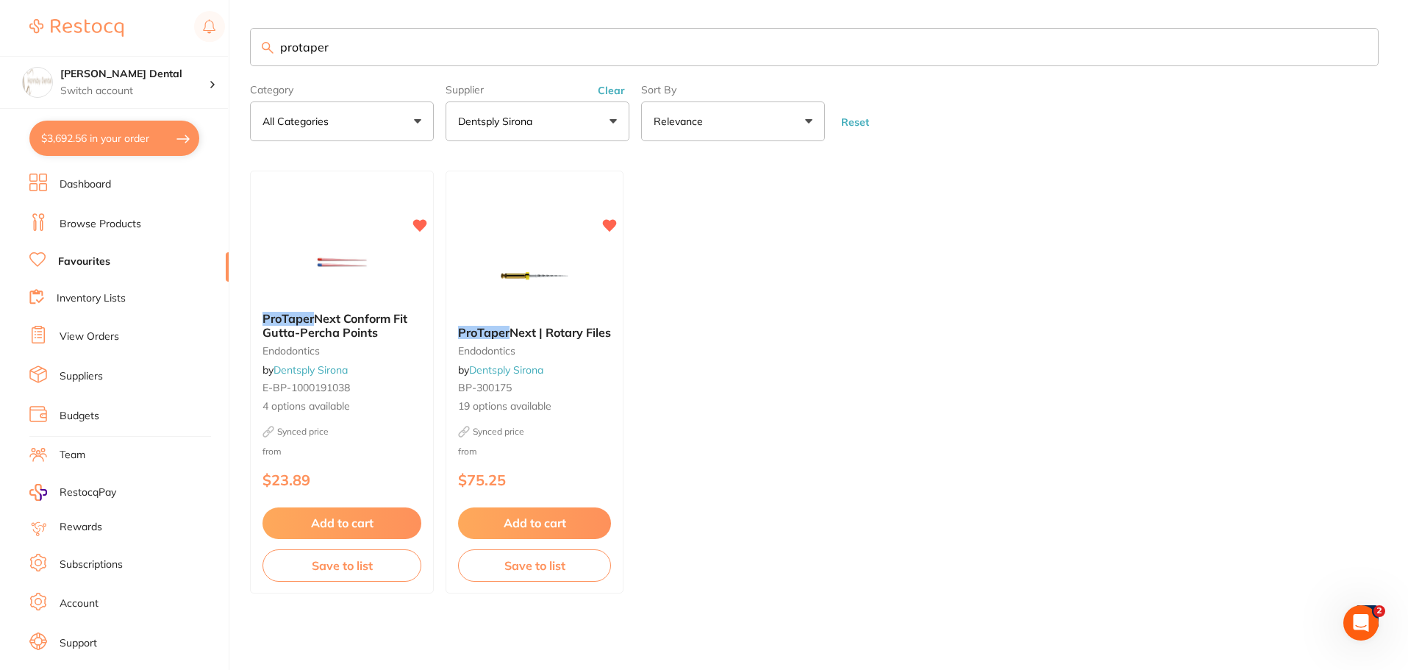
scroll to position [1, 0]
drag, startPoint x: 408, startPoint y: 50, endPoint x: 265, endPoint y: 56, distance: 142.8
click at [265, 56] on input "protaper" at bounding box center [814, 47] width 1129 height 38
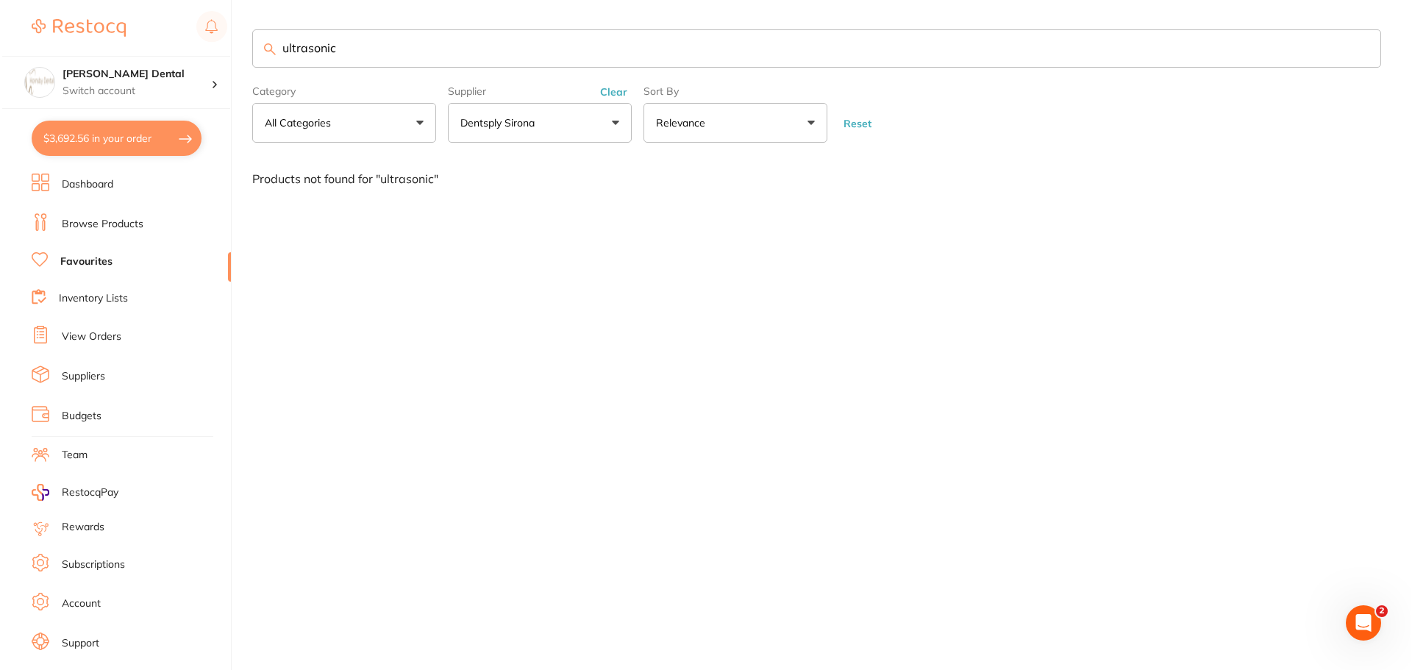
scroll to position [0, 0]
type input "ultrasonic"
click at [547, 127] on button "Dentsply Sirona" at bounding box center [538, 123] width 184 height 40
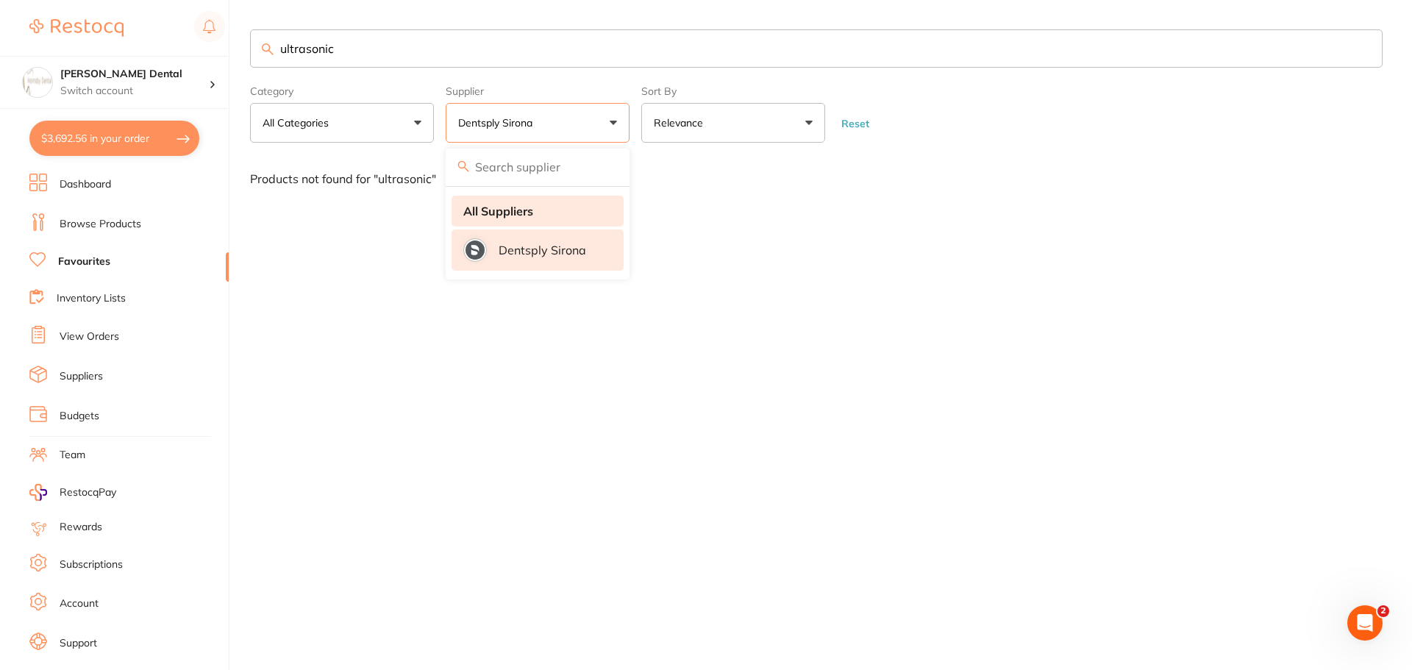
click at [504, 211] on strong "All Suppliers" at bounding box center [498, 210] width 70 height 13
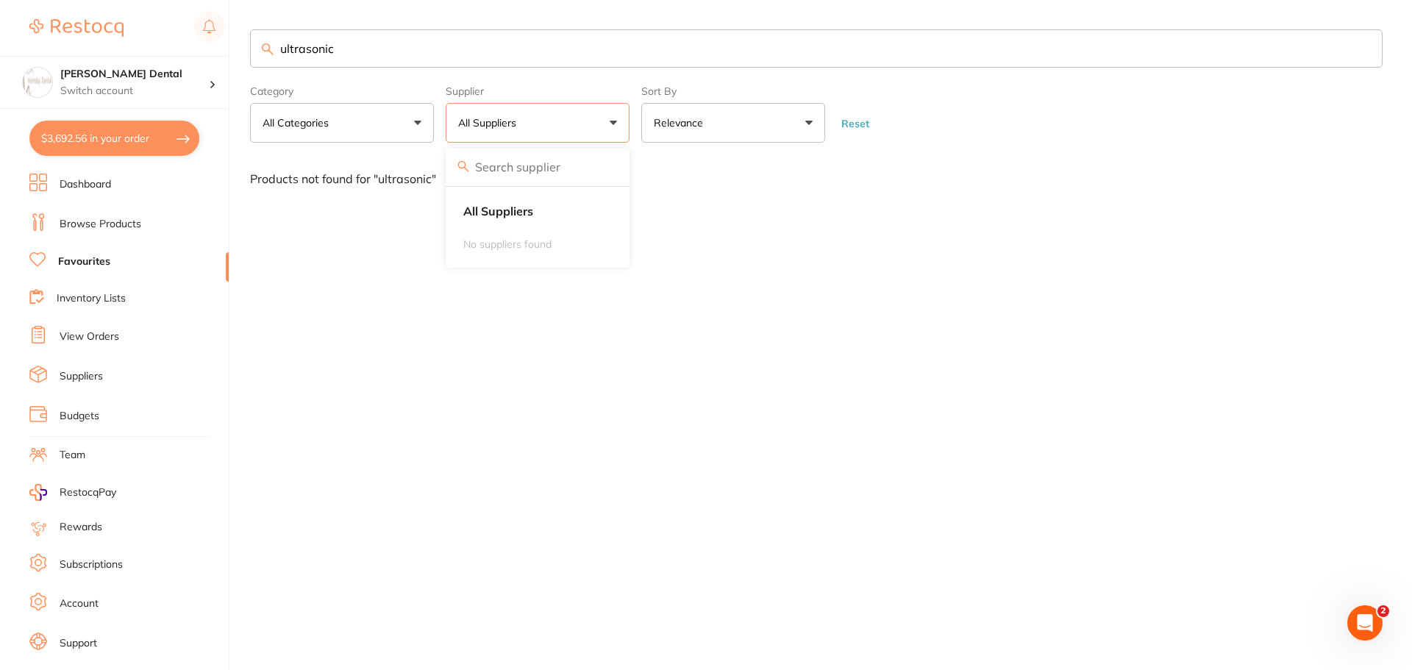
click at [90, 263] on link "Favourites" at bounding box center [84, 261] width 52 height 15
click at [1364, 48] on input "ultrasonic" at bounding box center [816, 48] width 1133 height 38
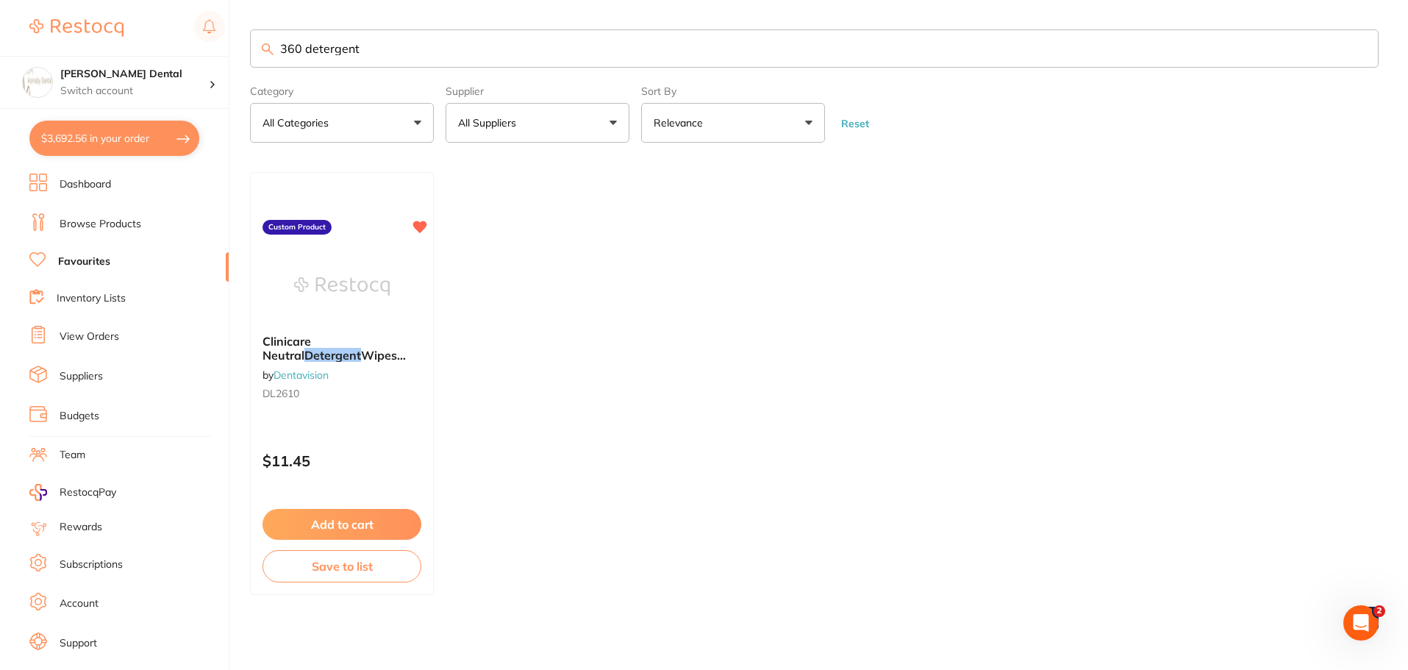
drag, startPoint x: 356, startPoint y: 54, endPoint x: 304, endPoint y: 54, distance: 52.2
click at [304, 54] on input "360 detergent" at bounding box center [814, 48] width 1129 height 38
type input "360"
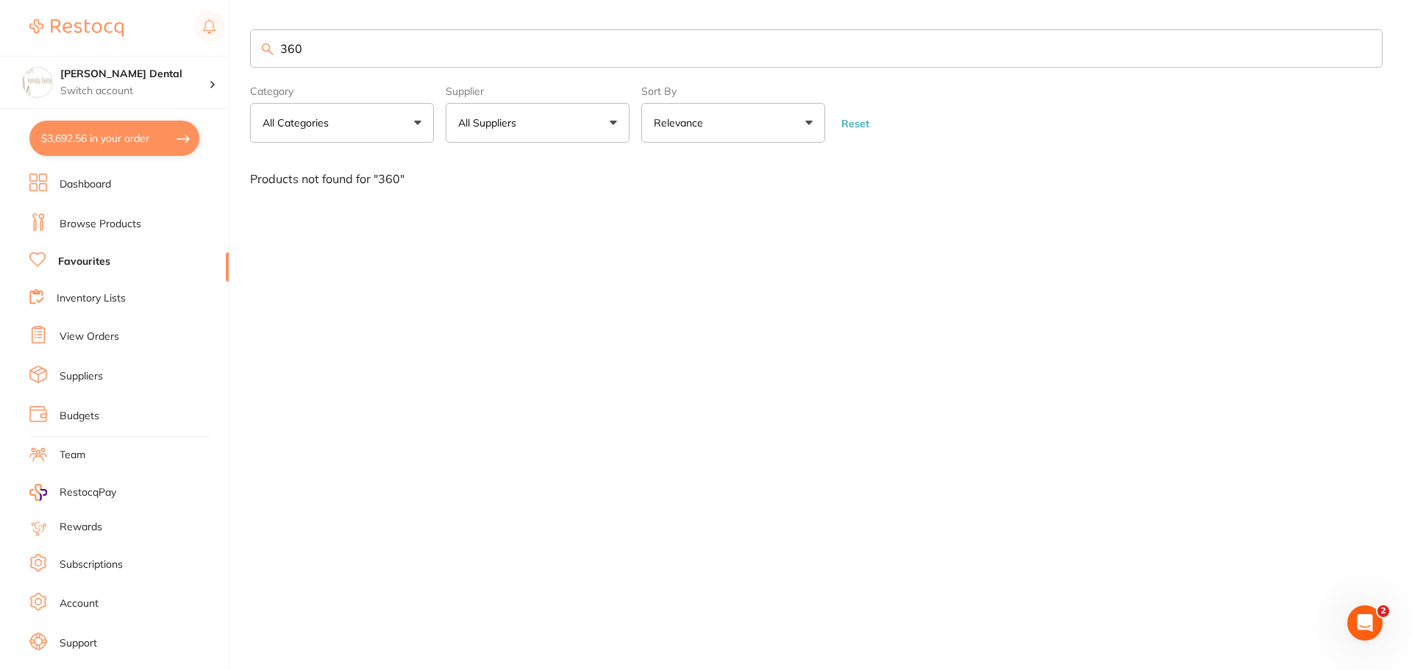
drag, startPoint x: 328, startPoint y: 50, endPoint x: 271, endPoint y: 51, distance: 57.4
click at [271, 51] on div "360" at bounding box center [816, 48] width 1133 height 38
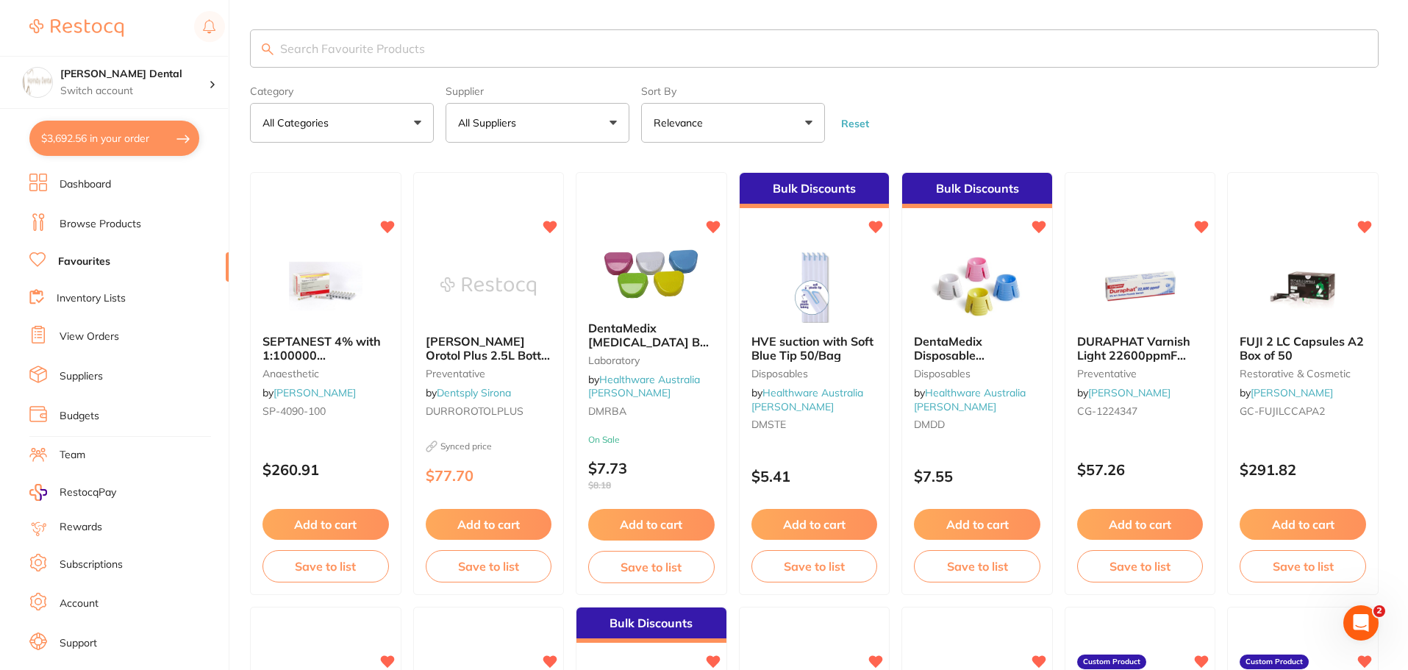
click at [568, 124] on button "All Suppliers" at bounding box center [538, 123] width 184 height 40
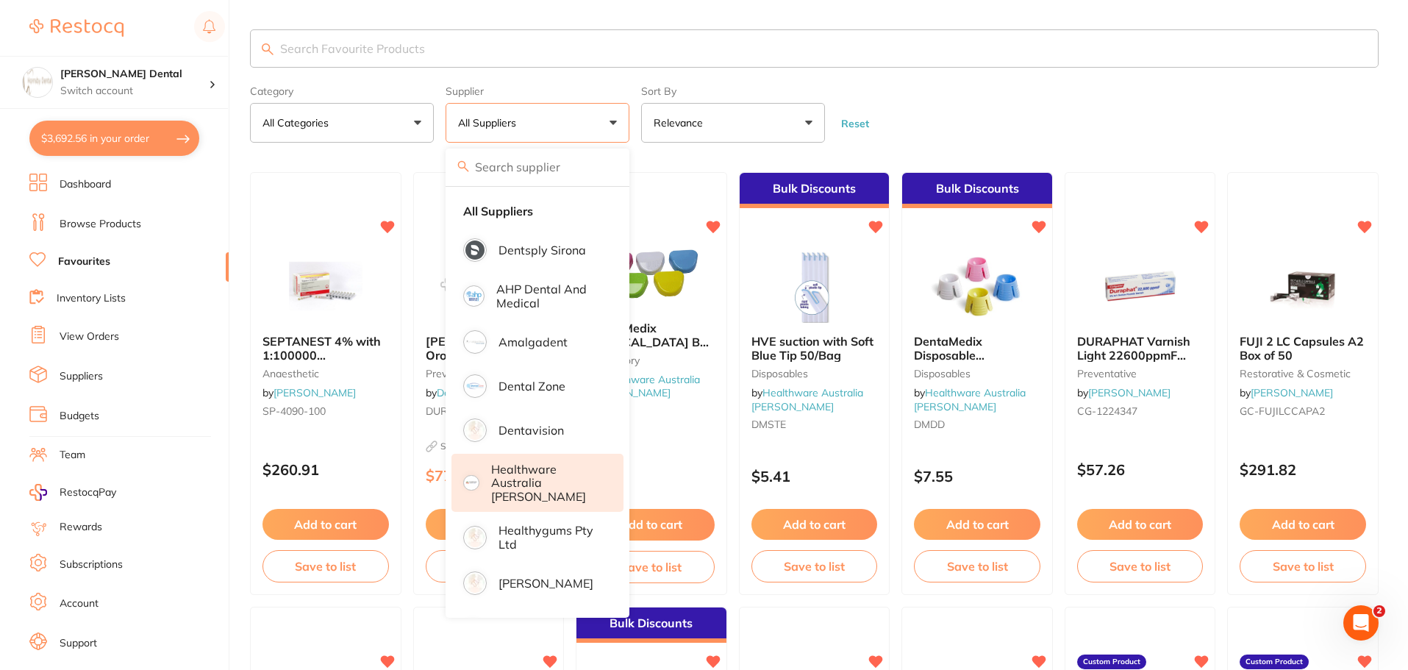
click at [543, 474] on p "Healthware Australia [PERSON_NAME]" at bounding box center [547, 483] width 113 height 40
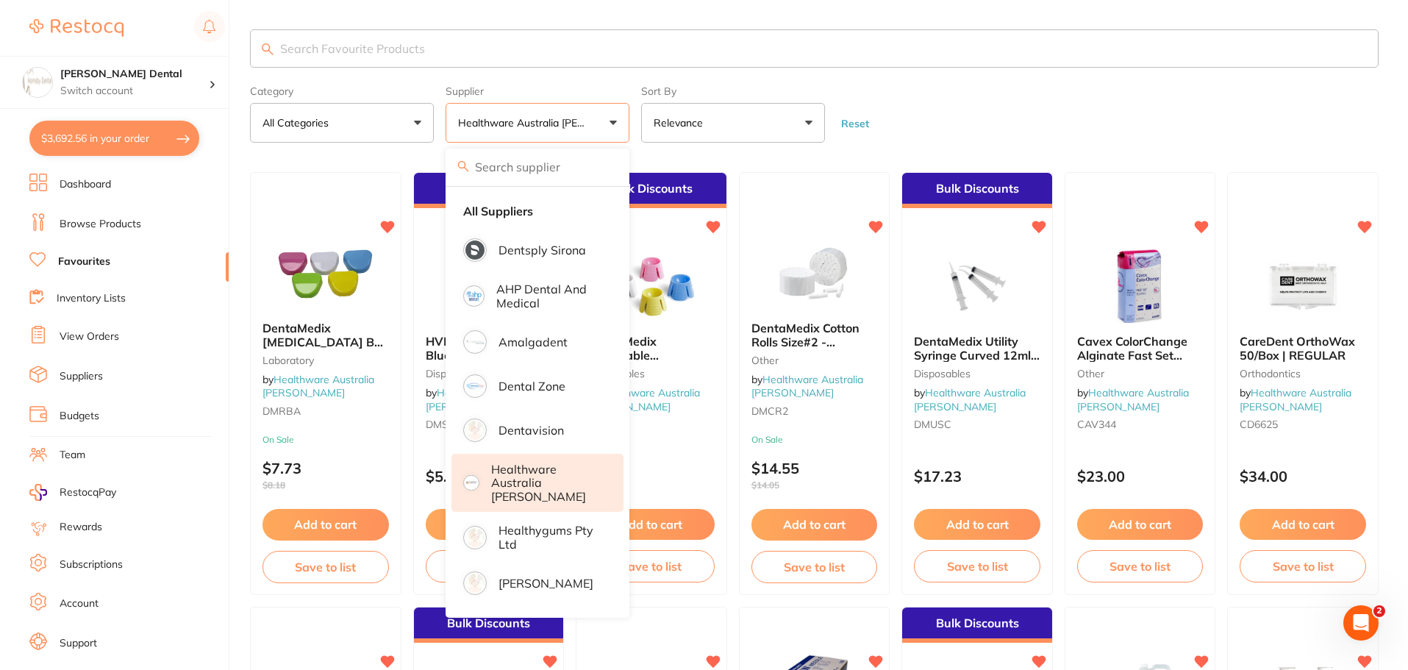
click at [532, 476] on p "Healthware Australia [PERSON_NAME]" at bounding box center [547, 483] width 113 height 40
click at [363, 51] on input "search" at bounding box center [814, 48] width 1129 height 38
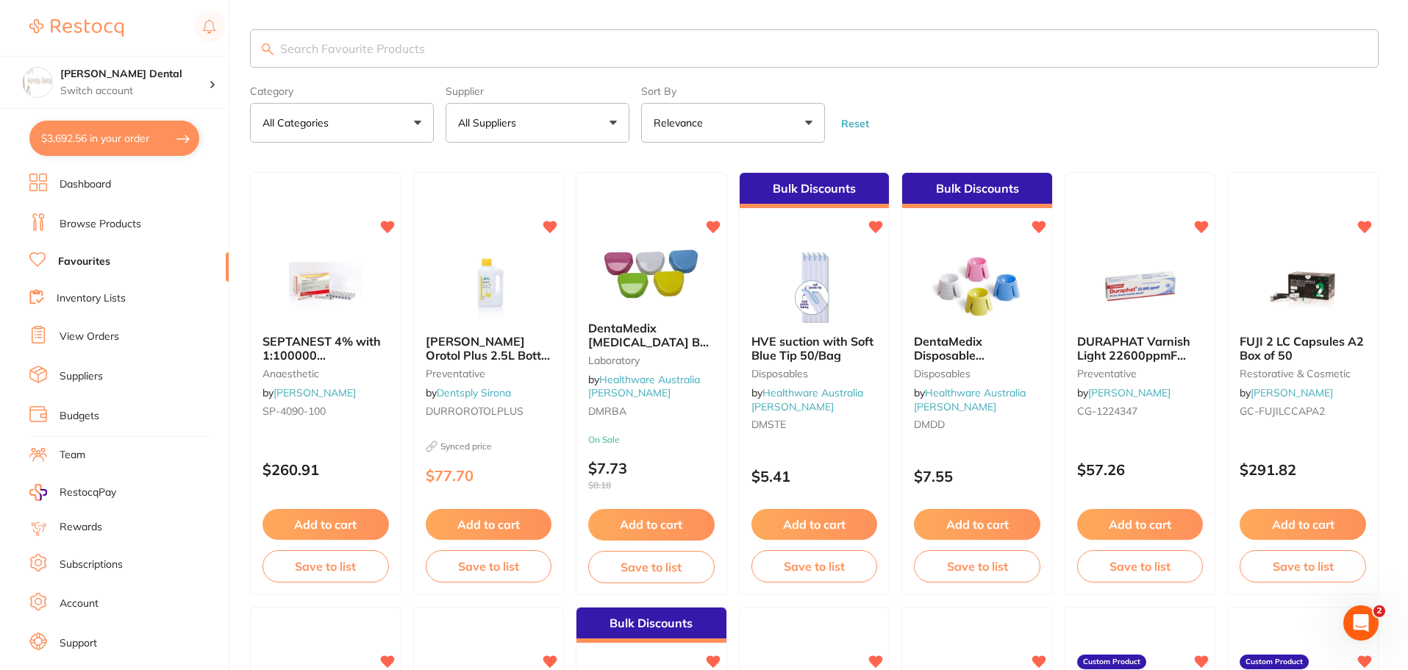
click at [850, 65] on input "search" at bounding box center [814, 48] width 1129 height 38
click at [546, 113] on button "All Suppliers" at bounding box center [538, 123] width 184 height 40
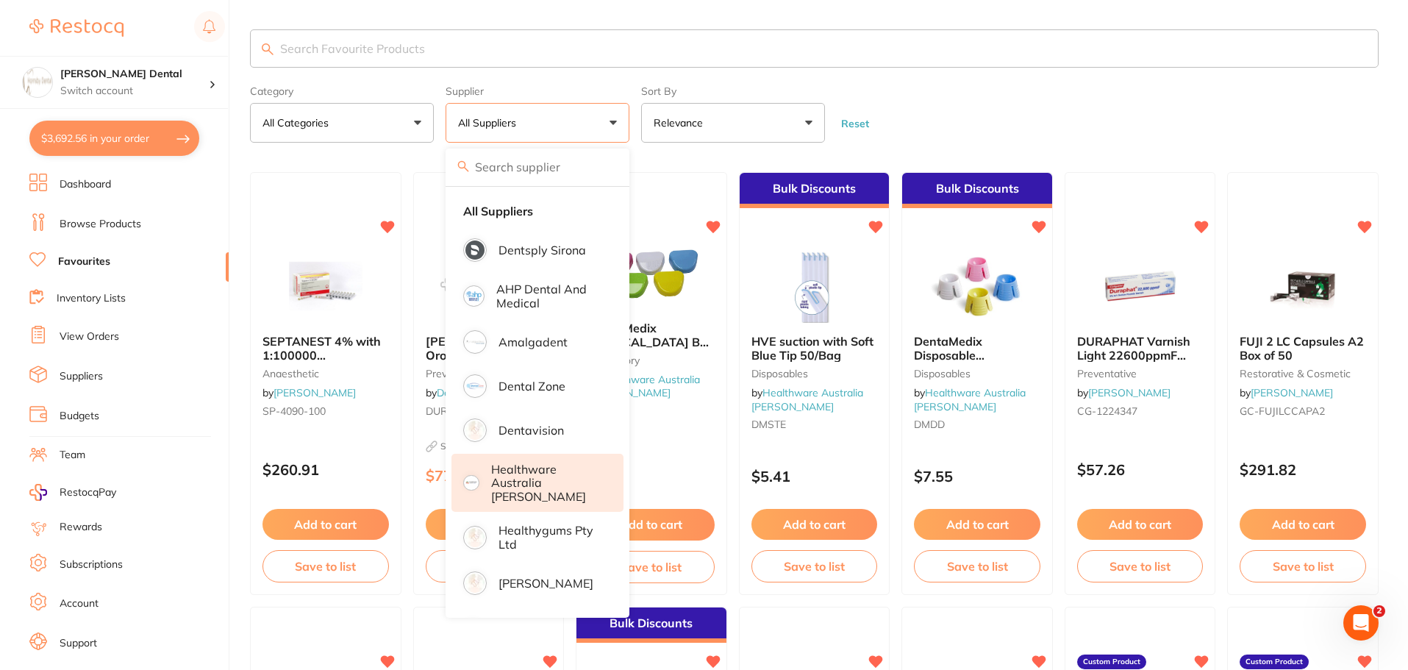
click at [553, 471] on p "Healthware Australia [PERSON_NAME]" at bounding box center [547, 483] width 113 height 40
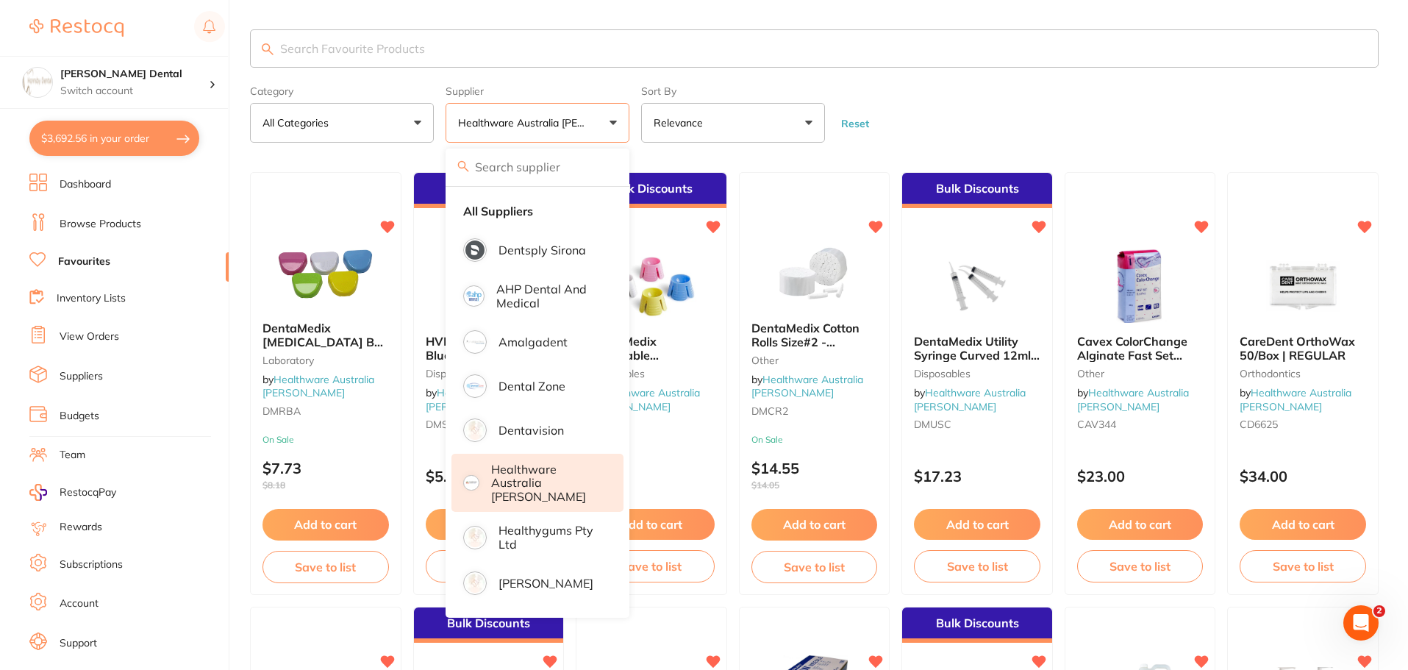
click at [330, 47] on input "search" at bounding box center [814, 48] width 1129 height 38
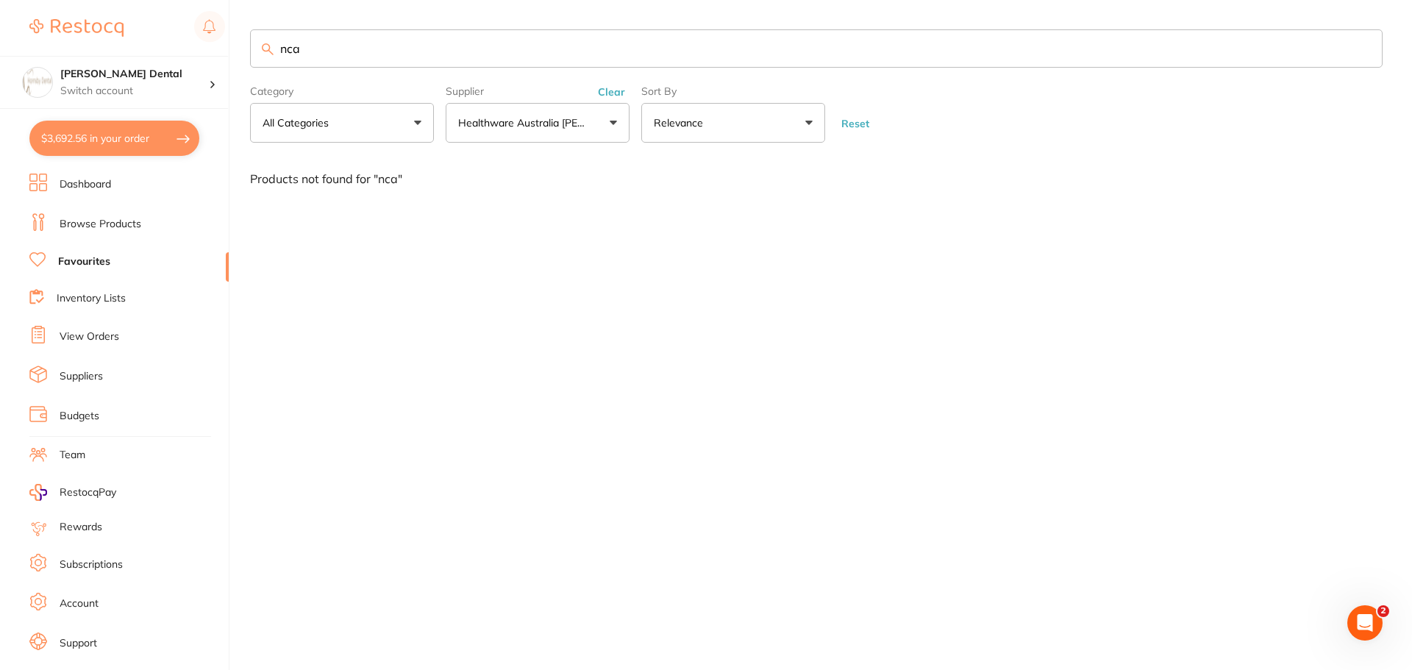
drag, startPoint x: 308, startPoint y: 51, endPoint x: 268, endPoint y: 51, distance: 40.5
click at [268, 51] on div "nca" at bounding box center [816, 48] width 1133 height 38
type input "ultrasonic"
click at [101, 335] on link "View Orders" at bounding box center [90, 336] width 60 height 15
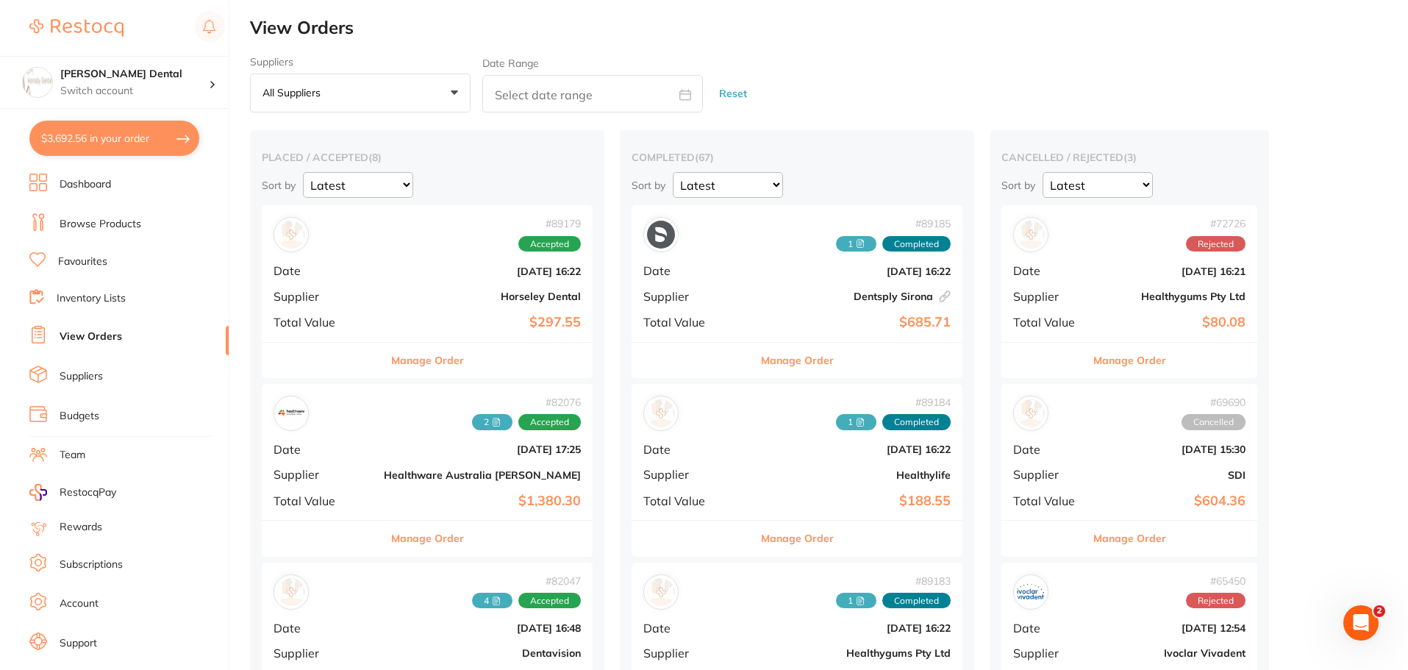
scroll to position [74, 0]
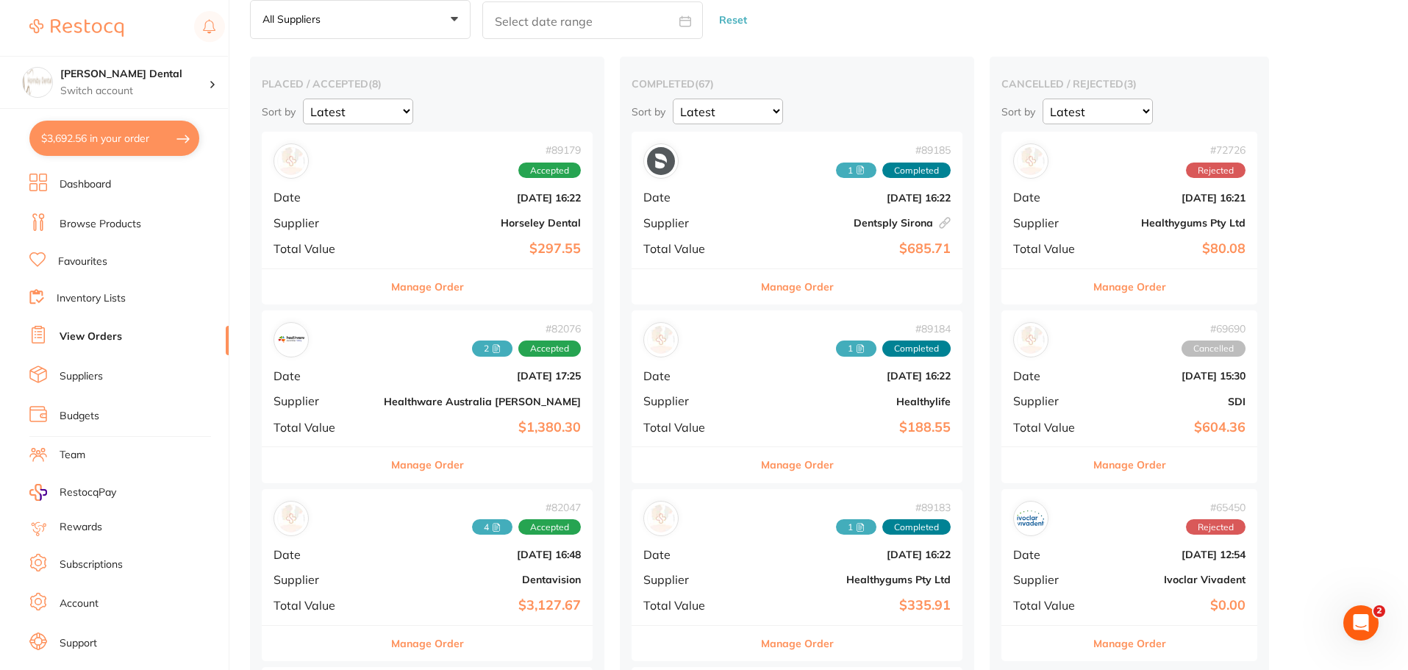
click at [402, 468] on button "Manage Order" at bounding box center [427, 464] width 73 height 35
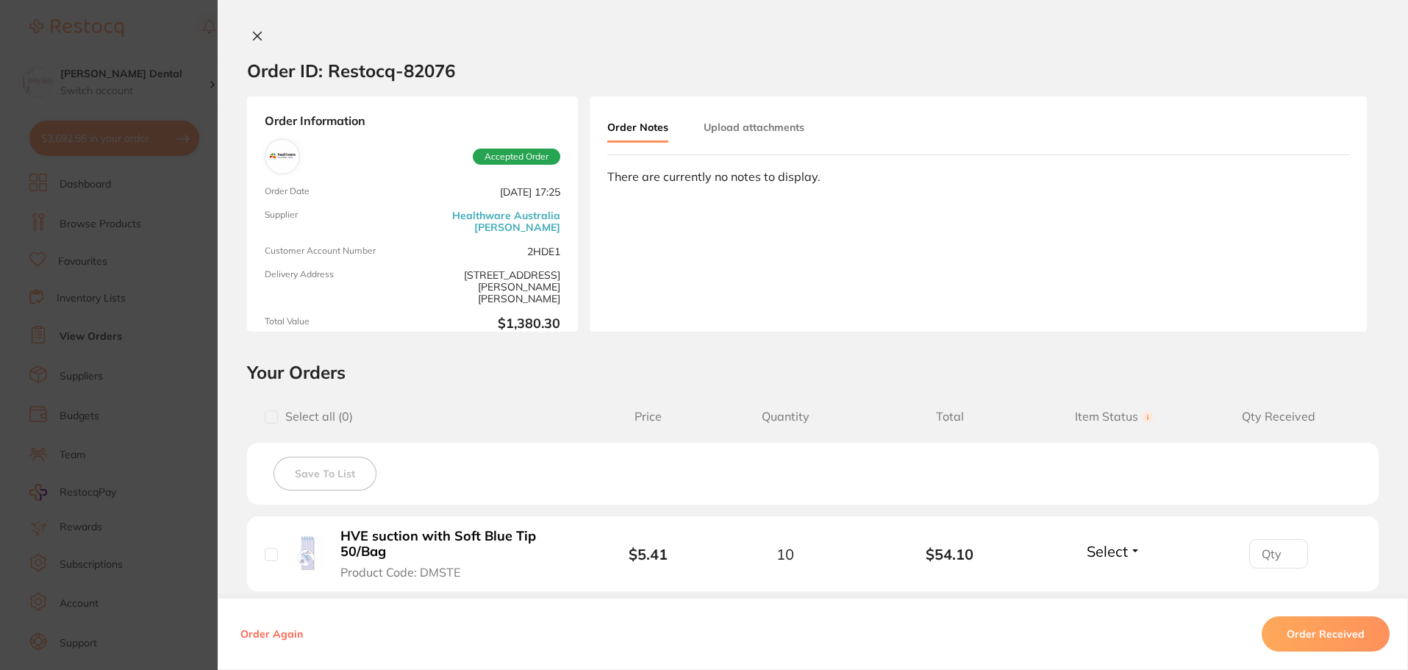
click at [259, 31] on icon at bounding box center [258, 36] width 12 height 12
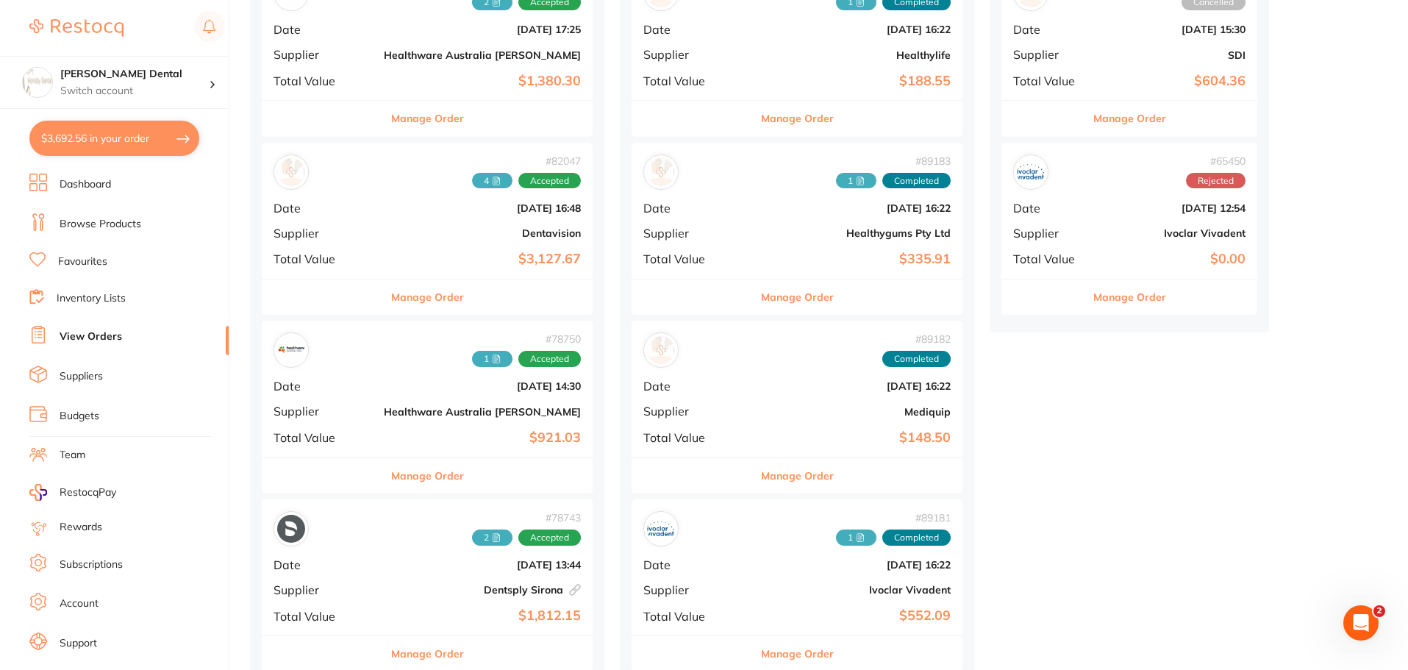
scroll to position [441, 0]
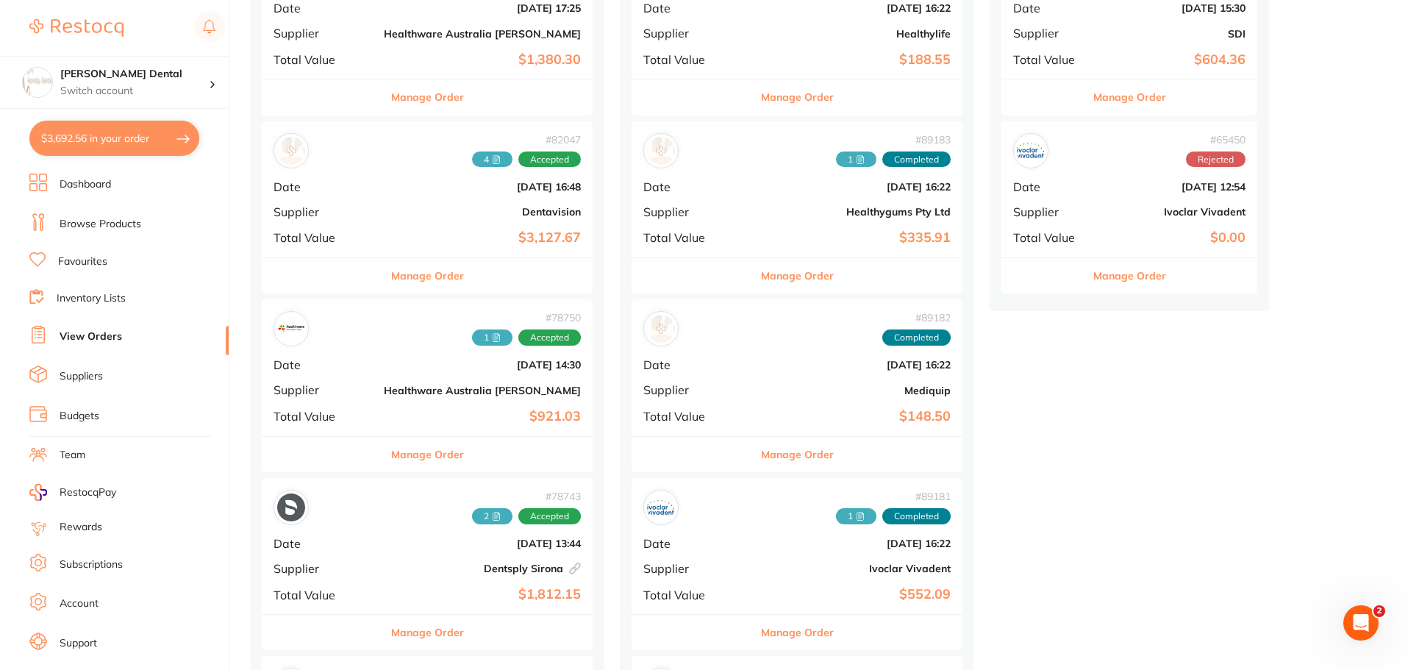
click at [406, 452] on button "Manage Order" at bounding box center [427, 454] width 73 height 35
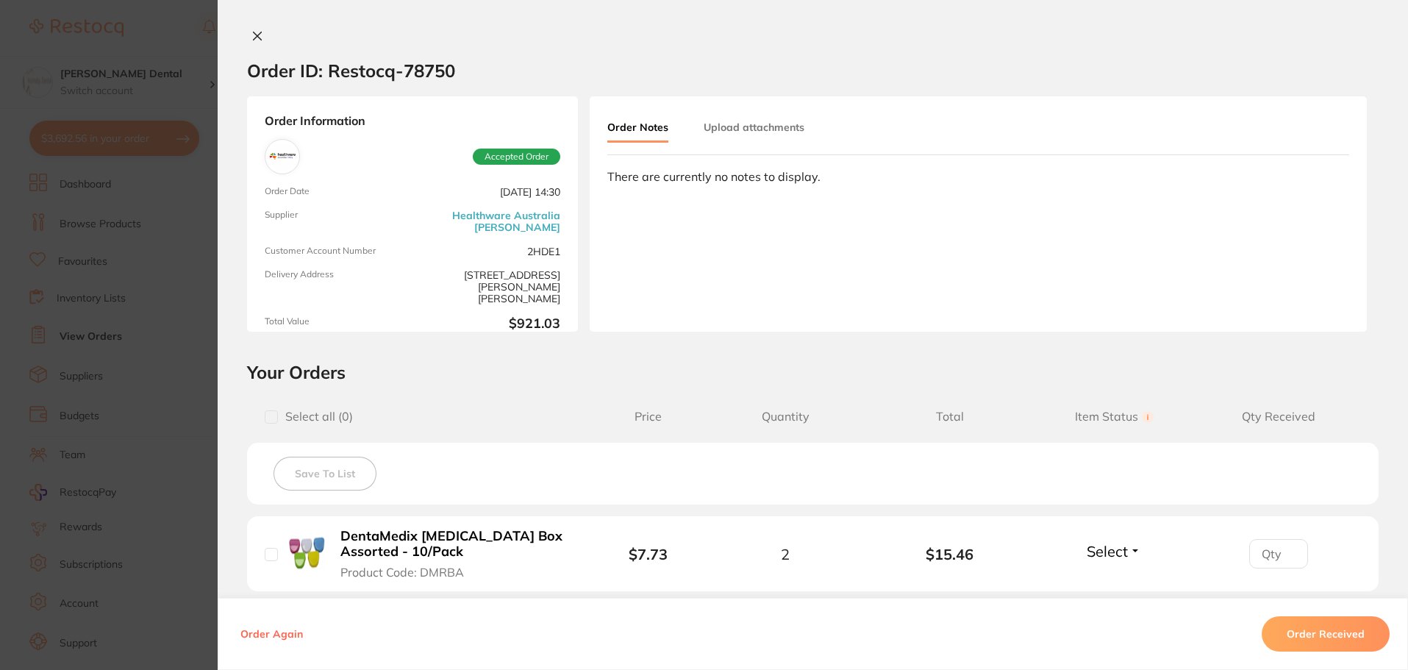
click at [255, 37] on icon at bounding box center [258, 36] width 8 height 8
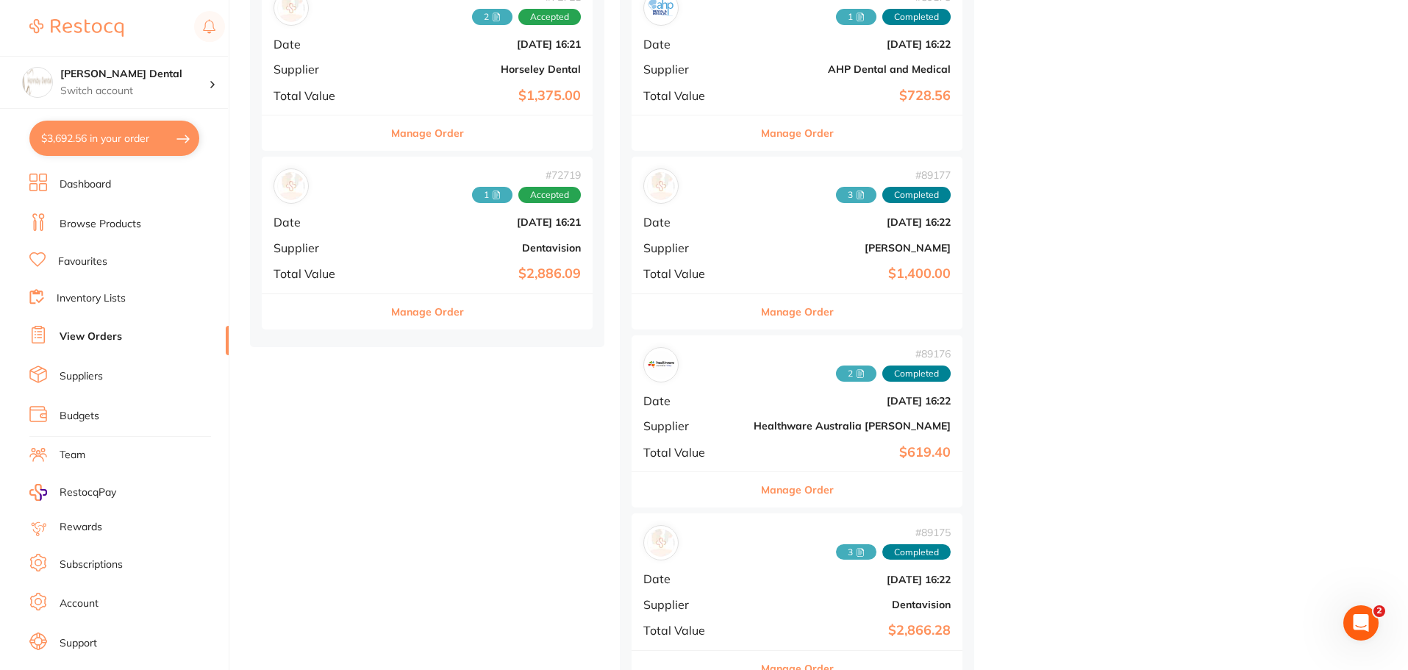
scroll to position [1324, 0]
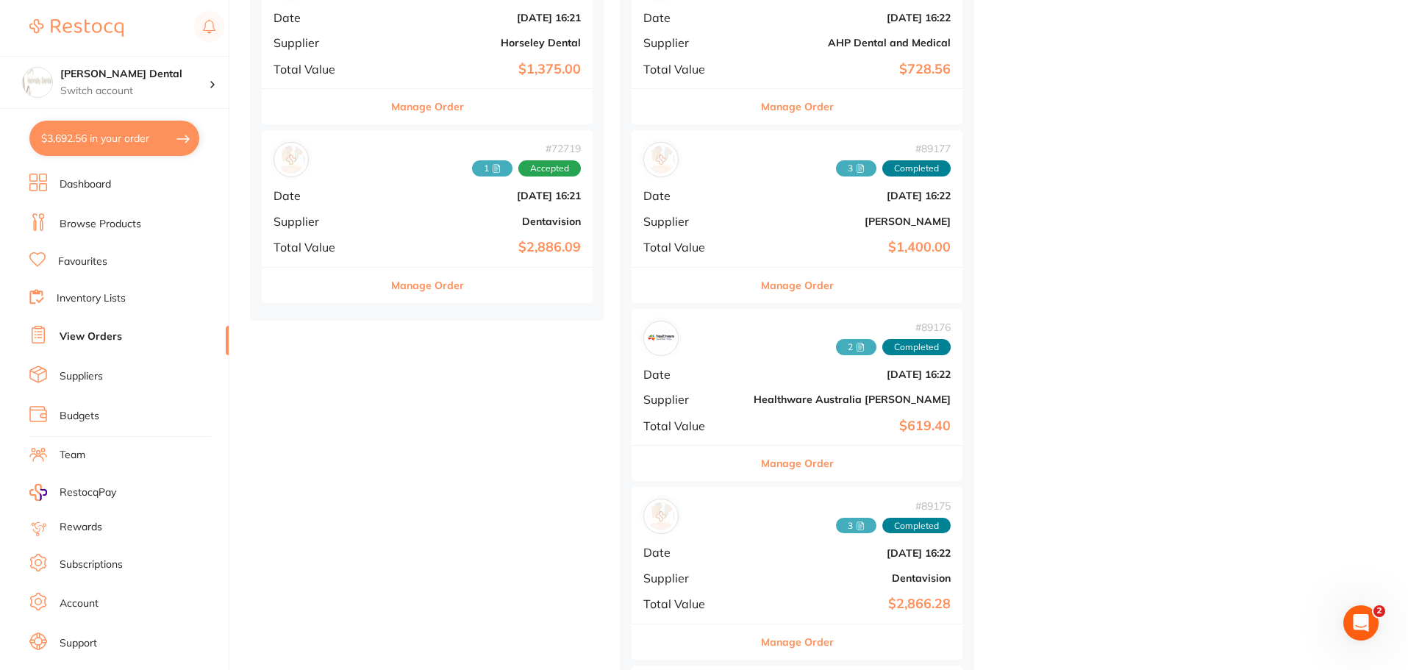
click at [761, 462] on button "Manage Order" at bounding box center [797, 463] width 73 height 35
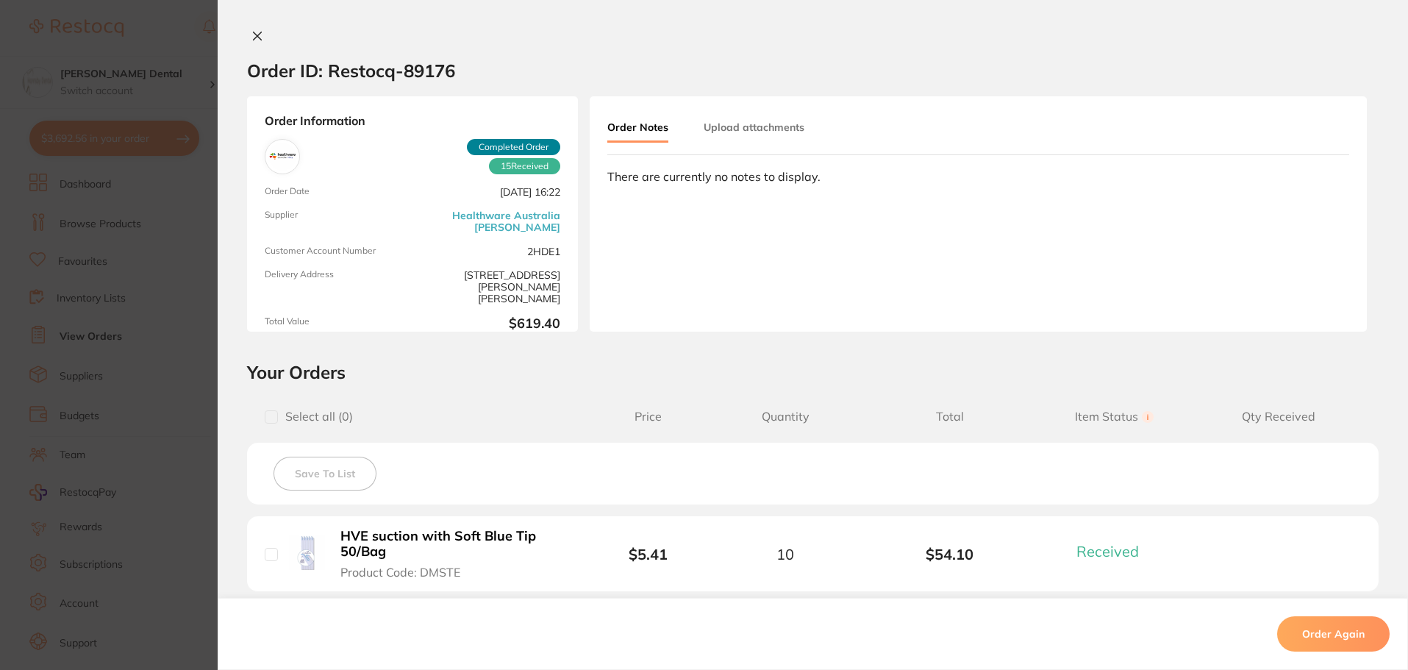
click at [247, 35] on button at bounding box center [257, 36] width 21 height 15
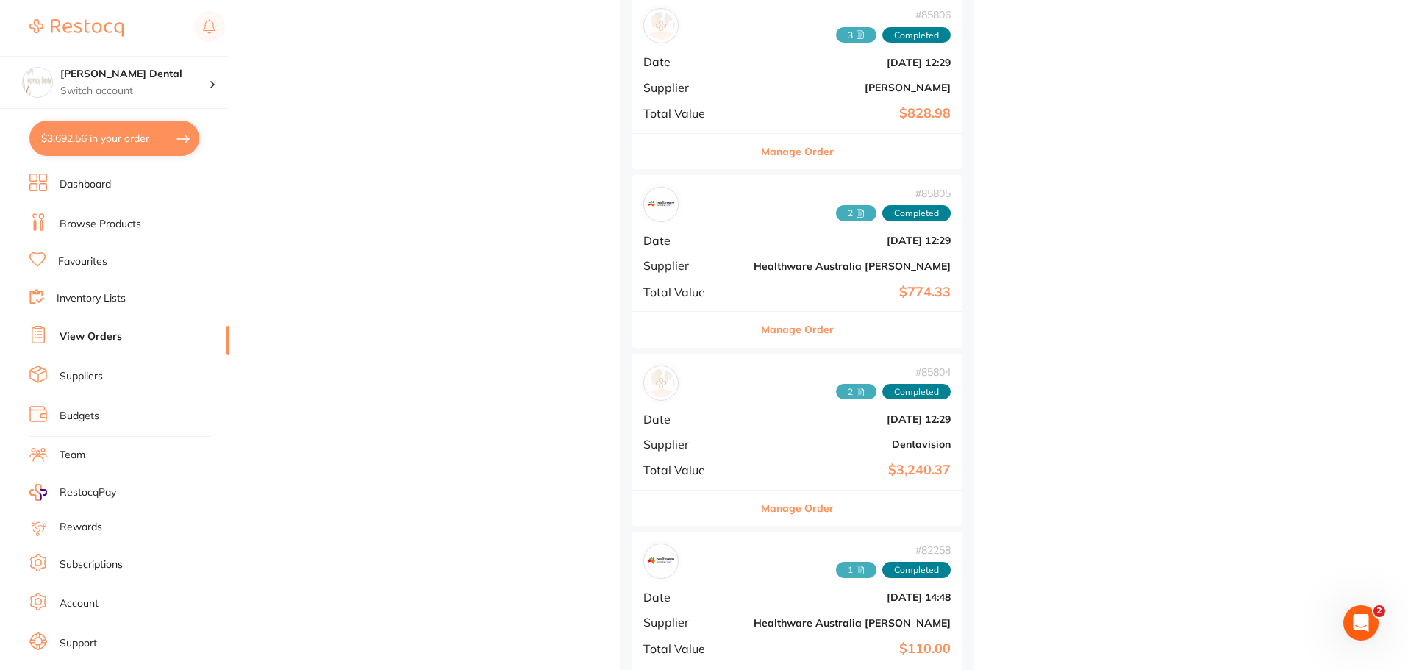
scroll to position [3089, 0]
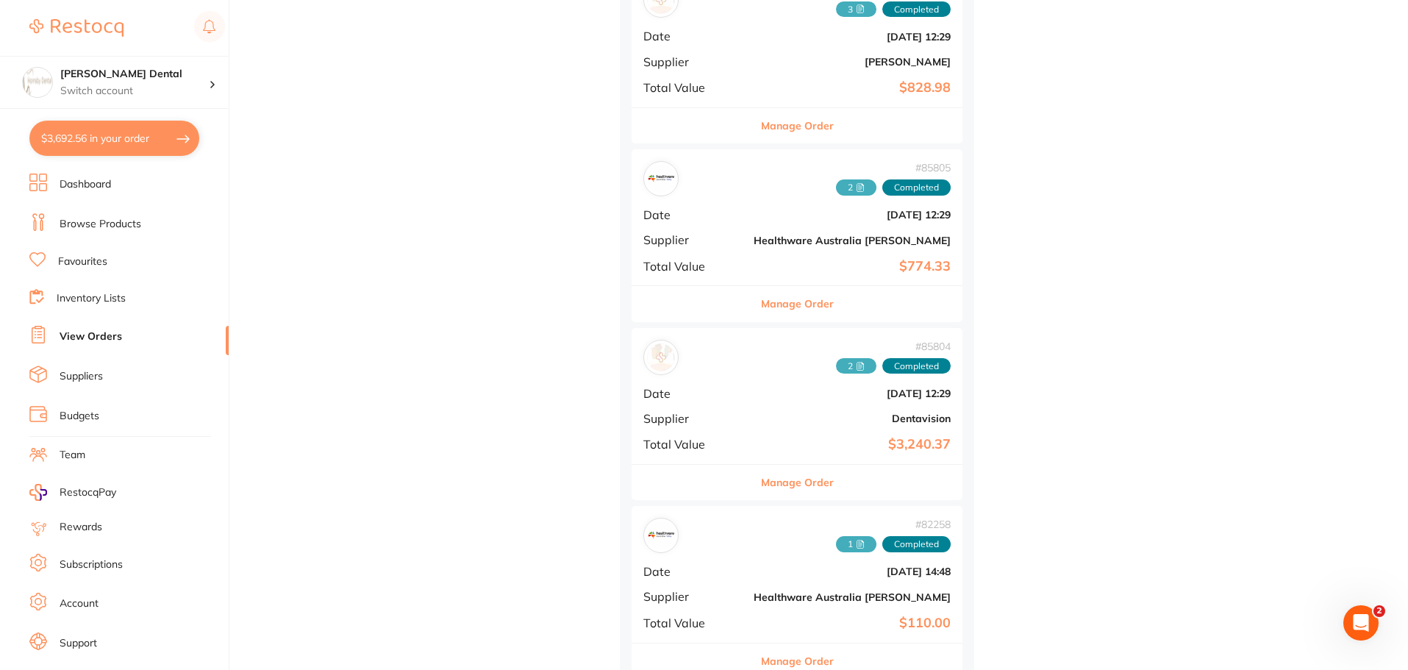
click at [761, 299] on button "Manage Order" at bounding box center [797, 303] width 73 height 35
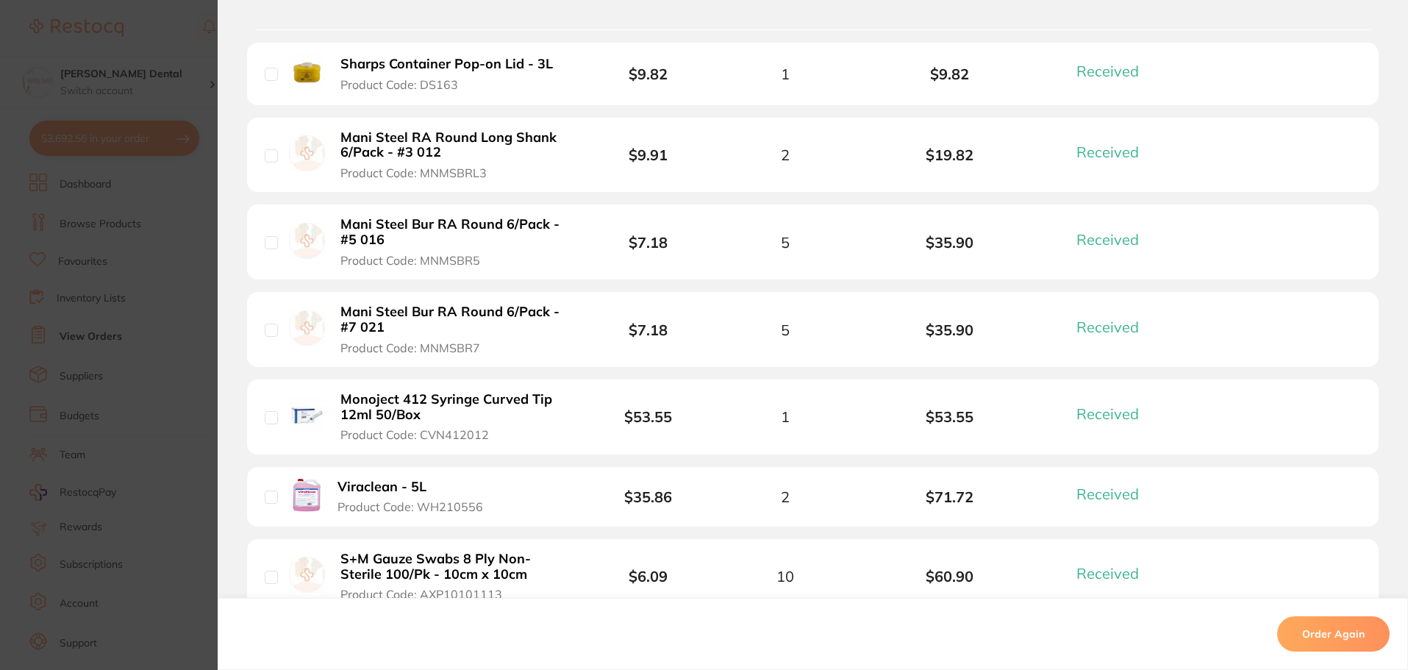
scroll to position [1068, 0]
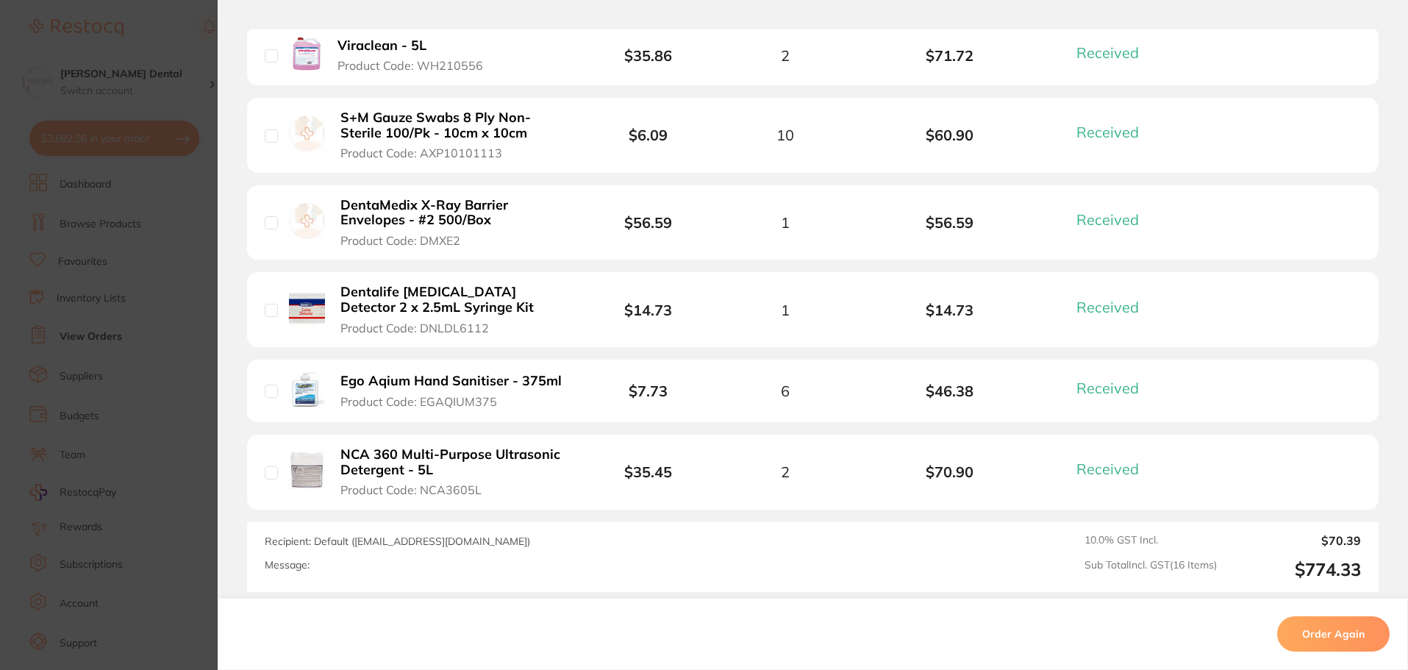
scroll to position [1471, 0]
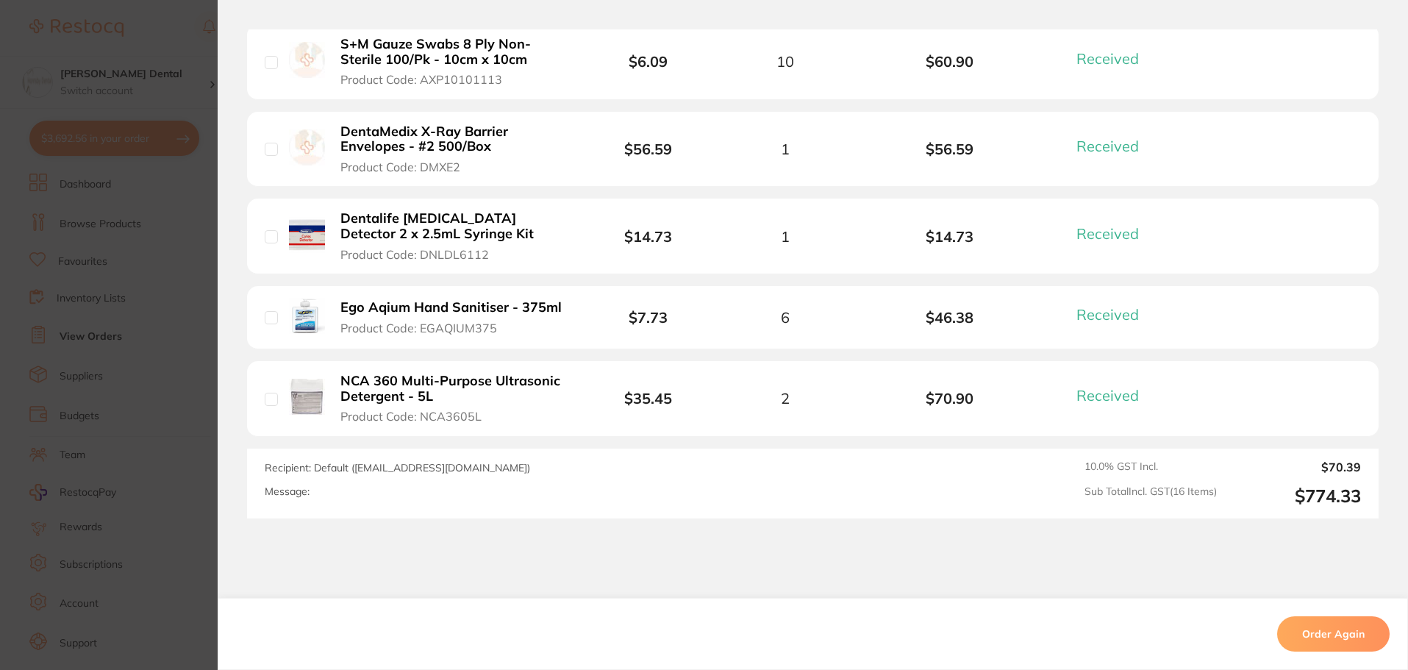
click at [413, 374] on b "NCA 360 Multi-Purpose Ultrasonic Detergent - 5L" at bounding box center [454, 389] width 227 height 30
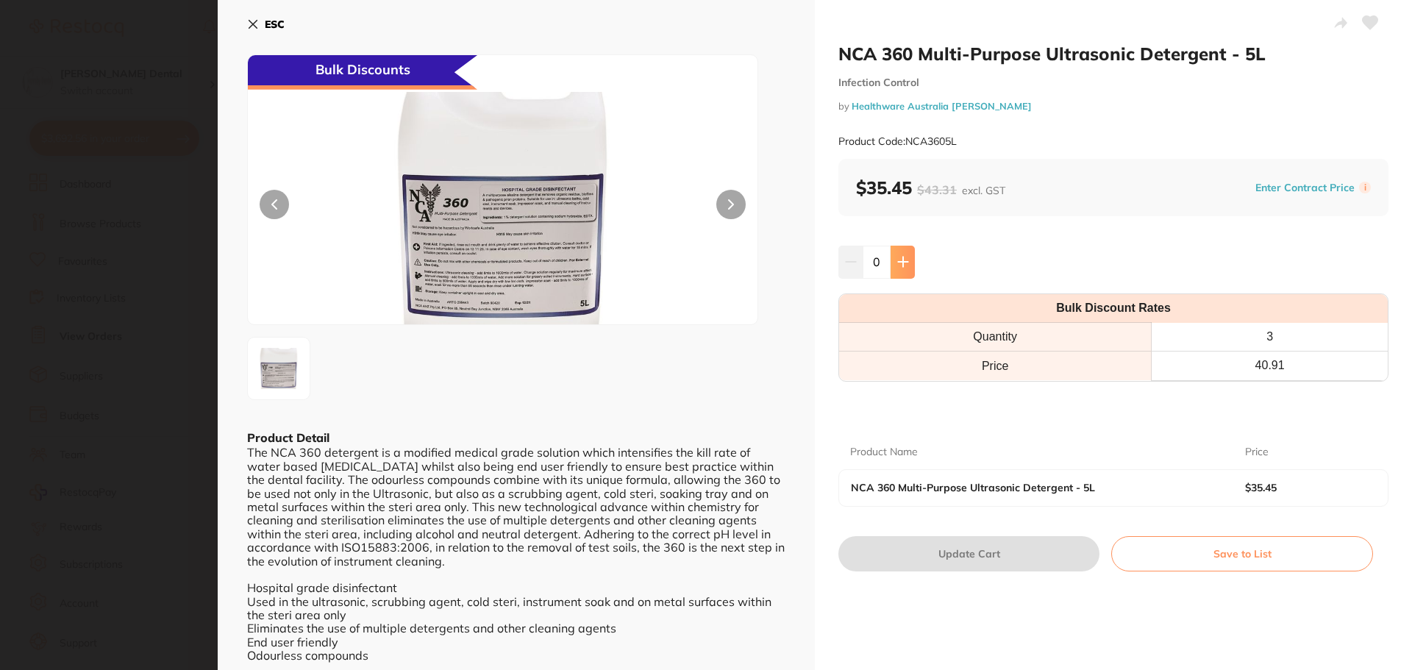
scroll to position [0, 0]
click at [899, 260] on icon at bounding box center [903, 262] width 12 height 12
type input "1"
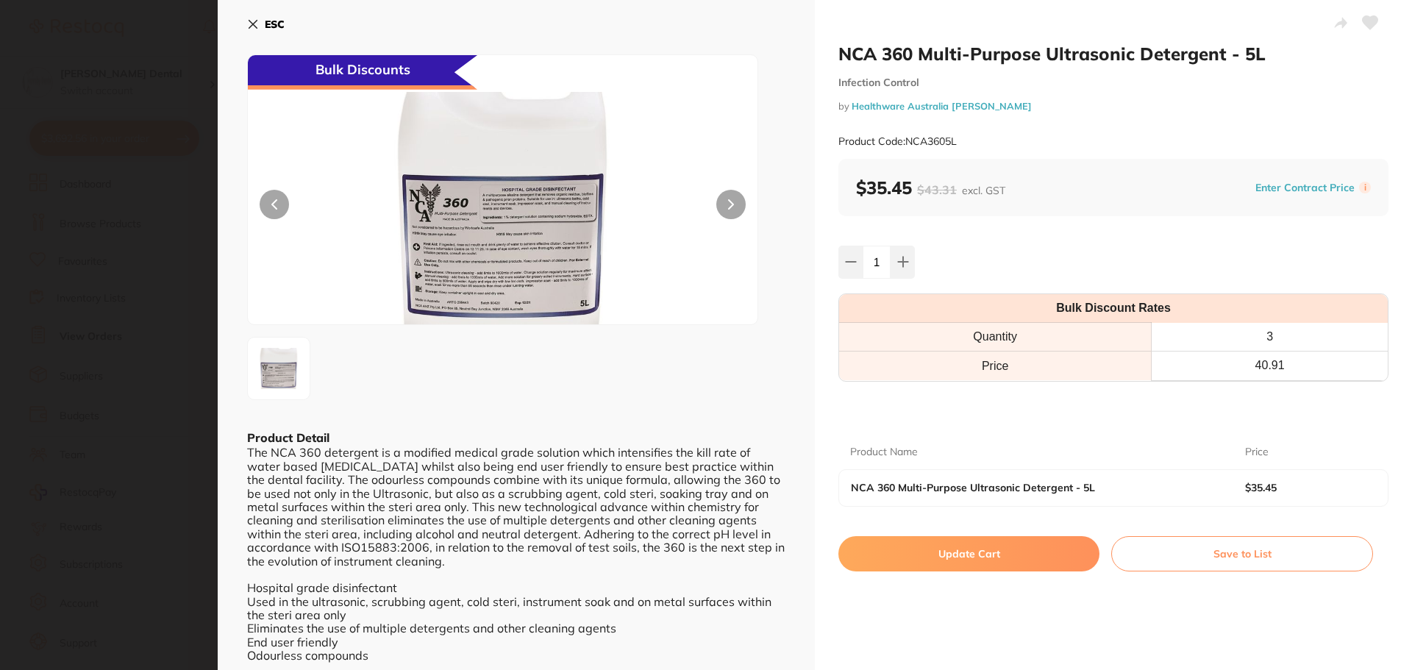
click at [986, 553] on button "Update Cart" at bounding box center [968, 553] width 261 height 35
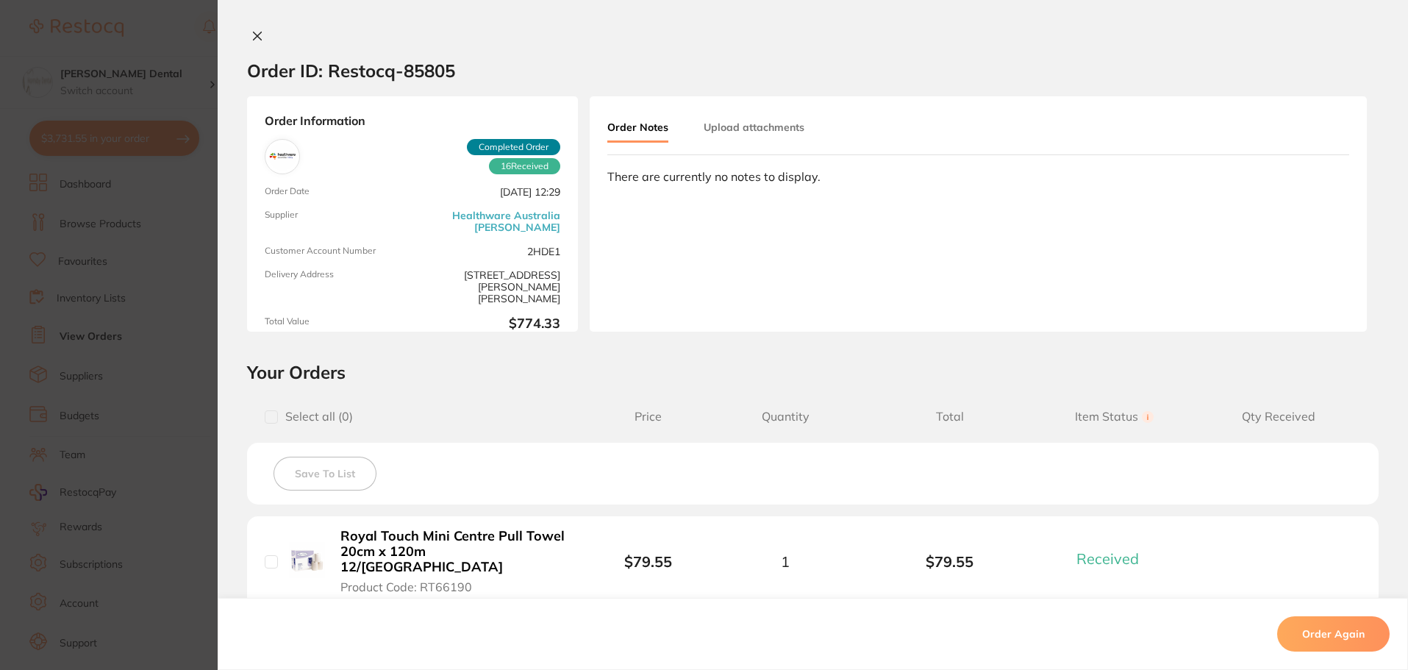
scroll to position [2795, 0]
click at [252, 36] on icon at bounding box center [258, 36] width 12 height 12
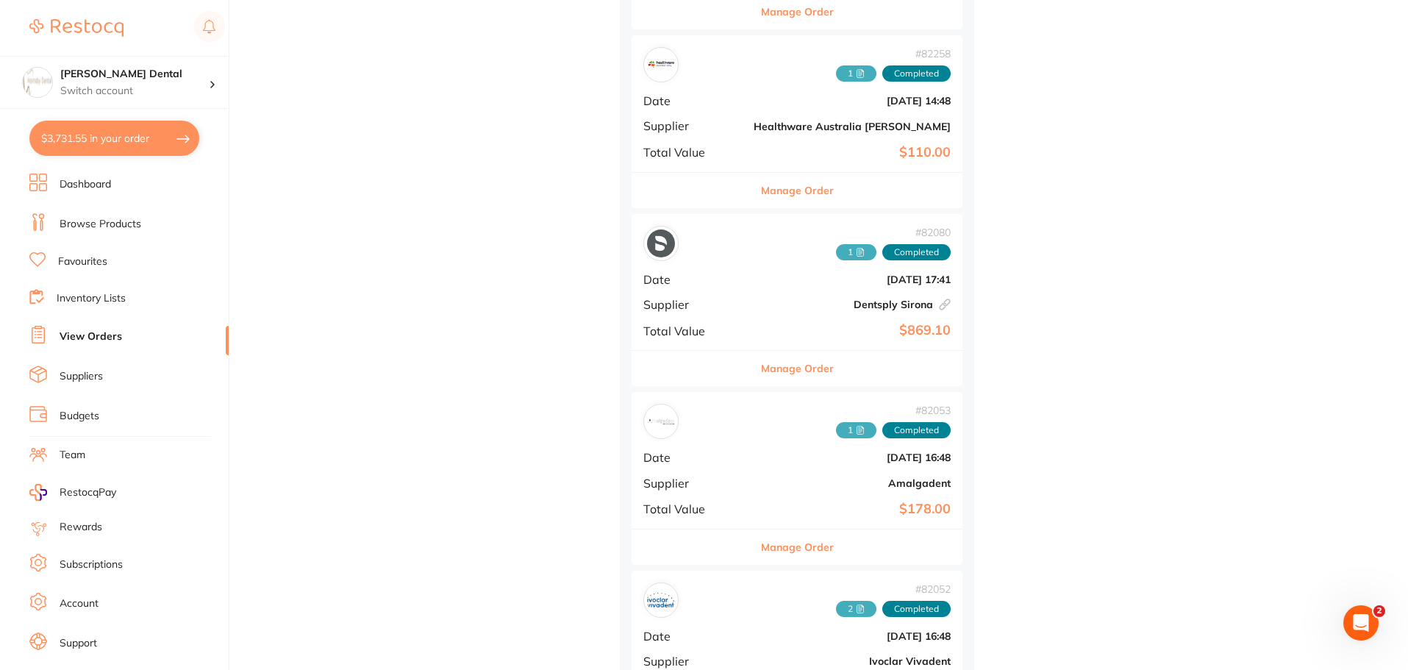
scroll to position [3604, 0]
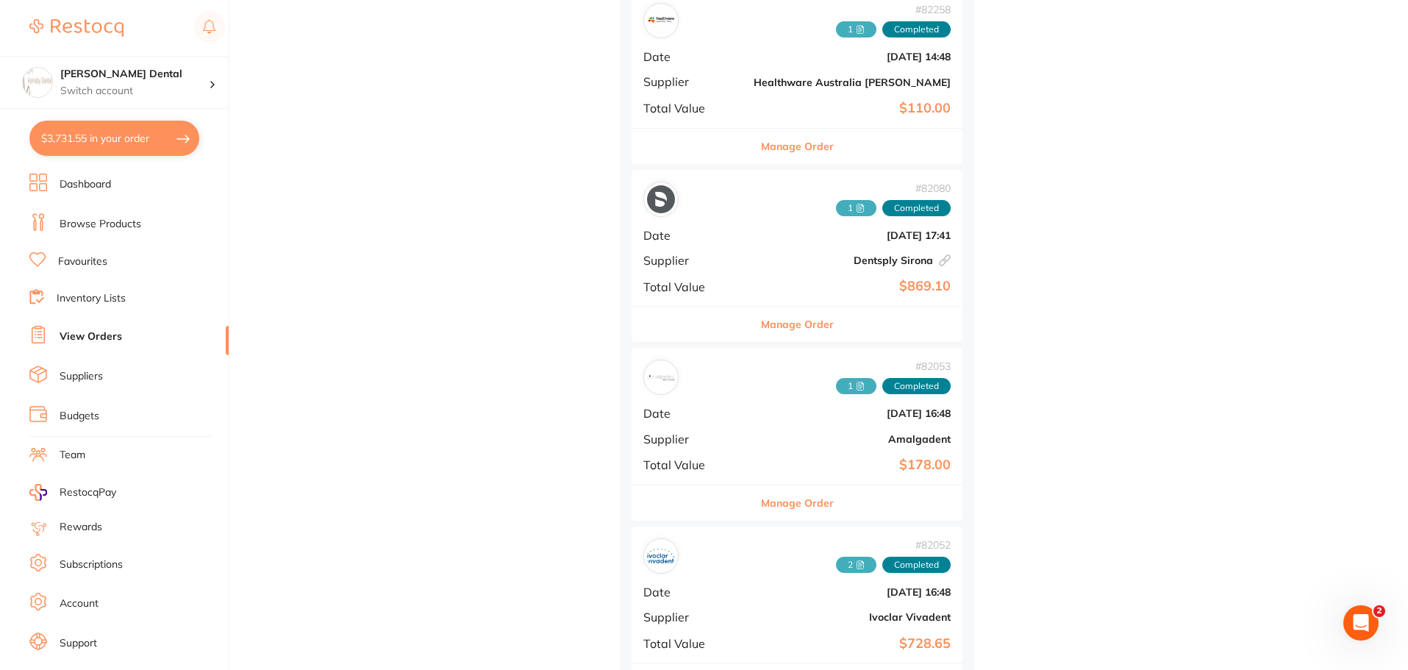
click at [761, 502] on button "Manage Order" at bounding box center [797, 502] width 73 height 35
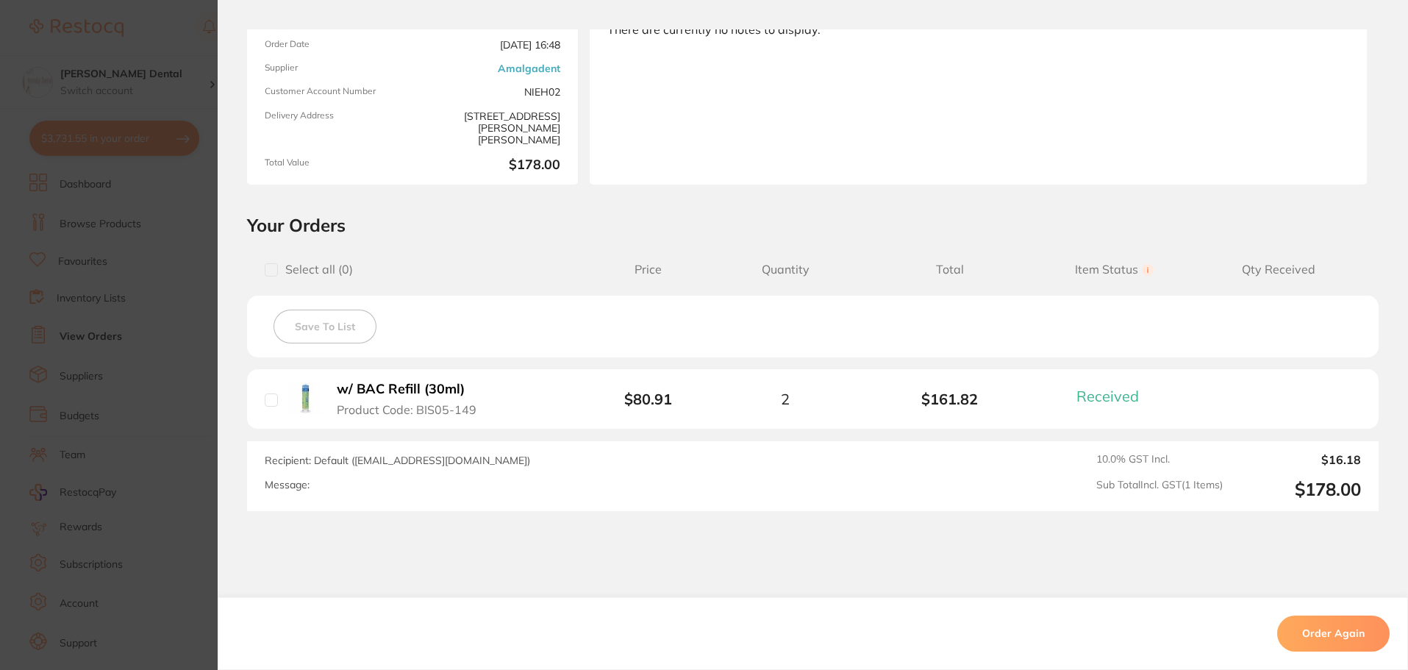
click at [386, 382] on b "w/ BAC Refill (30ml)" at bounding box center [401, 389] width 128 height 15
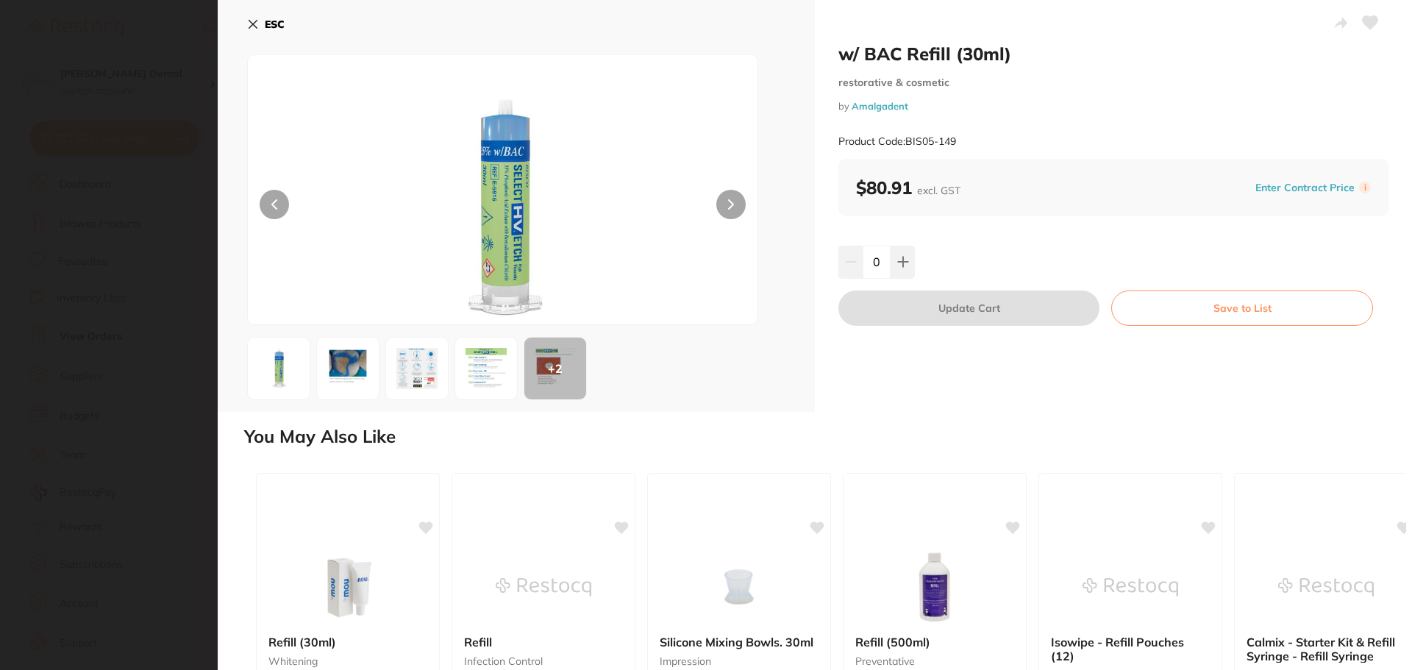
click at [410, 388] on section "w/ BAC Refill (30ml) restorative & cosmetic by Amalgadent Product Code: BIS05-1…" at bounding box center [706, 335] width 1412 height 670
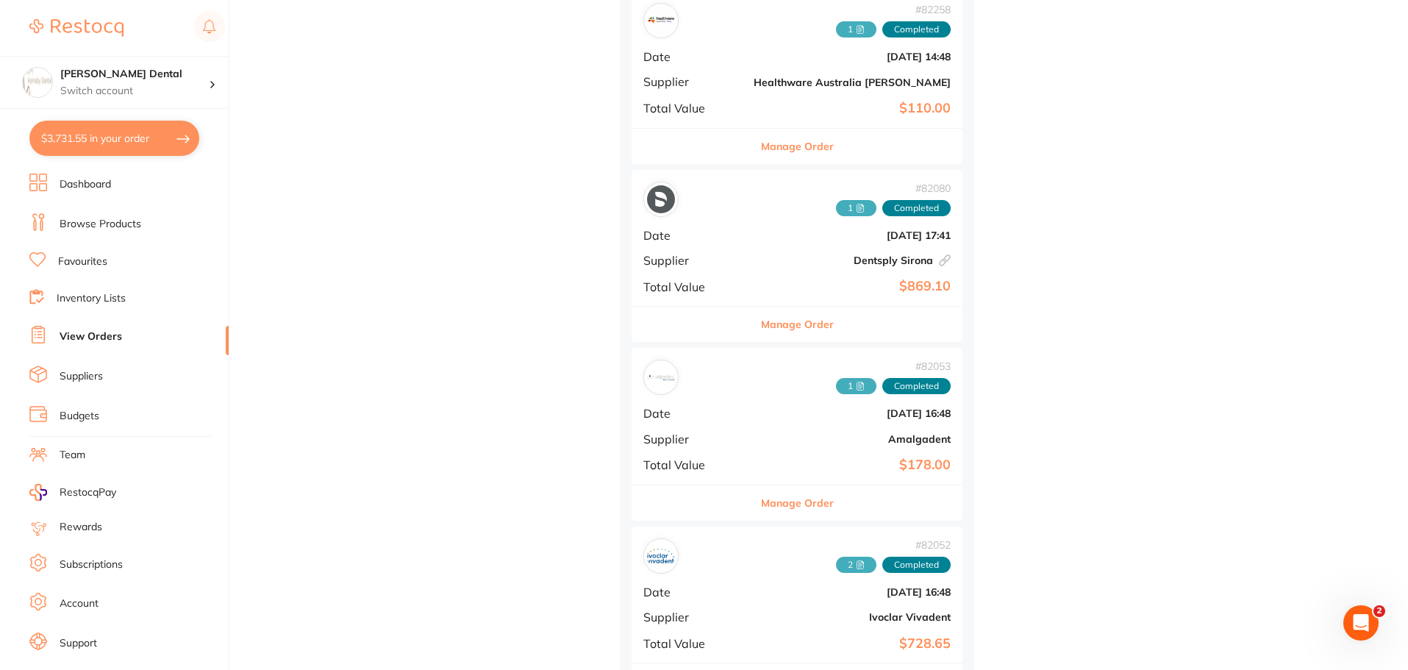
click at [761, 505] on button "Manage Order" at bounding box center [797, 502] width 73 height 35
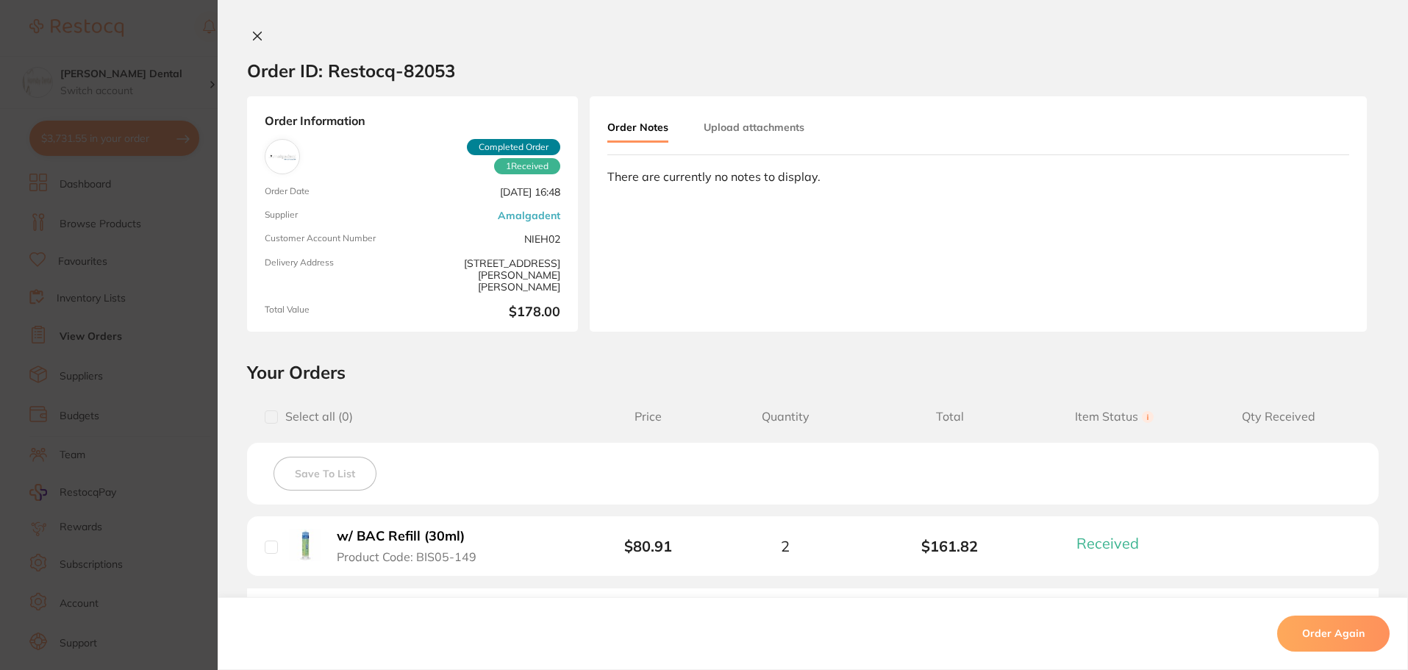
scroll to position [74, 0]
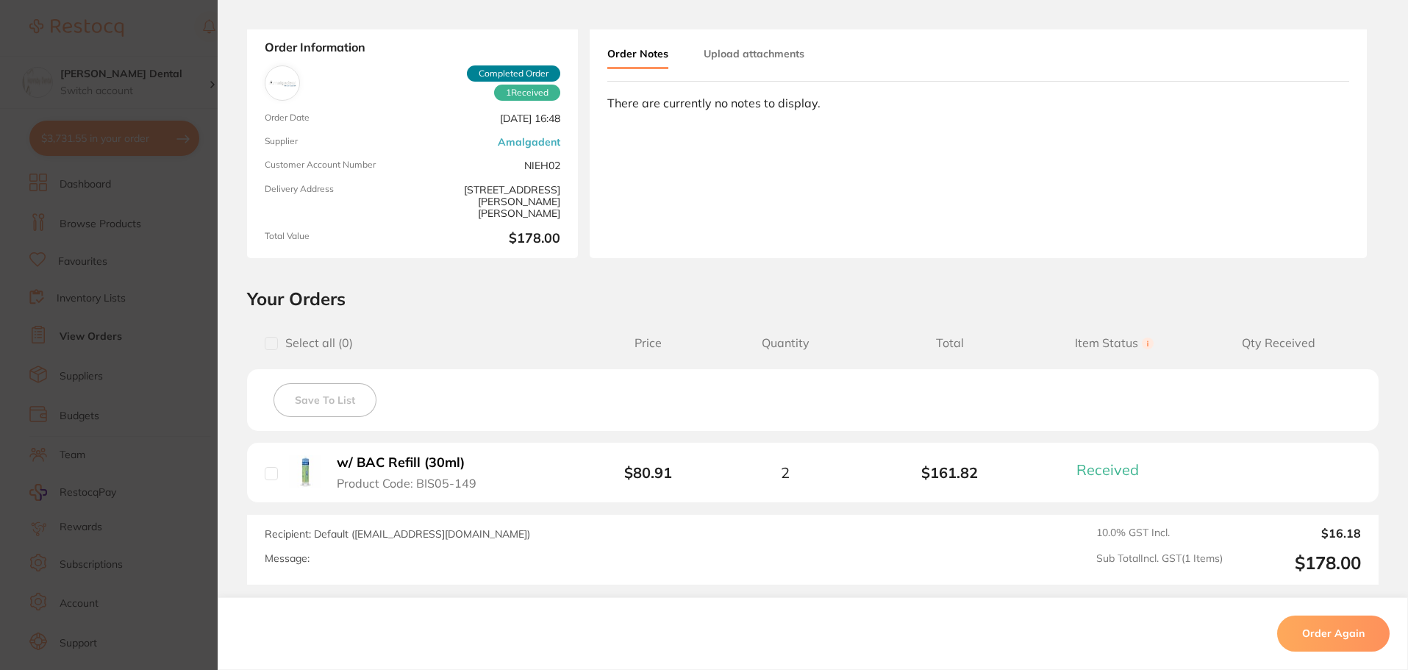
click at [416, 466] on b "w/ BAC Refill (30ml)" at bounding box center [401, 462] width 128 height 15
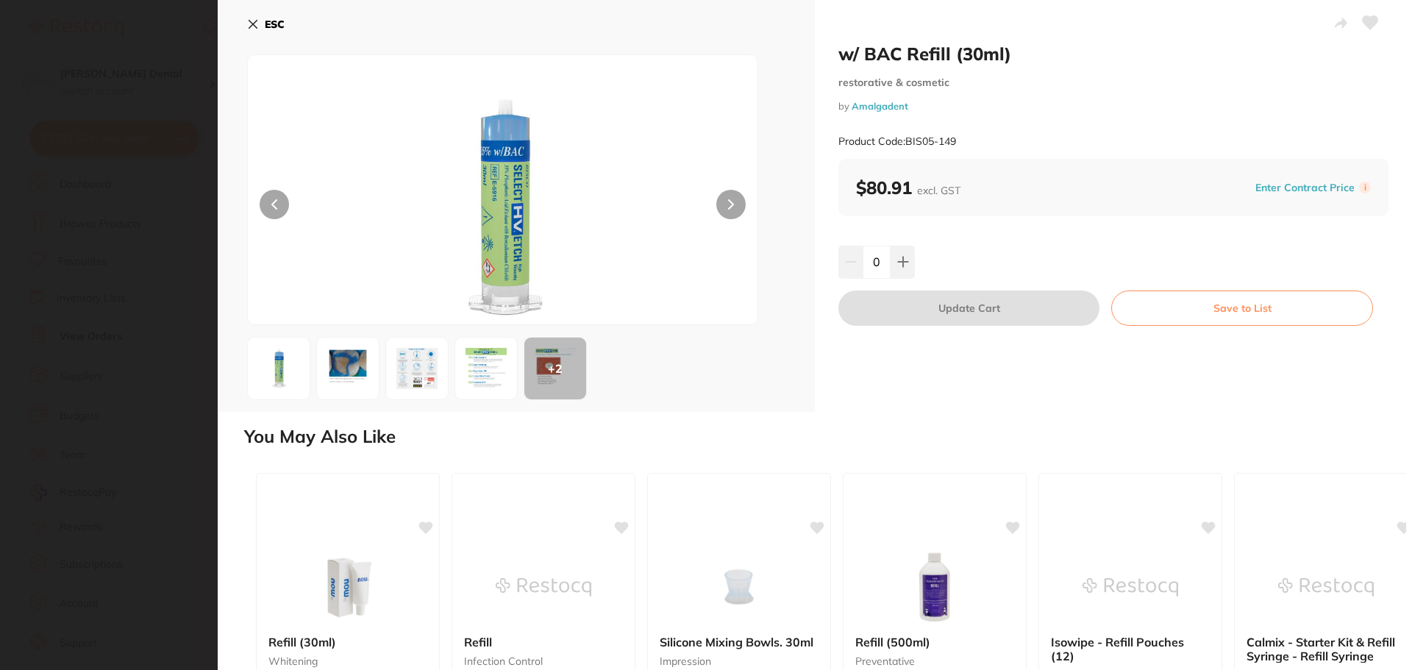
scroll to position [0, 0]
click at [902, 257] on icon at bounding box center [903, 262] width 12 height 12
type input "1"
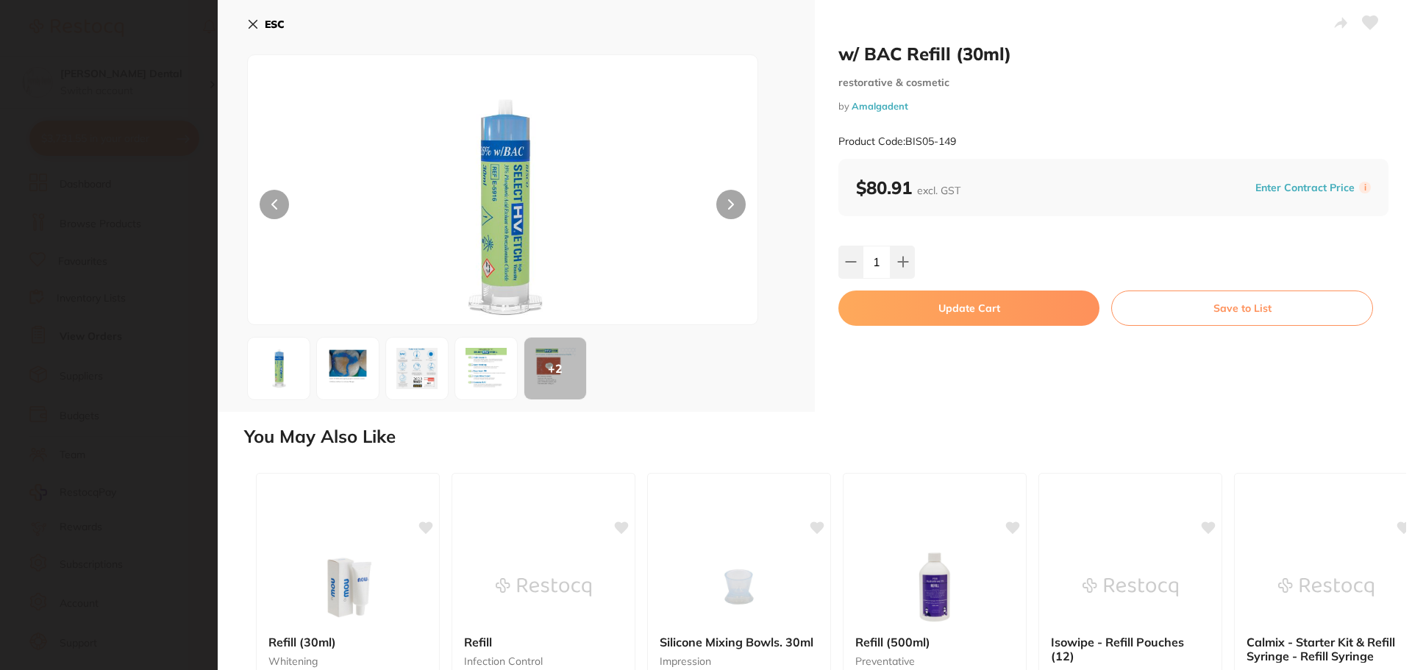
click at [974, 314] on button "Update Cart" at bounding box center [968, 308] width 261 height 35
checkbox input "false"
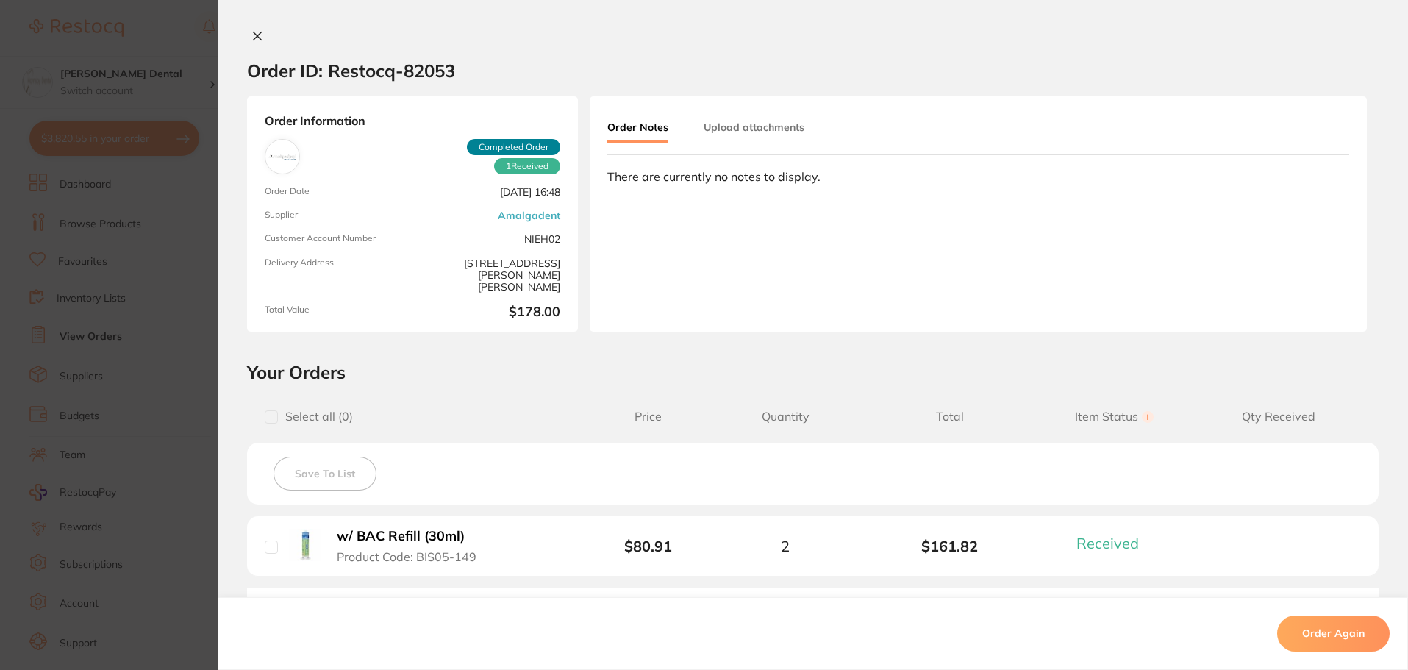
click at [255, 31] on icon at bounding box center [258, 36] width 12 height 12
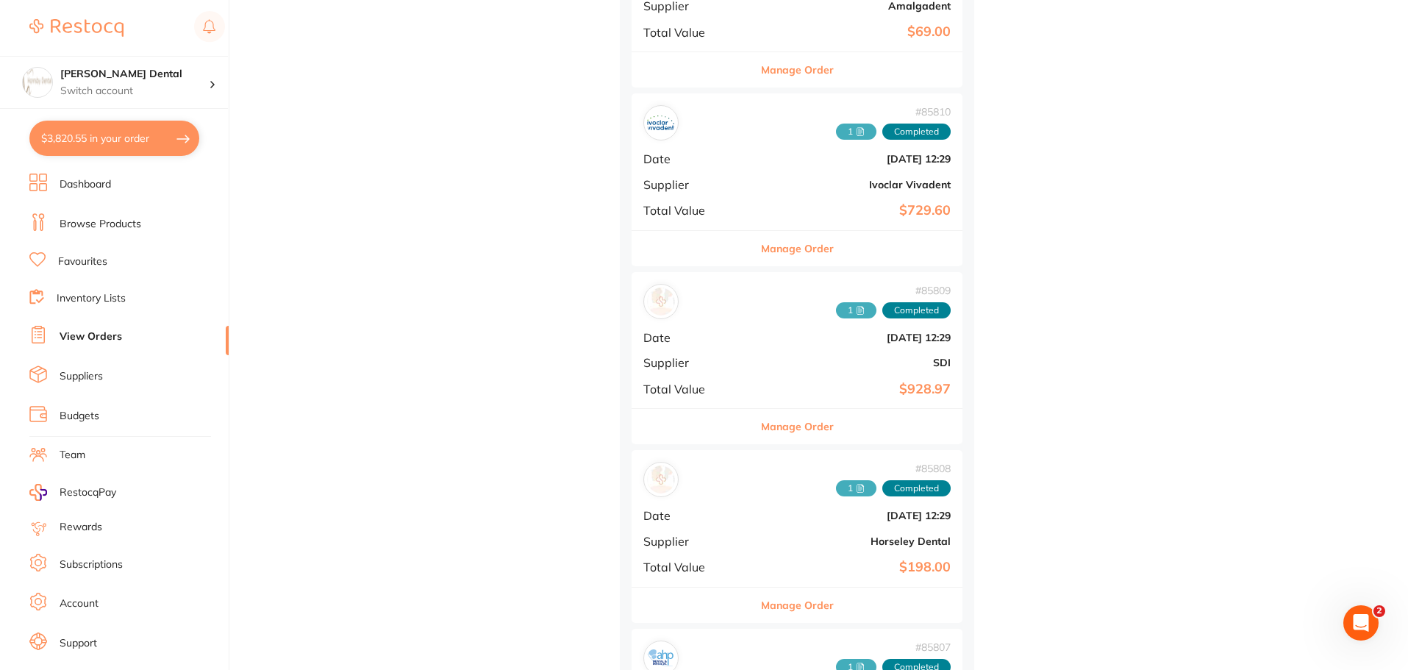
scroll to position [2280, 0]
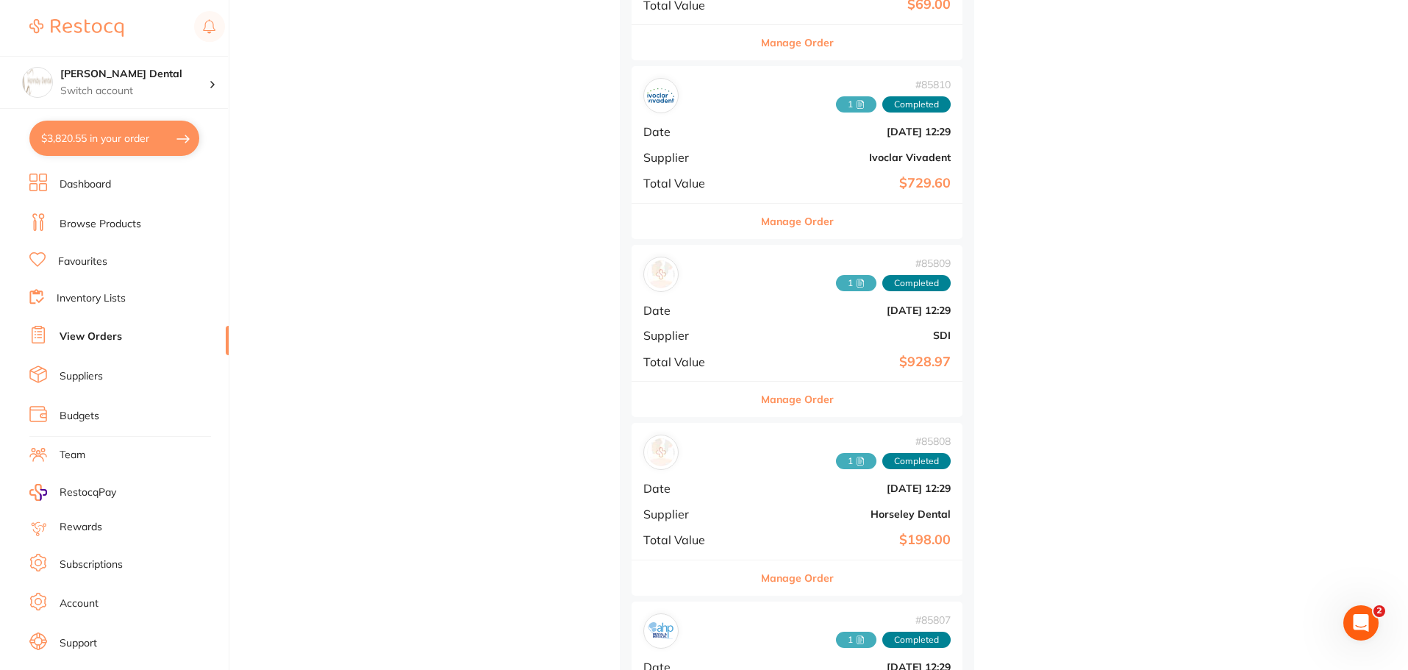
click at [761, 401] on button "Manage Order" at bounding box center [797, 399] width 73 height 35
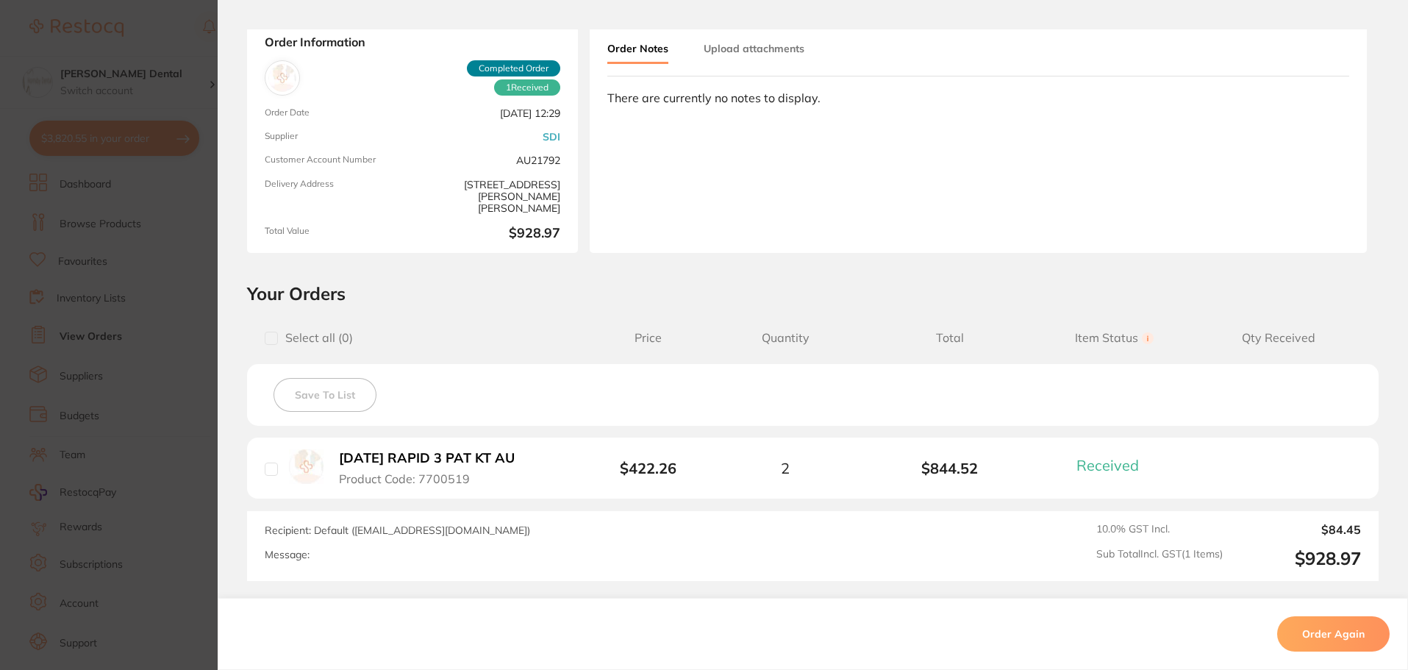
scroll to position [209, 0]
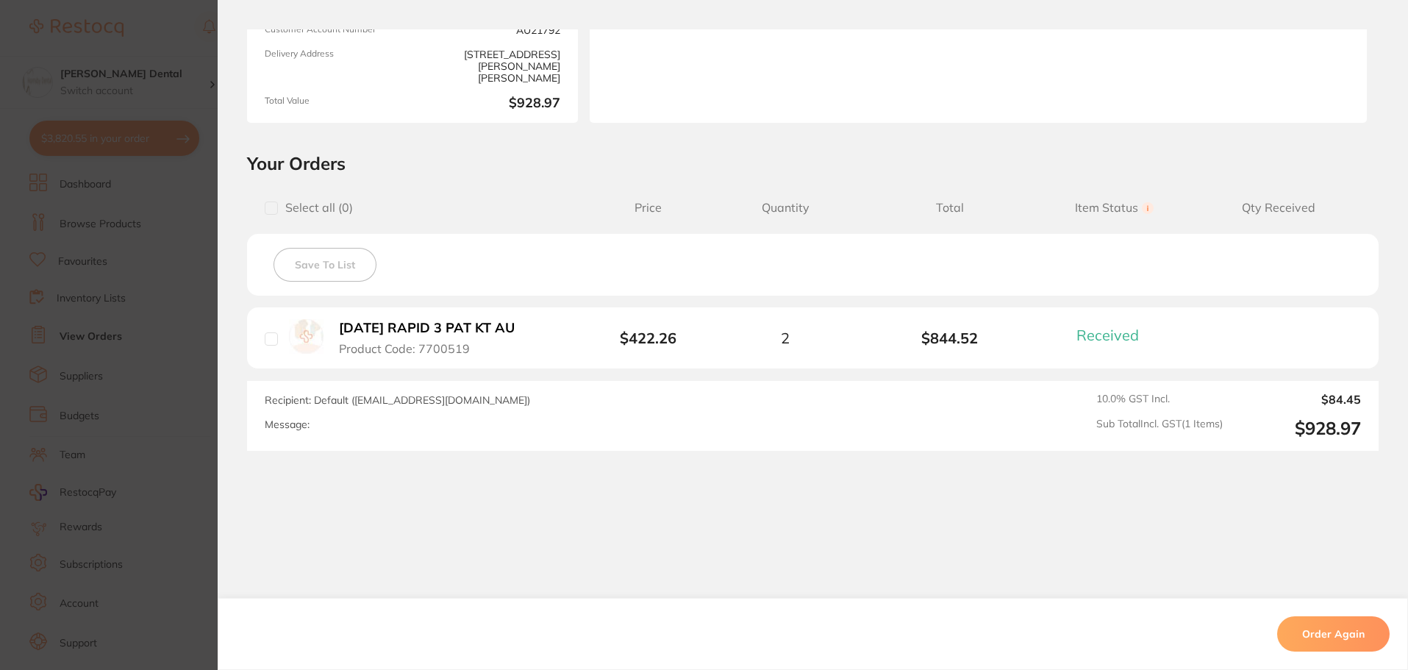
click at [442, 332] on b "[DATE] RAPID 3 PAT KT AU" at bounding box center [427, 328] width 176 height 15
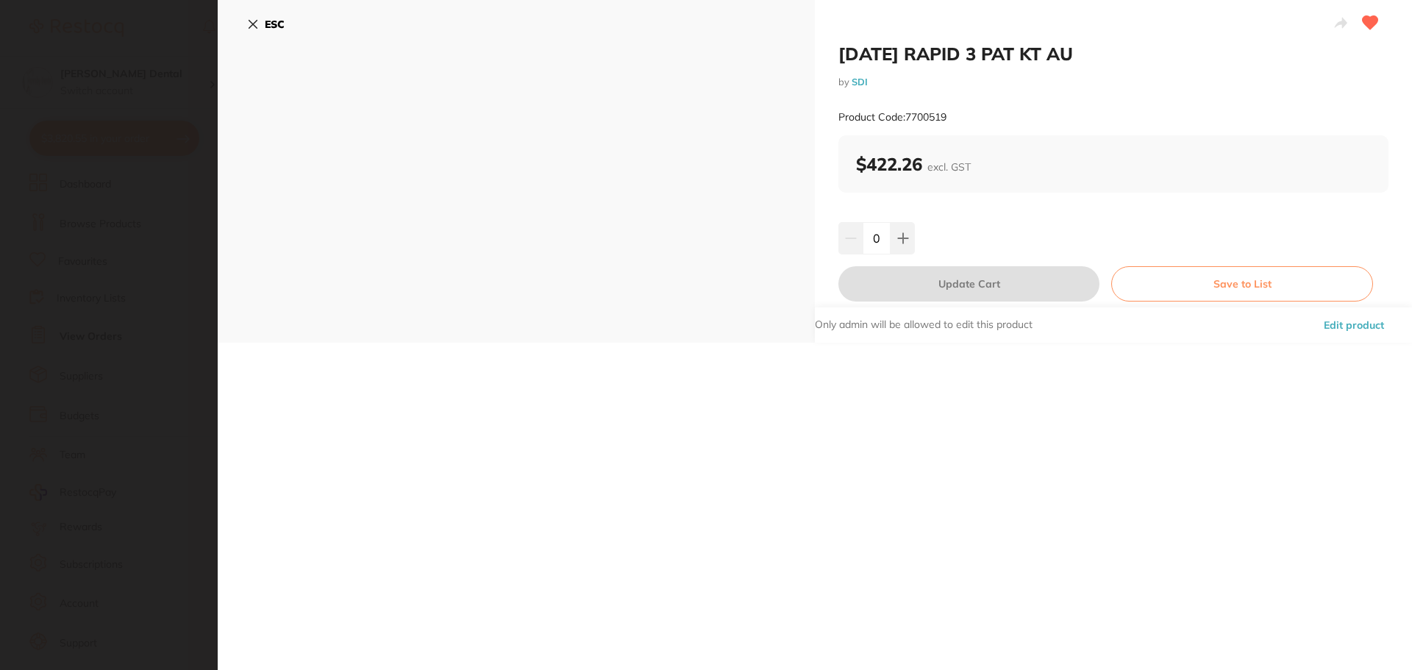
scroll to position [0, 0]
click at [901, 232] on icon at bounding box center [903, 238] width 12 height 12
type input "1"
click at [957, 280] on button "Update Cart" at bounding box center [968, 283] width 261 height 35
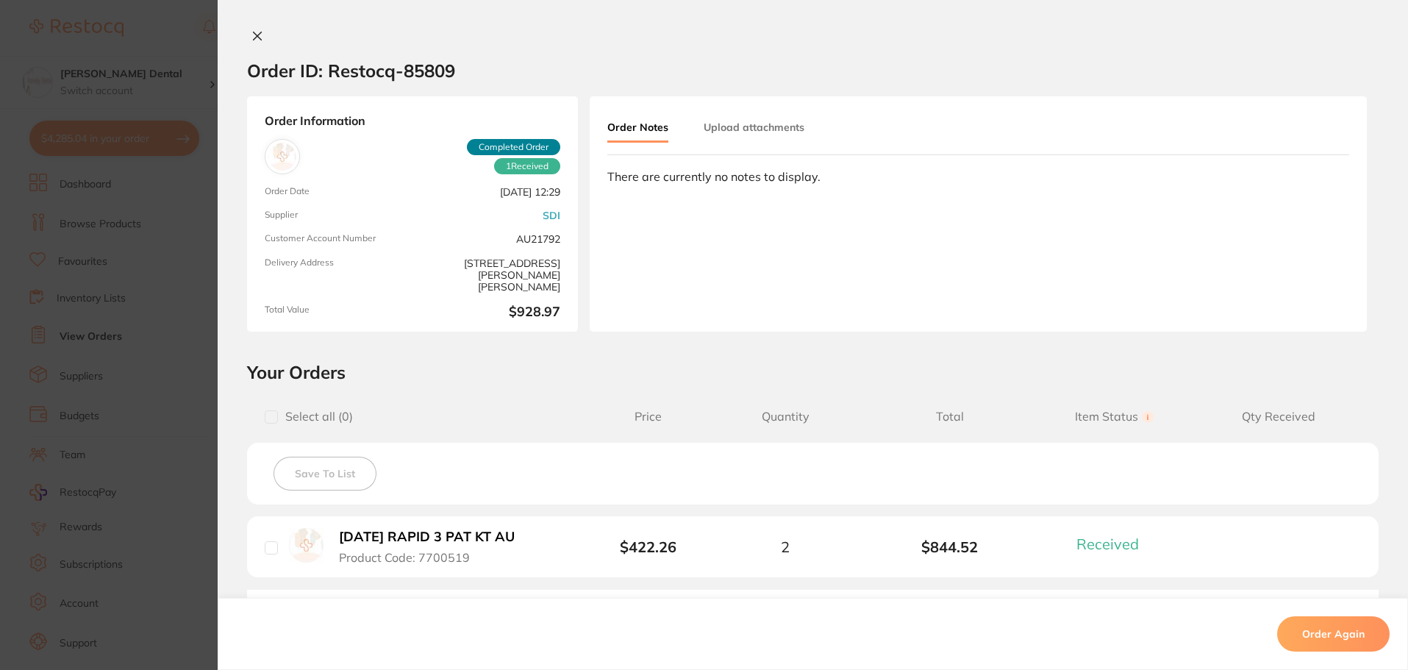
scroll to position [2059, 0]
click at [252, 36] on icon at bounding box center [258, 36] width 12 height 12
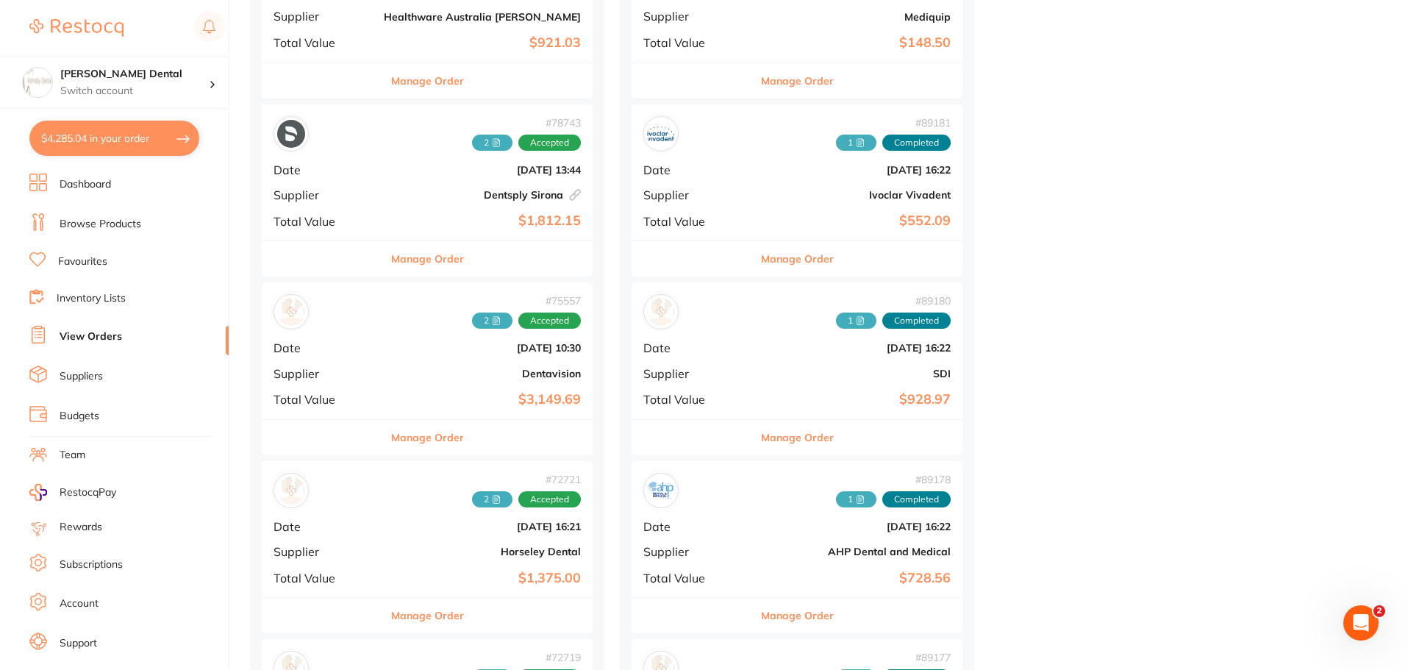
scroll to position [809, 0]
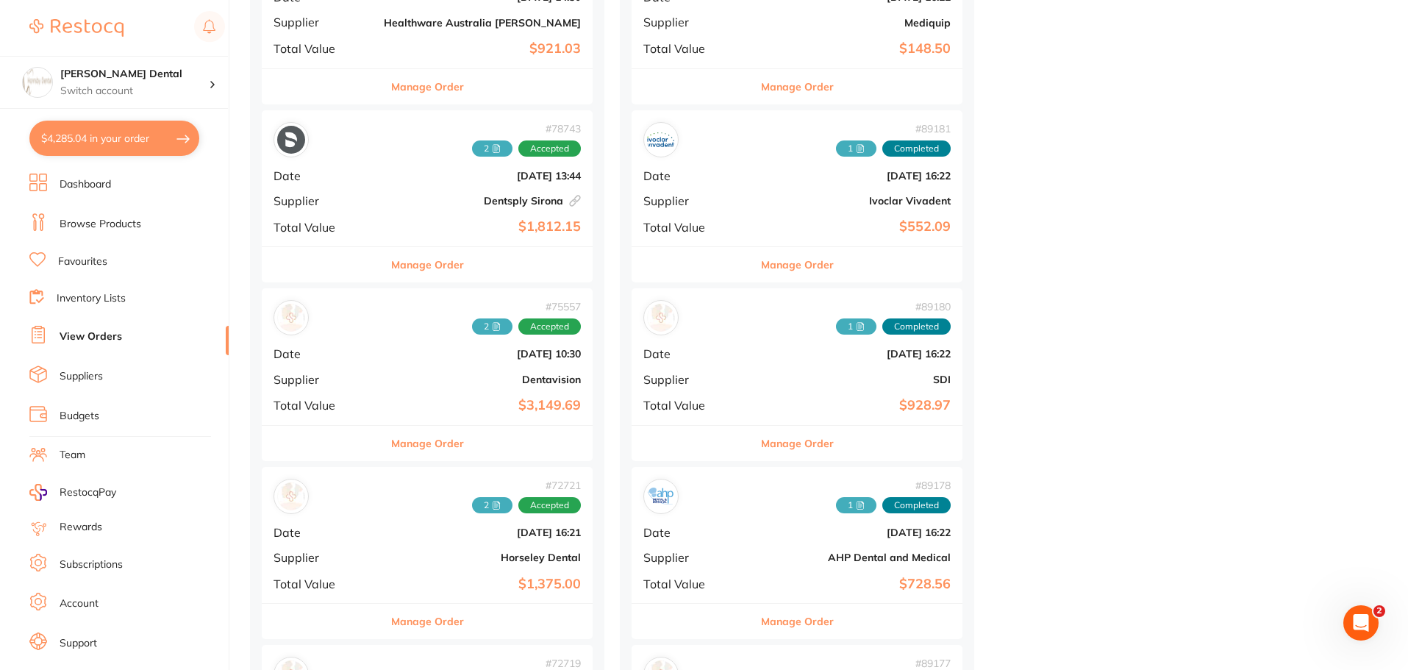
drag, startPoint x: 398, startPoint y: 446, endPoint x: 564, endPoint y: 408, distance: 170.6
click at [399, 446] on button "Manage Order" at bounding box center [427, 443] width 73 height 35
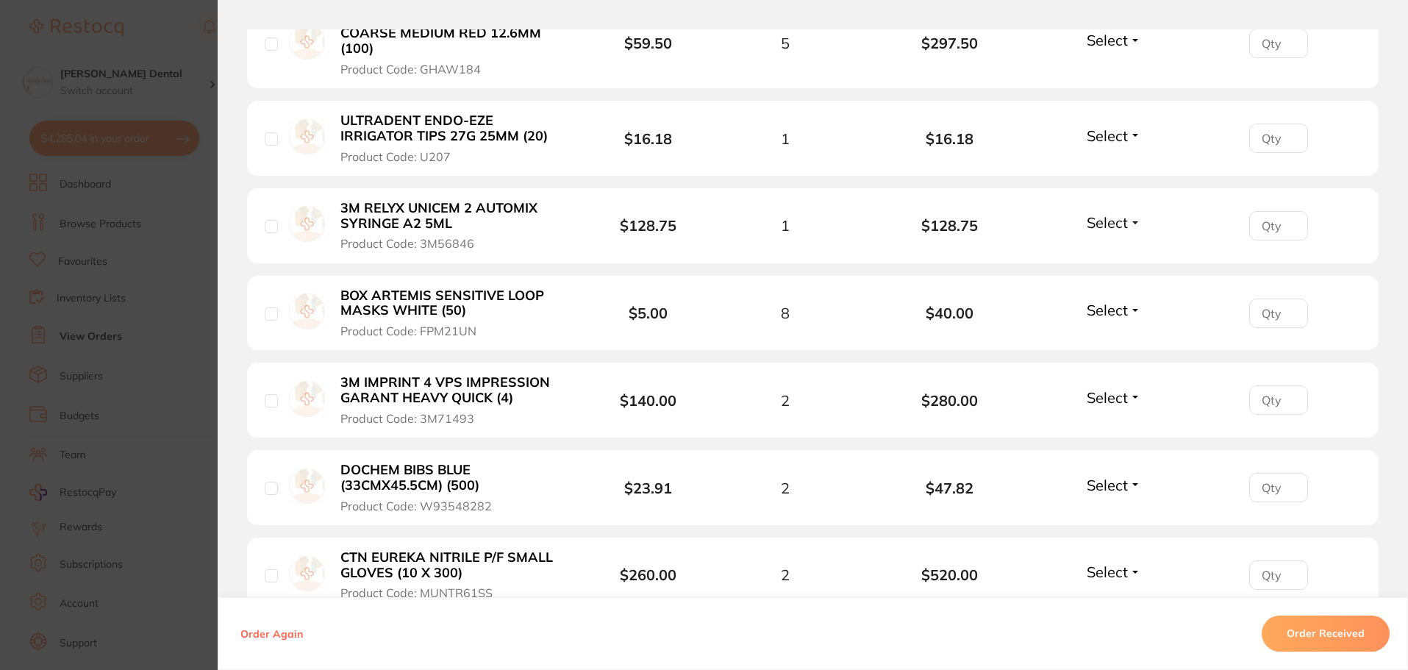
scroll to position [1177, 0]
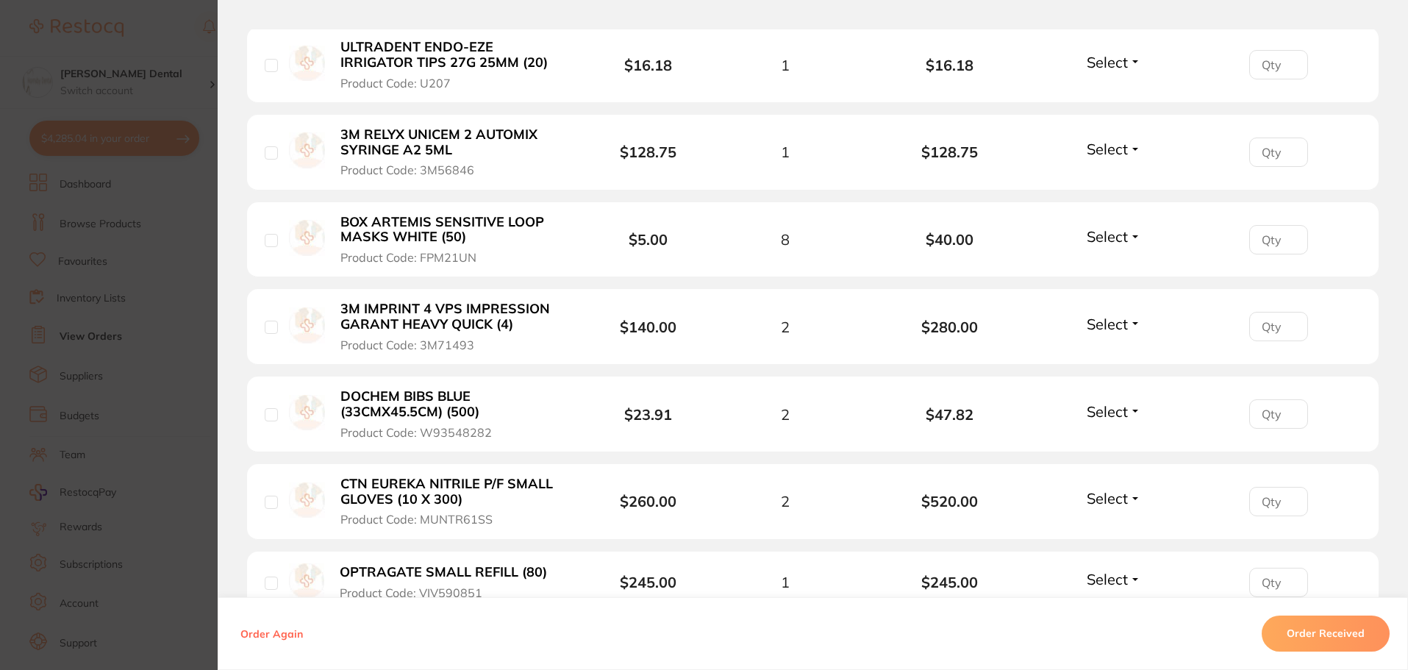
drag, startPoint x: 446, startPoint y: 374, endPoint x: 421, endPoint y: 378, distance: 24.5
click at [445, 389] on b "DOCHEM BIBS BLUE (33CMX45.5CM) (500)" at bounding box center [454, 404] width 227 height 30
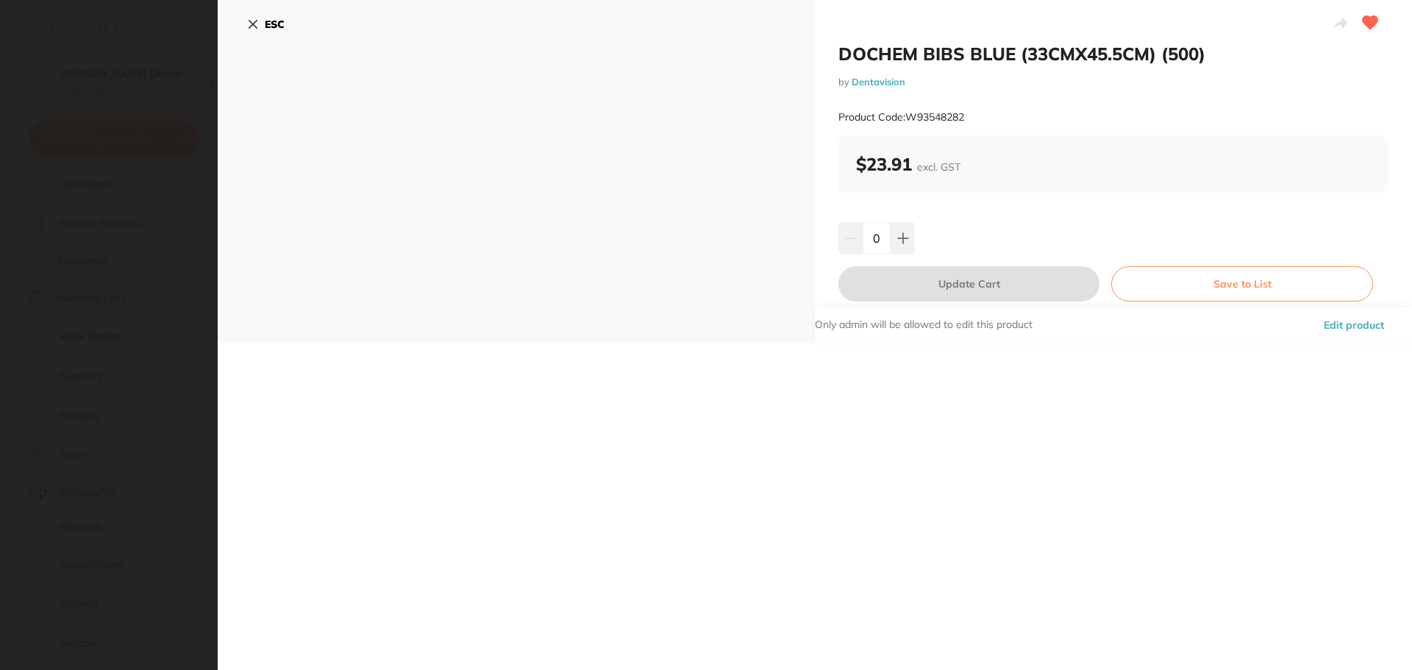
scroll to position [0, 0]
click at [905, 241] on icon at bounding box center [903, 238] width 12 height 12
type input "1"
click at [947, 291] on button "Update Cart" at bounding box center [968, 283] width 261 height 35
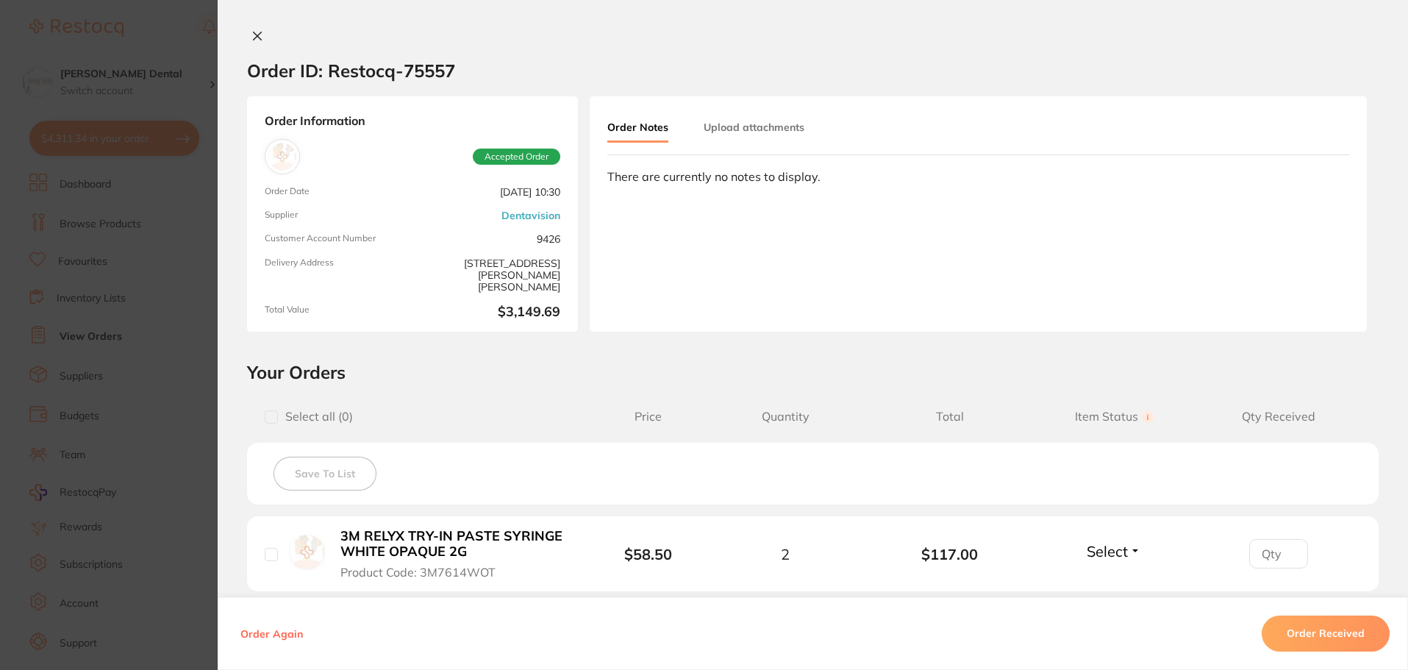
click at [254, 31] on icon at bounding box center [258, 36] width 12 height 12
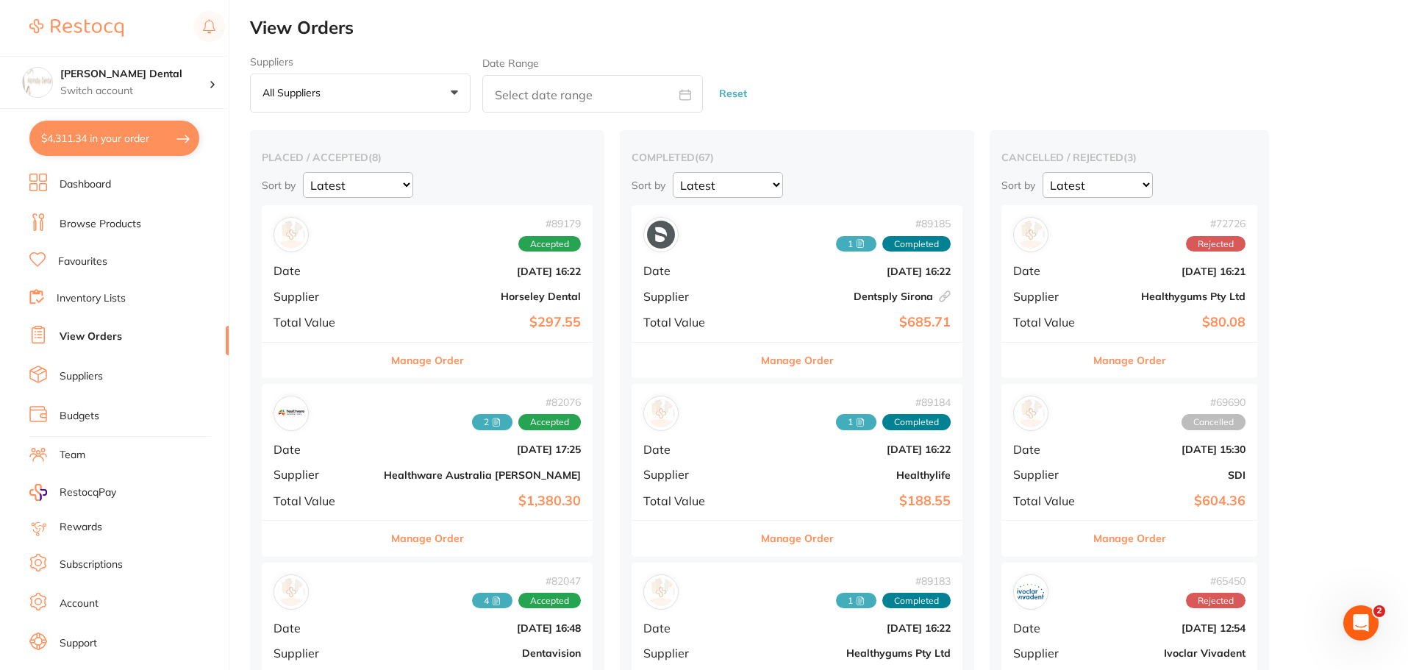
click at [117, 221] on link "Browse Products" at bounding box center [101, 224] width 82 height 15
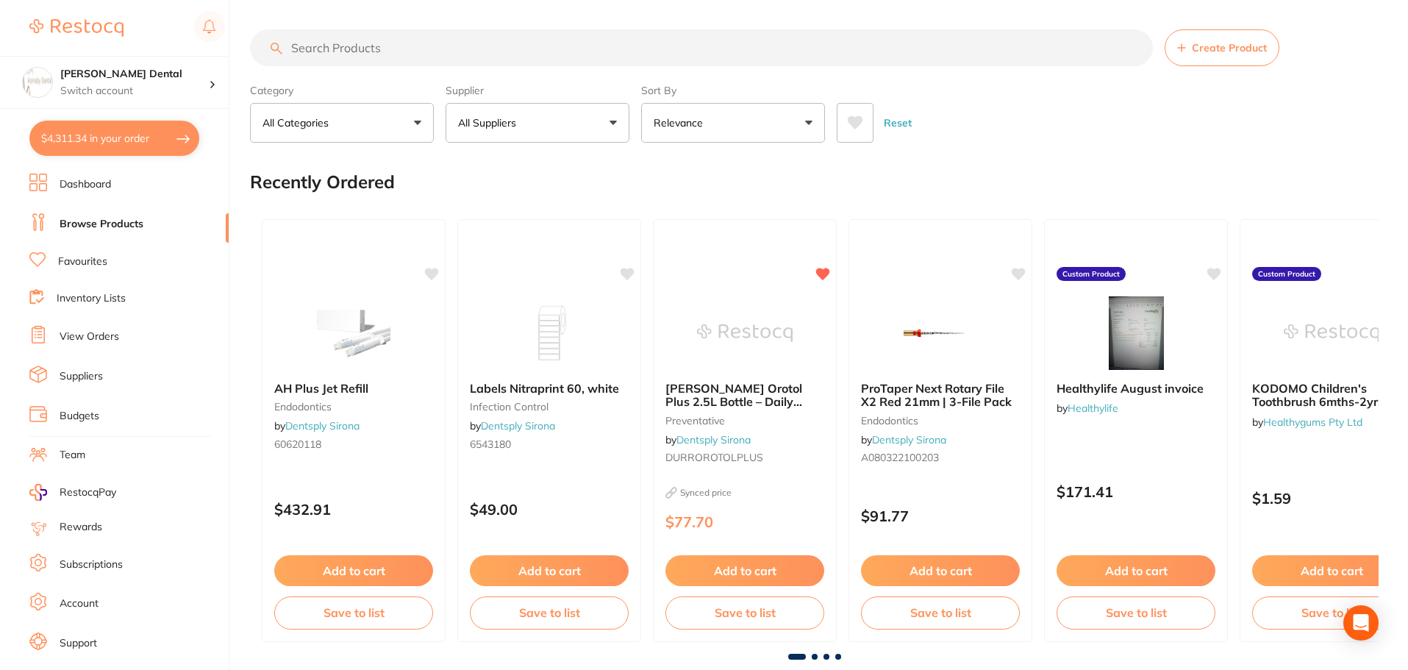
click at [342, 49] on input "search" at bounding box center [701, 47] width 903 height 37
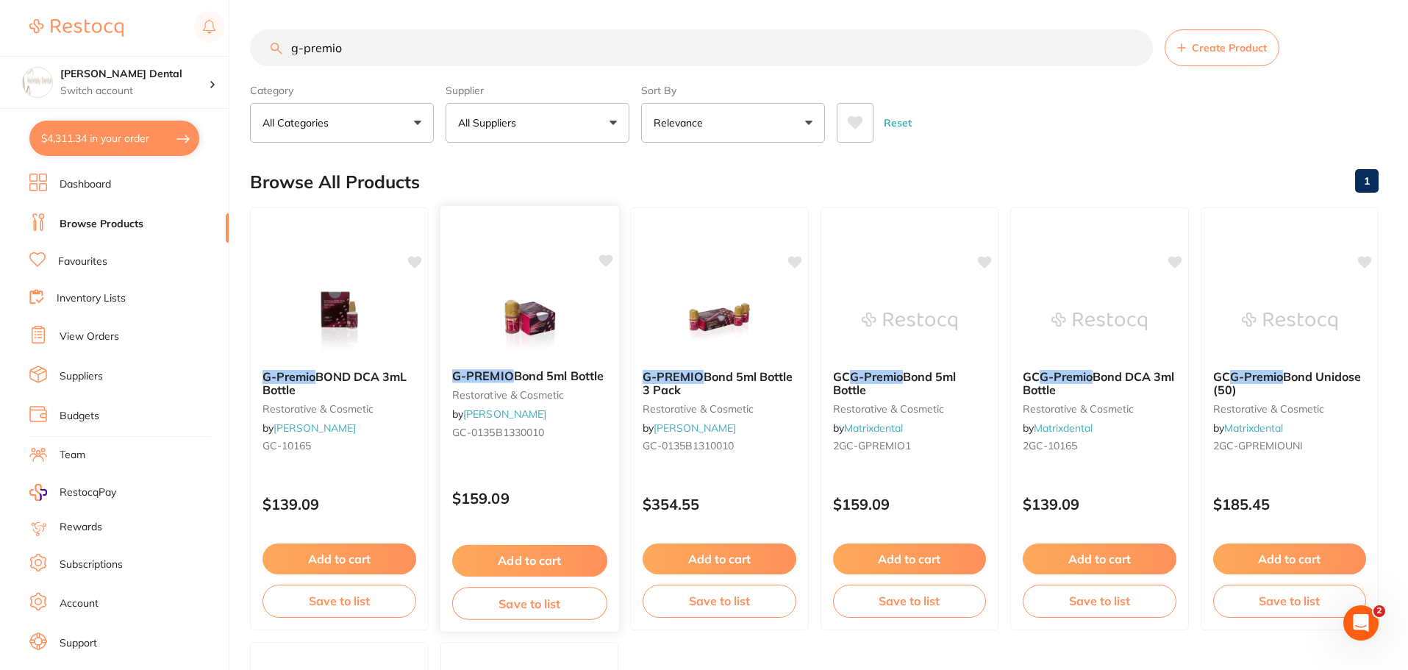
type input "g-premio"
click at [530, 327] on img at bounding box center [529, 320] width 96 height 74
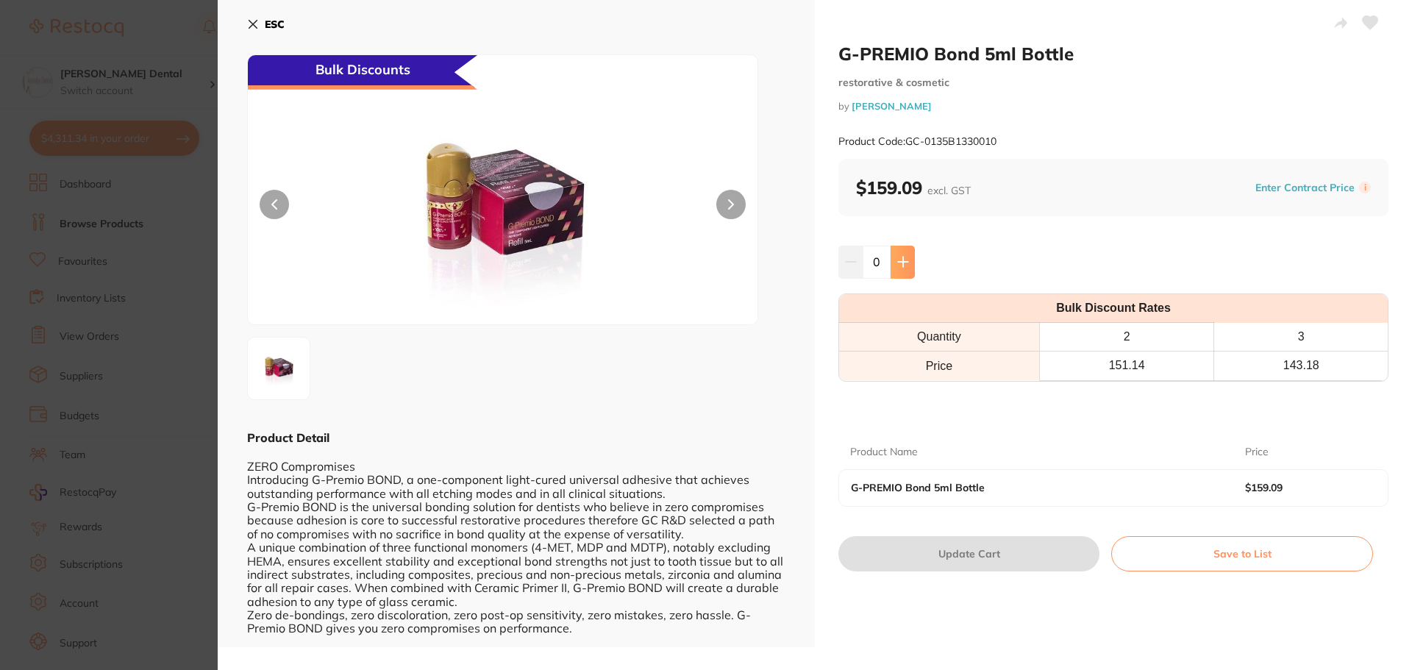
click at [901, 262] on icon at bounding box center [903, 262] width 10 height 10
type input "1"
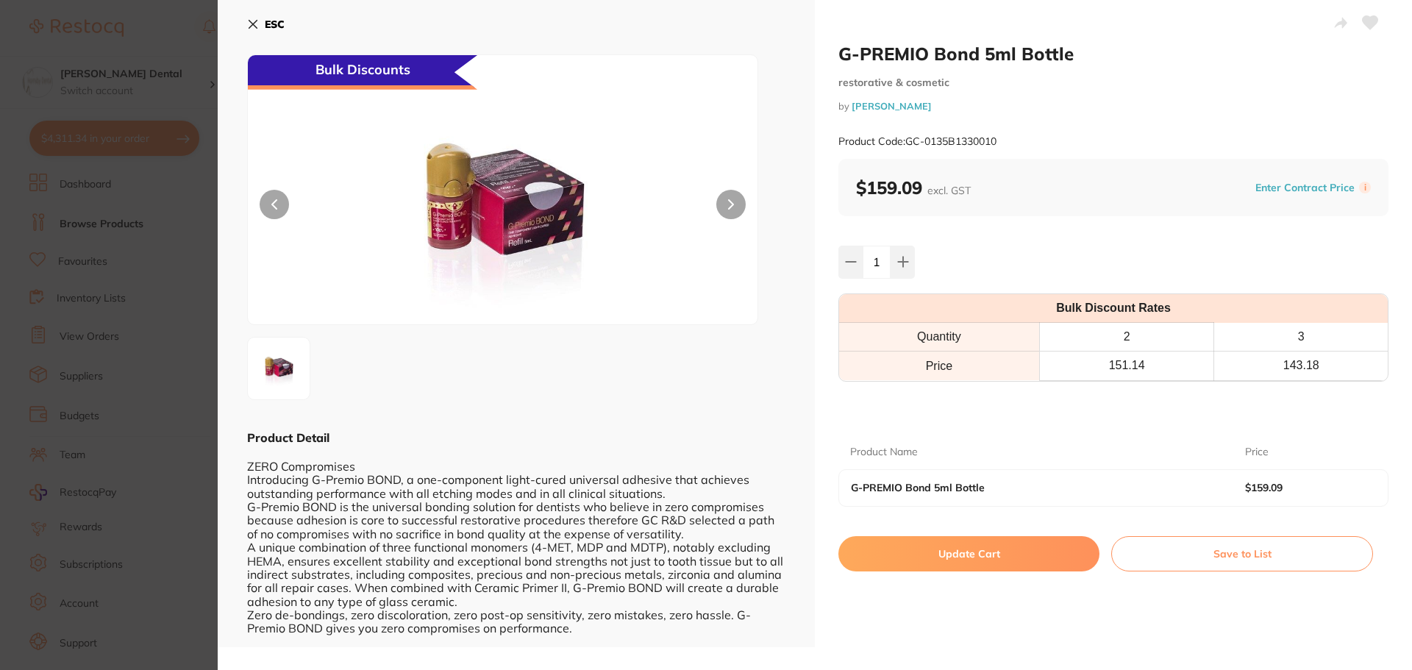
click at [985, 551] on button "Update Cart" at bounding box center [968, 553] width 261 height 35
checkbox input "false"
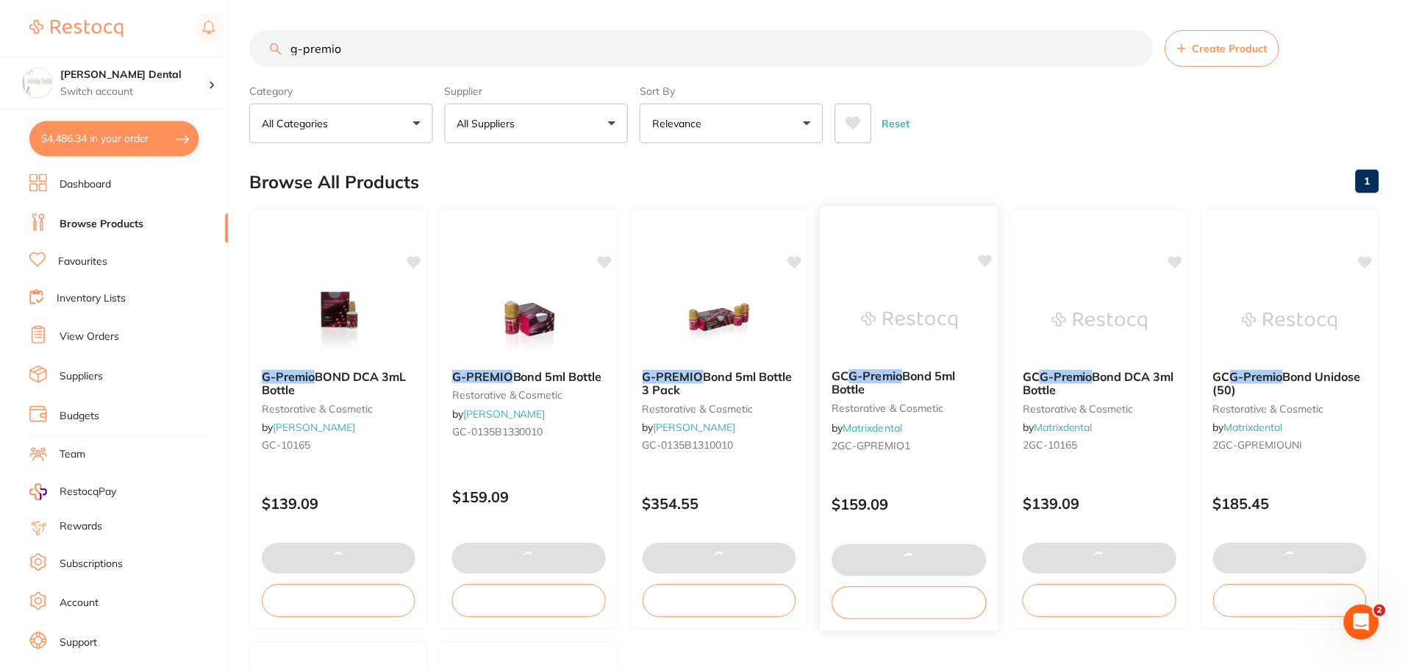
scroll to position [9, 0]
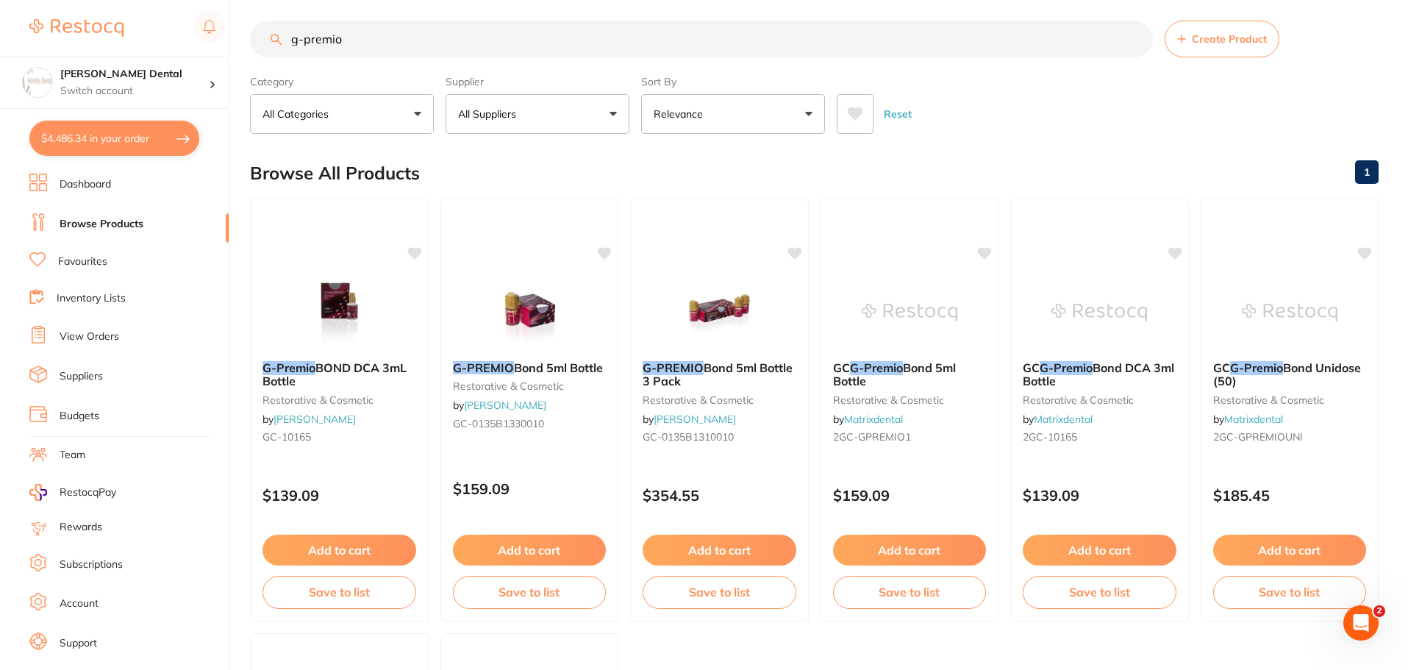
click at [556, 116] on button "All Suppliers" at bounding box center [538, 114] width 184 height 40
click at [1136, 40] on input "g-premio" at bounding box center [701, 39] width 903 height 37
click at [548, 124] on button "All Suppliers" at bounding box center [538, 114] width 184 height 40
click at [560, 114] on button "All Suppliers" at bounding box center [538, 114] width 184 height 40
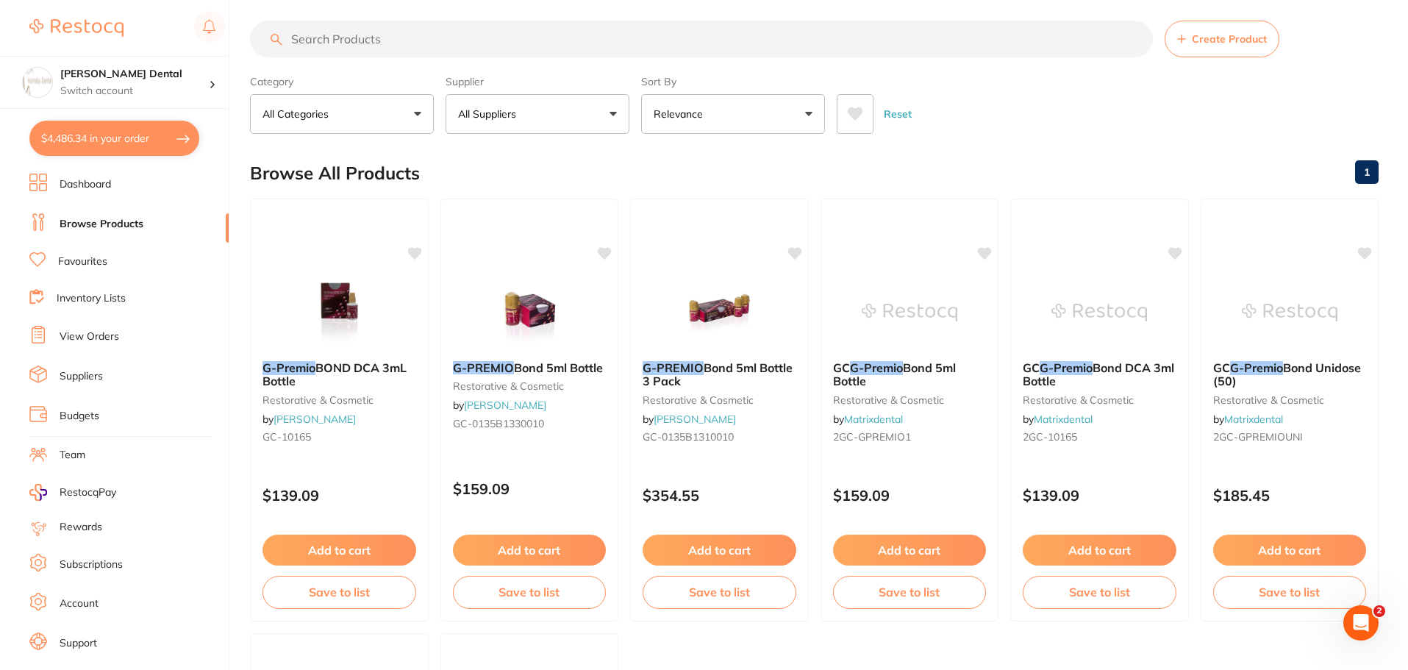
click at [118, 221] on link "Browse Products" at bounding box center [102, 224] width 84 height 15
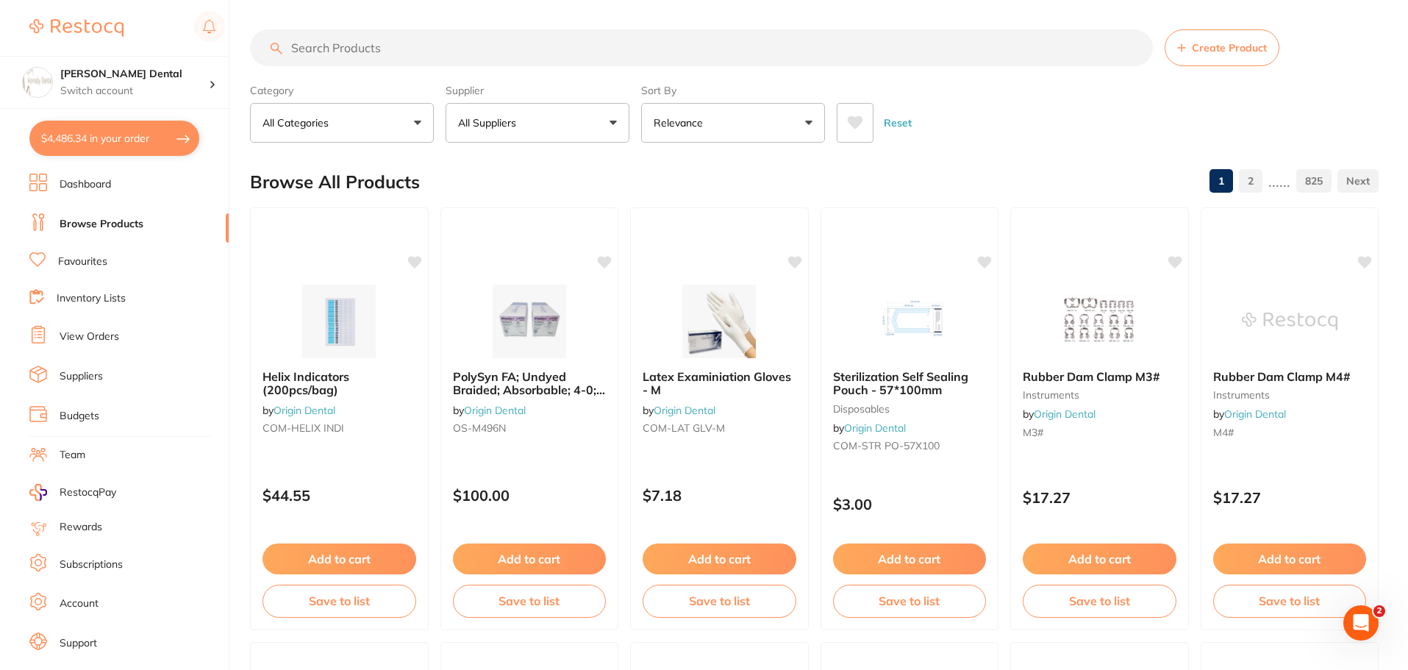
scroll to position [0, 0]
click at [532, 119] on button "All Suppliers" at bounding box center [538, 123] width 184 height 40
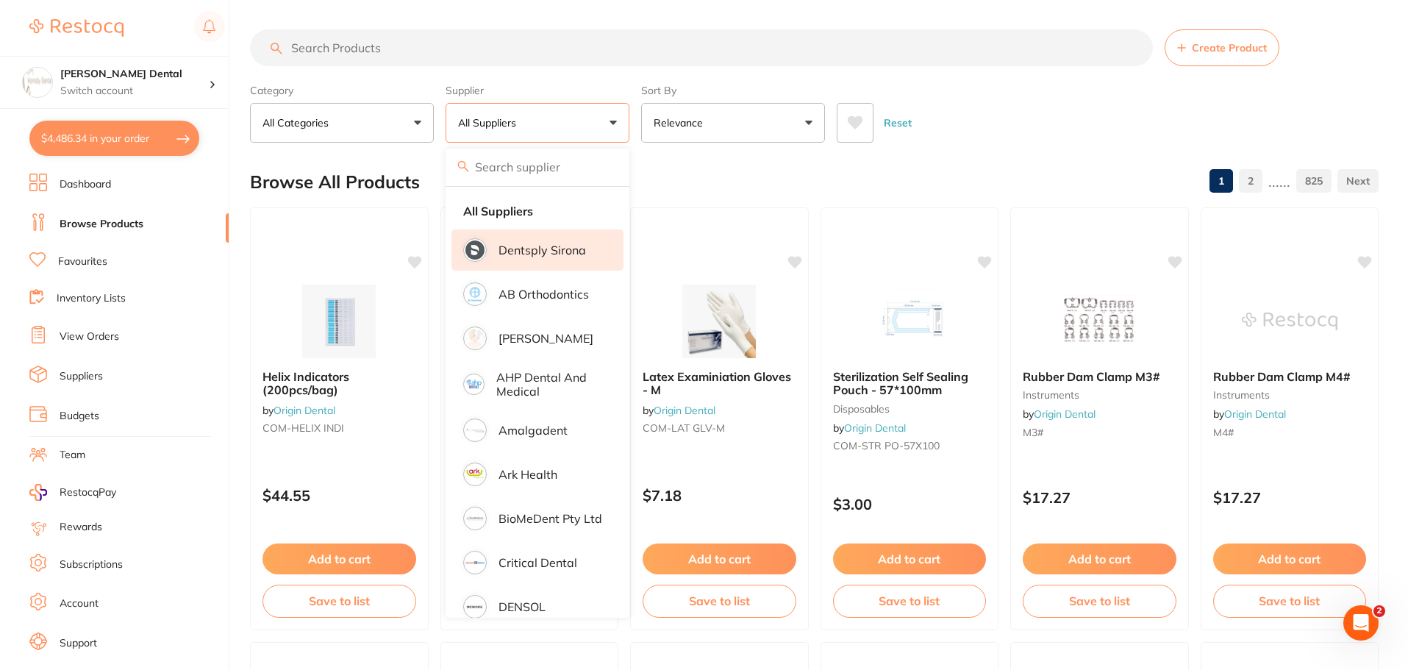
click at [546, 242] on li "Dentsply Sirona" at bounding box center [538, 249] width 172 height 41
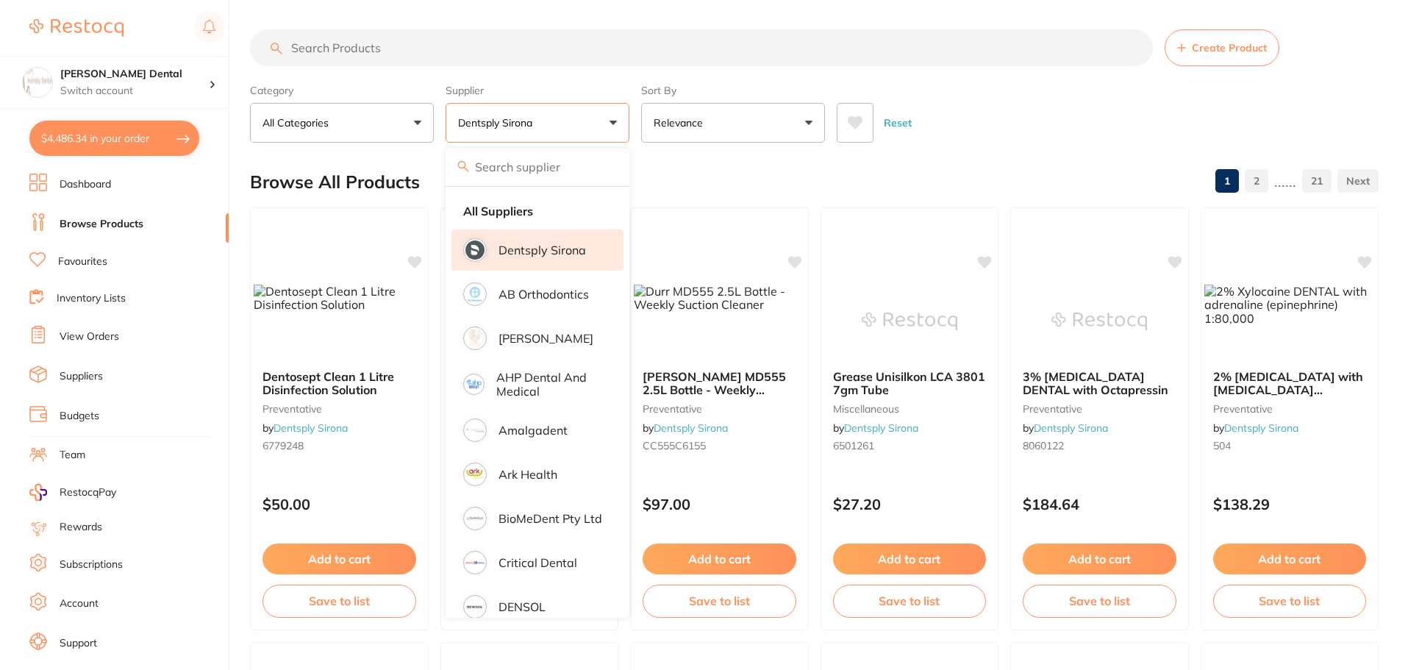
click at [407, 46] on input "search" at bounding box center [701, 47] width 903 height 37
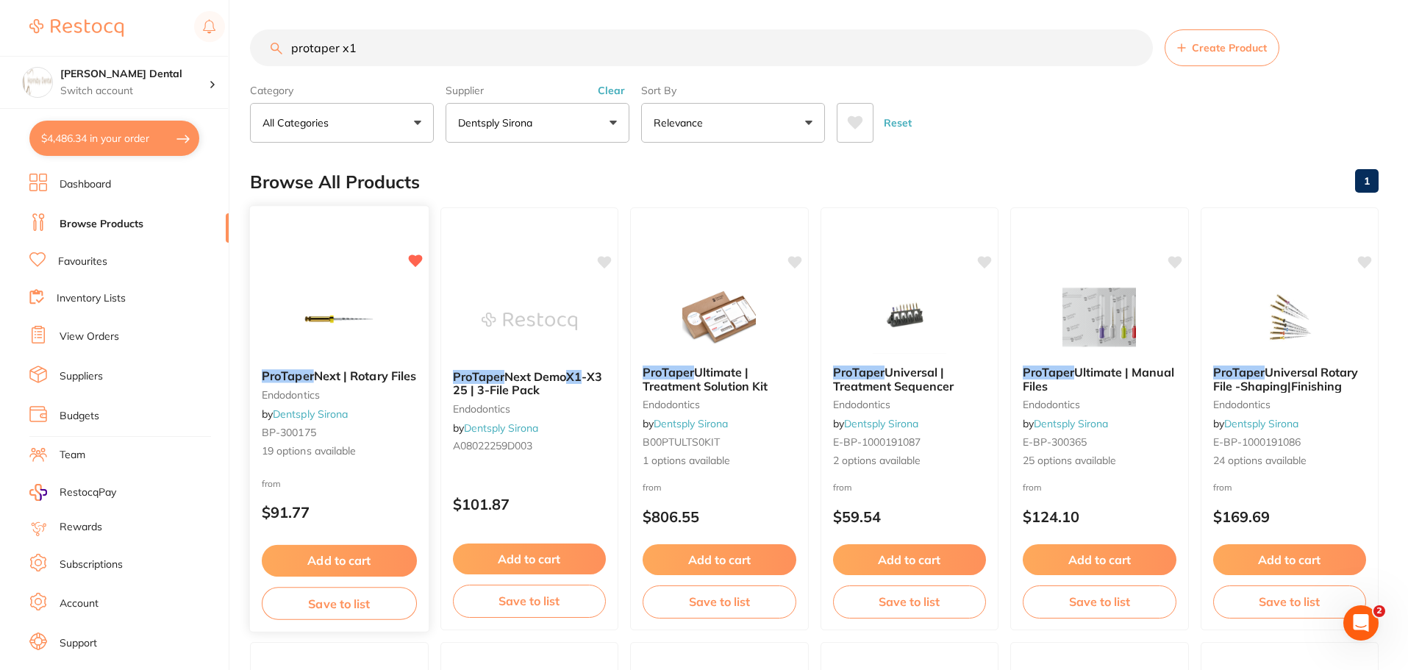
type input "protaper x1"
click at [356, 285] on img at bounding box center [339, 320] width 96 height 74
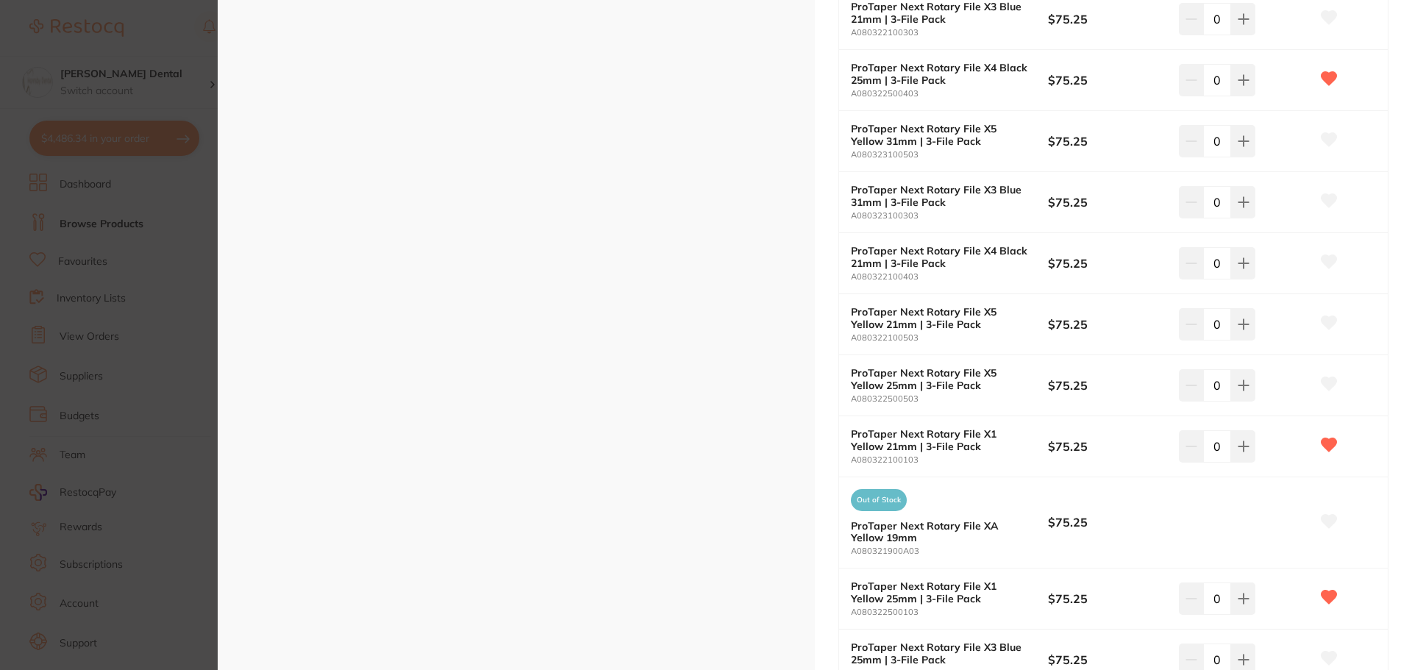
scroll to position [883, 0]
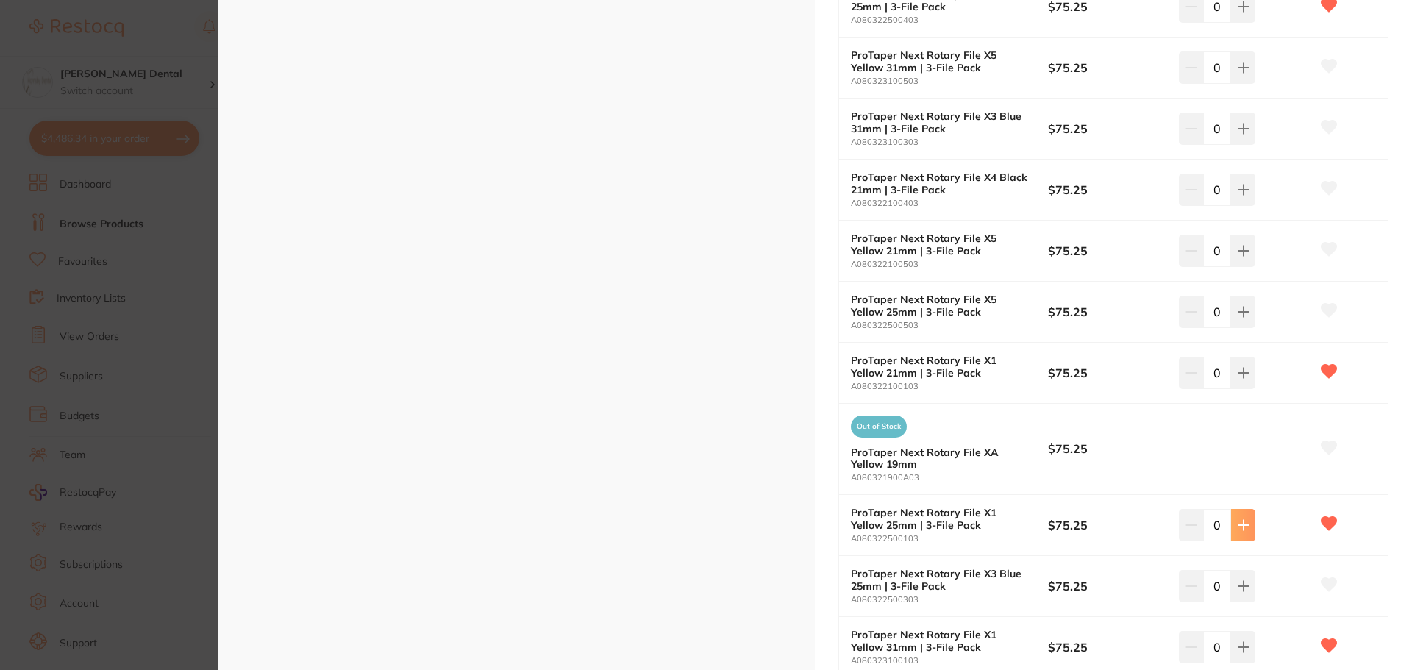
click at [1244, 520] on icon at bounding box center [1244, 525] width 10 height 10
type input "1"
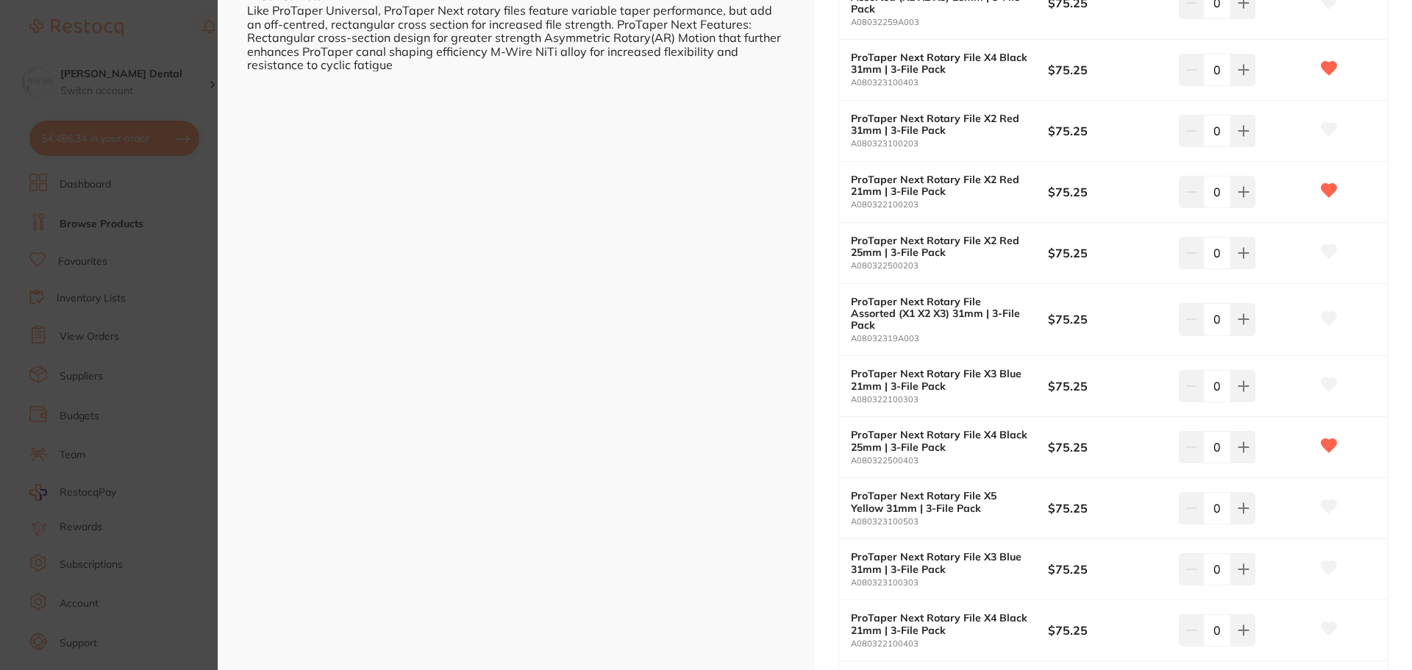
scroll to position [441, 0]
click at [1241, 188] on icon at bounding box center [1244, 193] width 10 height 10
type input "1"
click at [1244, 248] on icon at bounding box center [1244, 254] width 12 height 12
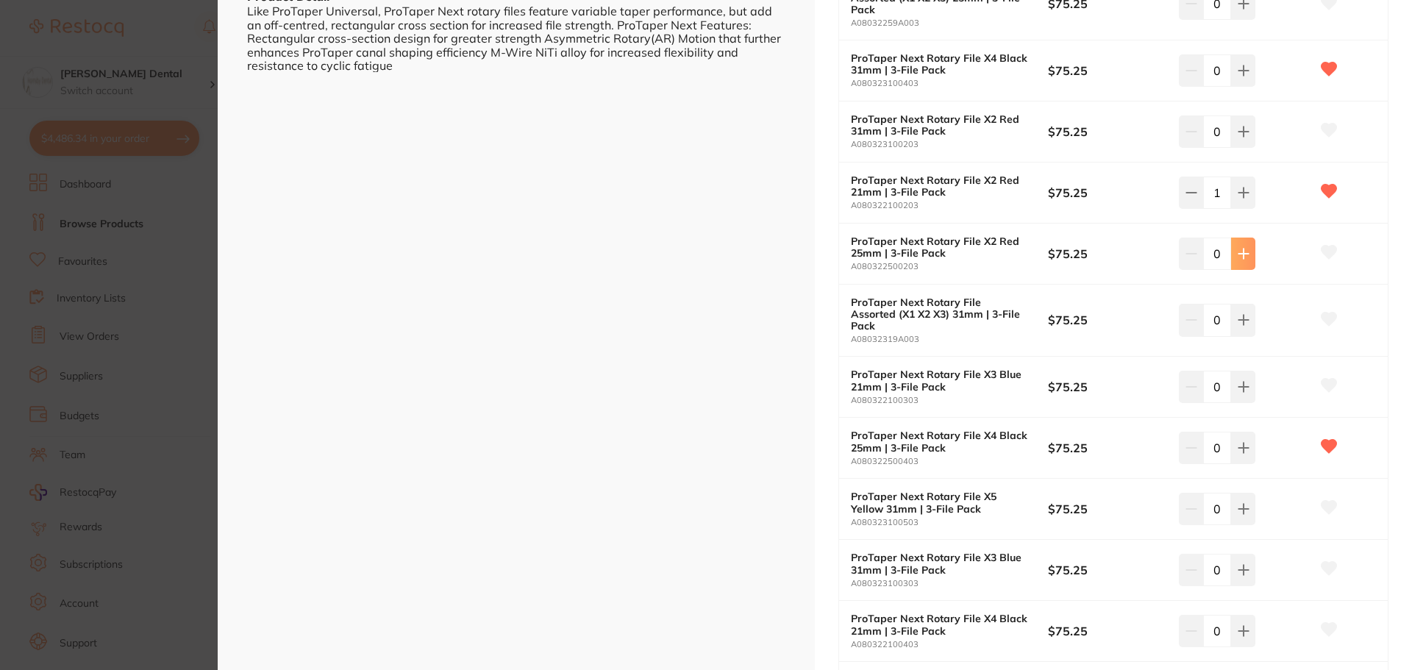
type input "1"
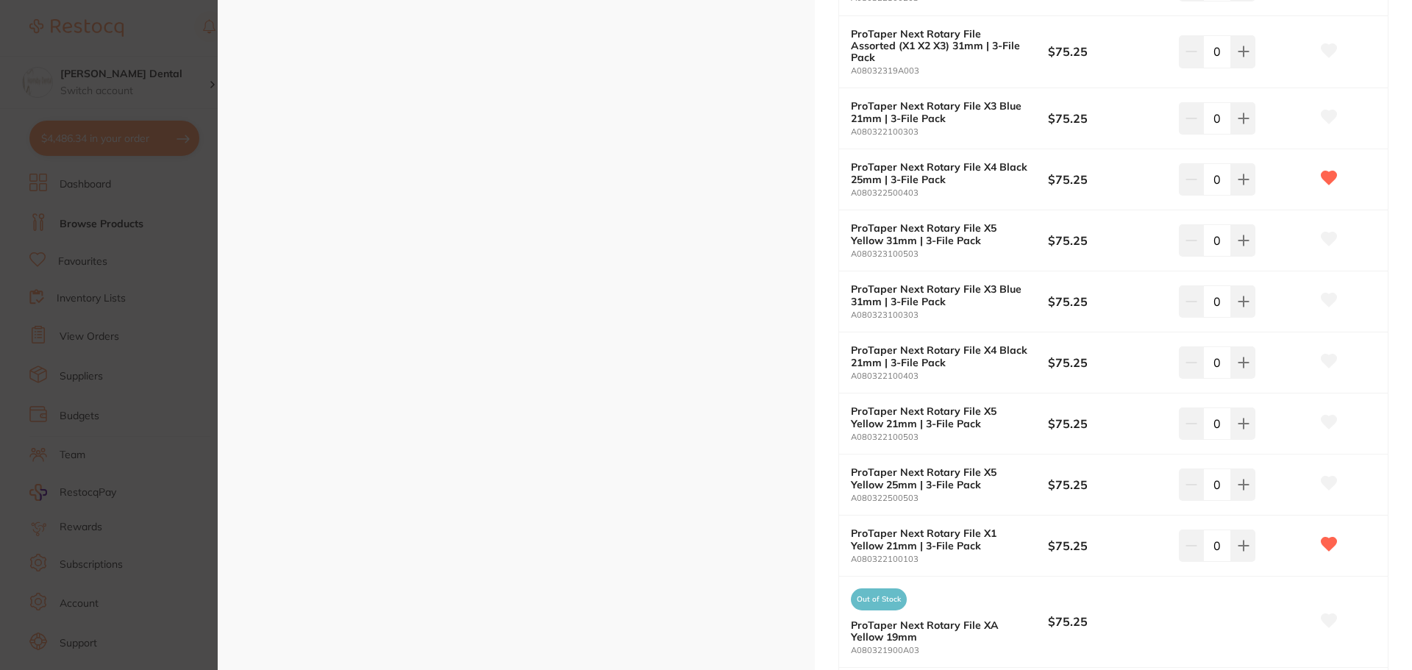
scroll to position [735, 0]
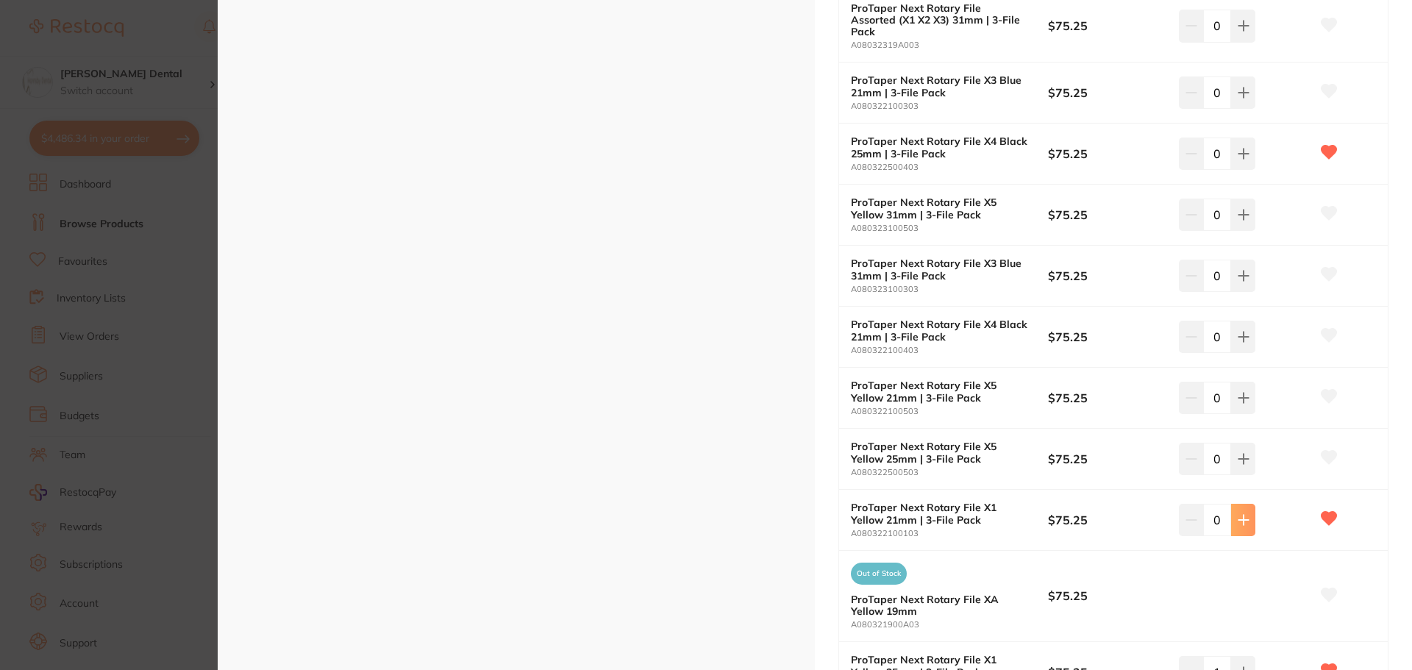
click at [1234, 504] on button at bounding box center [1243, 520] width 24 height 32
type input "1"
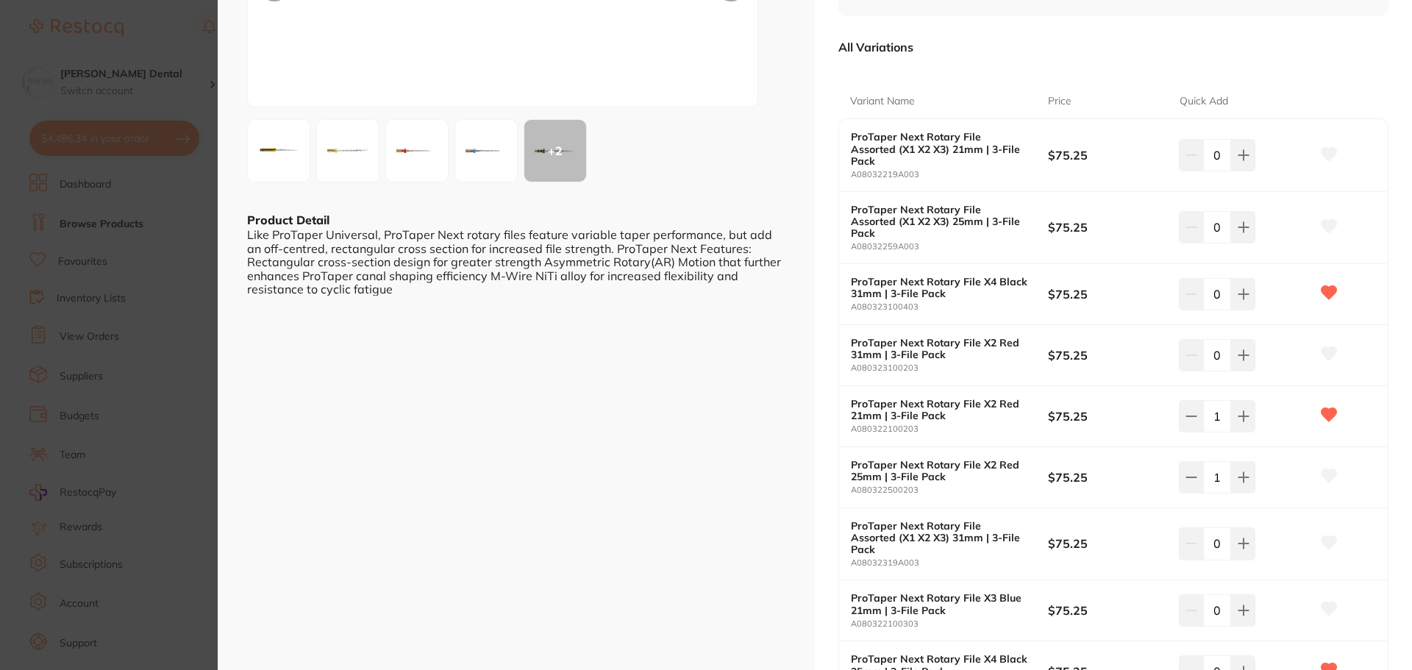
scroll to position [294, 0]
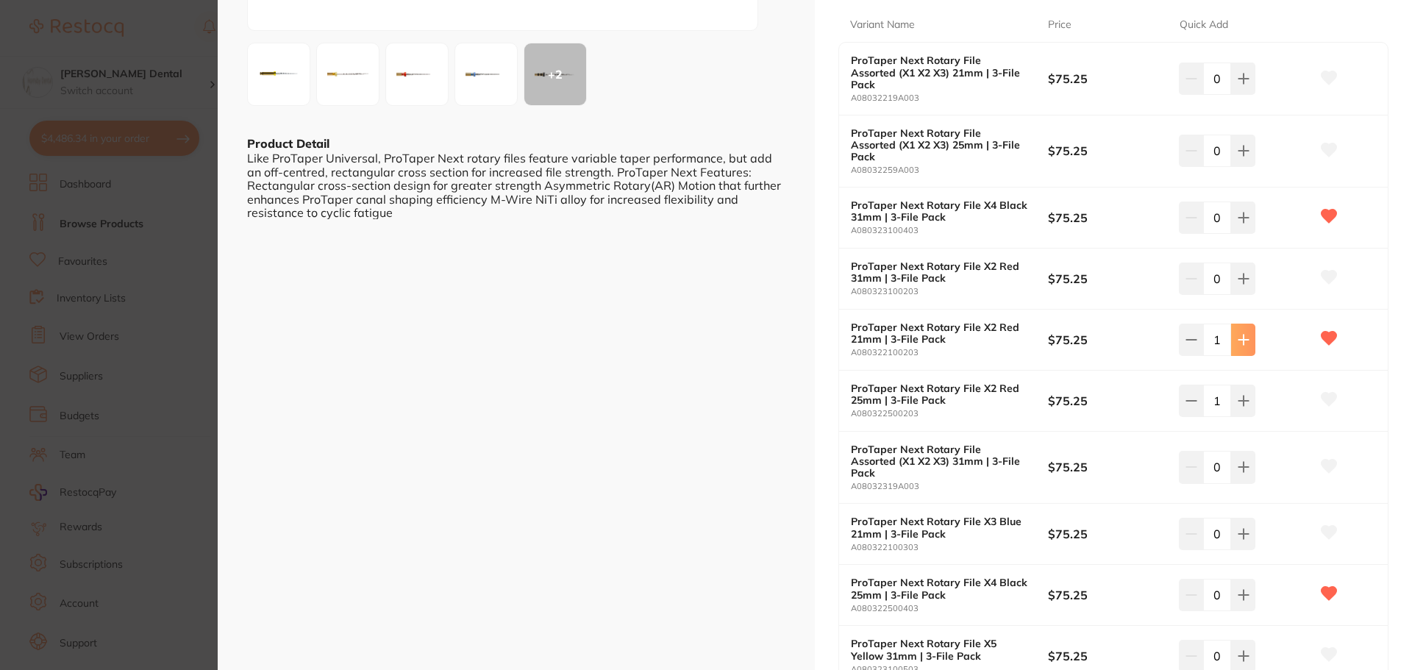
click at [1241, 334] on icon at bounding box center [1244, 340] width 12 height 12
type input "2"
click at [1243, 395] on icon at bounding box center [1244, 401] width 12 height 12
type input "2"
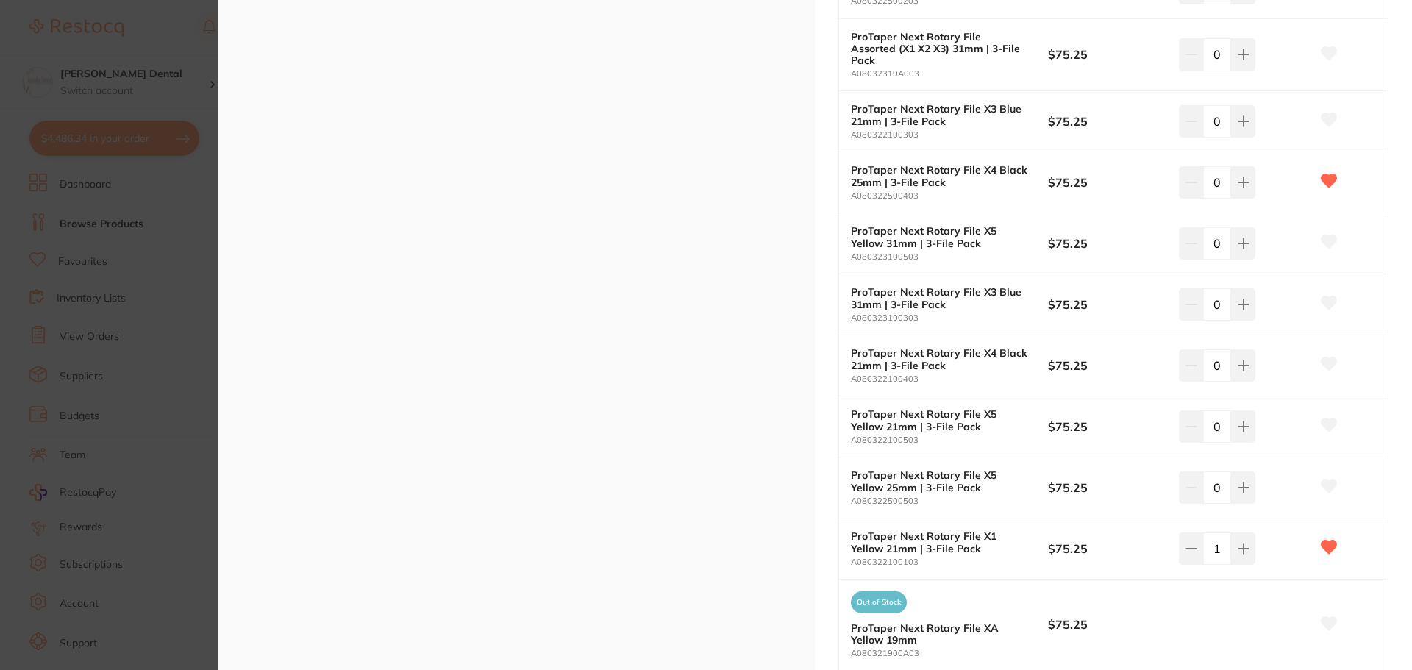
scroll to position [809, 0]
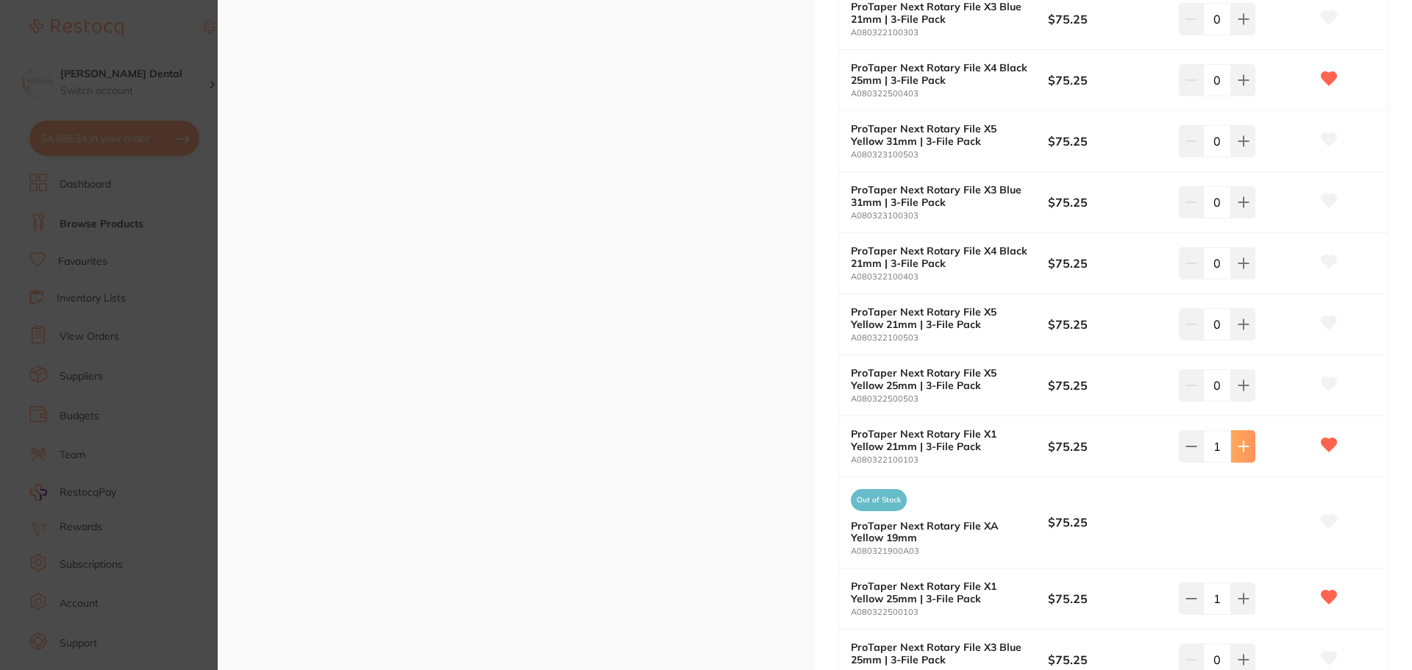
click at [1236, 430] on button at bounding box center [1243, 446] width 24 height 32
type input "2"
click at [1243, 593] on icon at bounding box center [1244, 599] width 12 height 12
type input "2"
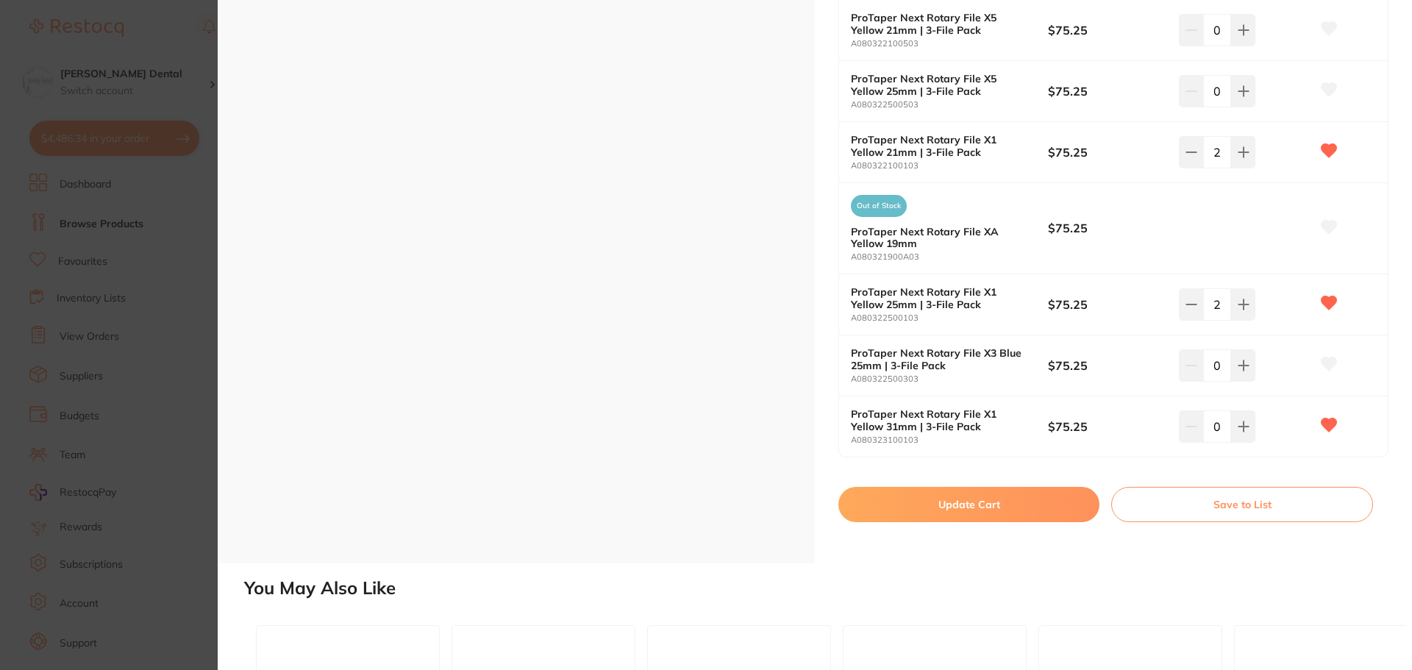
click at [976, 487] on button "Update Cart" at bounding box center [968, 504] width 261 height 35
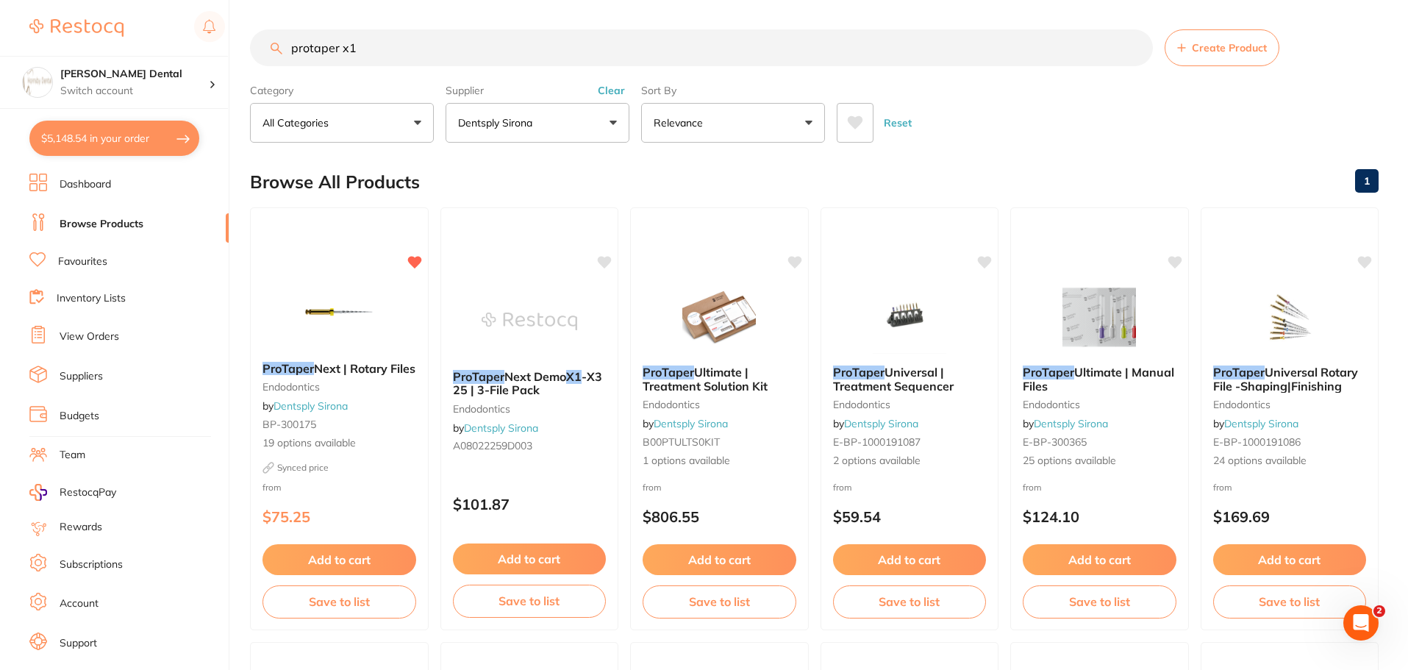
click at [144, 142] on button "$5,148.54 in your order" at bounding box center [114, 138] width 170 height 35
checkbox input "true"
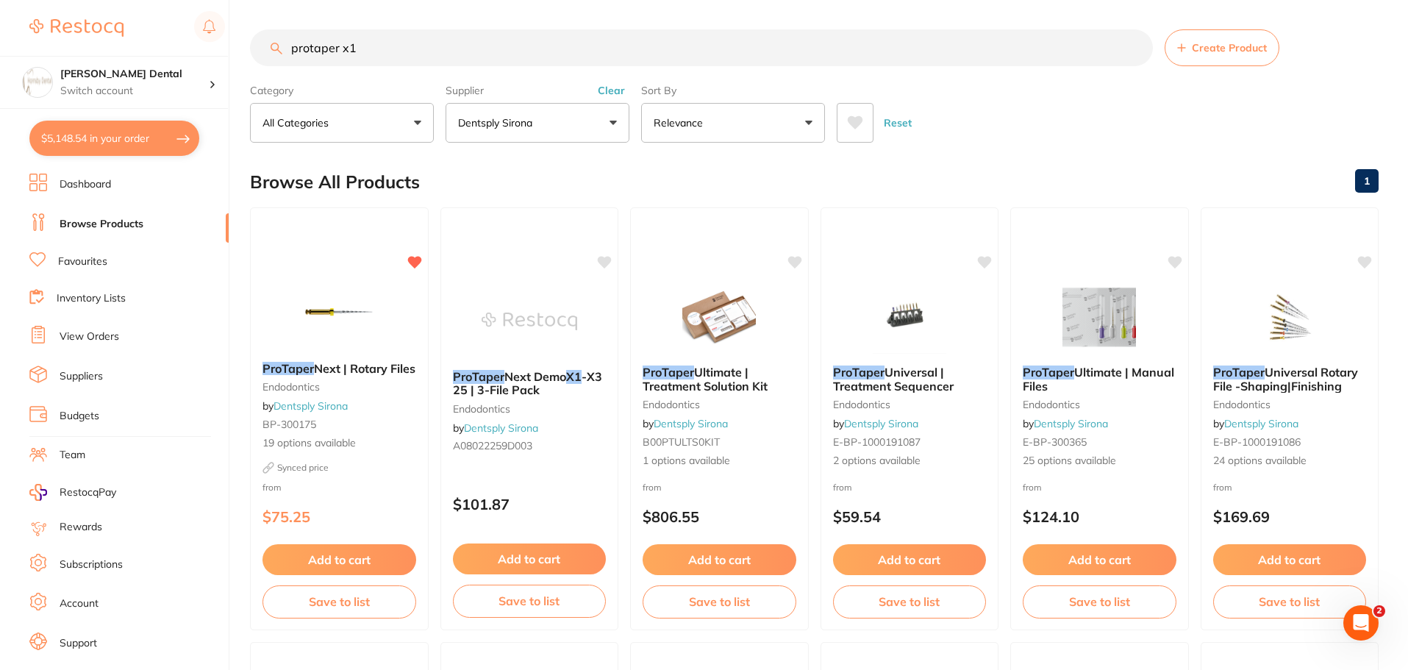
checkbox input "true"
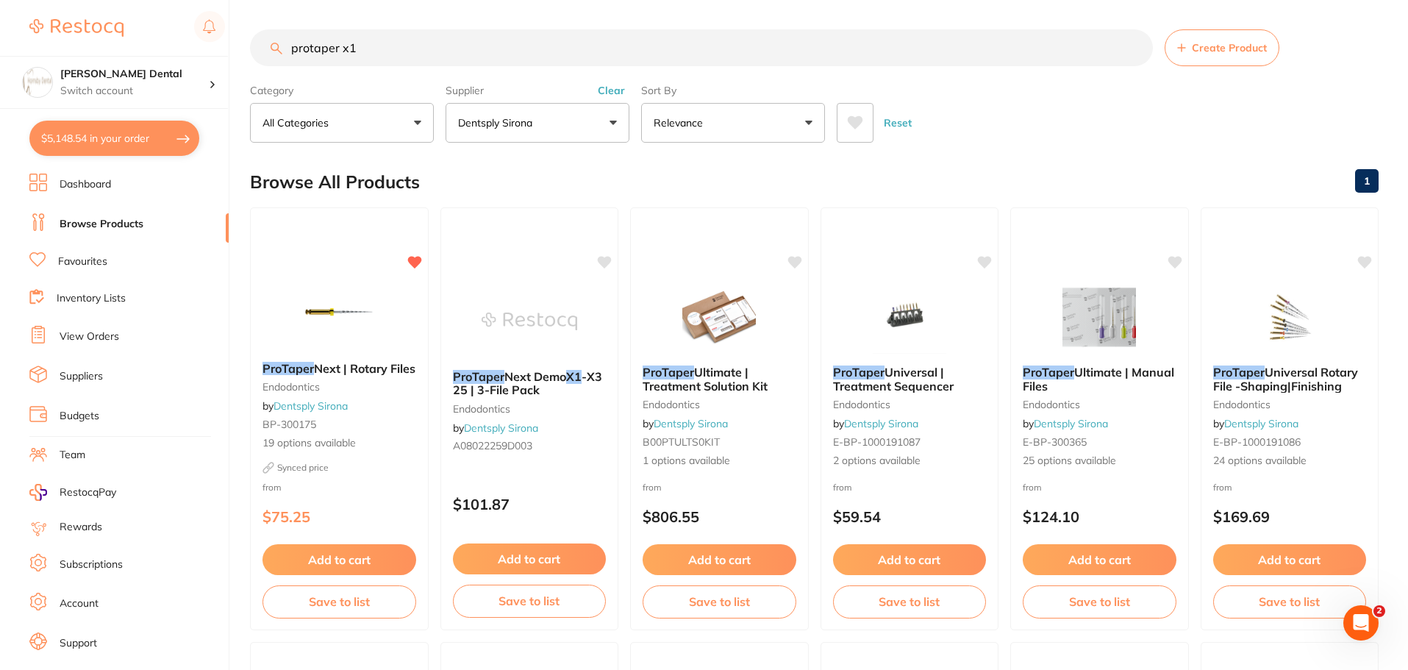
checkbox input "true"
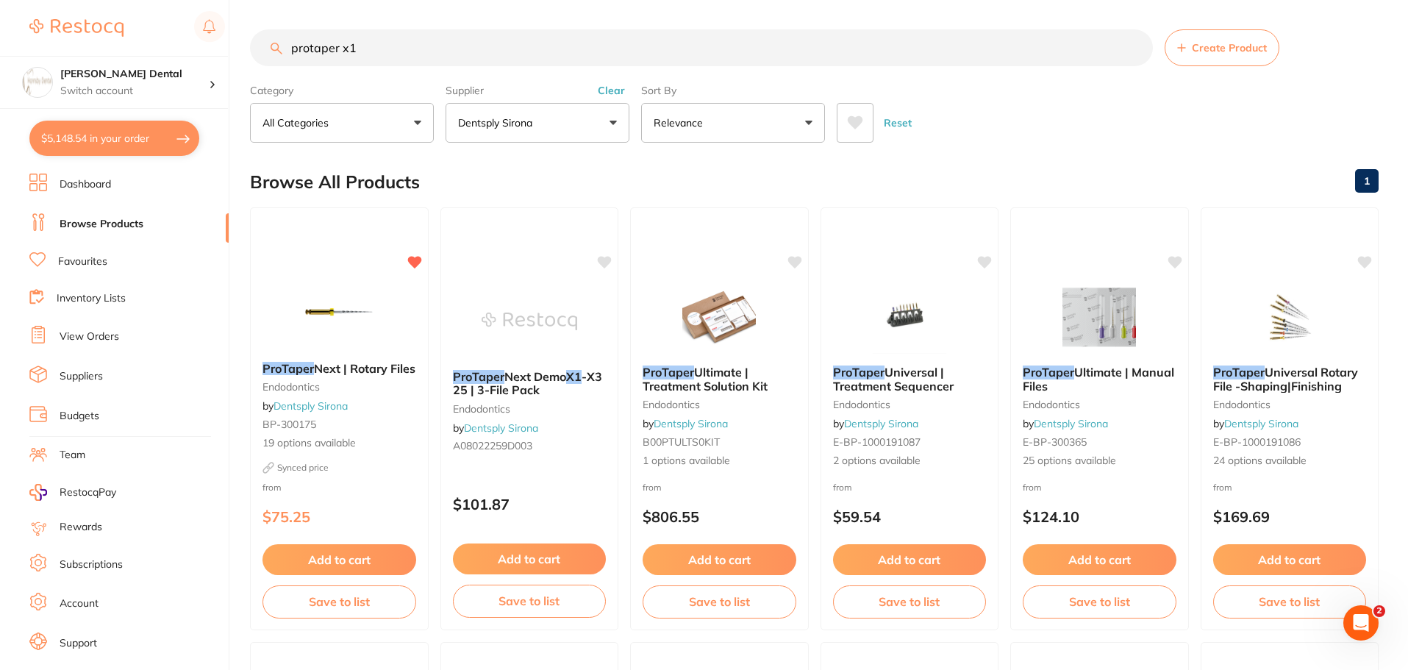
checkbox input "true"
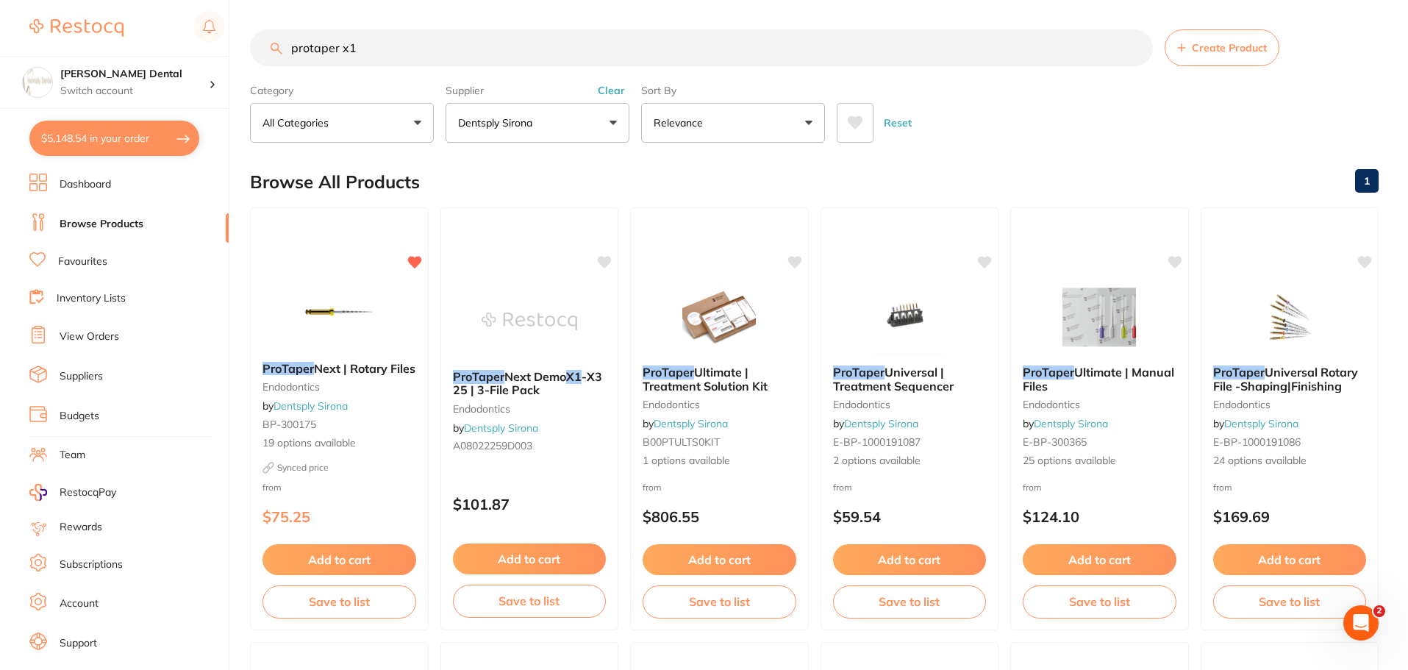
checkbox input "true"
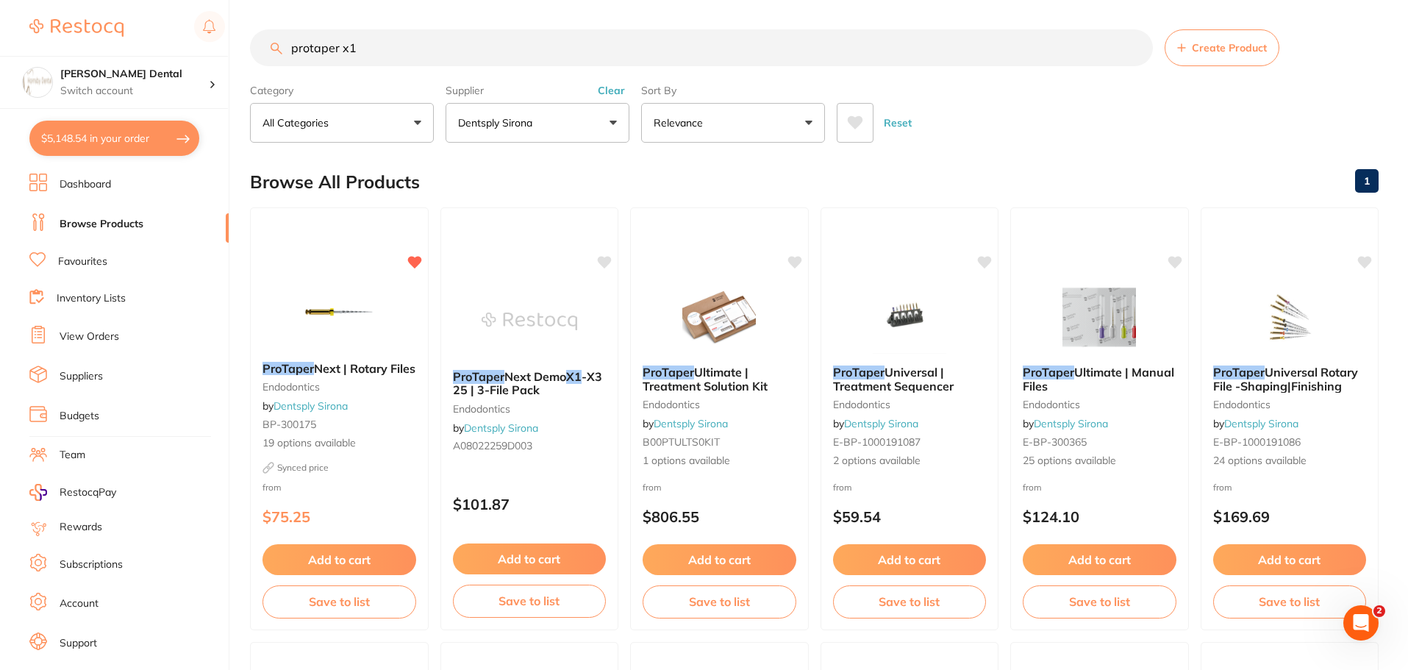
checkbox input "true"
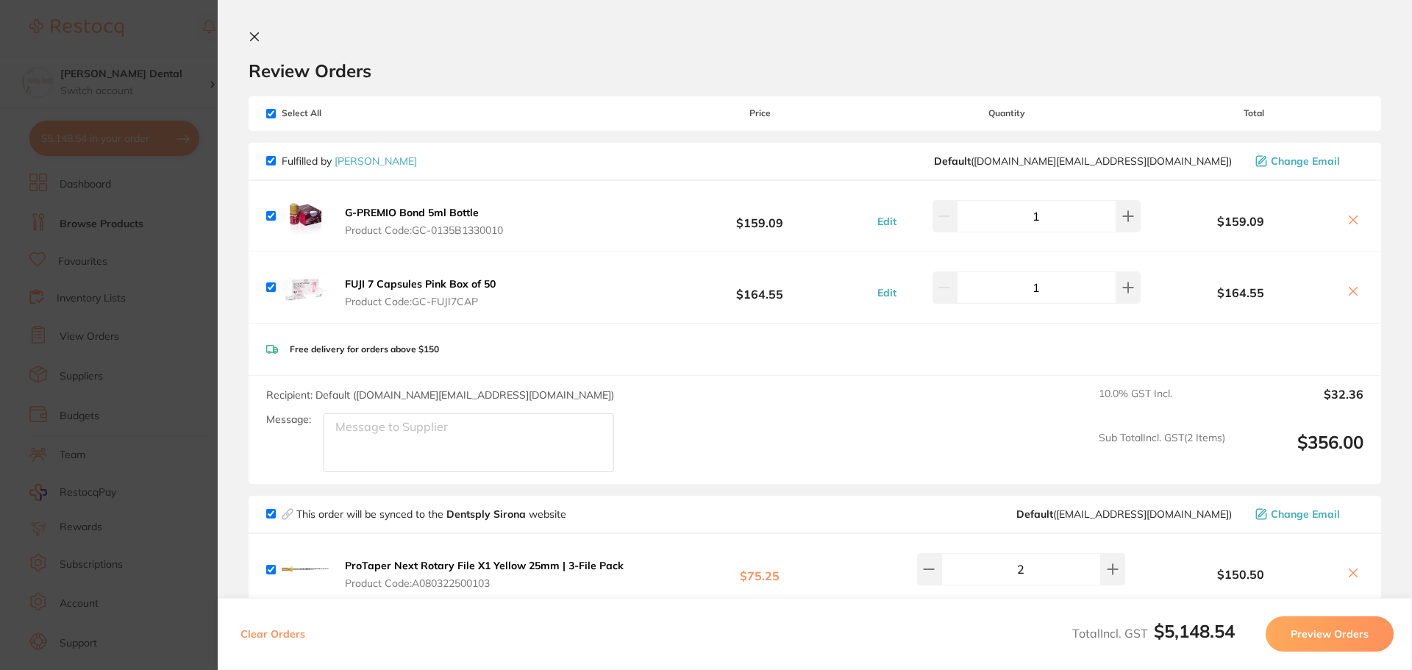
click at [253, 35] on icon at bounding box center [255, 37] width 8 height 8
click at [537, 129] on button "Dentsply Sirona" at bounding box center [538, 123] width 184 height 40
click at [298, 50] on input "protaper x1" at bounding box center [703, 47] width 906 height 37
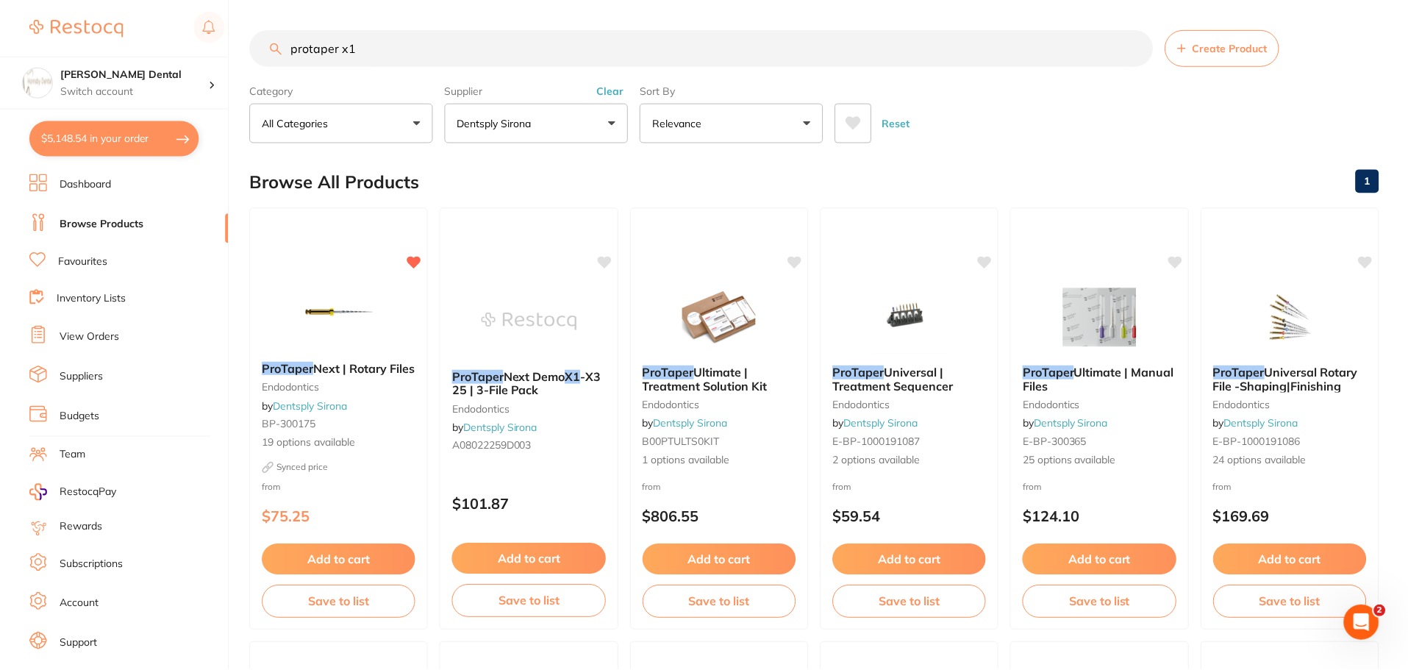
scroll to position [9, 0]
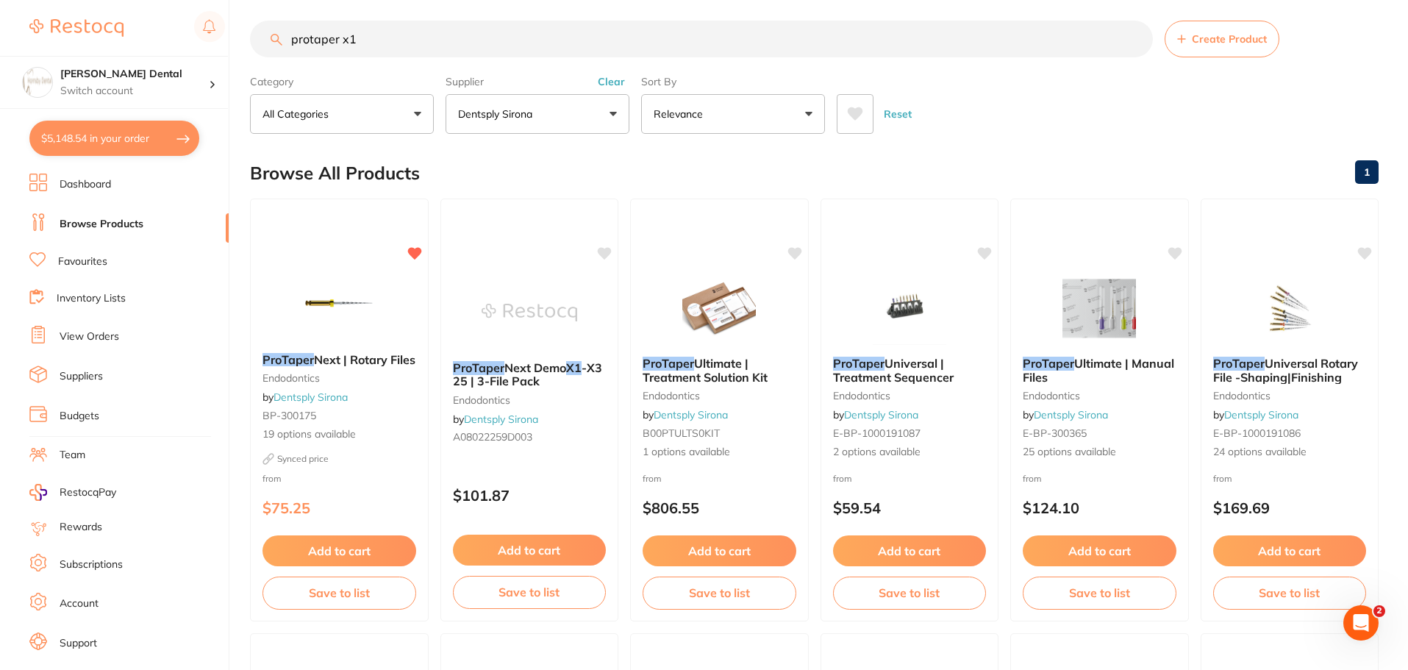
click at [374, 57] on input "protaper x1" at bounding box center [701, 39] width 903 height 37
drag, startPoint x: 369, startPoint y: 44, endPoint x: 270, endPoint y: 51, distance: 99.5
click at [270, 51] on input "protaper x1" at bounding box center [701, 39] width 903 height 37
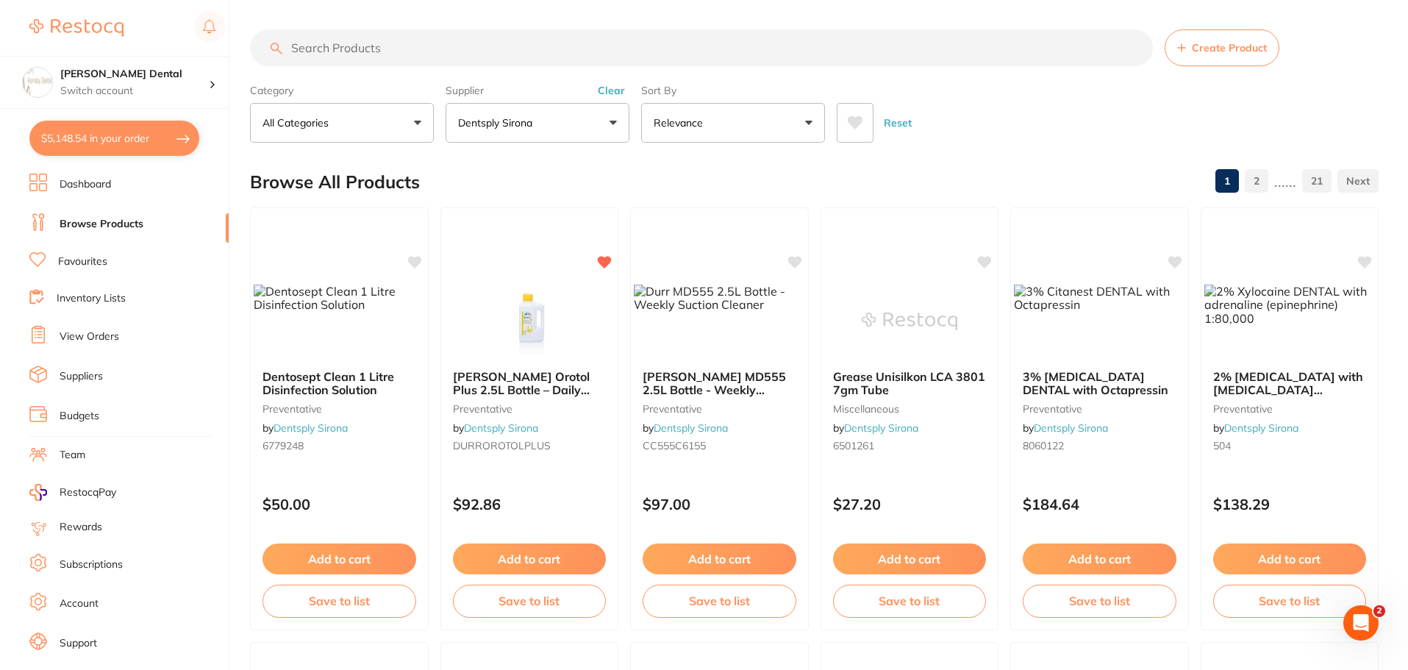
click at [568, 127] on button "Dentsply Sirona" at bounding box center [538, 123] width 184 height 40
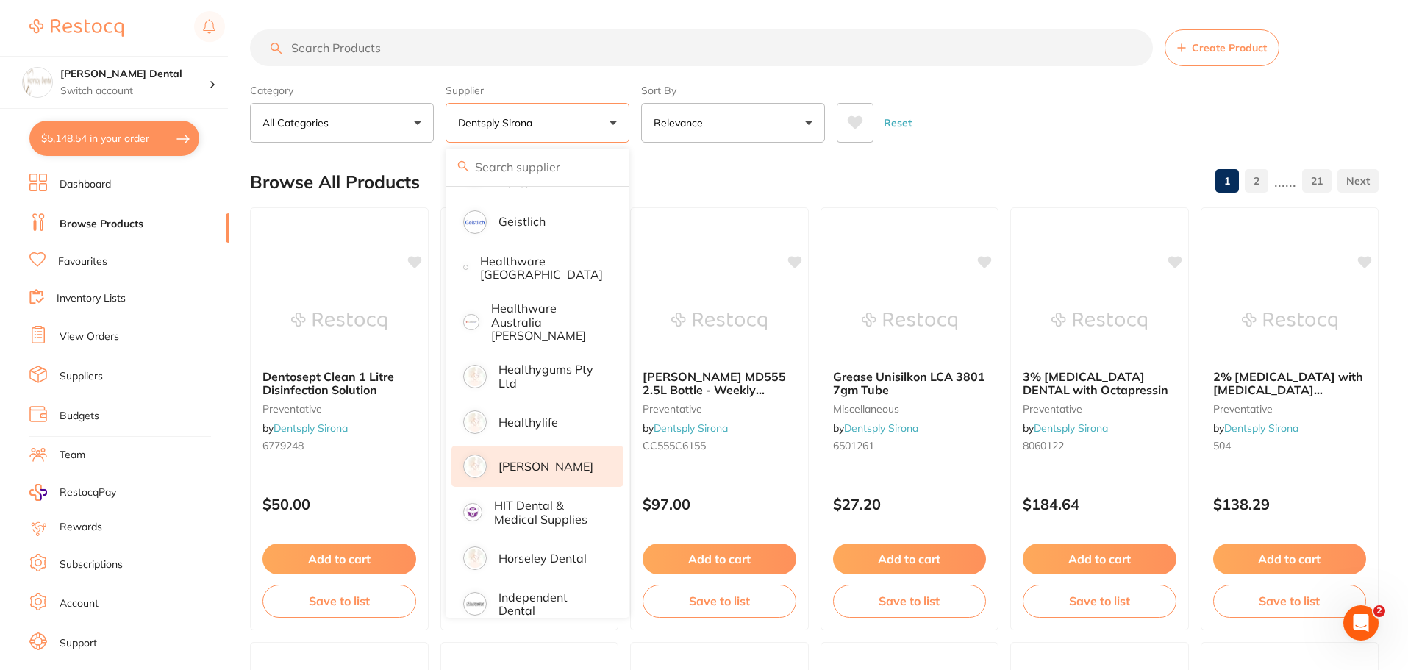
scroll to position [662, 0]
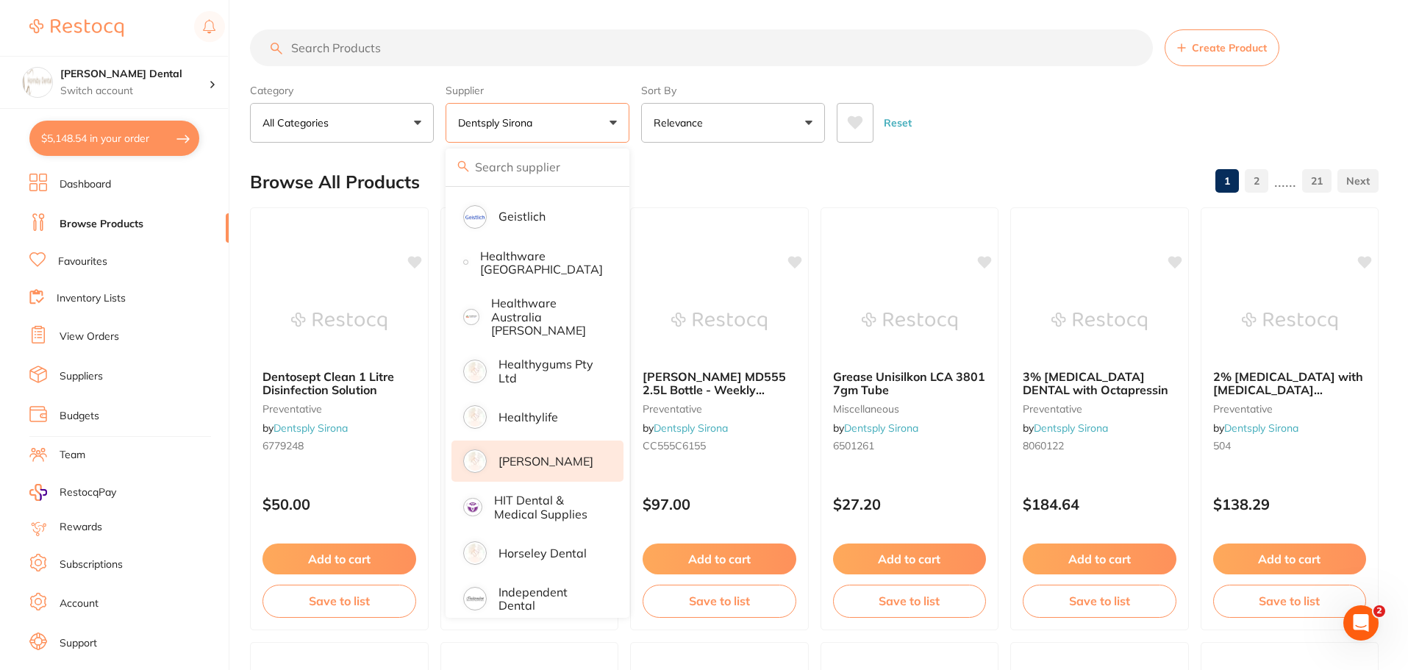
click at [549, 455] on p "[PERSON_NAME]" at bounding box center [546, 461] width 95 height 13
click at [1038, 137] on div "Reset" at bounding box center [1102, 116] width 530 height 51
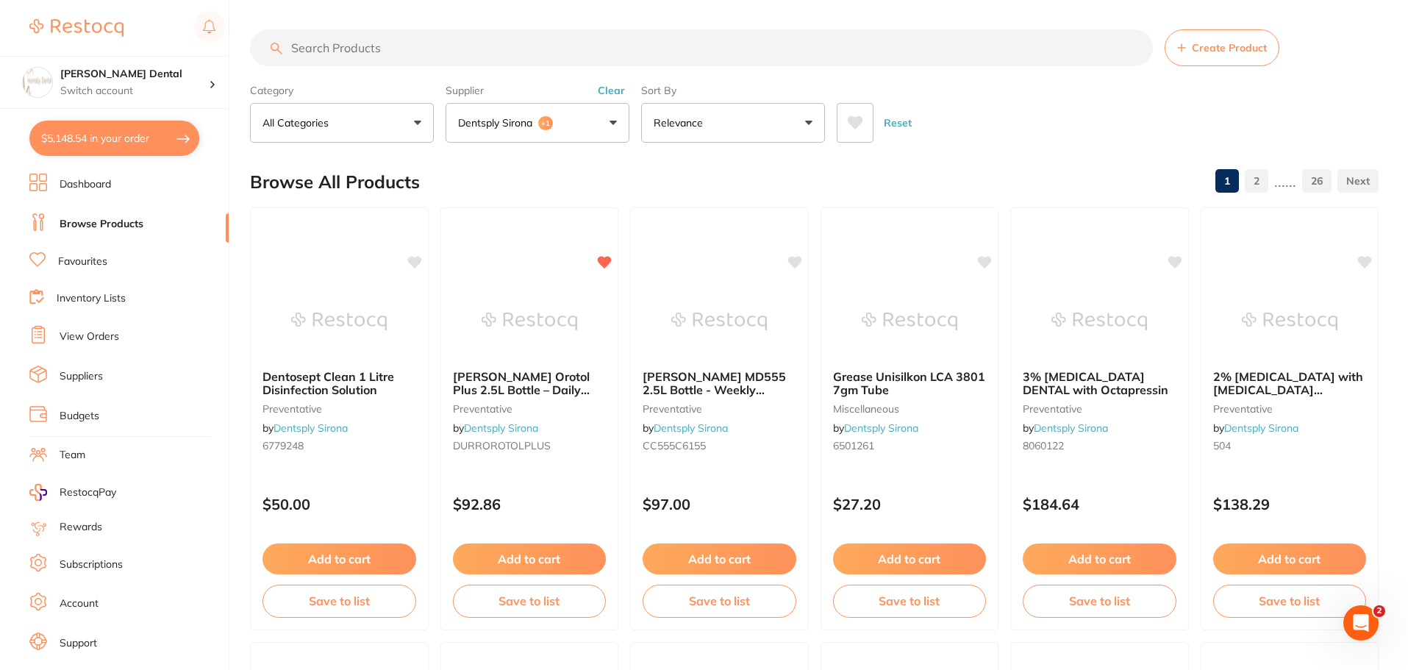
click at [99, 263] on link "Favourites" at bounding box center [82, 261] width 49 height 15
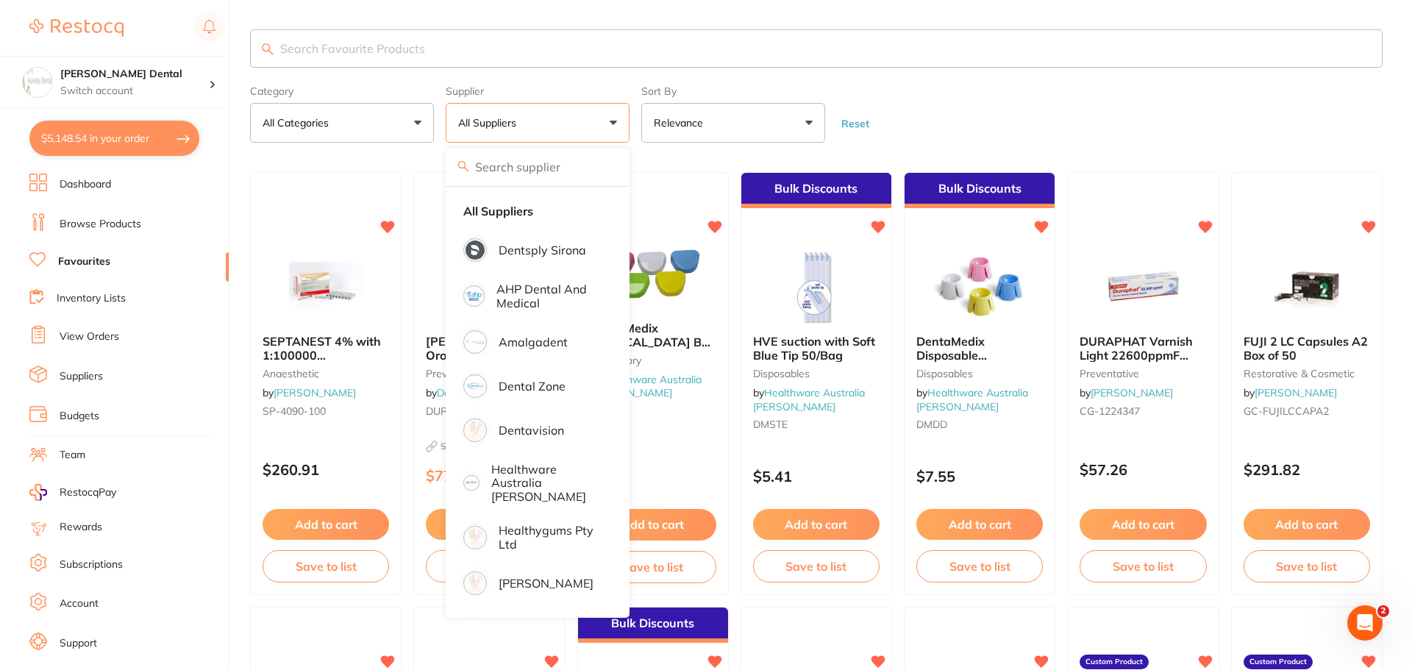
click at [545, 122] on button "All Suppliers" at bounding box center [538, 123] width 184 height 40
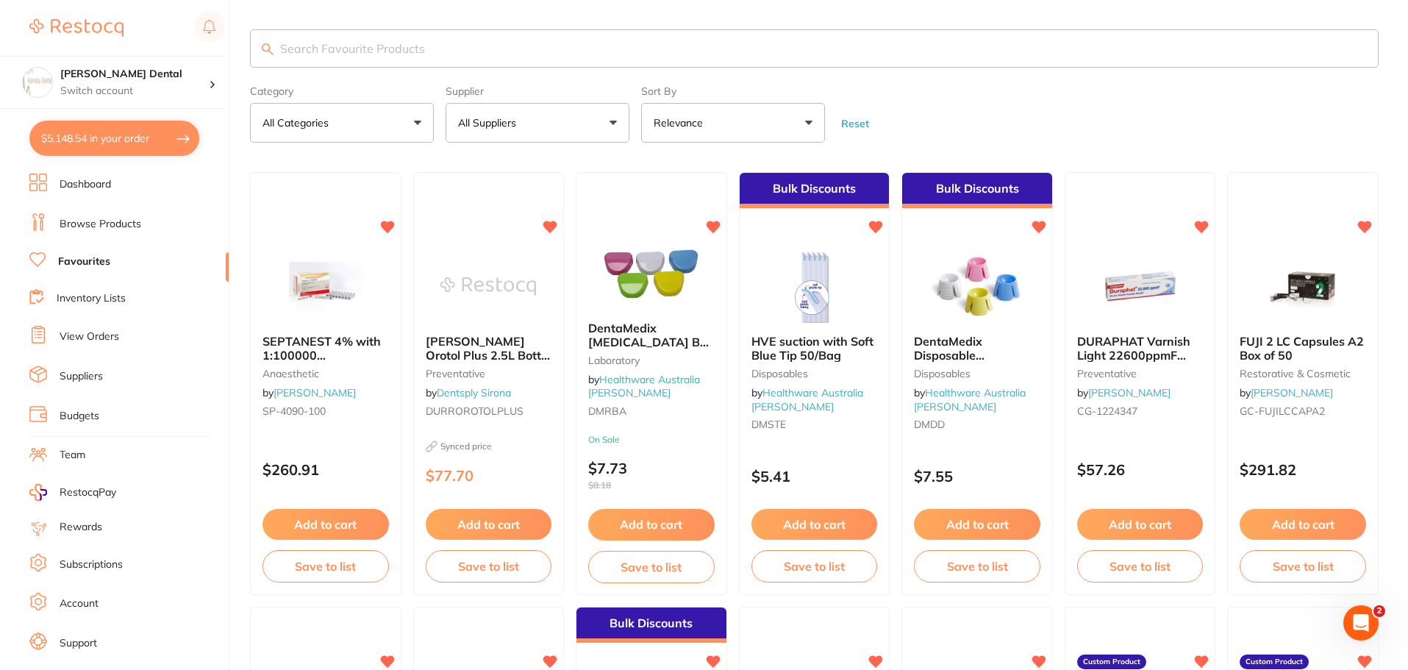
click at [545, 122] on button "All Suppliers" at bounding box center [538, 123] width 184 height 40
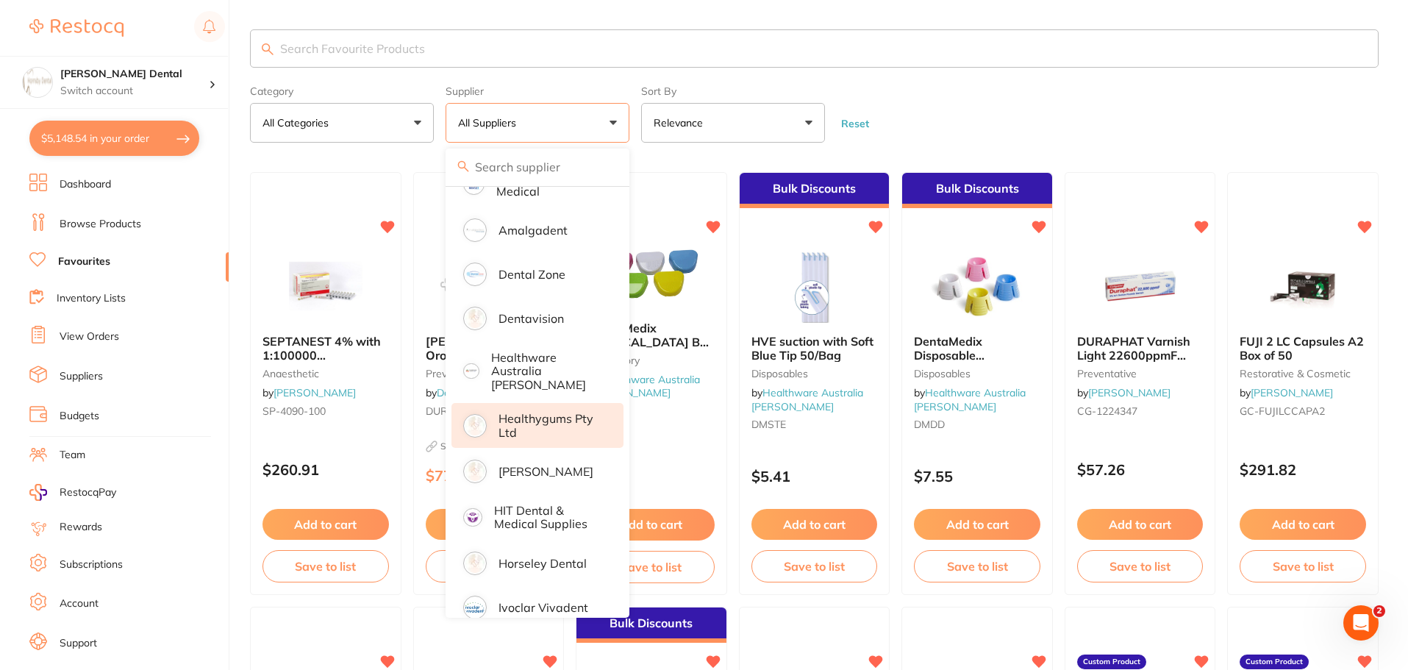
scroll to position [147, 0]
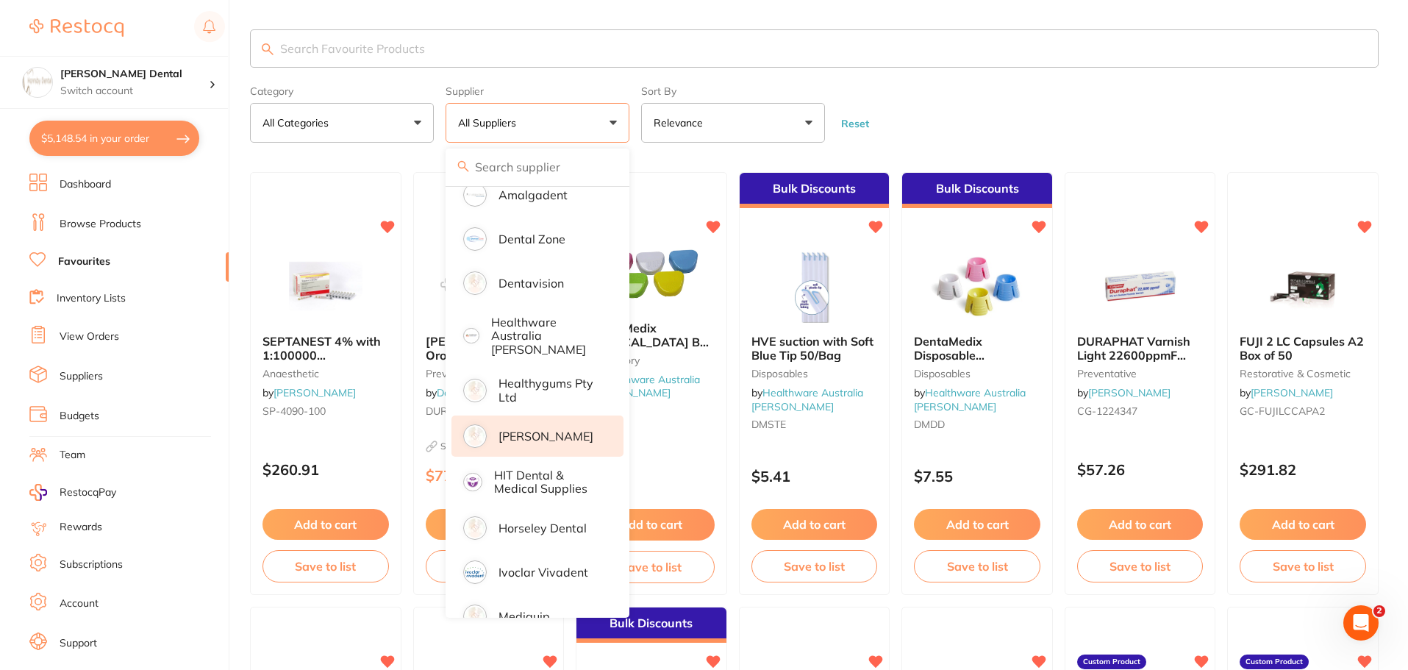
click at [548, 430] on p "[PERSON_NAME]" at bounding box center [546, 436] width 95 height 13
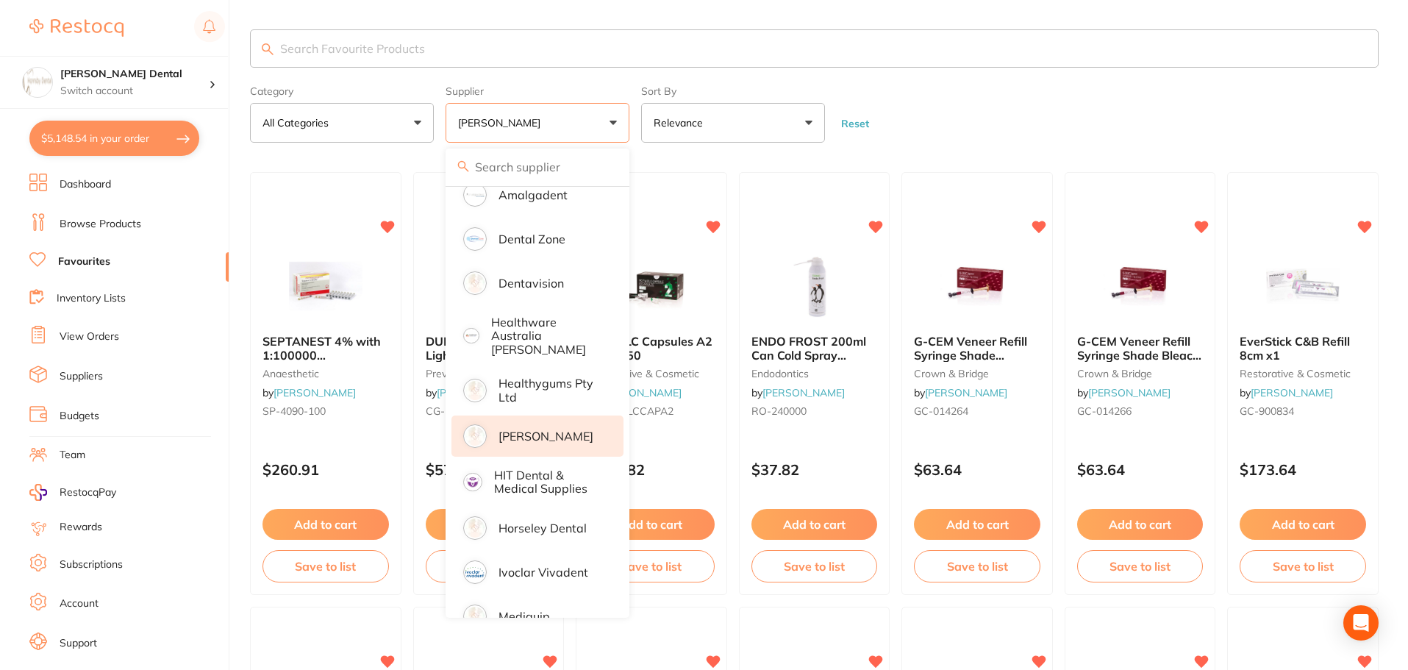
click at [468, 46] on input "search" at bounding box center [814, 48] width 1129 height 38
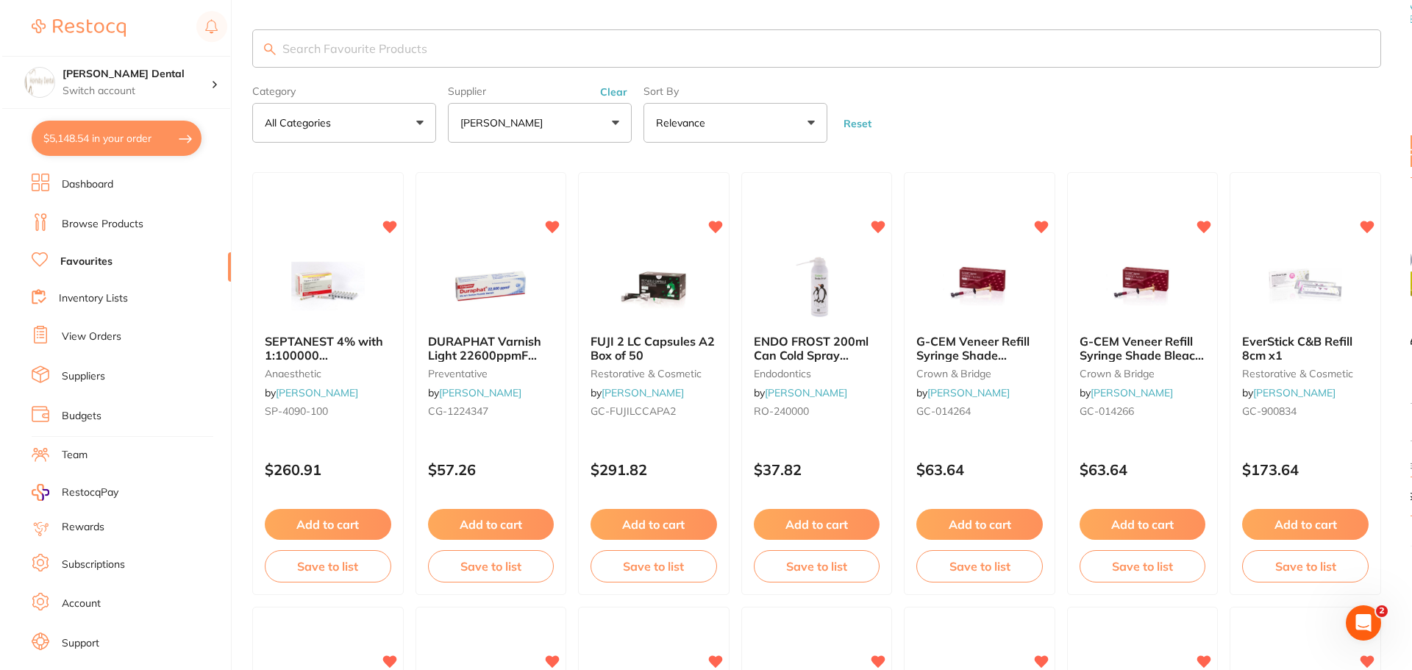
scroll to position [0, 0]
type input "kooliner"
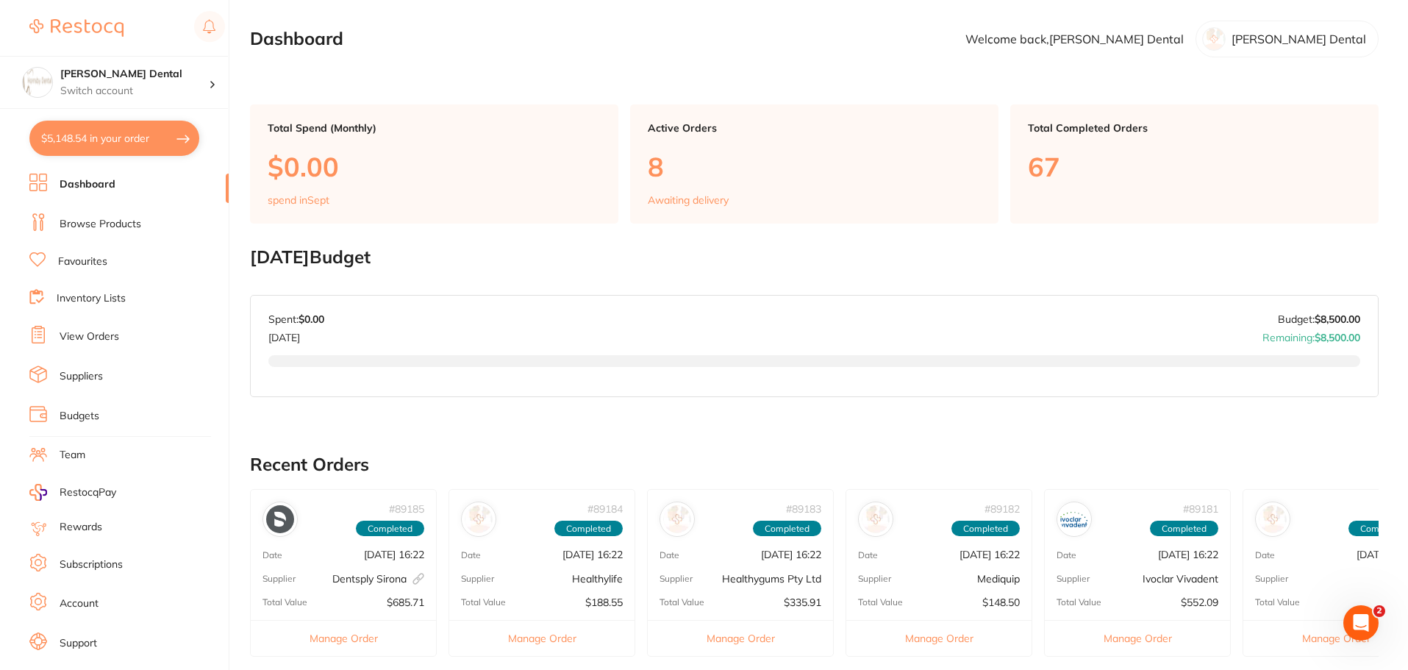
click at [99, 258] on link "Favourites" at bounding box center [82, 261] width 49 height 15
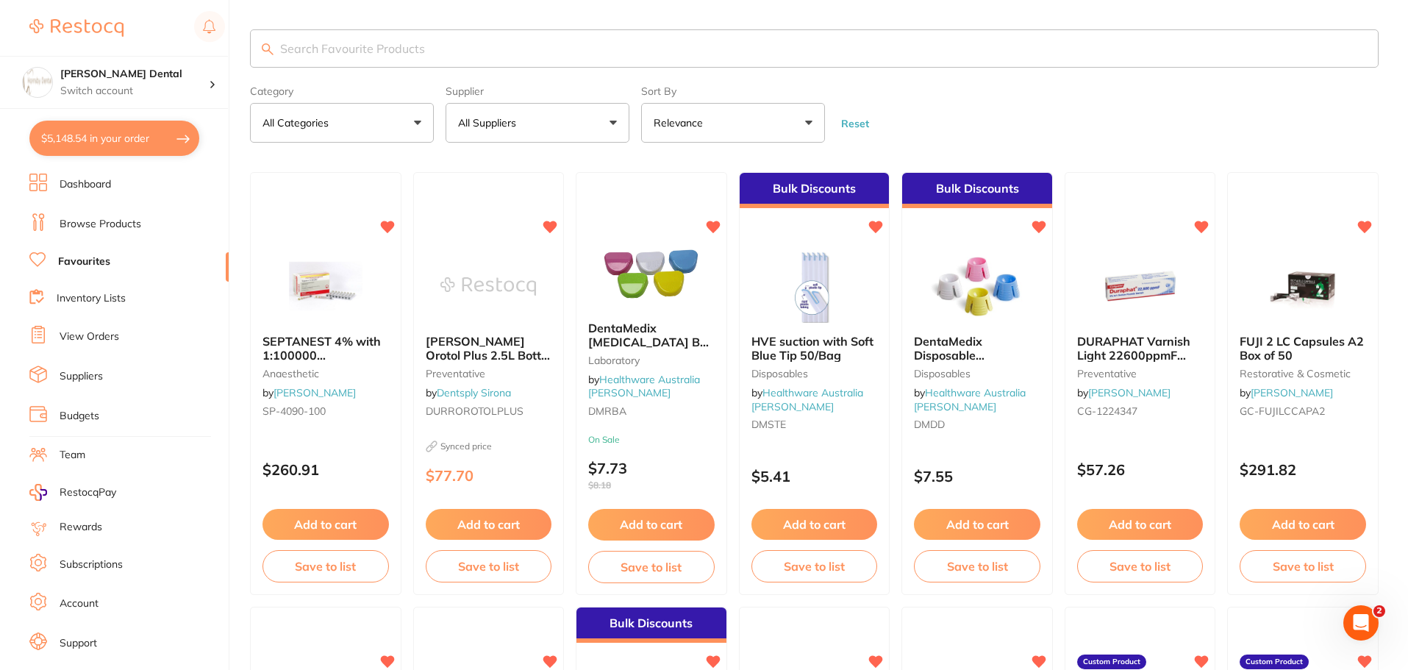
click at [436, 60] on input "search" at bounding box center [814, 48] width 1129 height 38
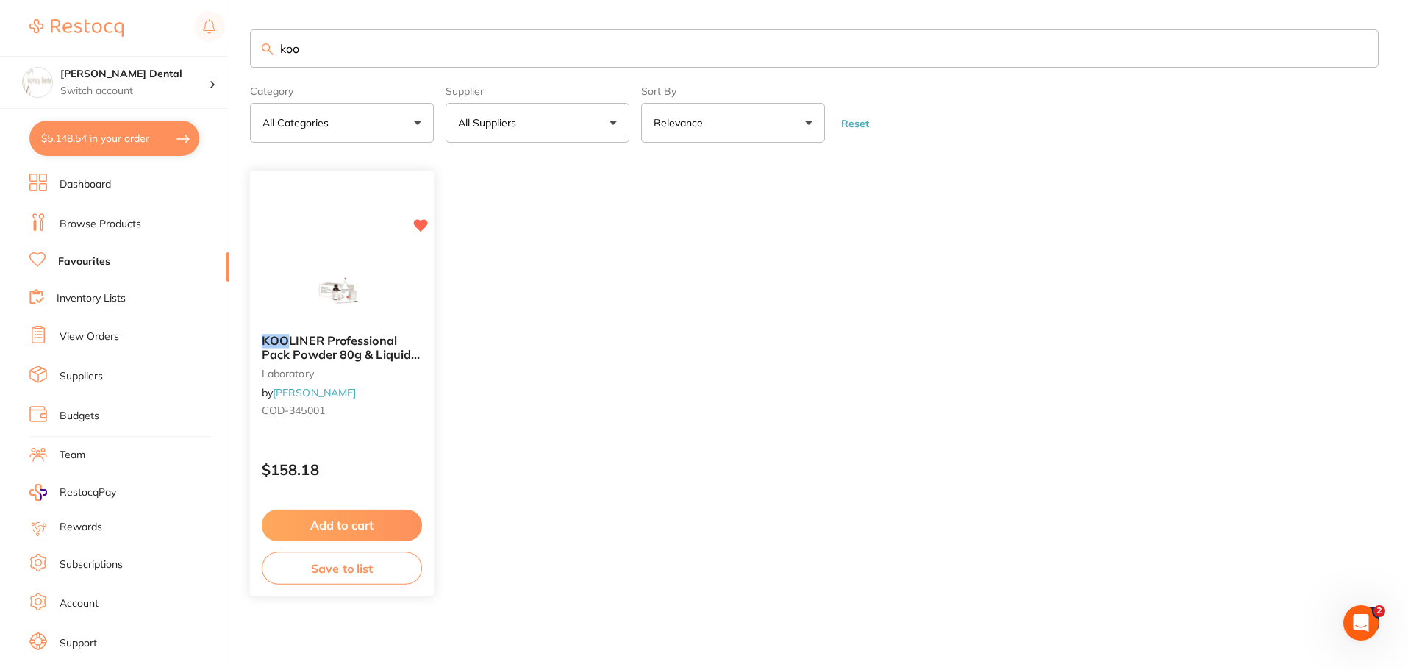
type input "koo"
click at [321, 303] on img at bounding box center [341, 286] width 96 height 74
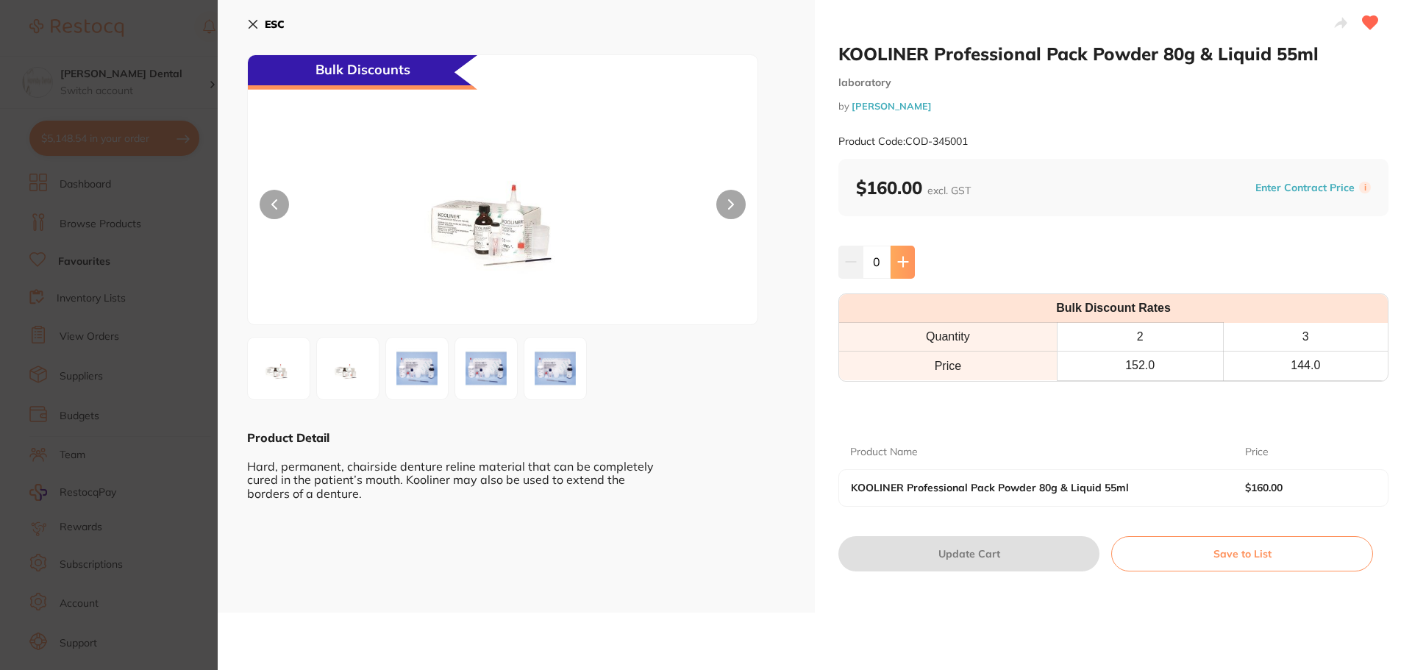
click at [902, 260] on icon at bounding box center [903, 262] width 10 height 10
type input "1"
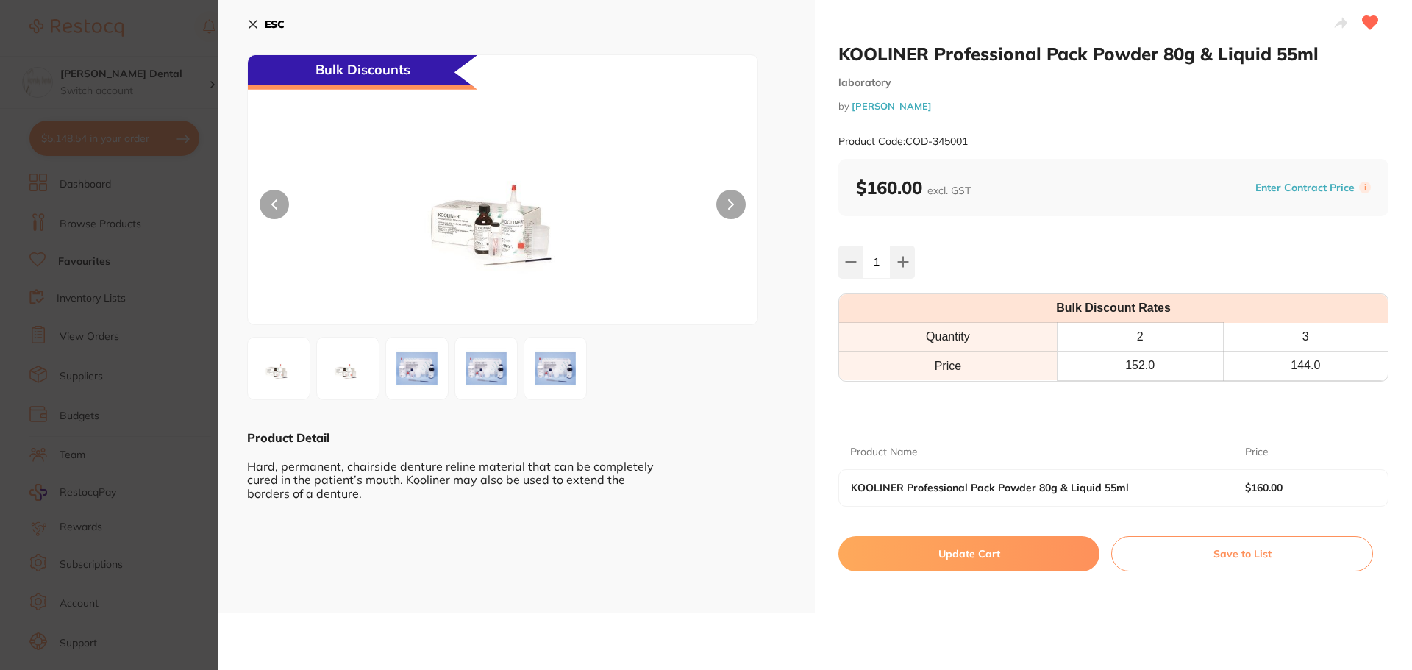
click at [976, 553] on button "Update Cart" at bounding box center [968, 553] width 261 height 35
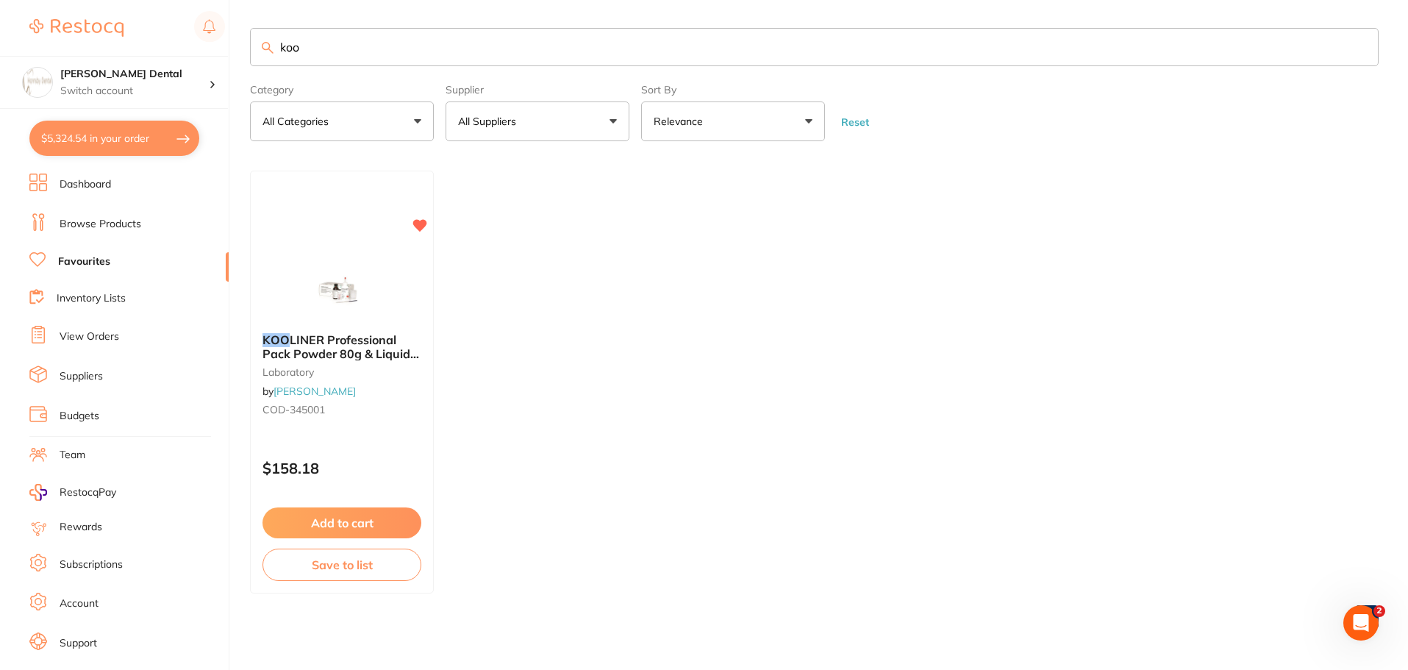
click at [1360, 44] on input "koo" at bounding box center [814, 47] width 1129 height 38
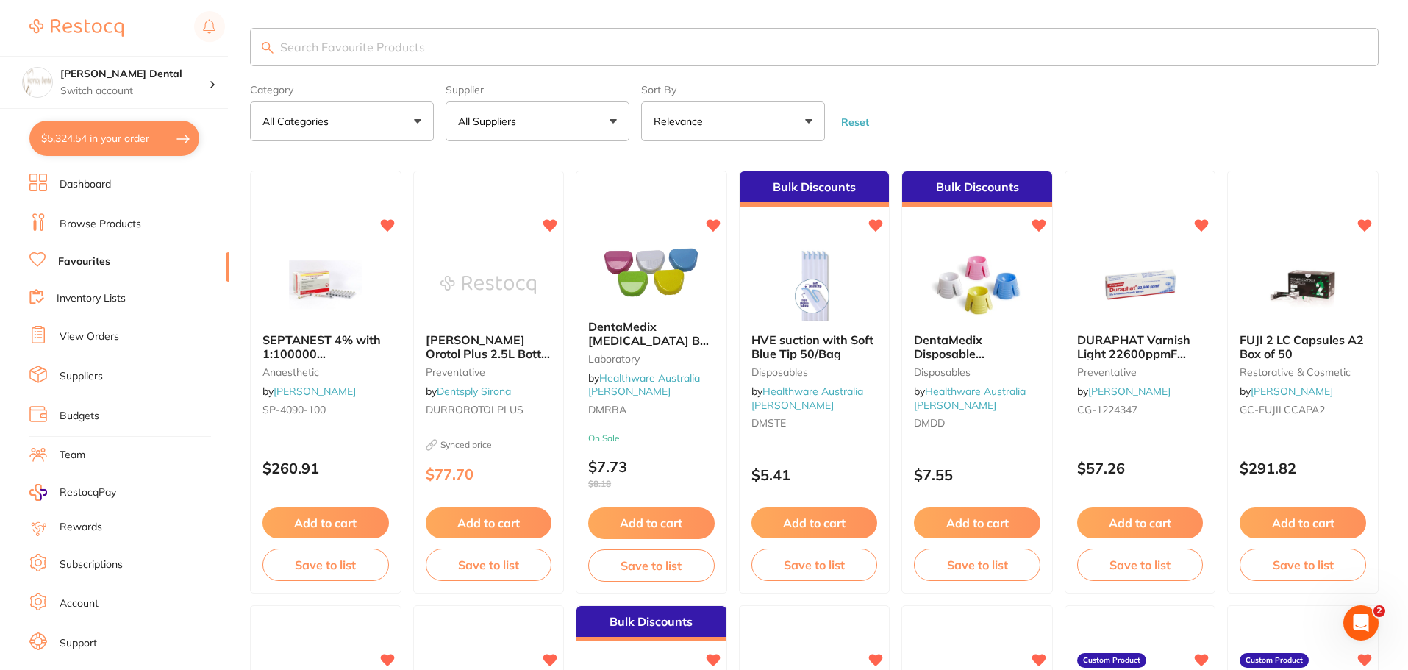
click at [114, 229] on link "Browse Products" at bounding box center [101, 224] width 82 height 15
